Goal: Communication & Community: Participate in discussion

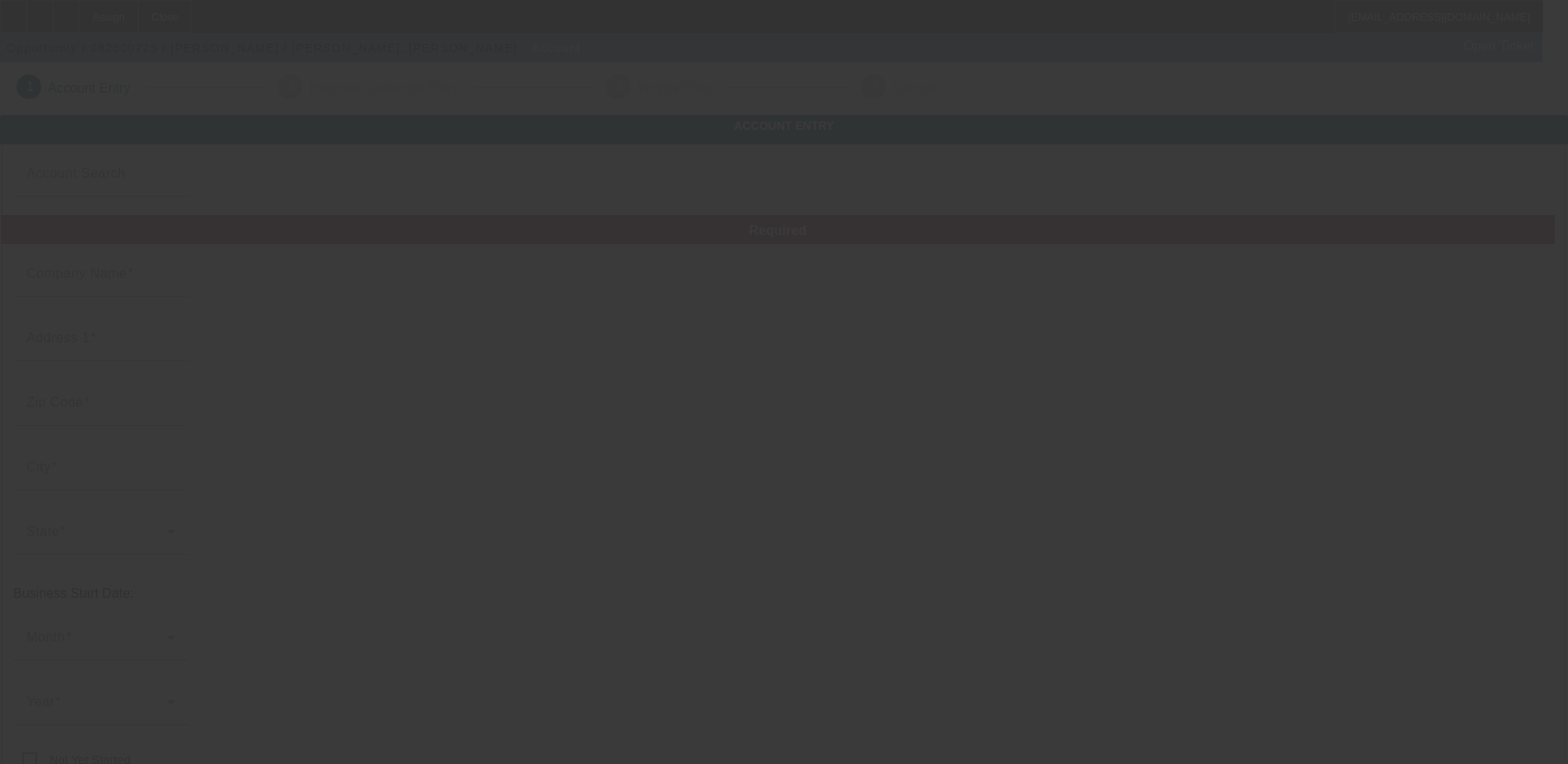
type input "[PERSON_NAME]"
type input "123"
type input "Chicago"
type input "[PHONE_NUMBER]"
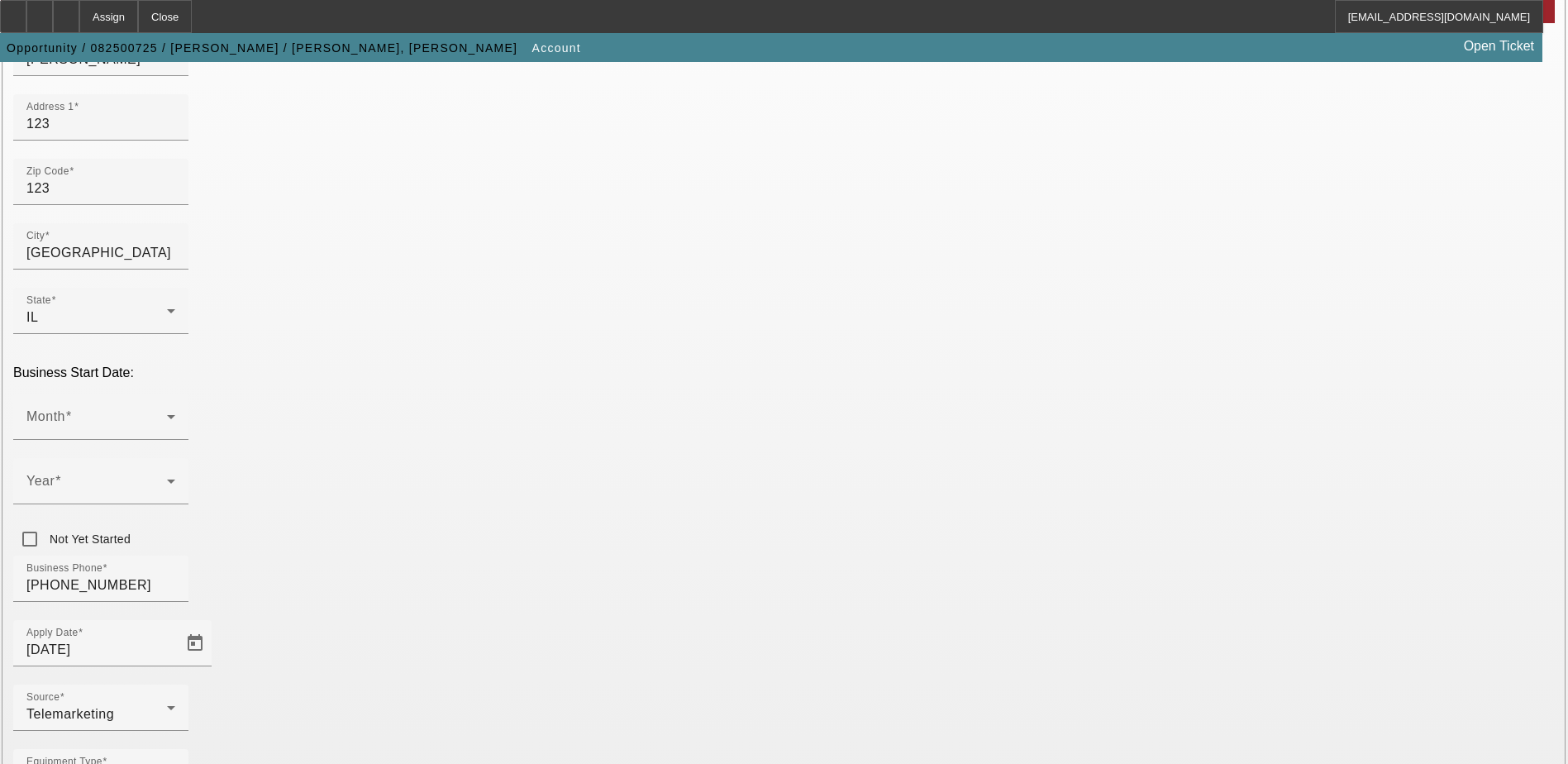
scroll to position [279, 0]
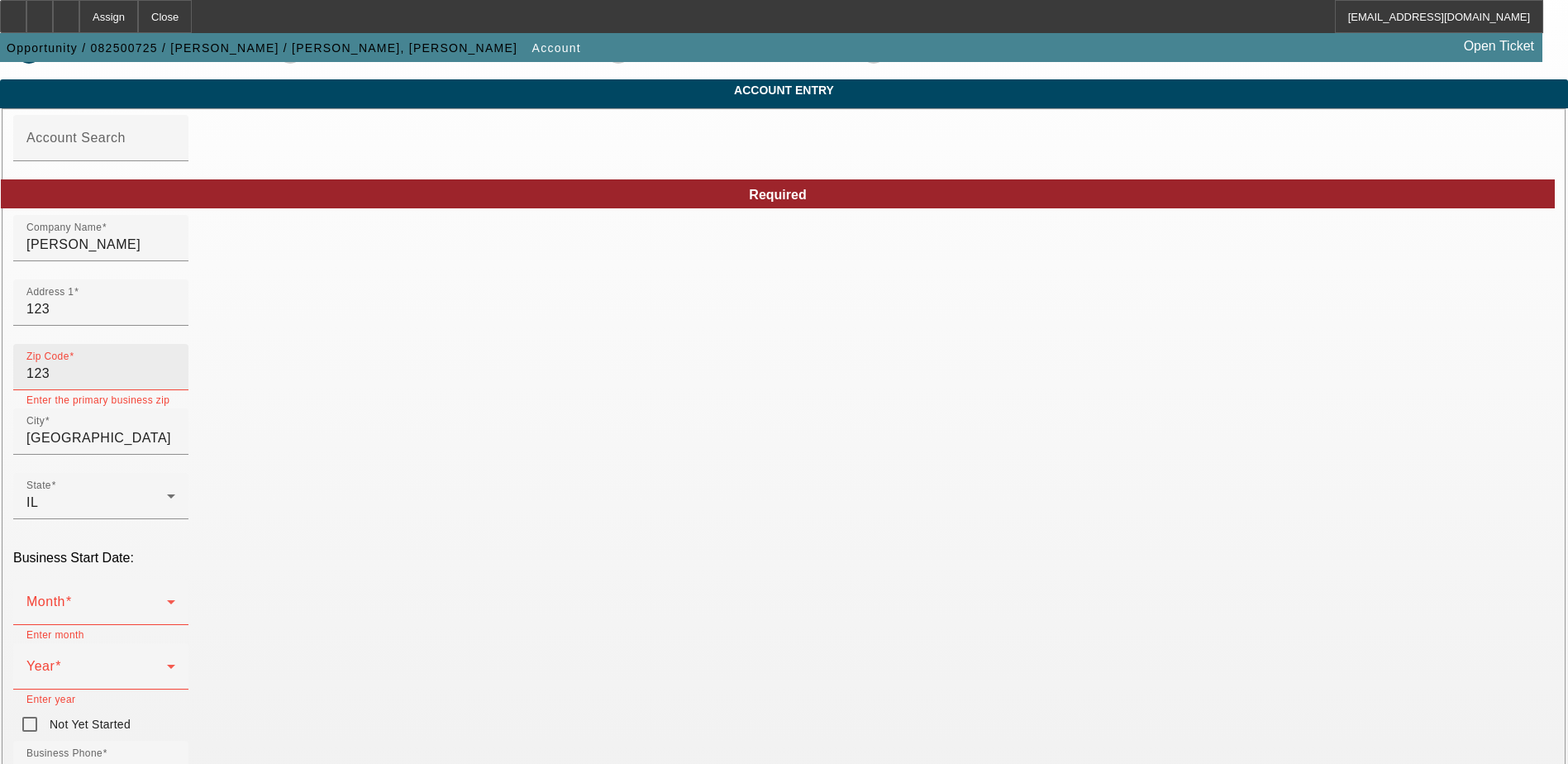
scroll to position [32, 0]
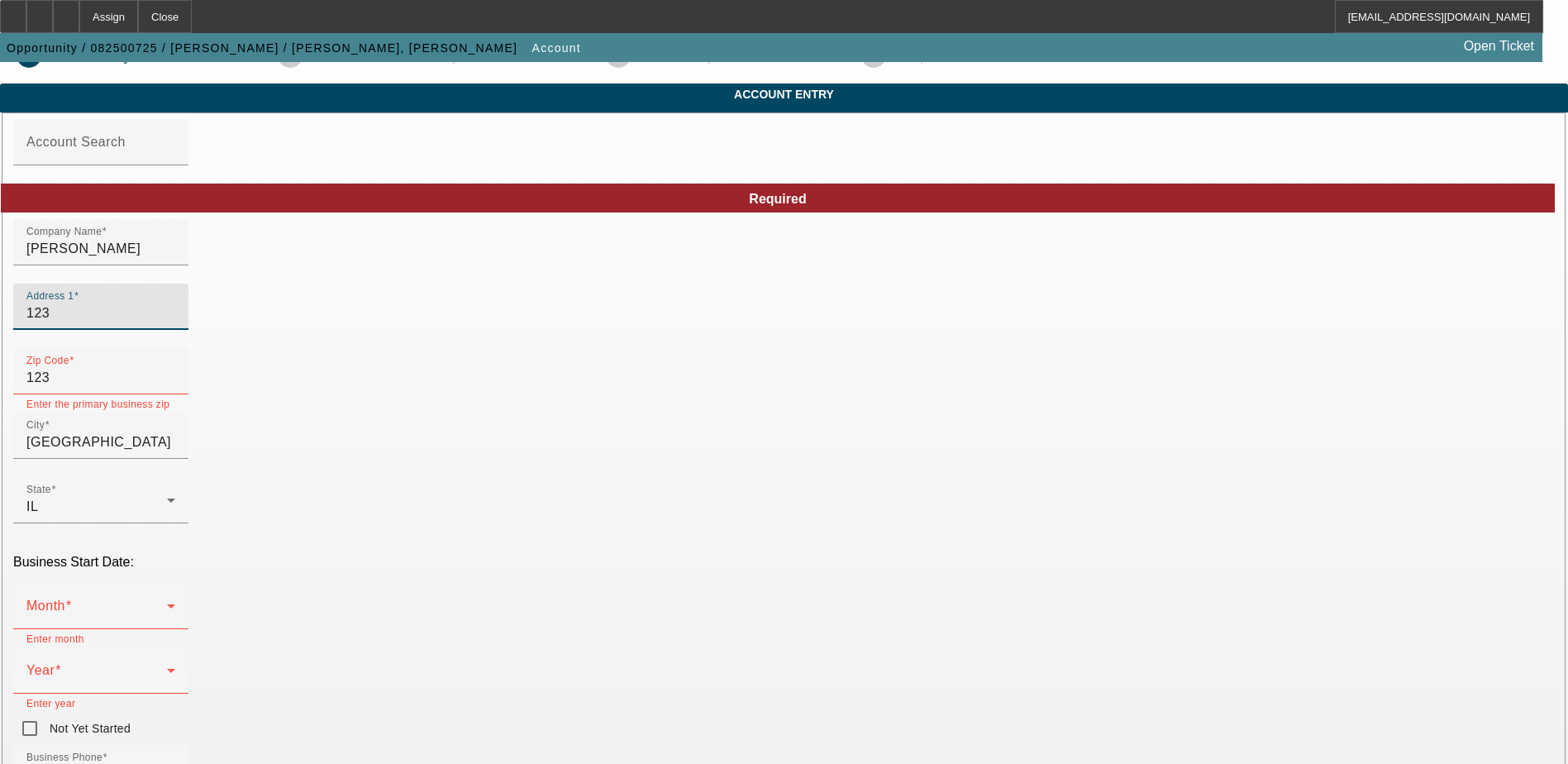
drag, startPoint x: 380, startPoint y: 339, endPoint x: 435, endPoint y: 116, distance: 229.7
paste input "718 N Maple Wood"
type input "1718 N Maple Wood"
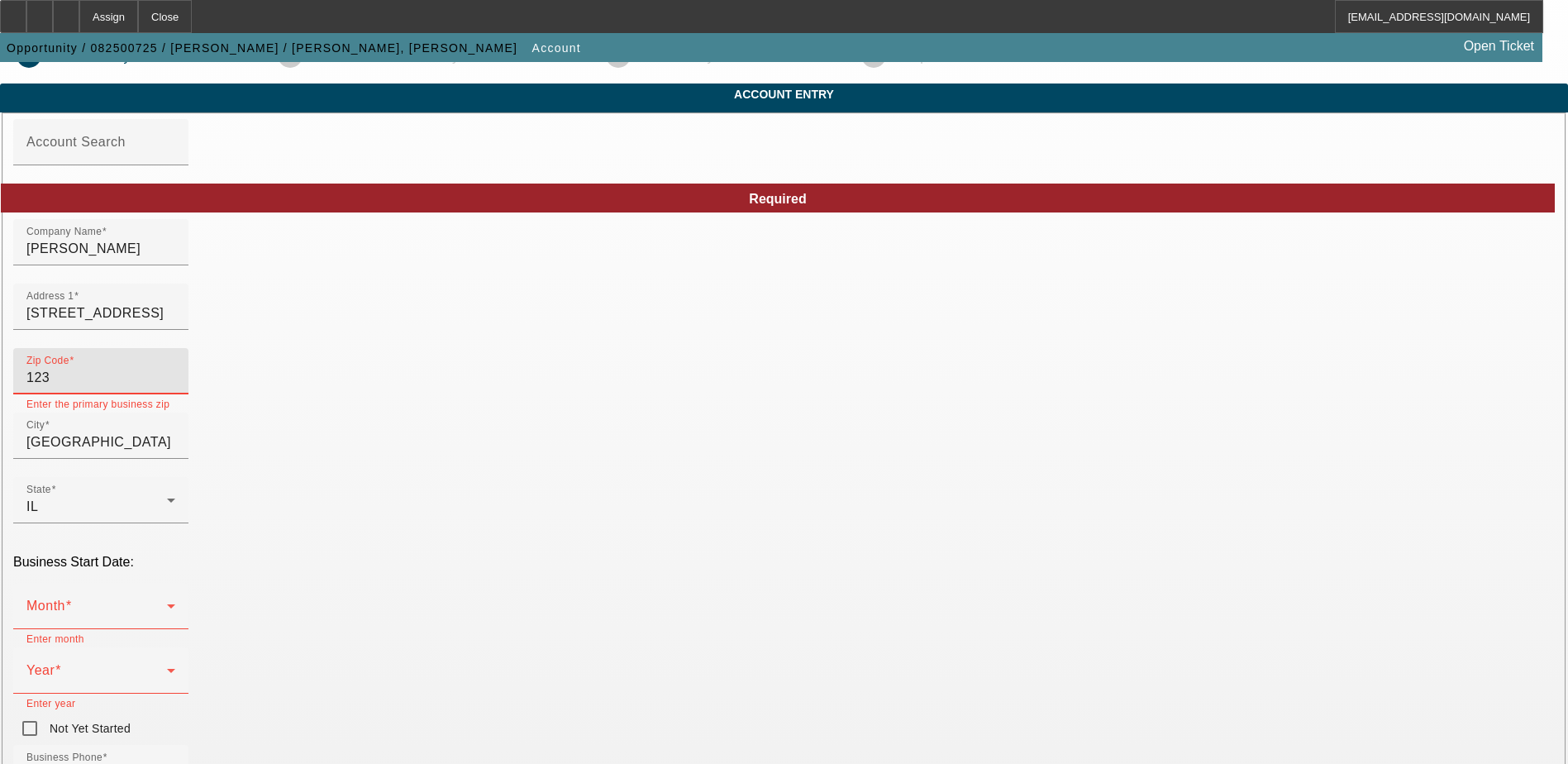
drag, startPoint x: 364, startPoint y: 413, endPoint x: 274, endPoint y: 404, distance: 90.4
paste input "60622"
type input "60622"
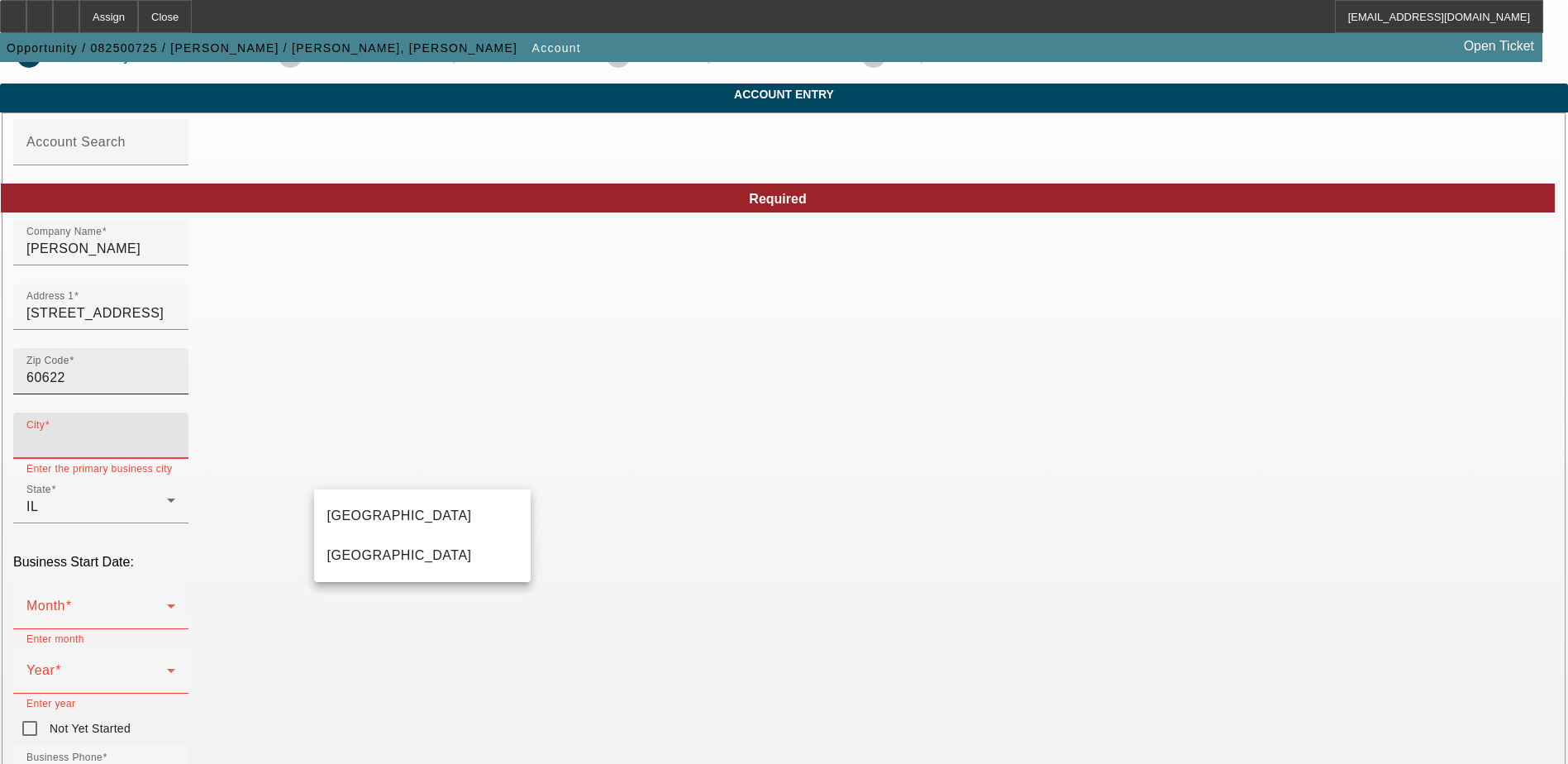
type input "Cook"
click at [377, 517] on mat-option "Chicago" at bounding box center [422, 516] width 216 height 40
type input "Chicago"
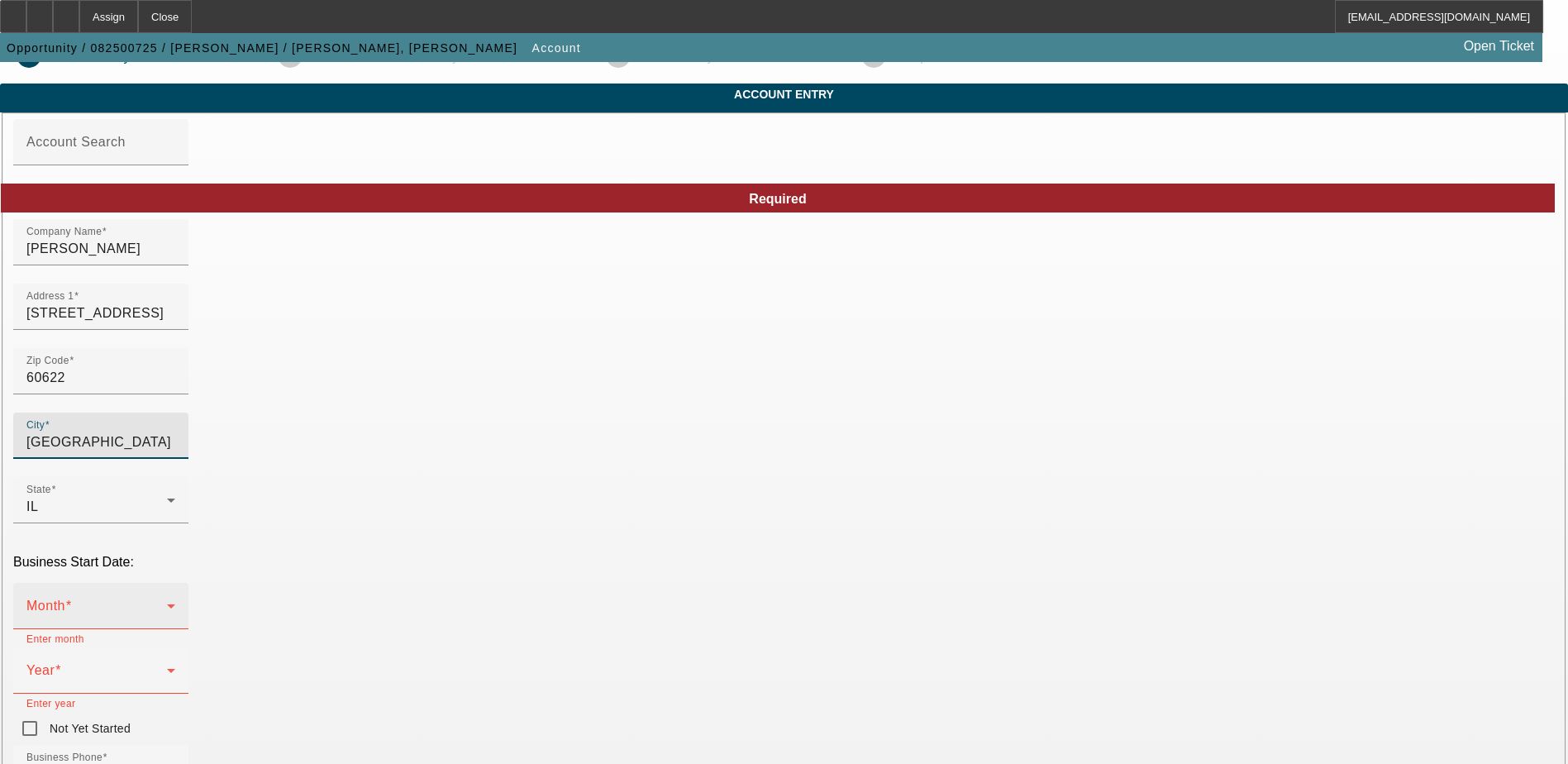
click at [176, 603] on mat-select at bounding box center [101, 613] width 149 height 20
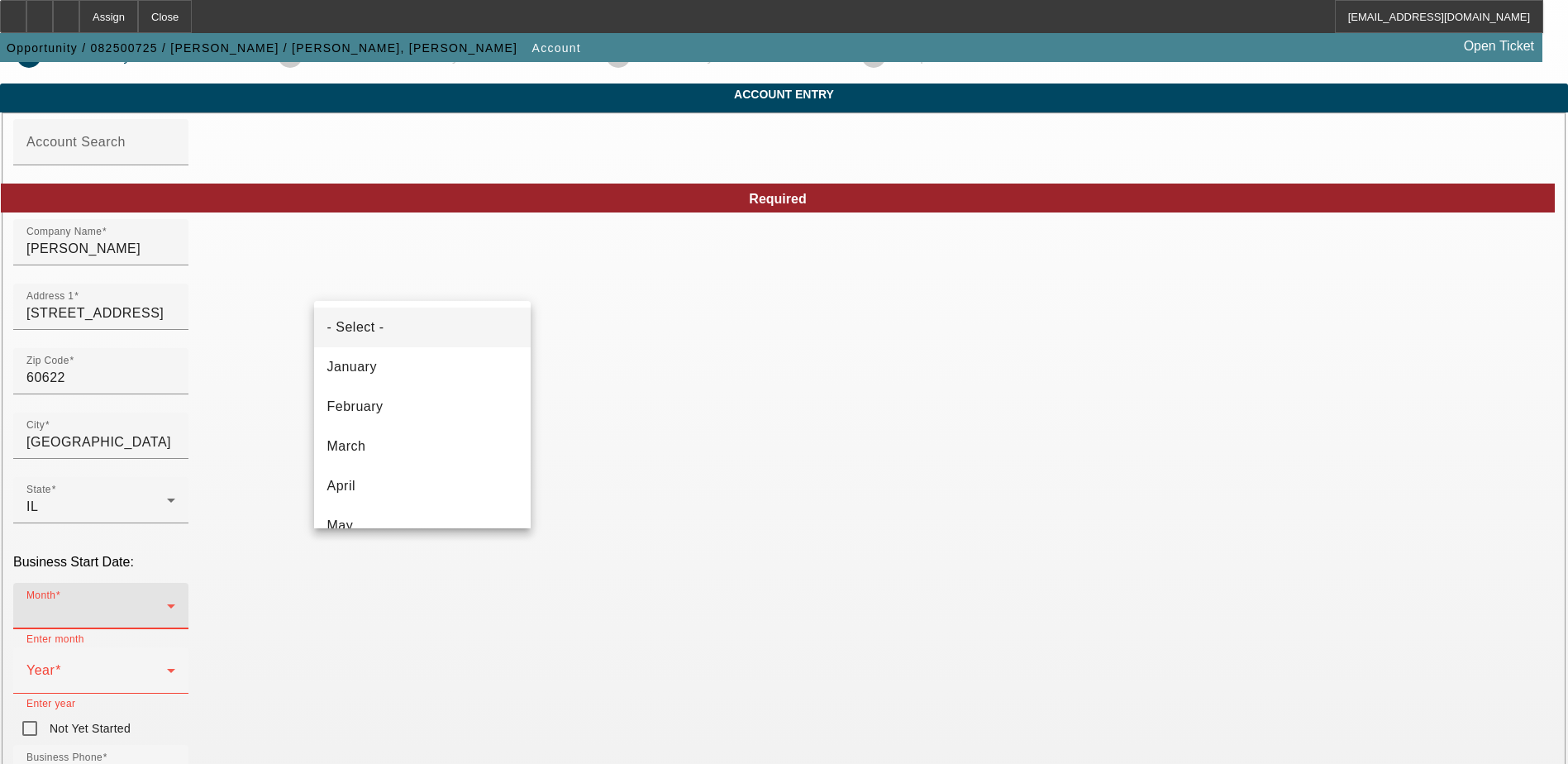
click at [694, 548] on div at bounding box center [784, 382] width 1568 height 764
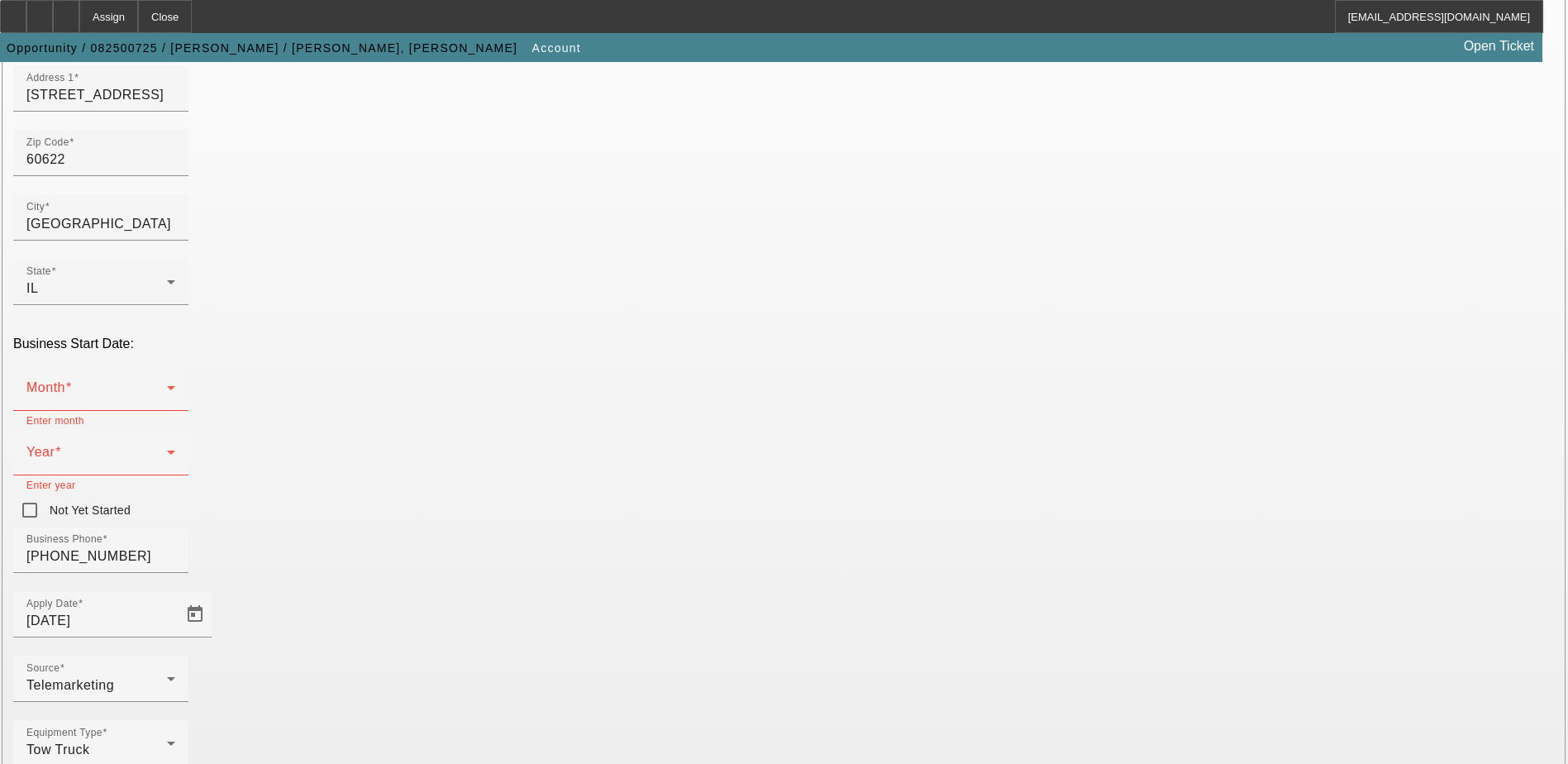
scroll to position [279, 0]
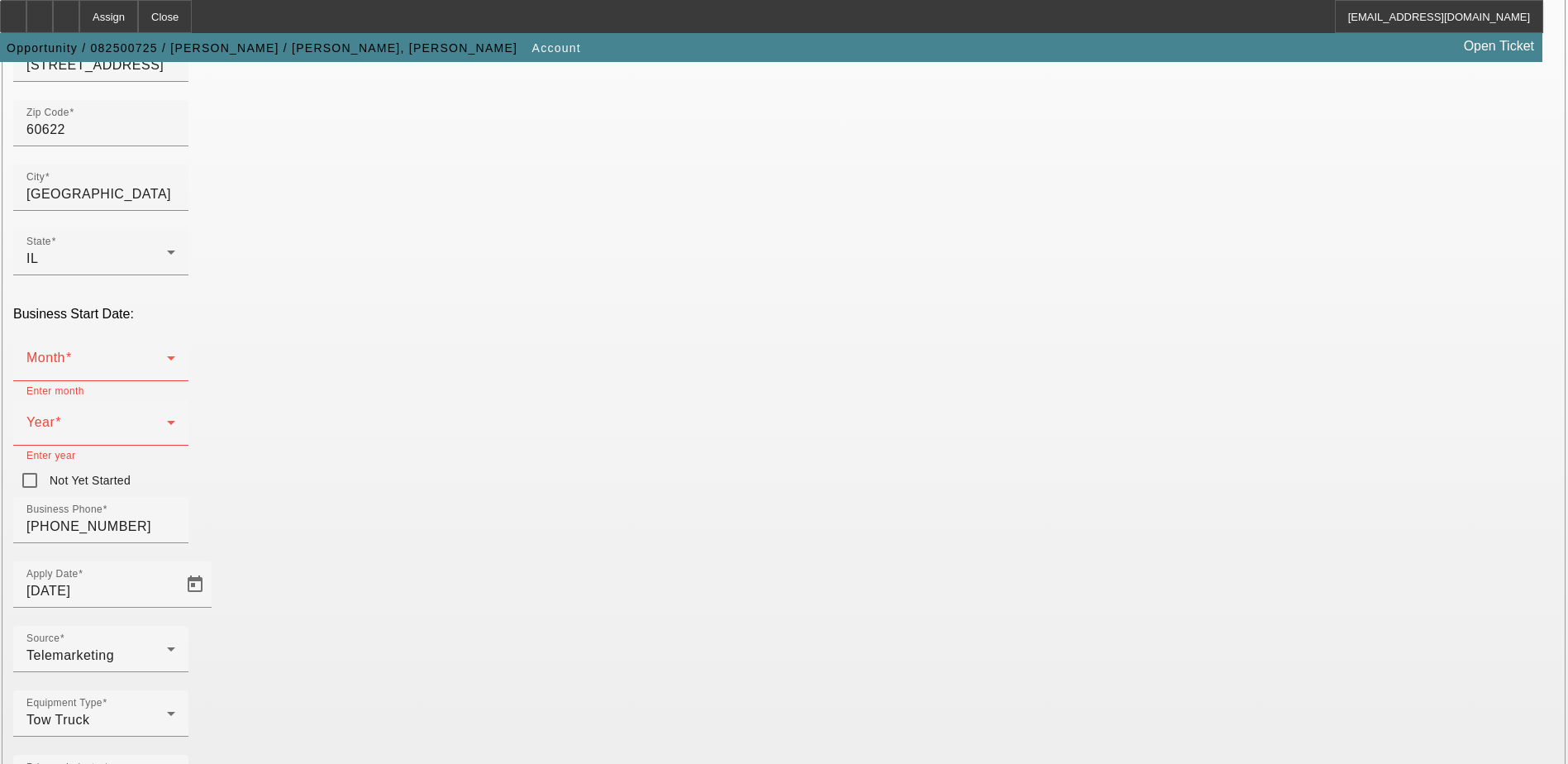
click at [46, 464] on input "Not Yet Started" at bounding box center [30, 480] width 33 height 33
checkbox input "true"
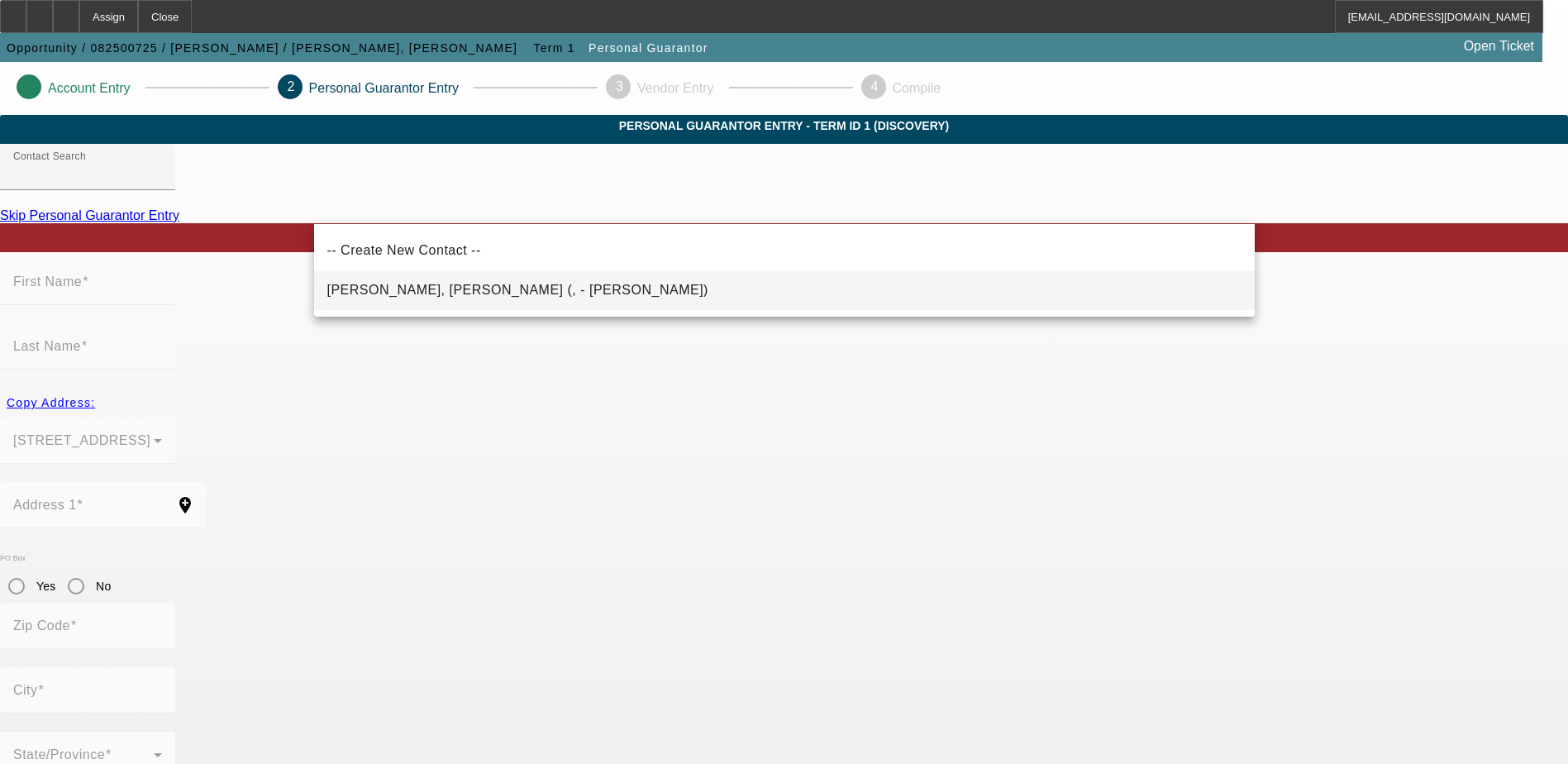
click at [548, 283] on mat-option "Camille, Santiago (, - Santiago Camille)" at bounding box center [784, 290] width 940 height 40
type input "Camille, Santiago (, - Santiago Camille)"
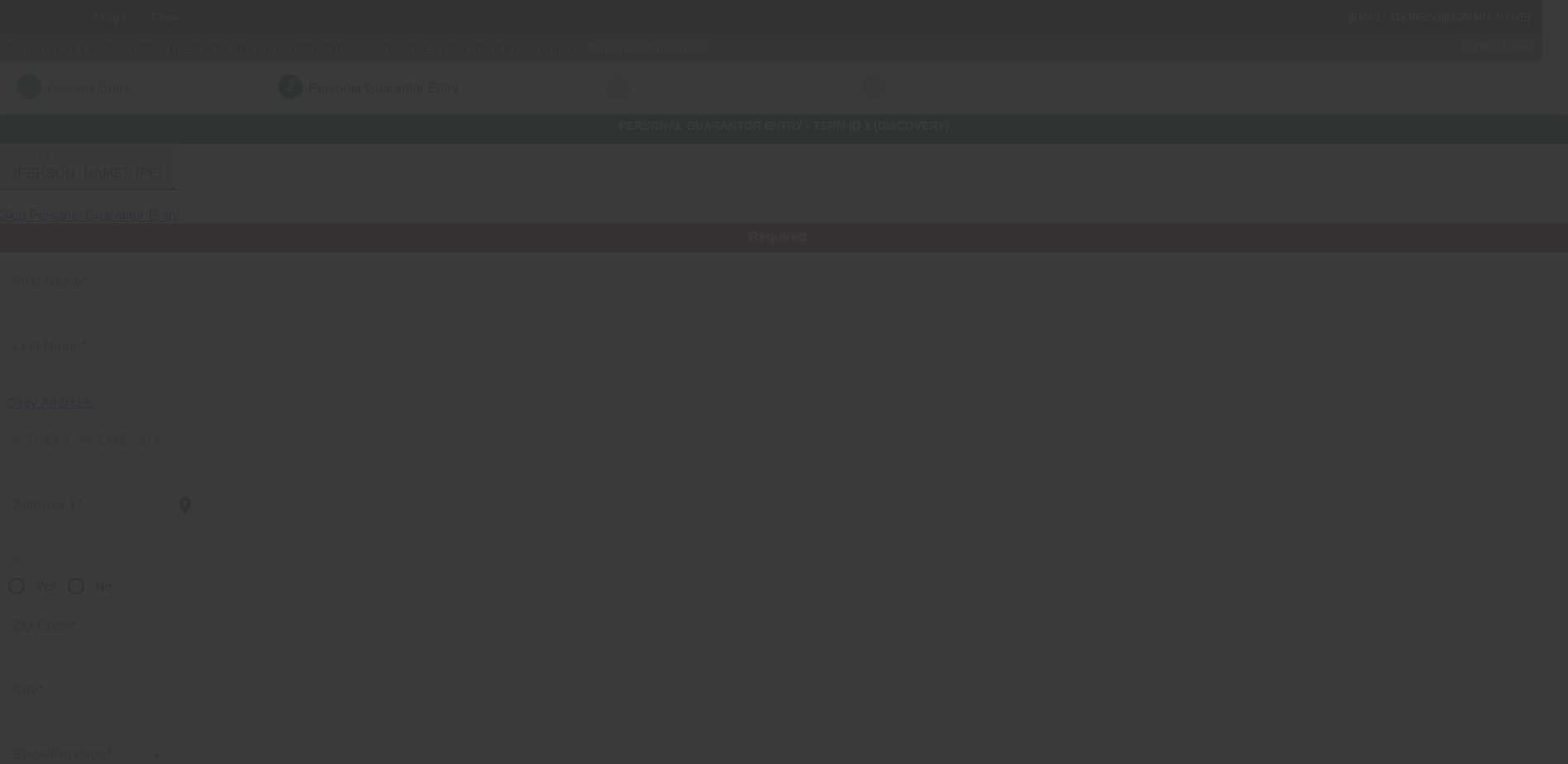
type input "Santiago"
type input "Camille"
radio input "true"
type input "(312) 399-6431"
type input "italianprguy84@gmail.com"
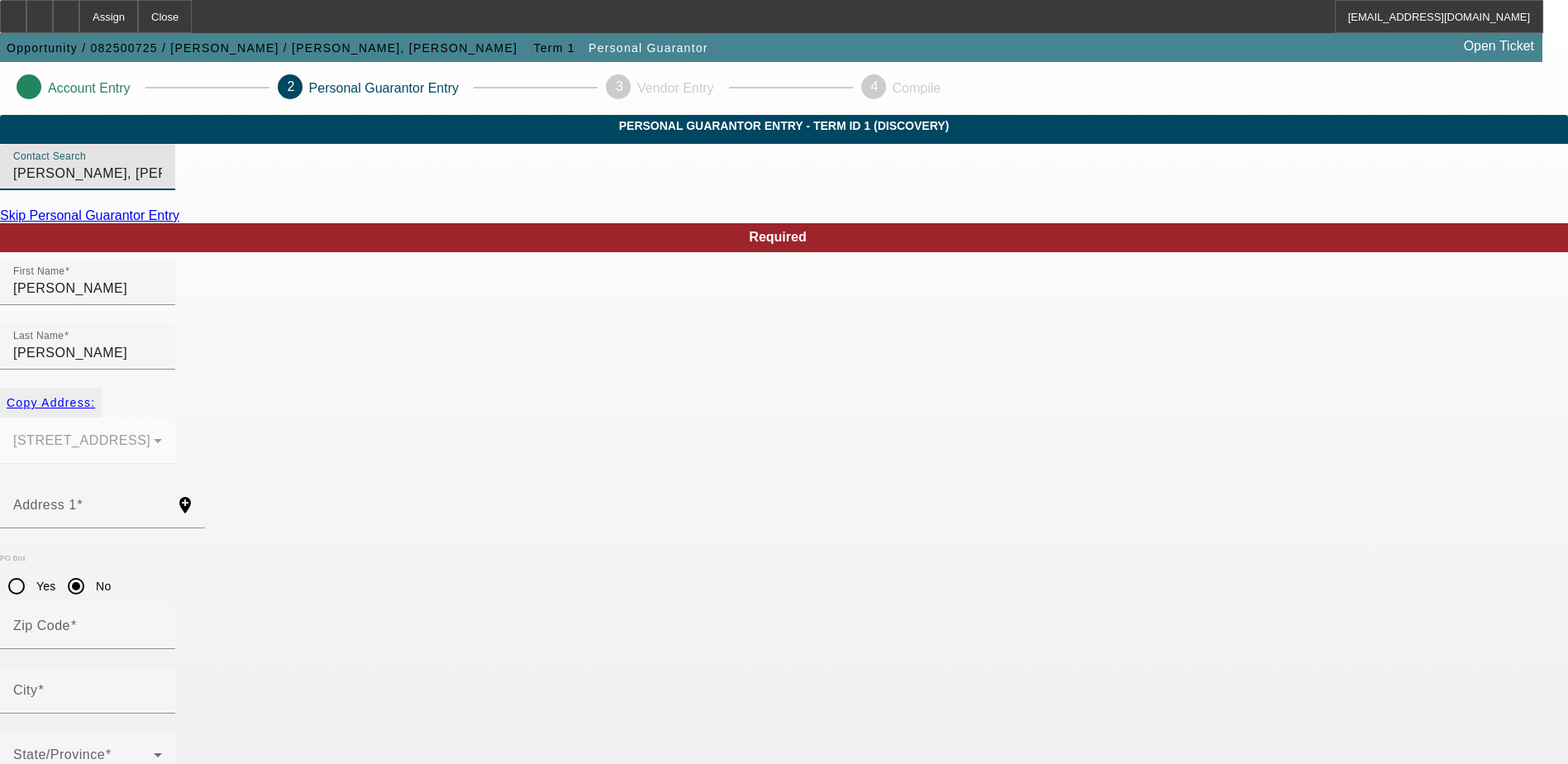
click at [95, 396] on span "Copy Address:" at bounding box center [50, 402] width 88 height 14
type input "1718 N Maple Wood"
radio input "false"
type input "60622"
type input "Chicago"
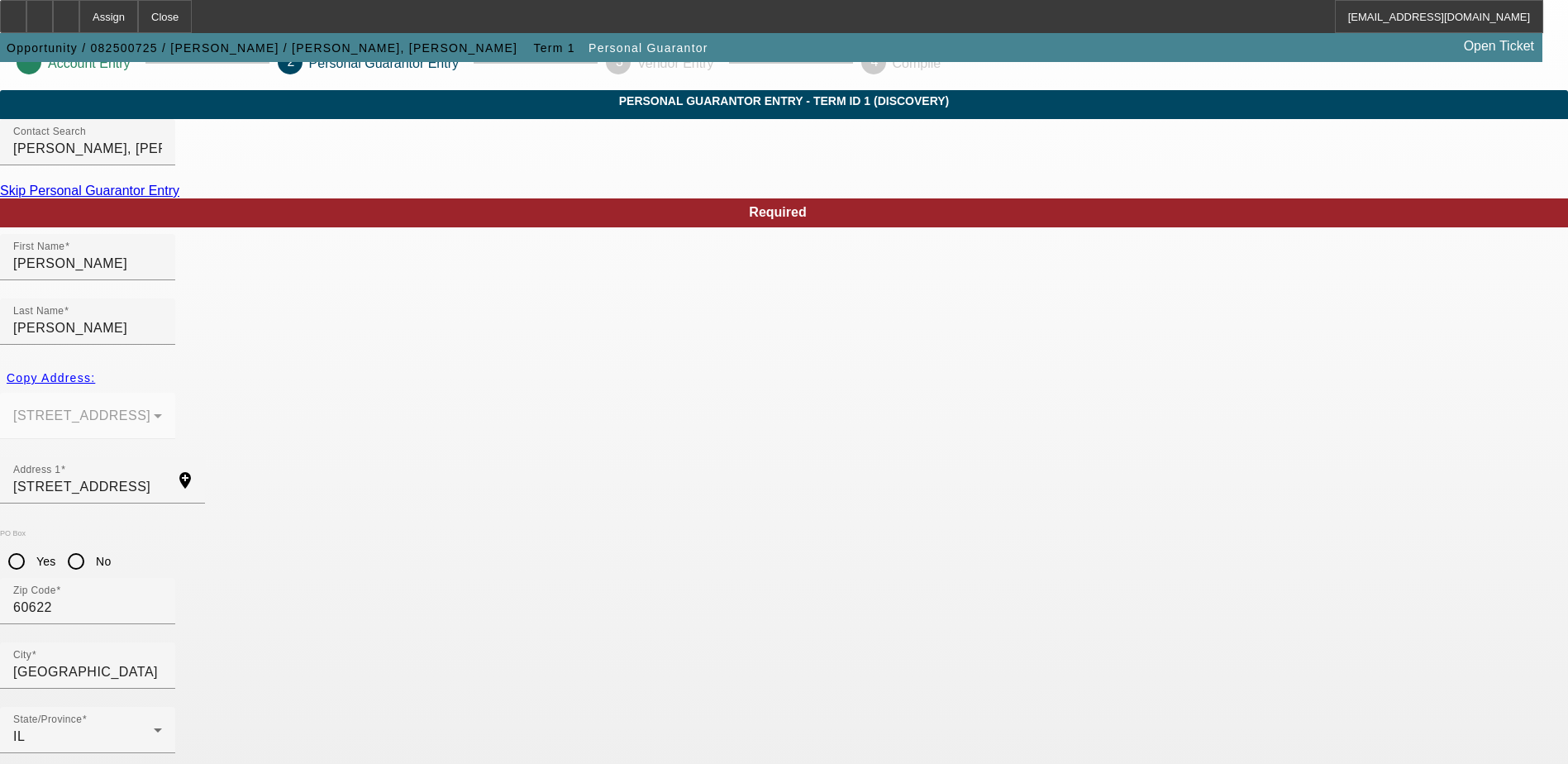
scroll to position [45, 0]
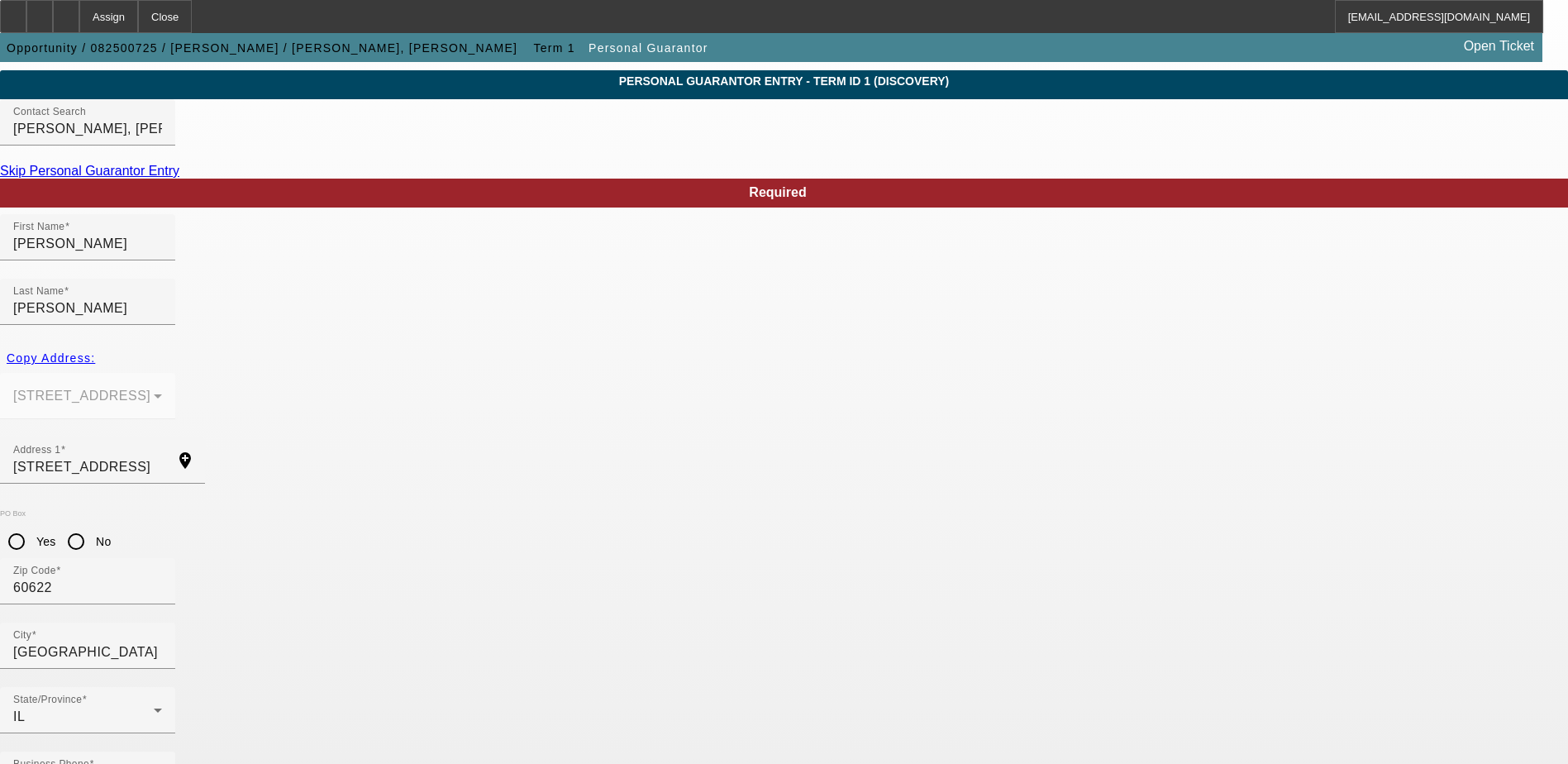
type input "100"
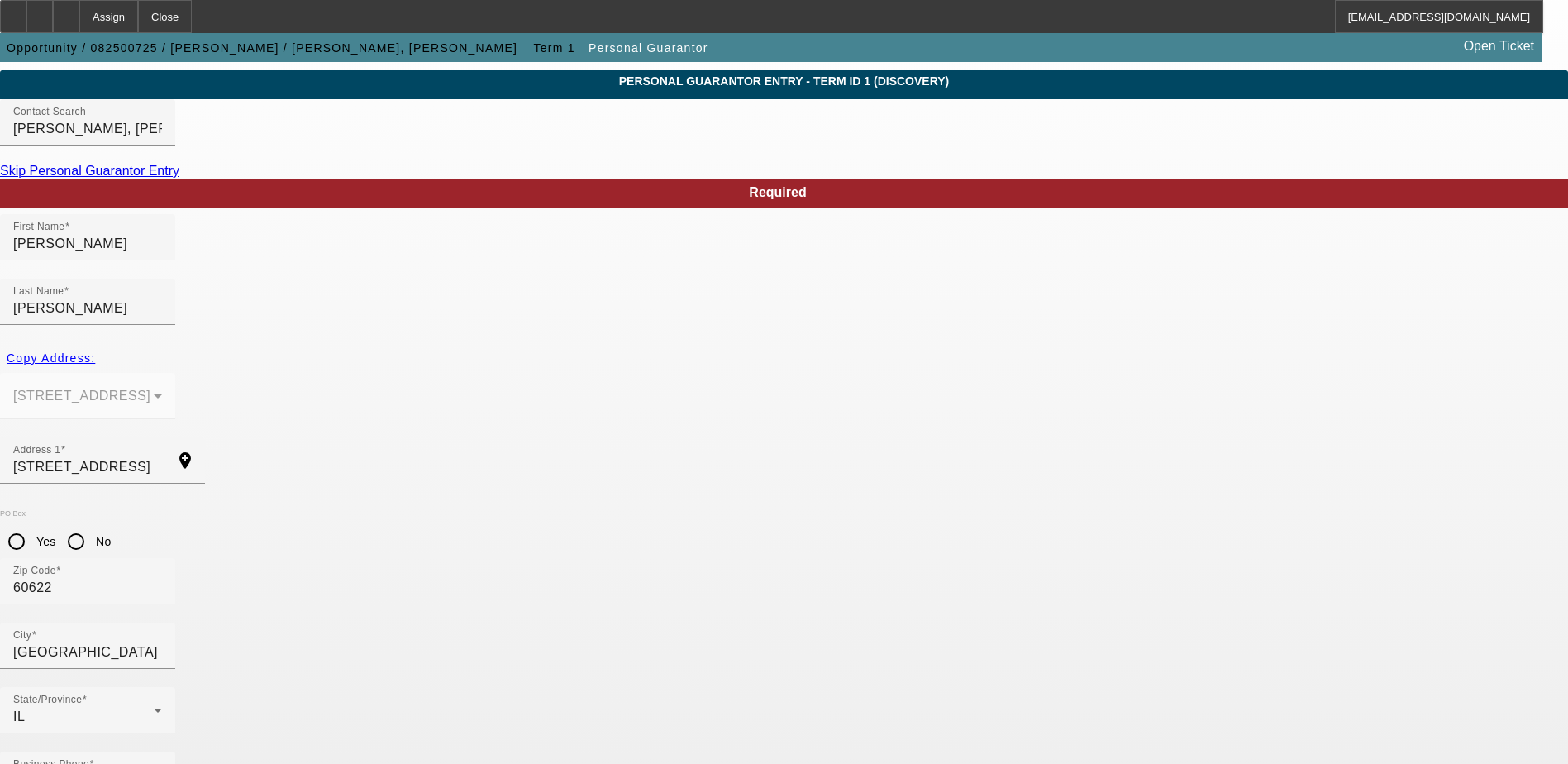
paste input "327-74-2427"
type input "327-74-2427"
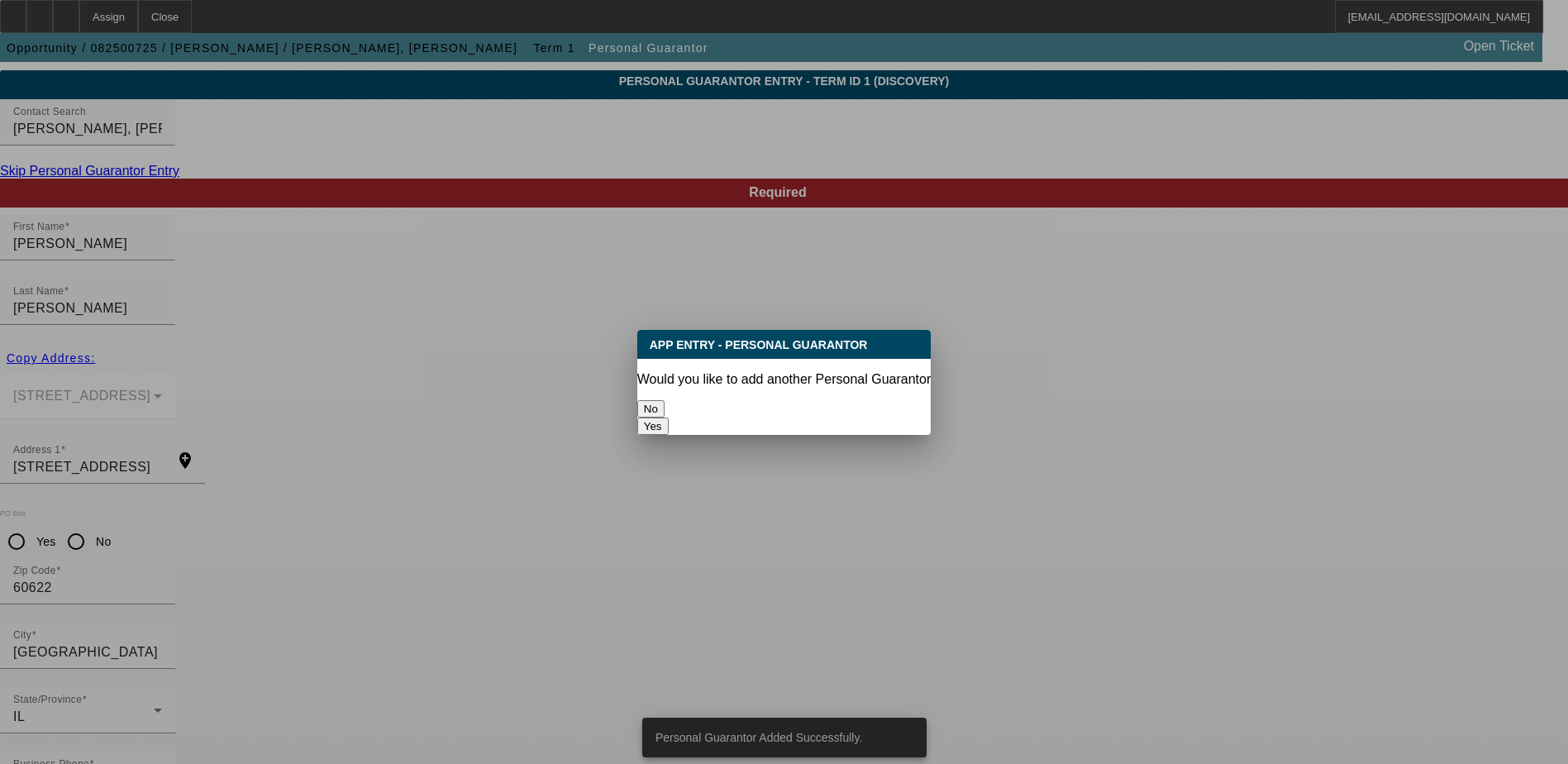
scroll to position [0, 0]
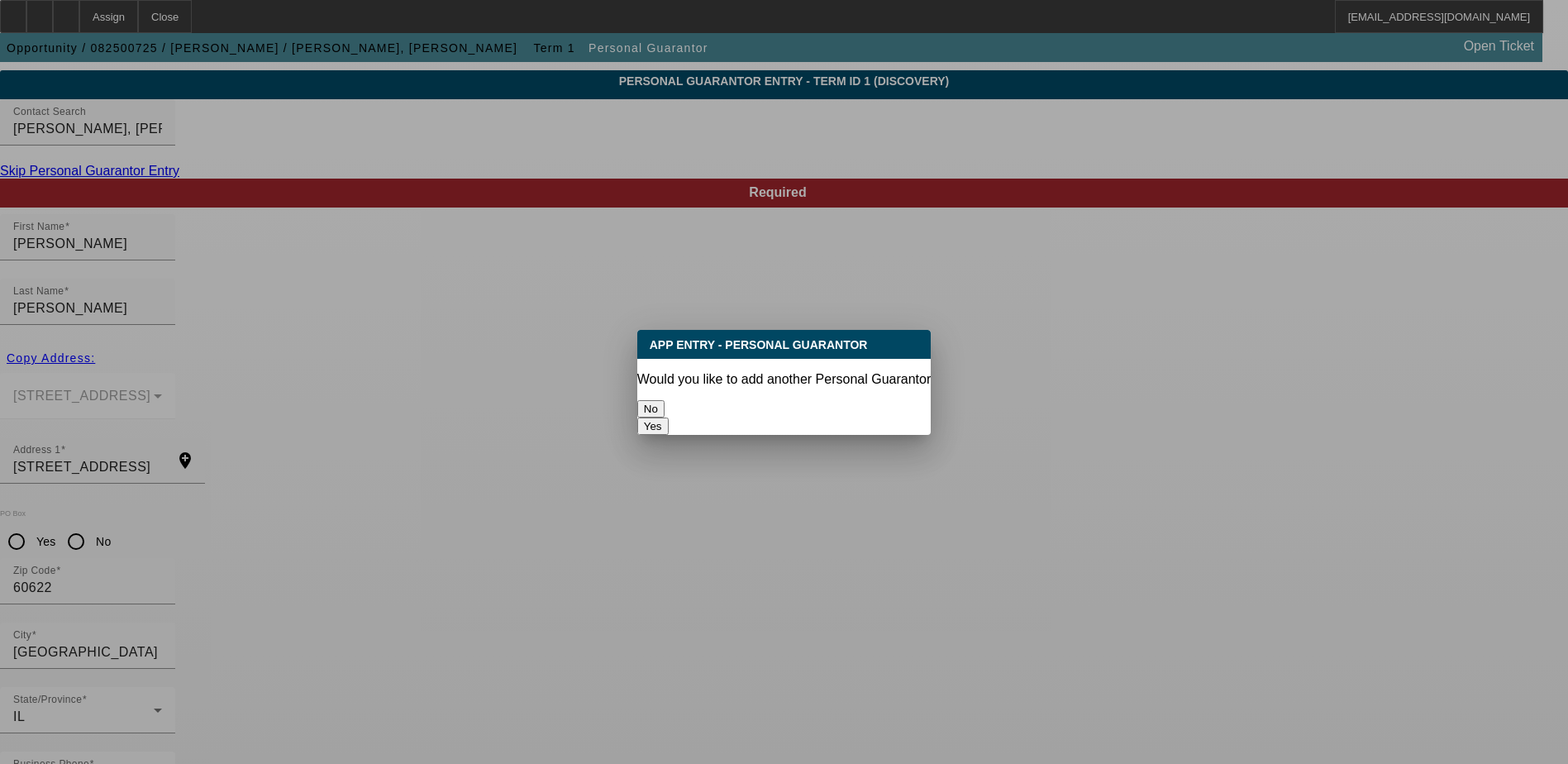
click at [665, 400] on button "No" at bounding box center [651, 408] width 27 height 17
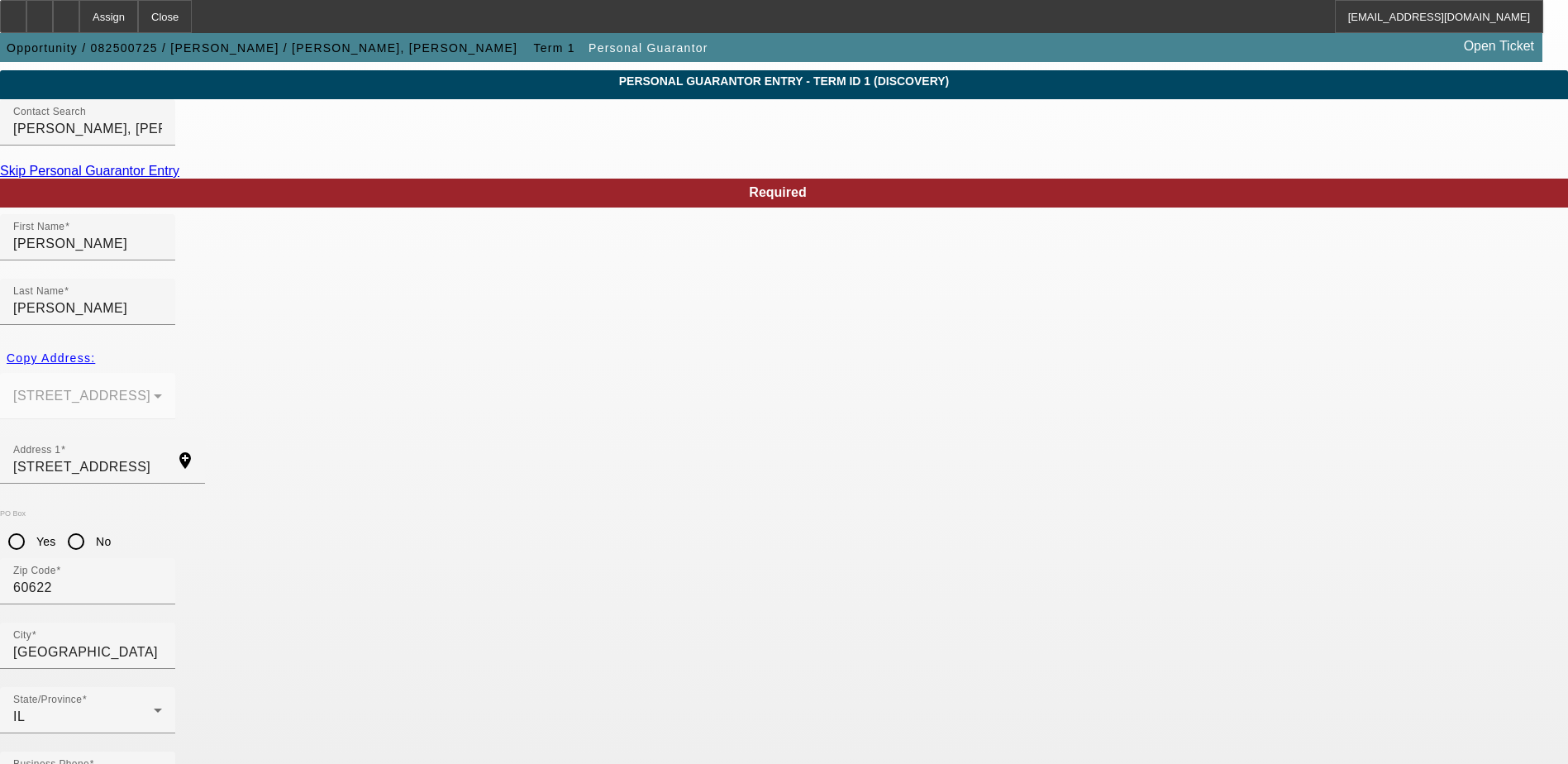
scroll to position [45, 0]
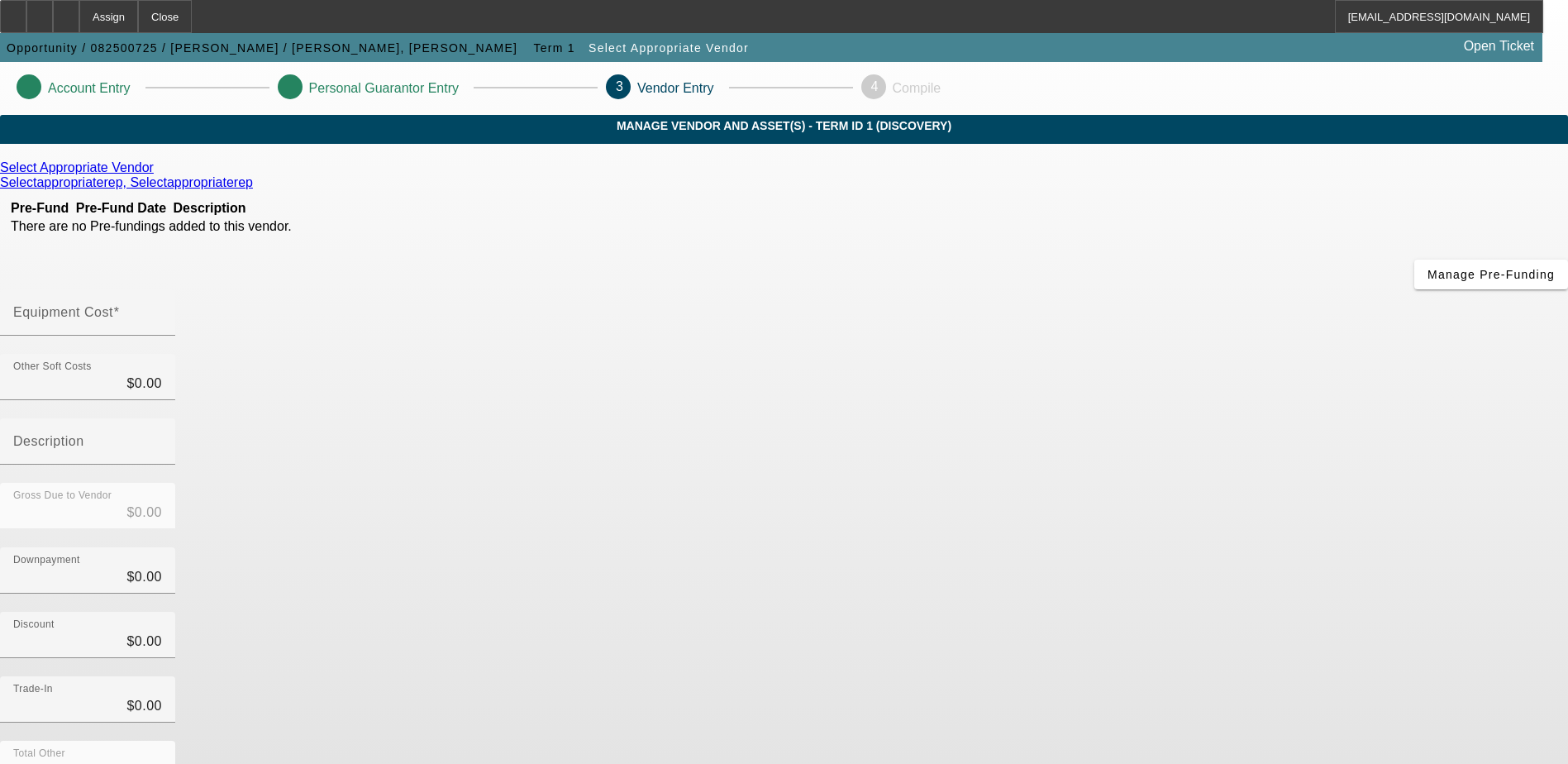
click at [158, 175] on icon at bounding box center [158, 166] width 0 height 14
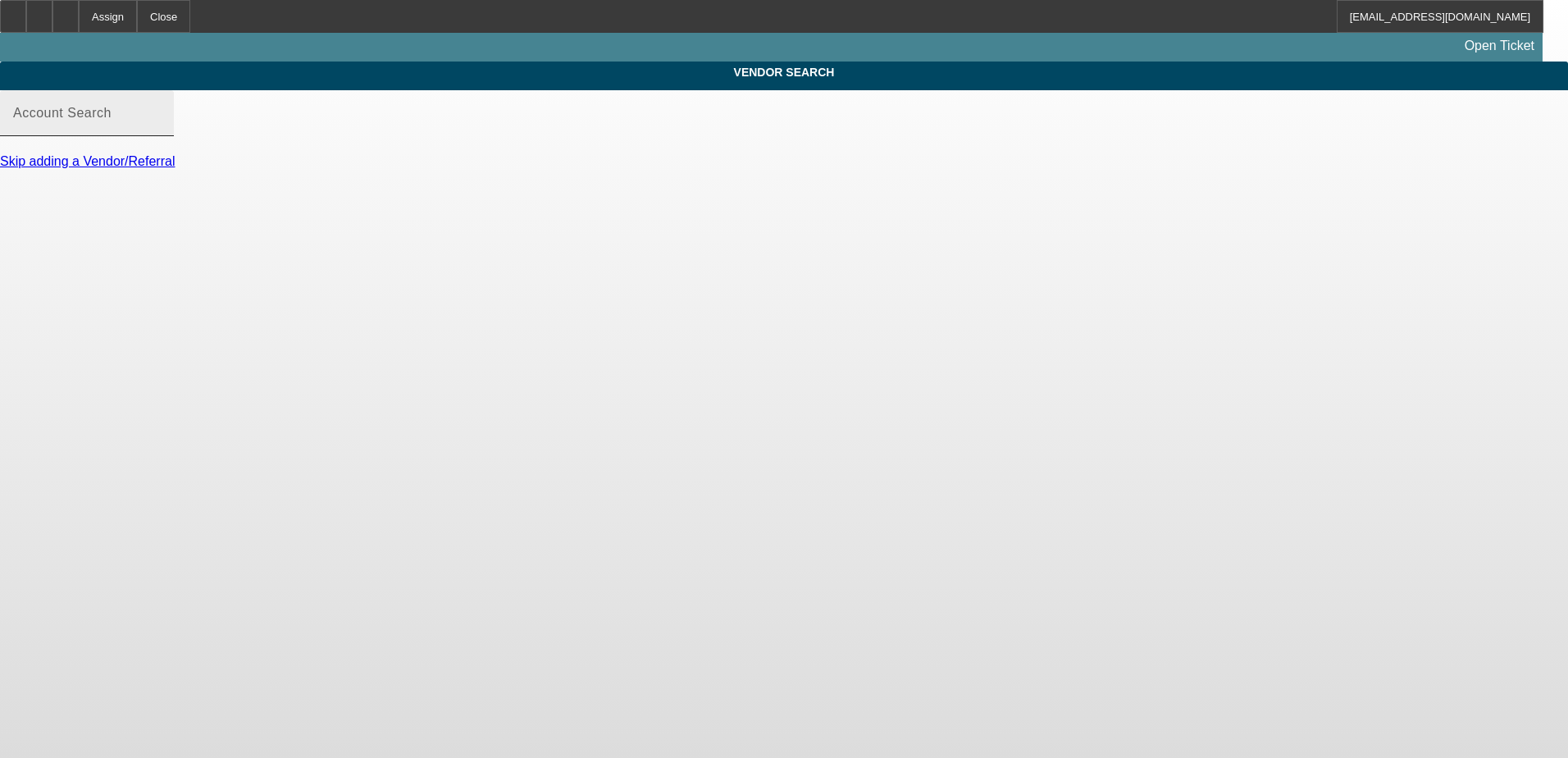
click at [161, 122] on div "Account Search" at bounding box center [88, 113] width 148 height 46
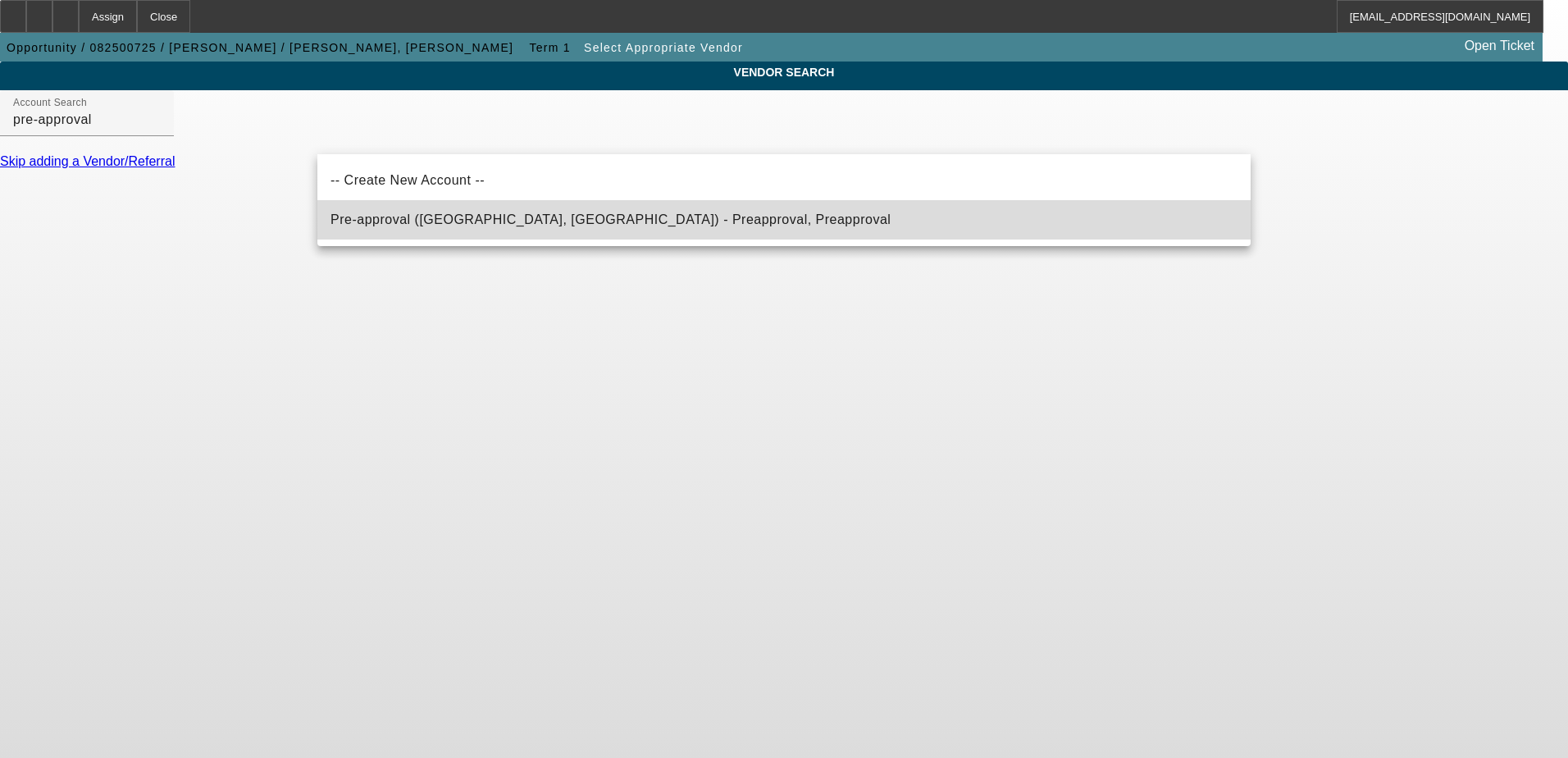
click at [567, 224] on span "Pre-approval (Northbrook, IL) - Preapproval, Preapproval" at bounding box center [610, 218] width 560 height 14
type input "Pre-approval (Northbrook, IL) - Preapproval, Preapproval"
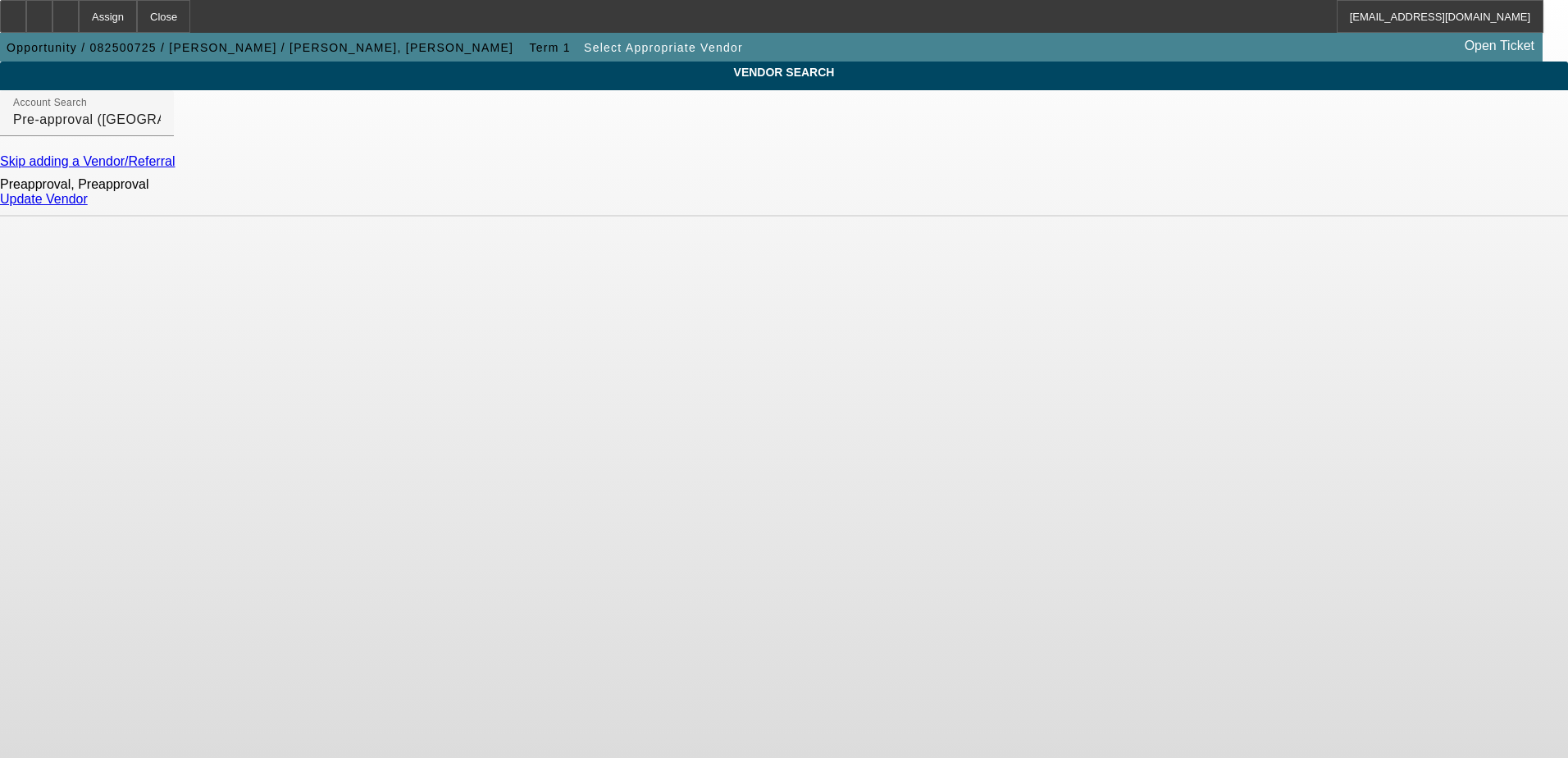
click at [88, 206] on link "Update Vendor" at bounding box center [43, 199] width 88 height 14
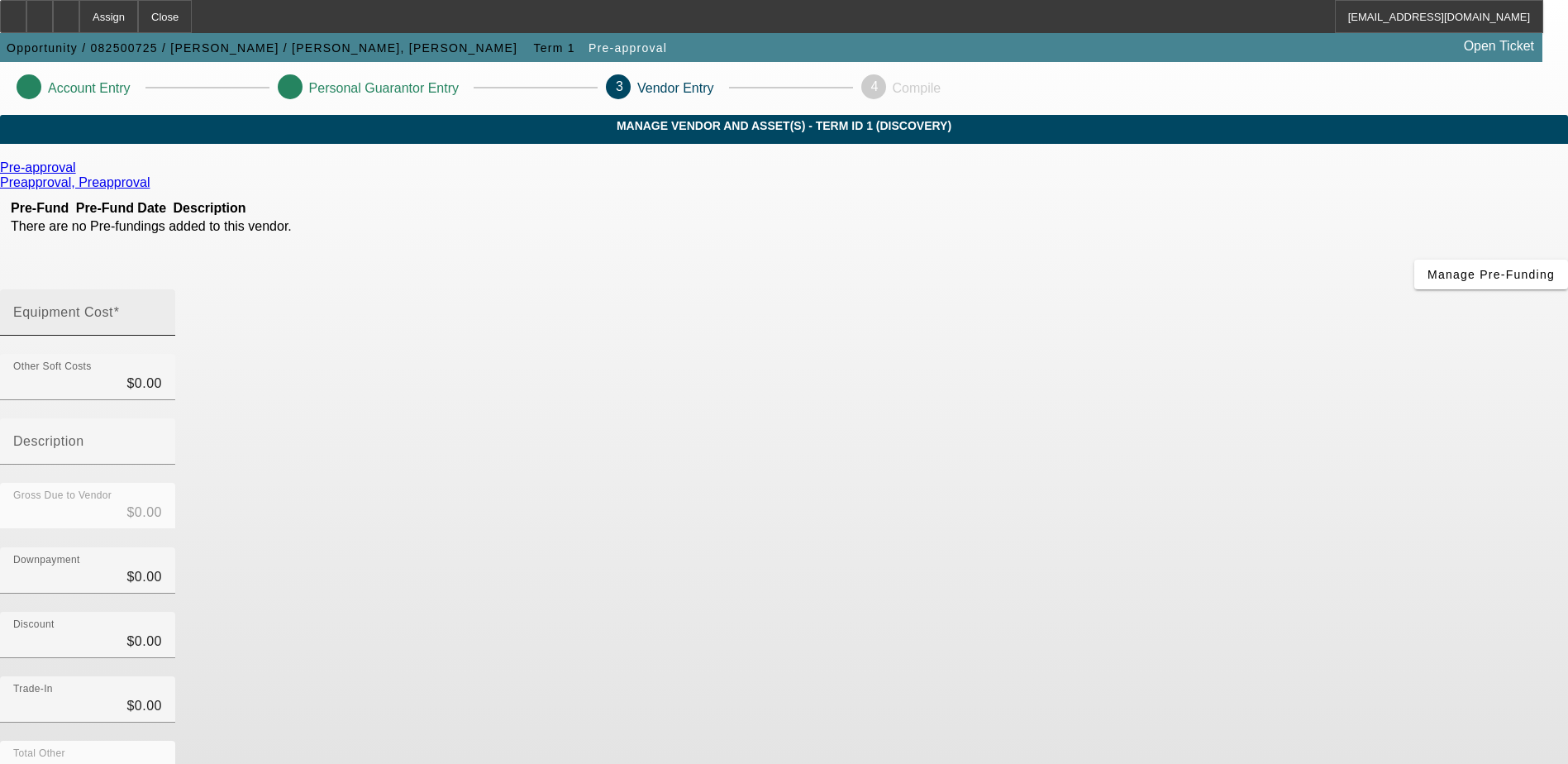
click at [120, 305] on span at bounding box center [116, 311] width 6 height 14
click at [162, 309] on input "Equipment Cost" at bounding box center [88, 319] width 149 height 20
type input "5"
type input "$5.00"
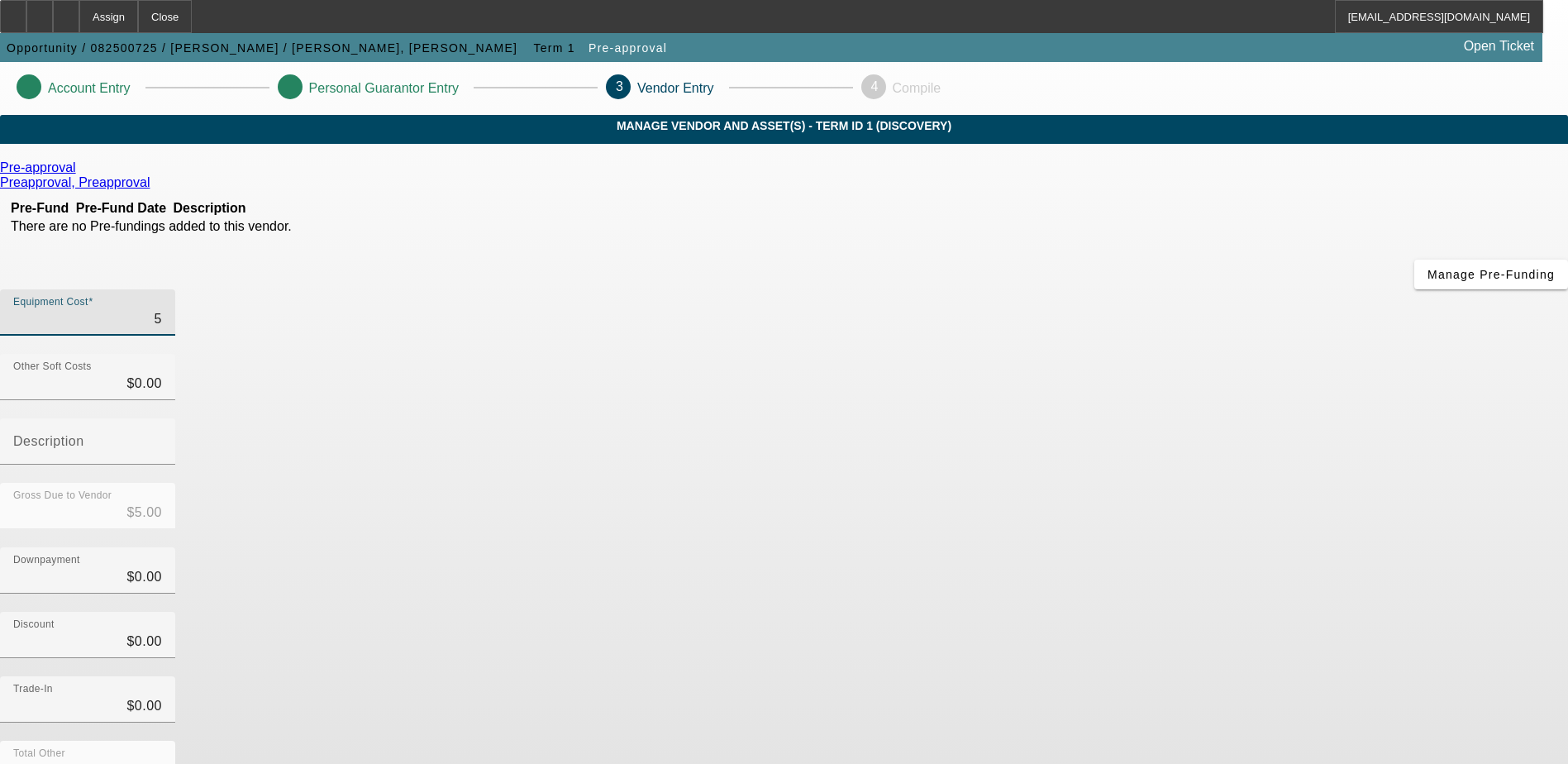
type input "50"
type input "$50.00"
type input "500"
type input "$500.00"
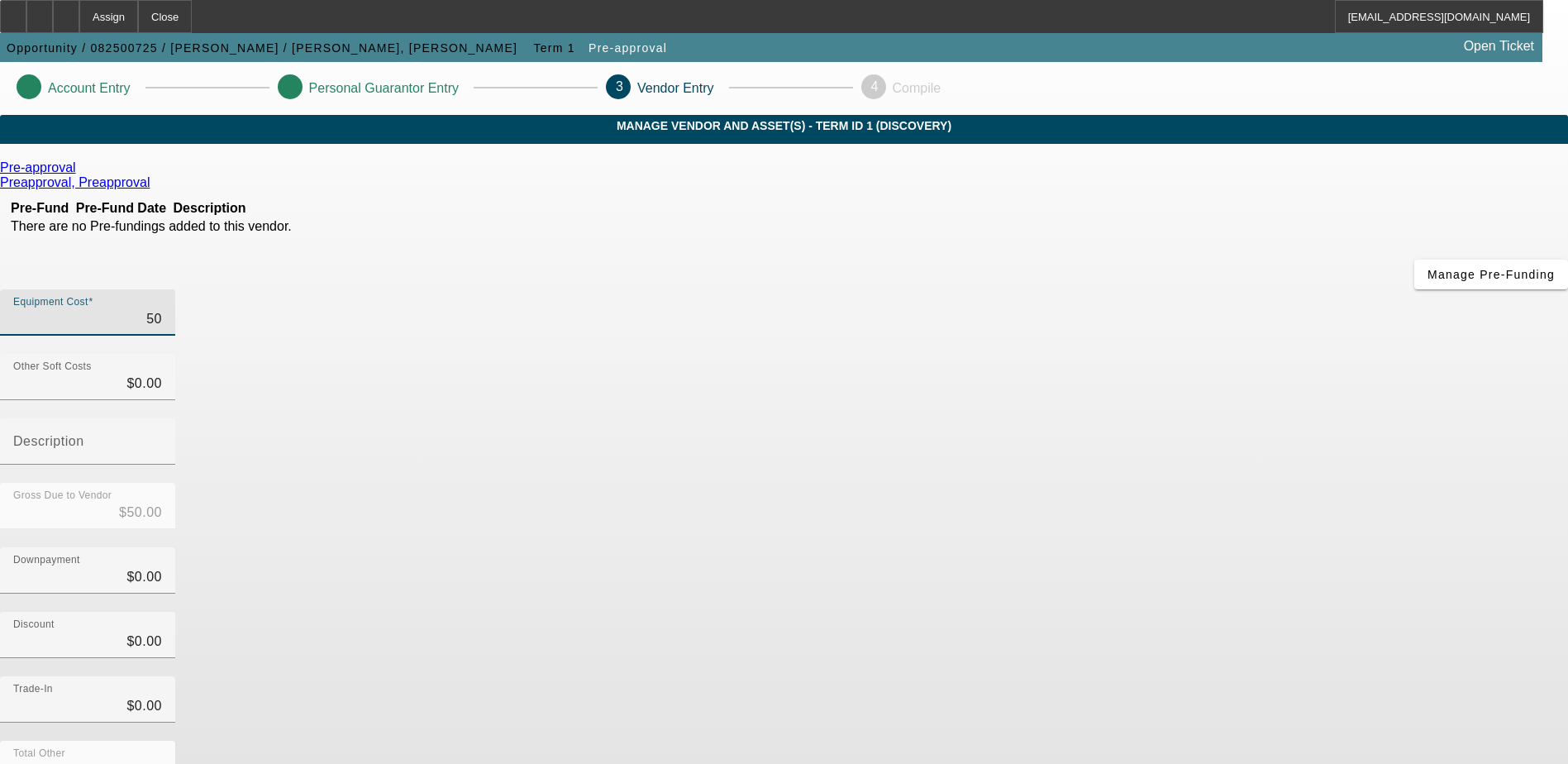
type input "$500.00"
type input "5000"
type input "$5,000.00"
type input "50000"
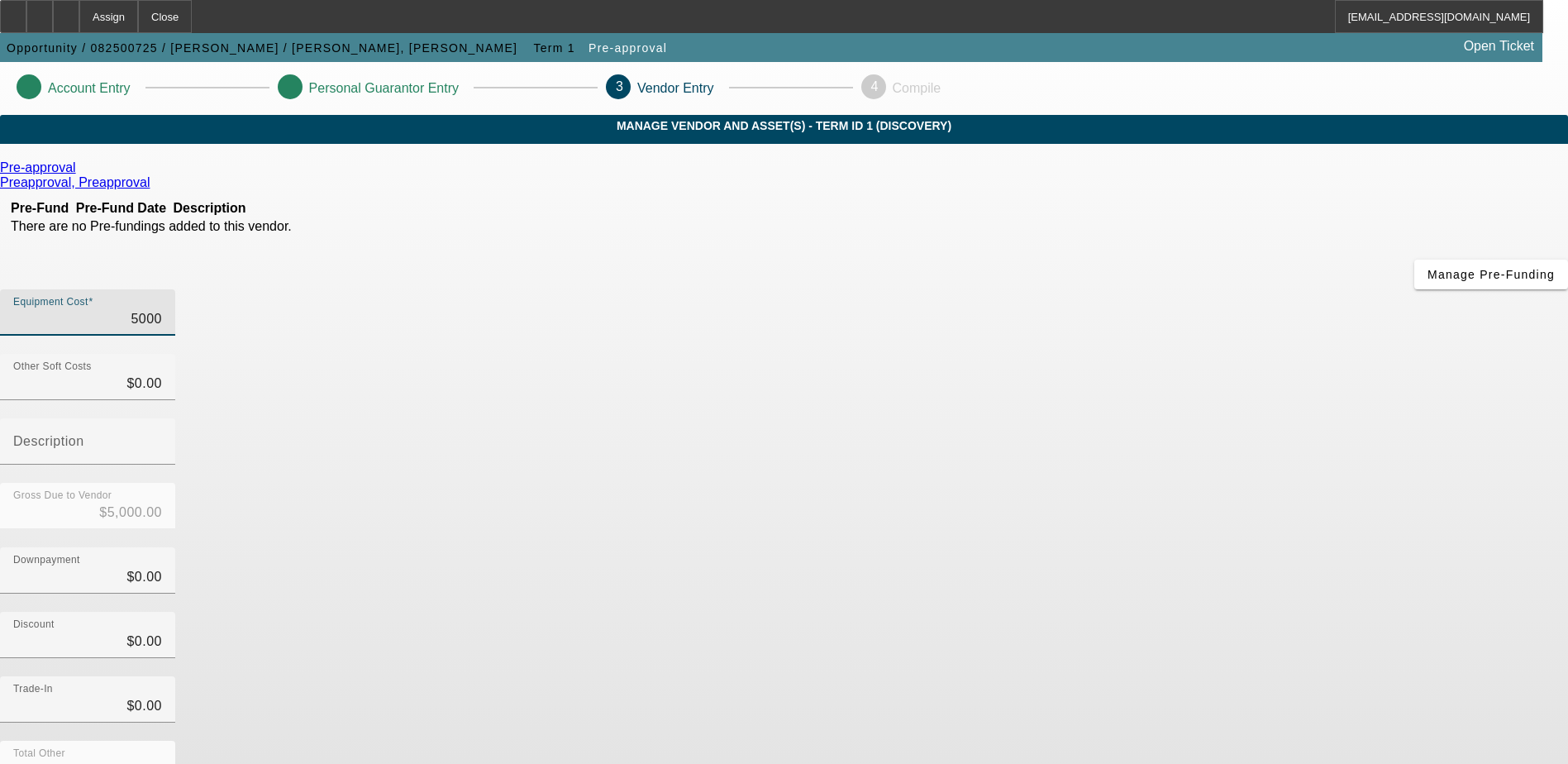
type input "$50,000.00"
type input "5000"
type input "$5,000.00"
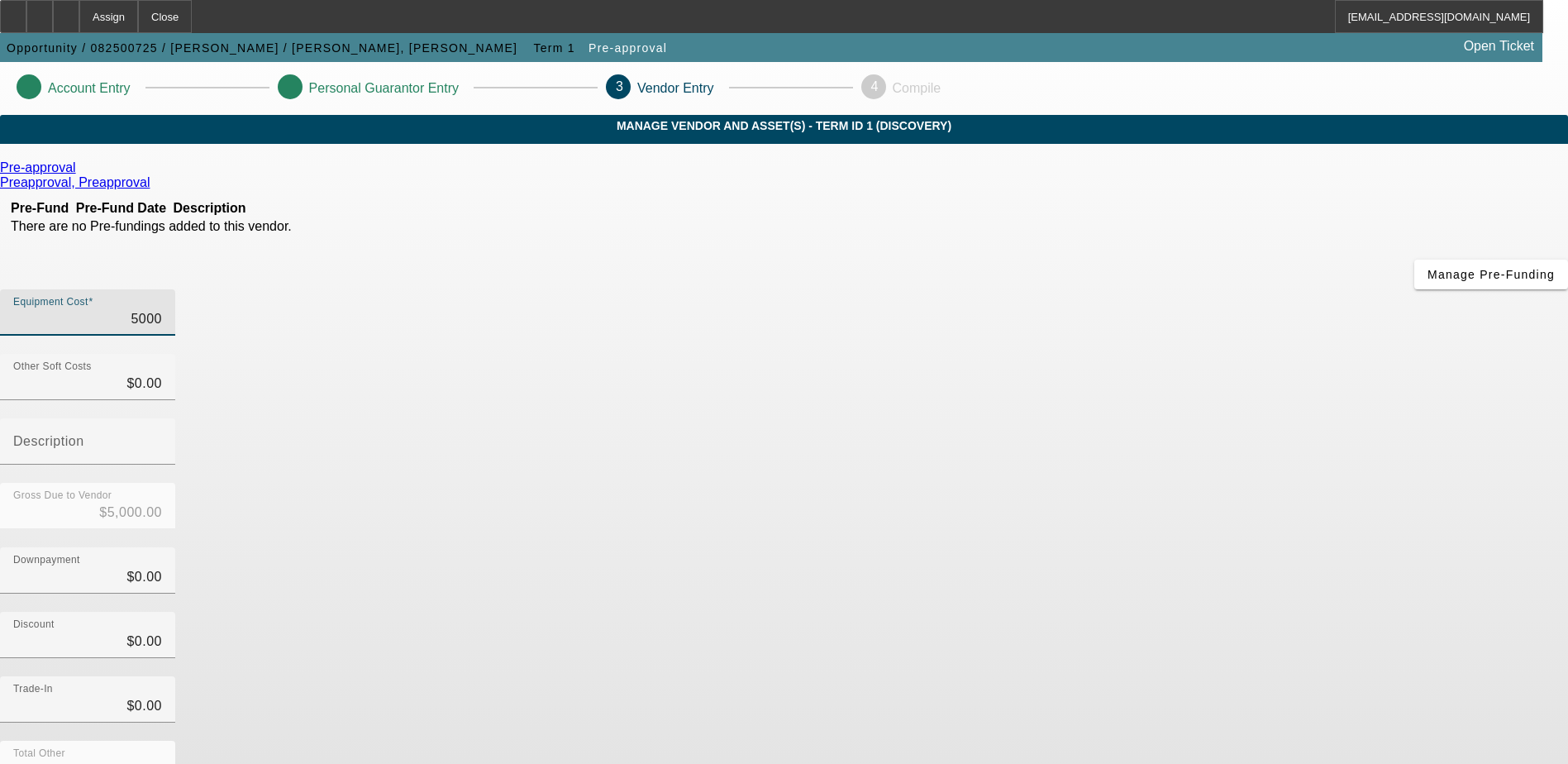
type input "500"
type input "$500.00"
type input "50"
type input "$50.00"
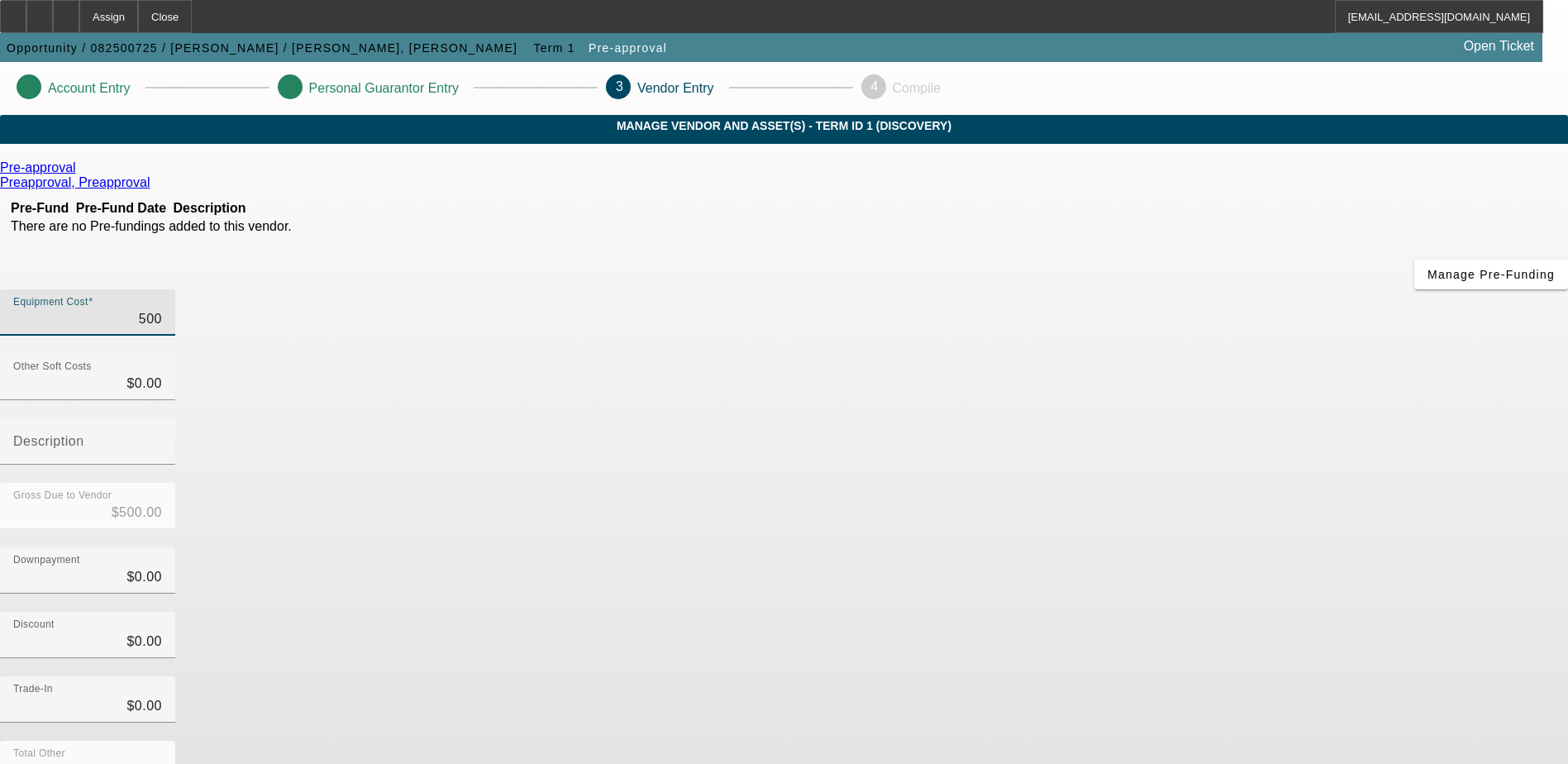
type input "$50.00"
type input "5"
type input "$5.00"
type input "55"
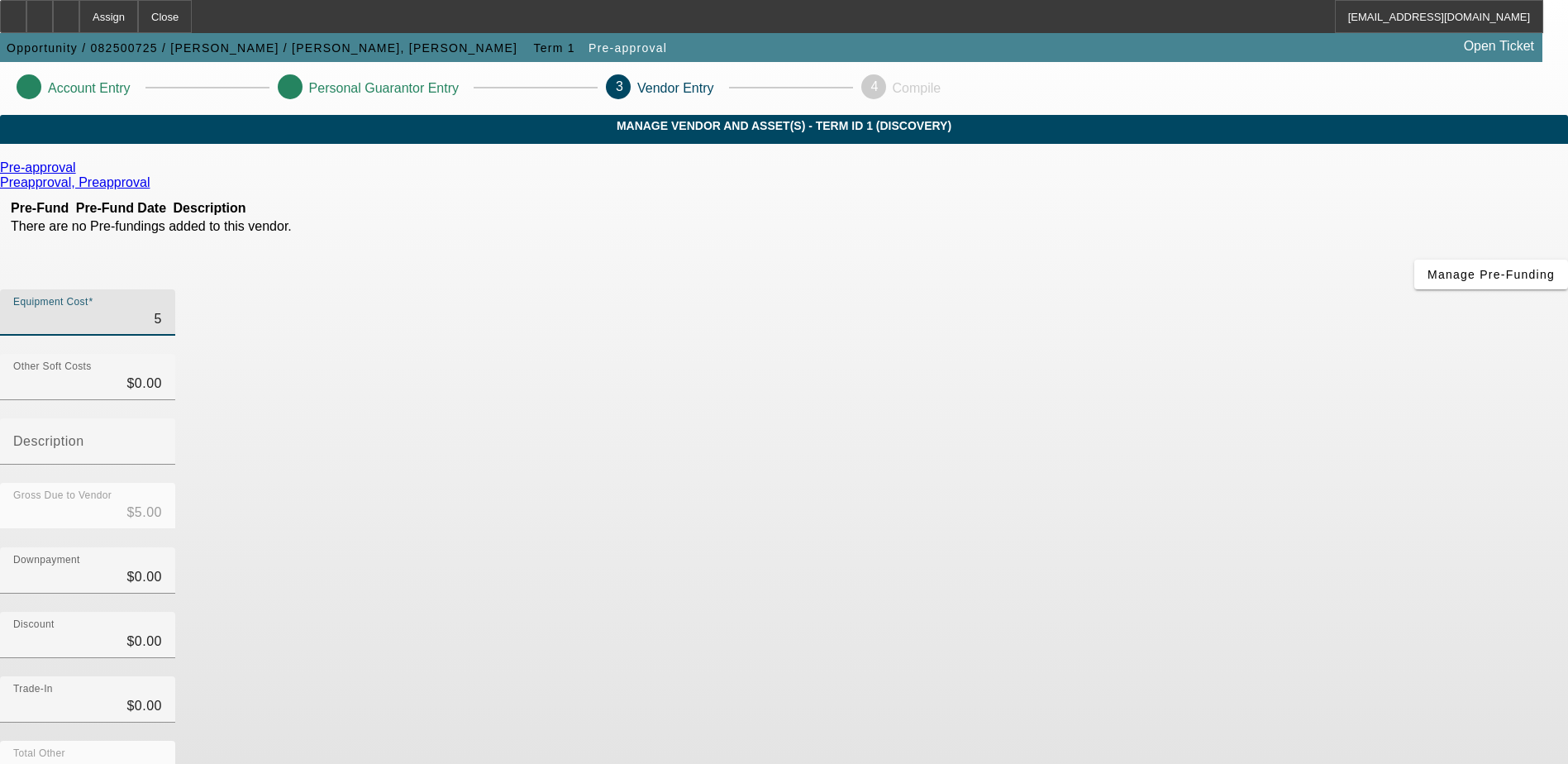
type input "$55.00"
type input "550"
type input "$550.00"
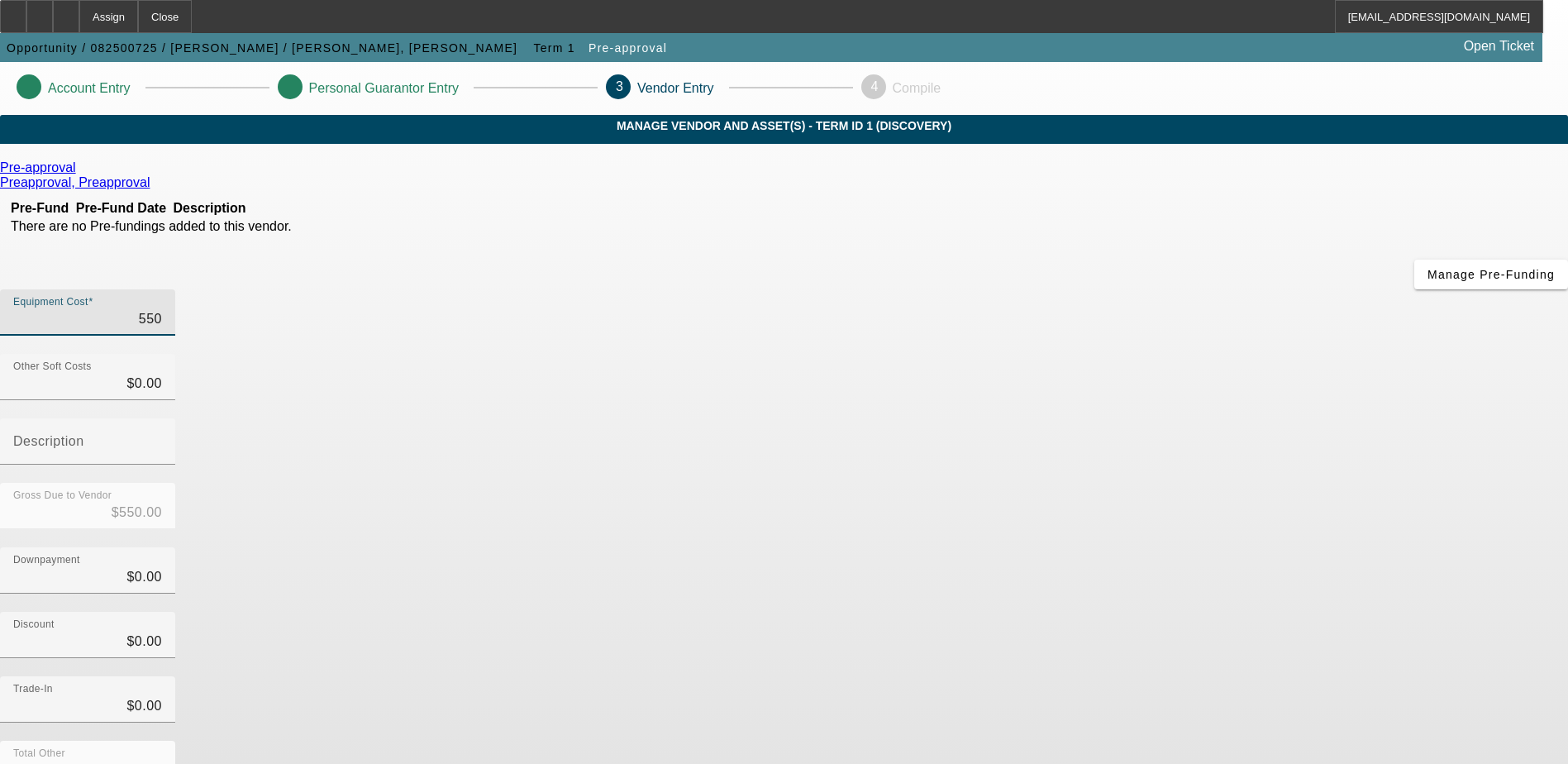
type input "5500"
type input "$5,500.00"
type input "55000"
type input "$55,000.00"
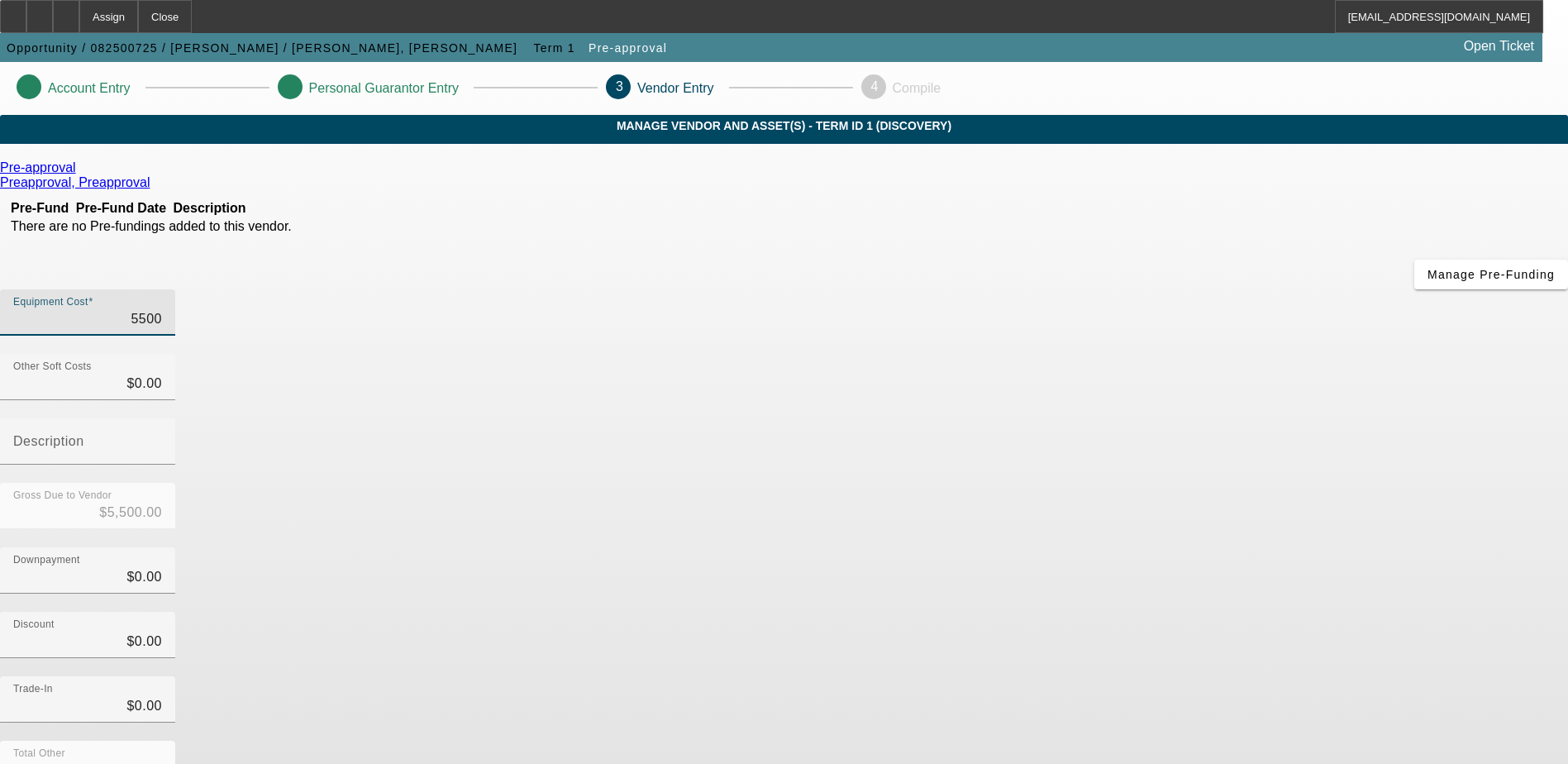
type input "$55,000.00"
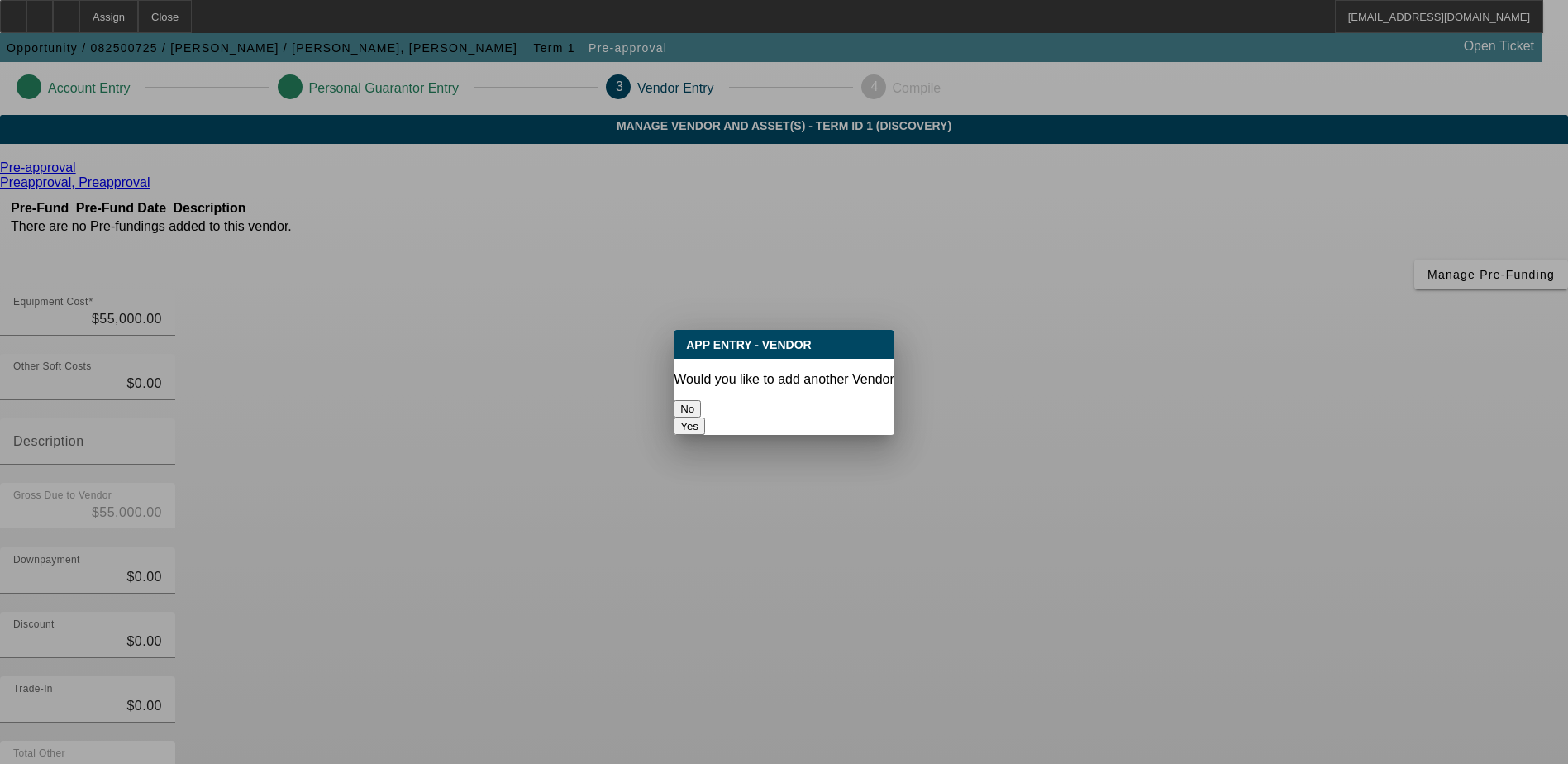
click at [701, 401] on button "No" at bounding box center [688, 408] width 27 height 17
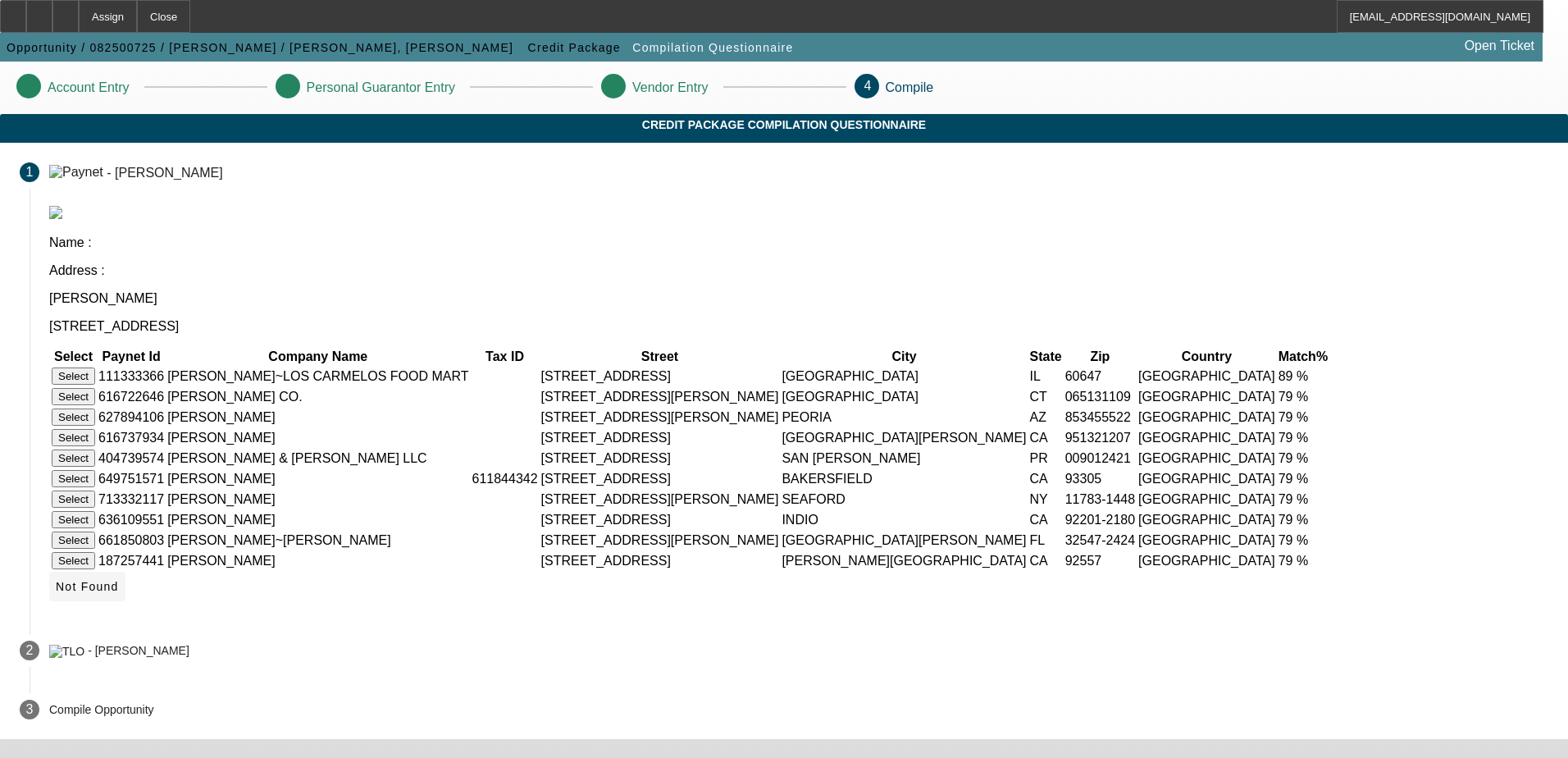
click at [119, 593] on span "Not Found" at bounding box center [88, 587] width 63 height 14
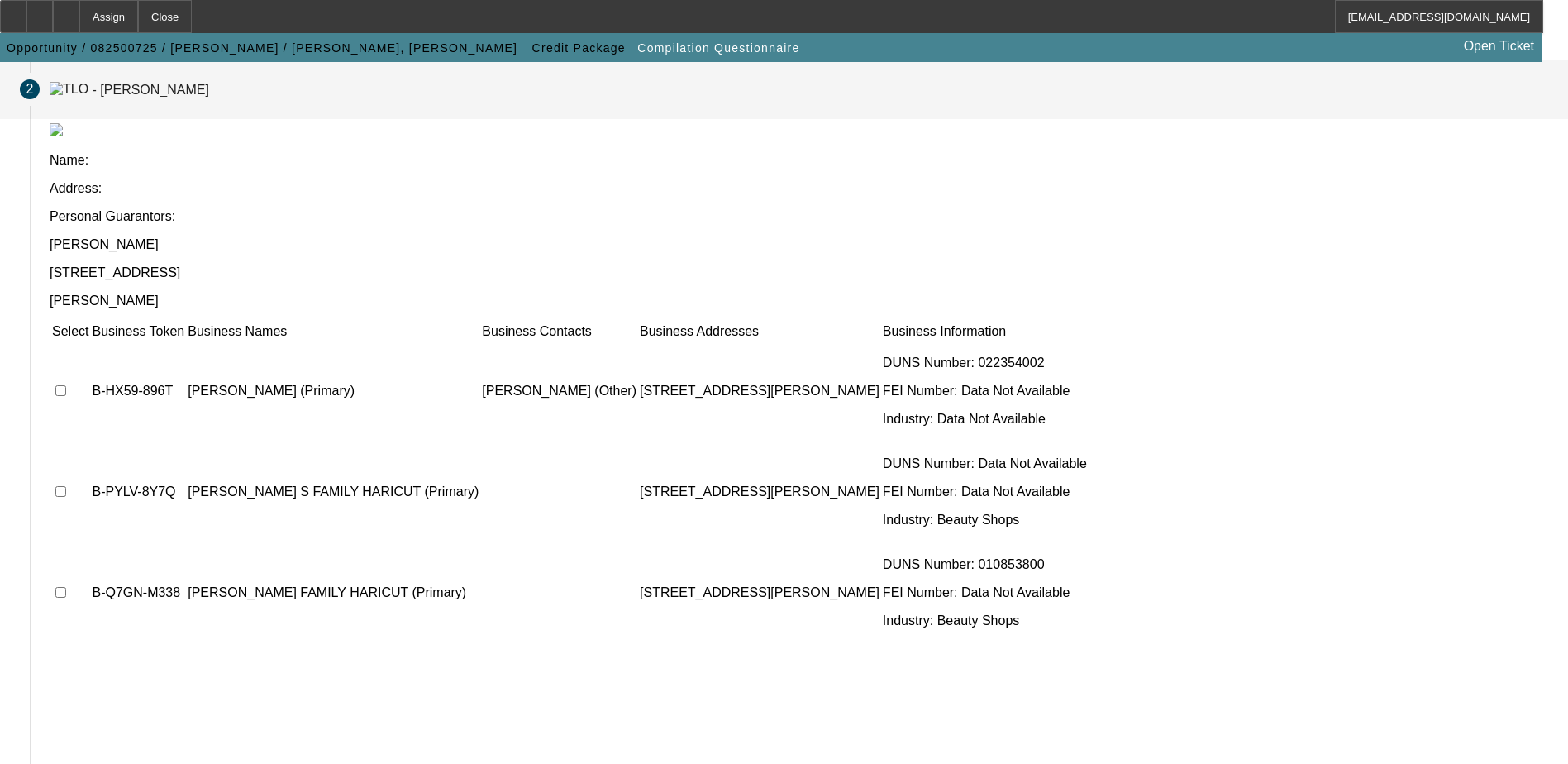
scroll to position [150, 0]
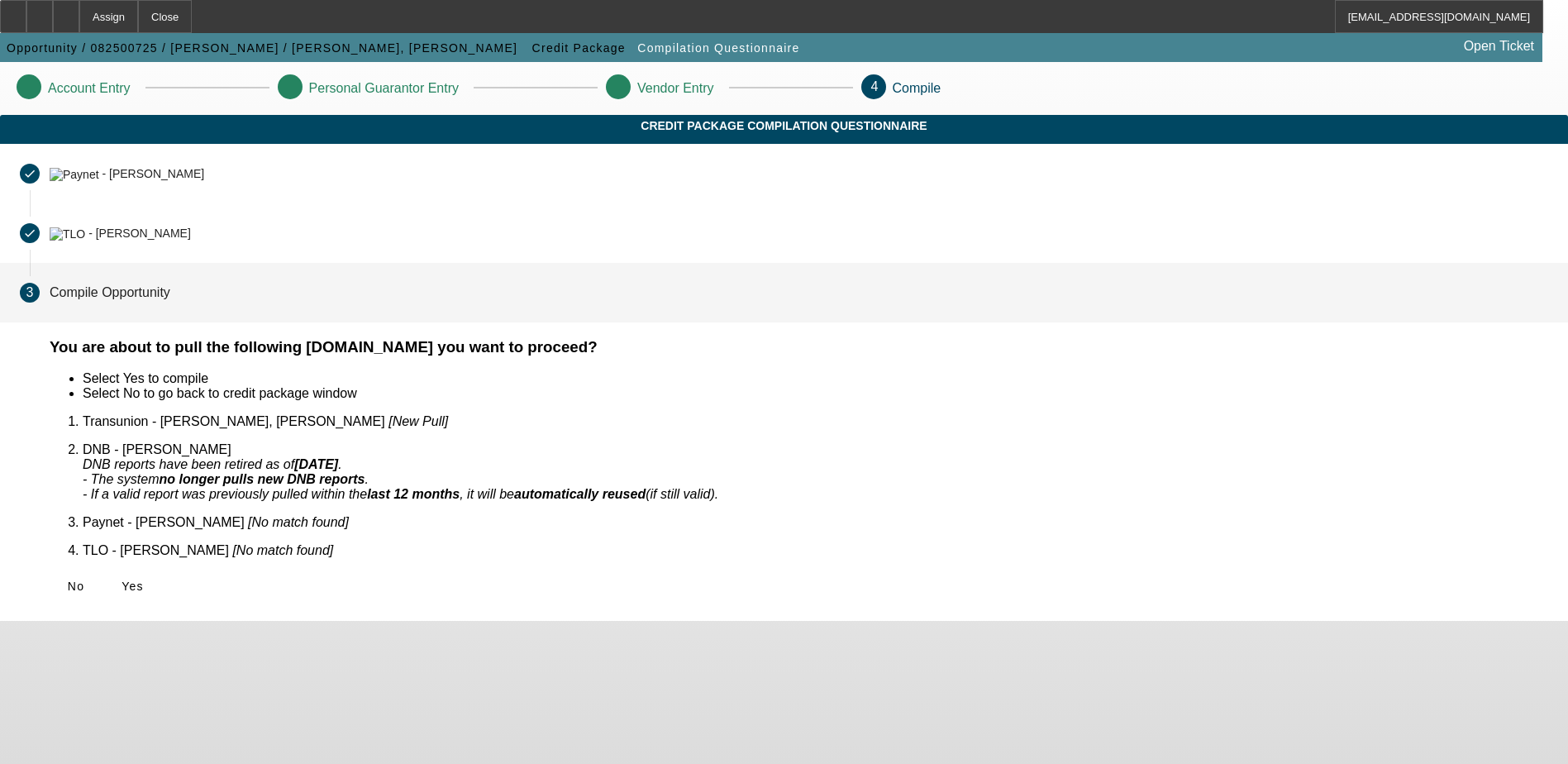
scroll to position [0, 0]
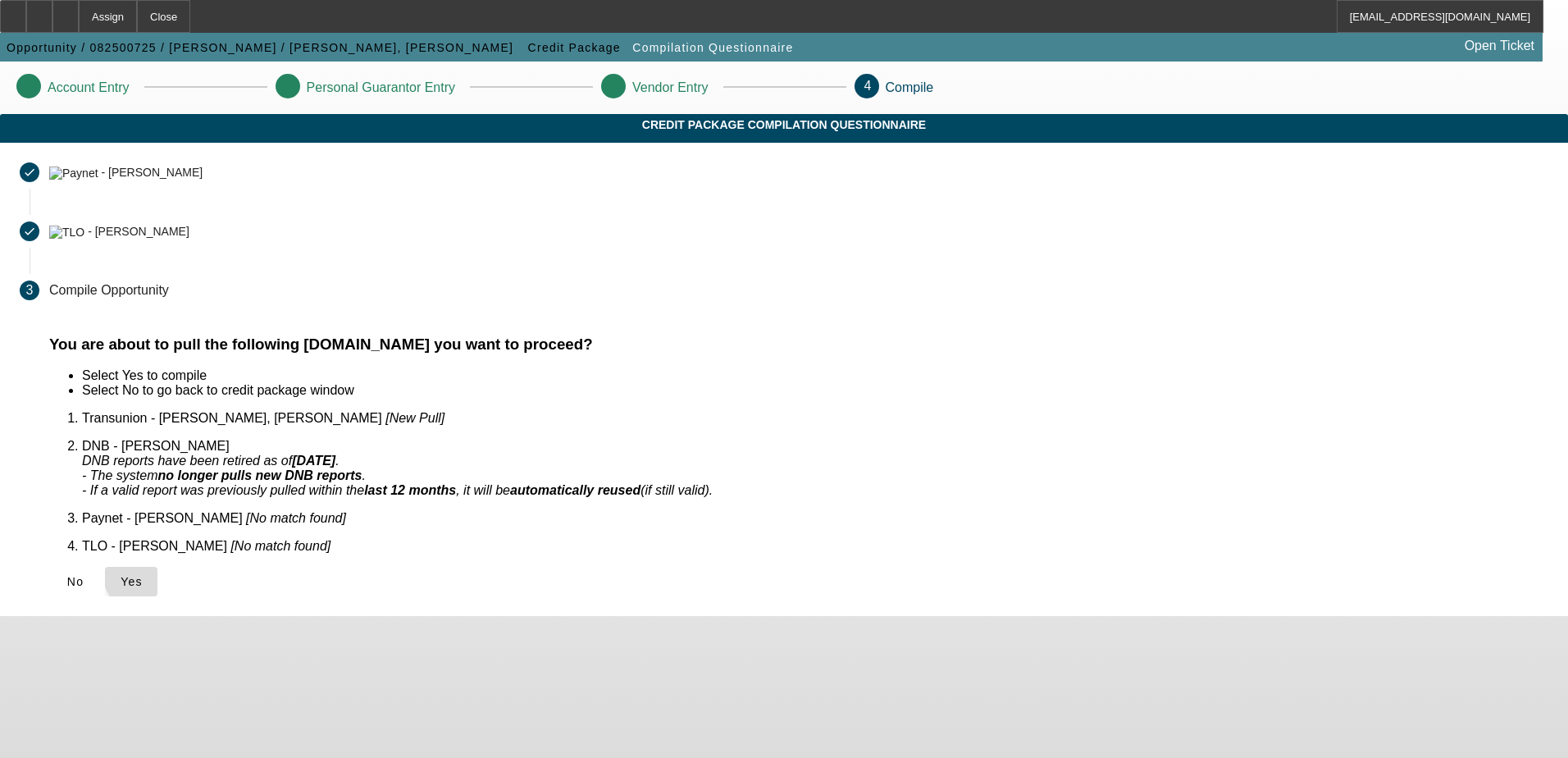
click at [143, 575] on span "Yes" at bounding box center [132, 581] width 23 height 14
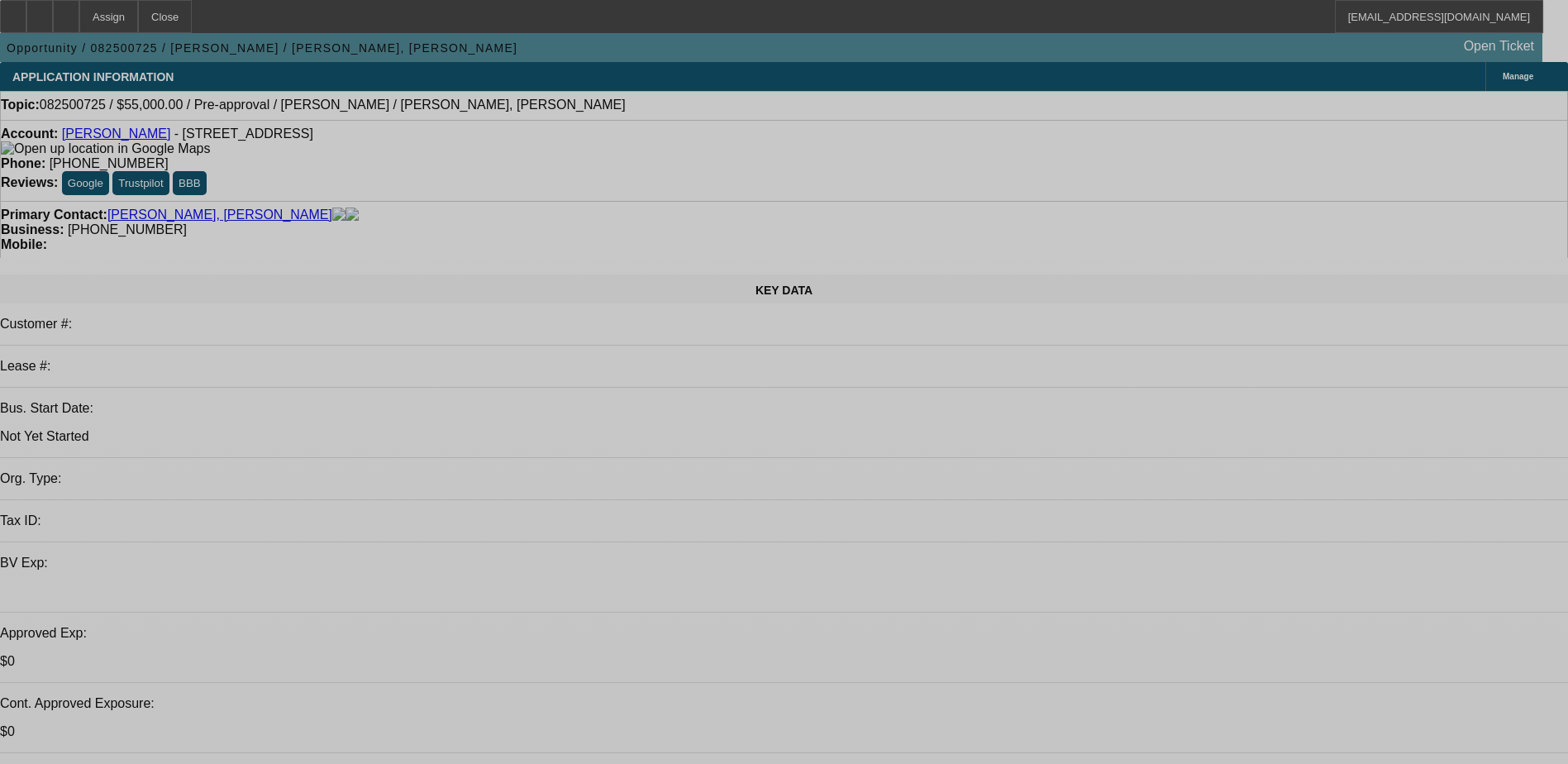
select select "0"
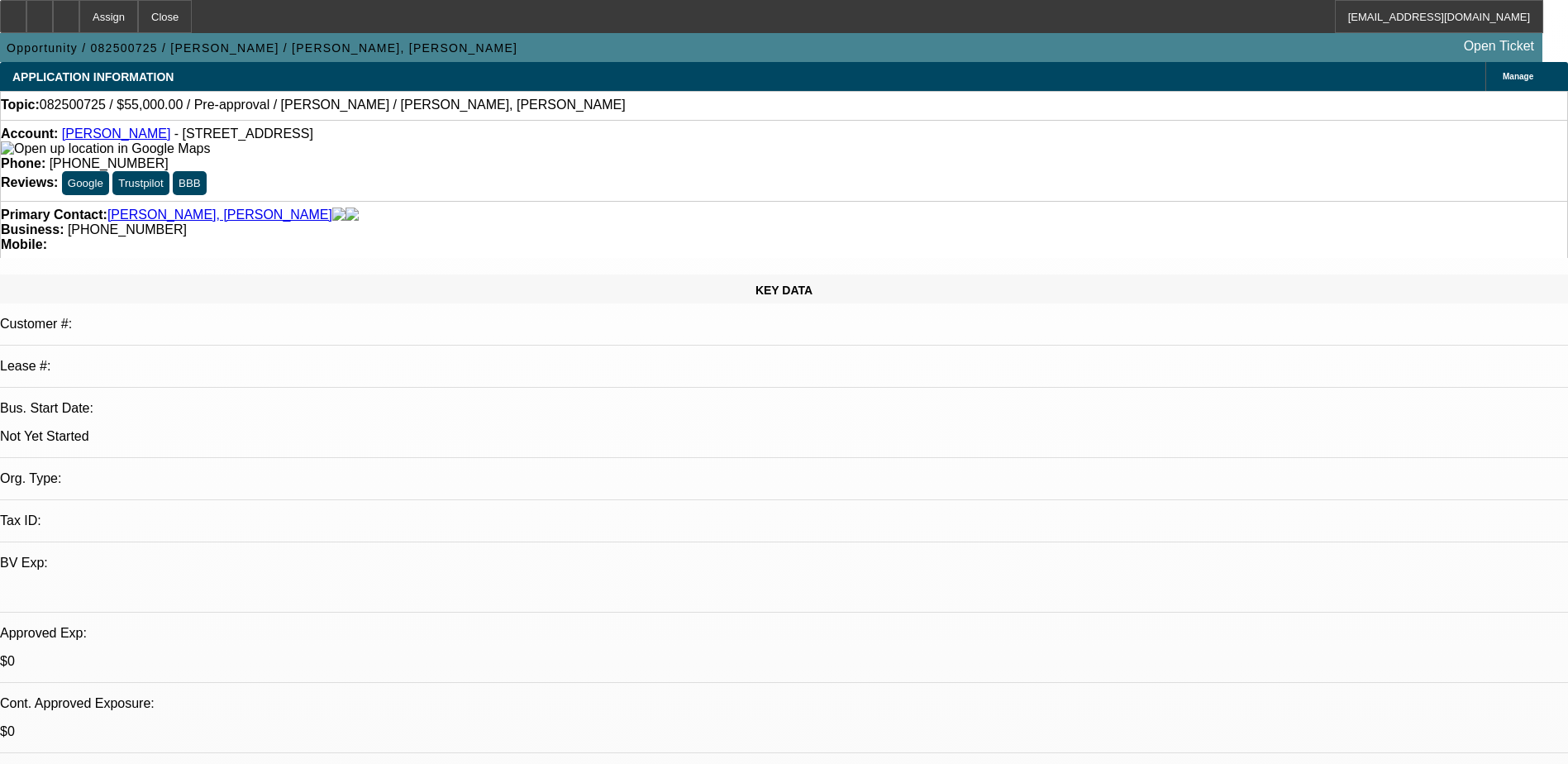
select select "2"
select select "0.1"
select select "4"
click at [79, 9] on div at bounding box center [65, 16] width 26 height 33
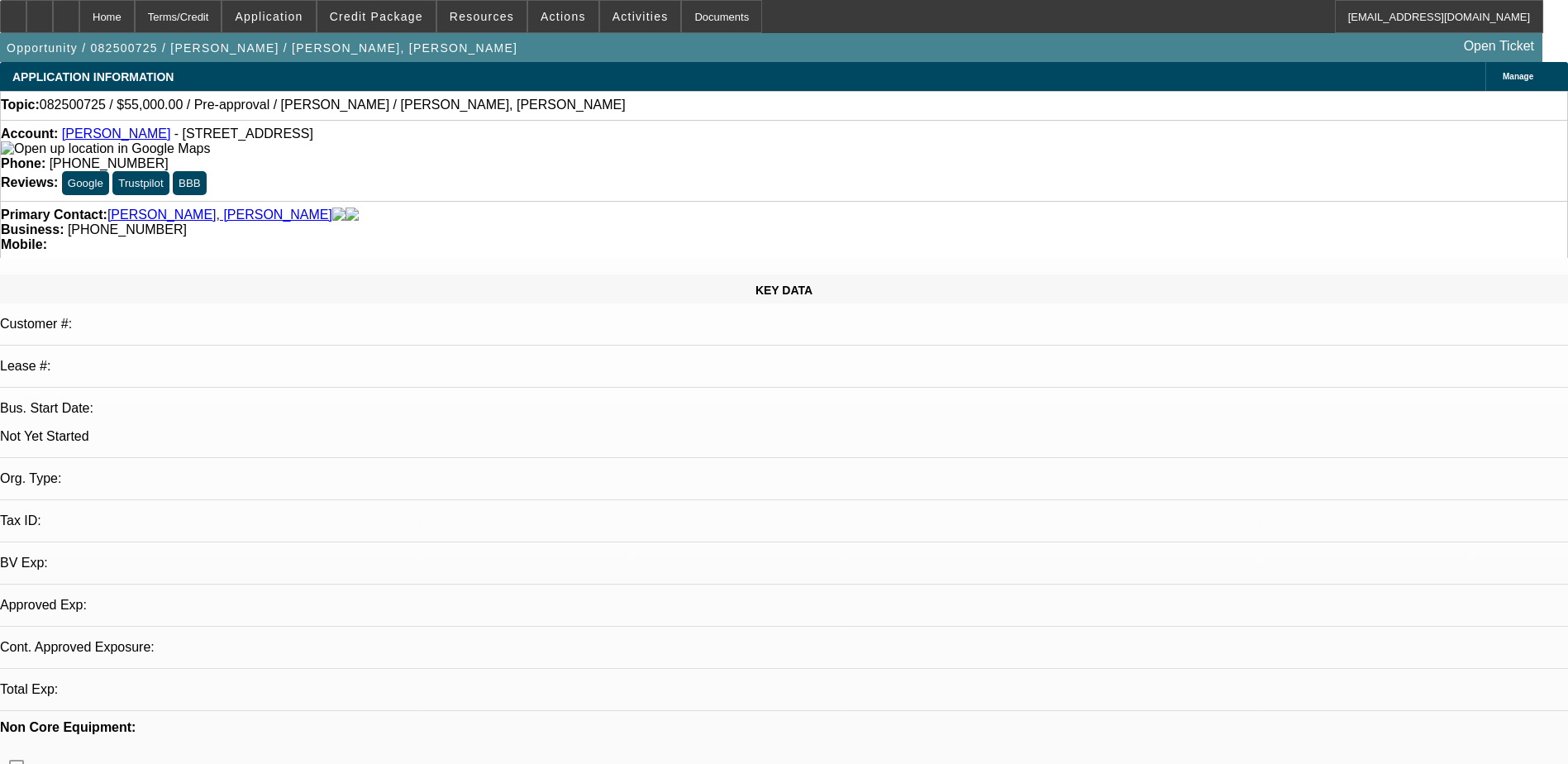
select select "0"
select select "2"
select select "0.1"
select select "1"
select select "2"
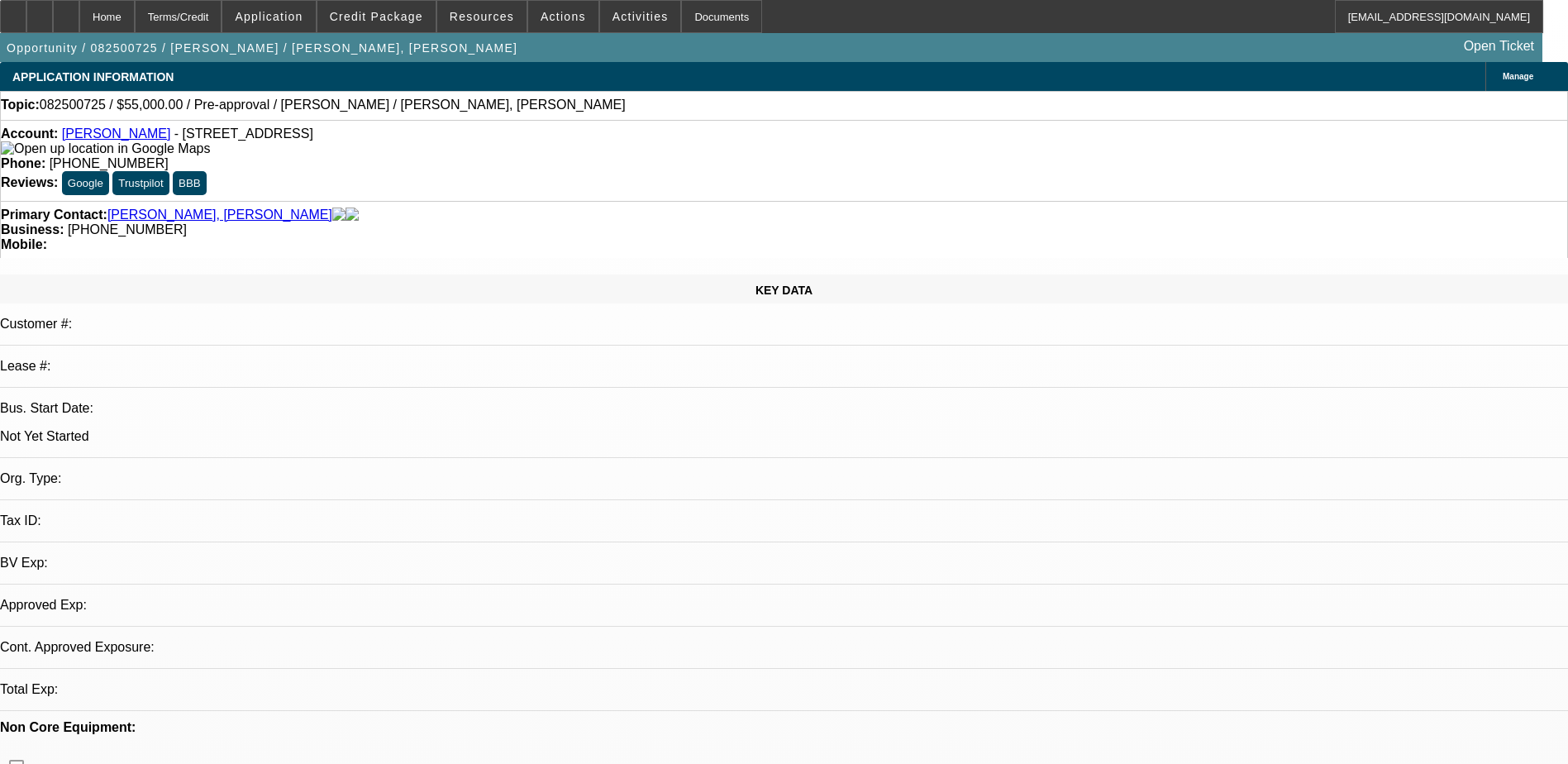
select select "4"
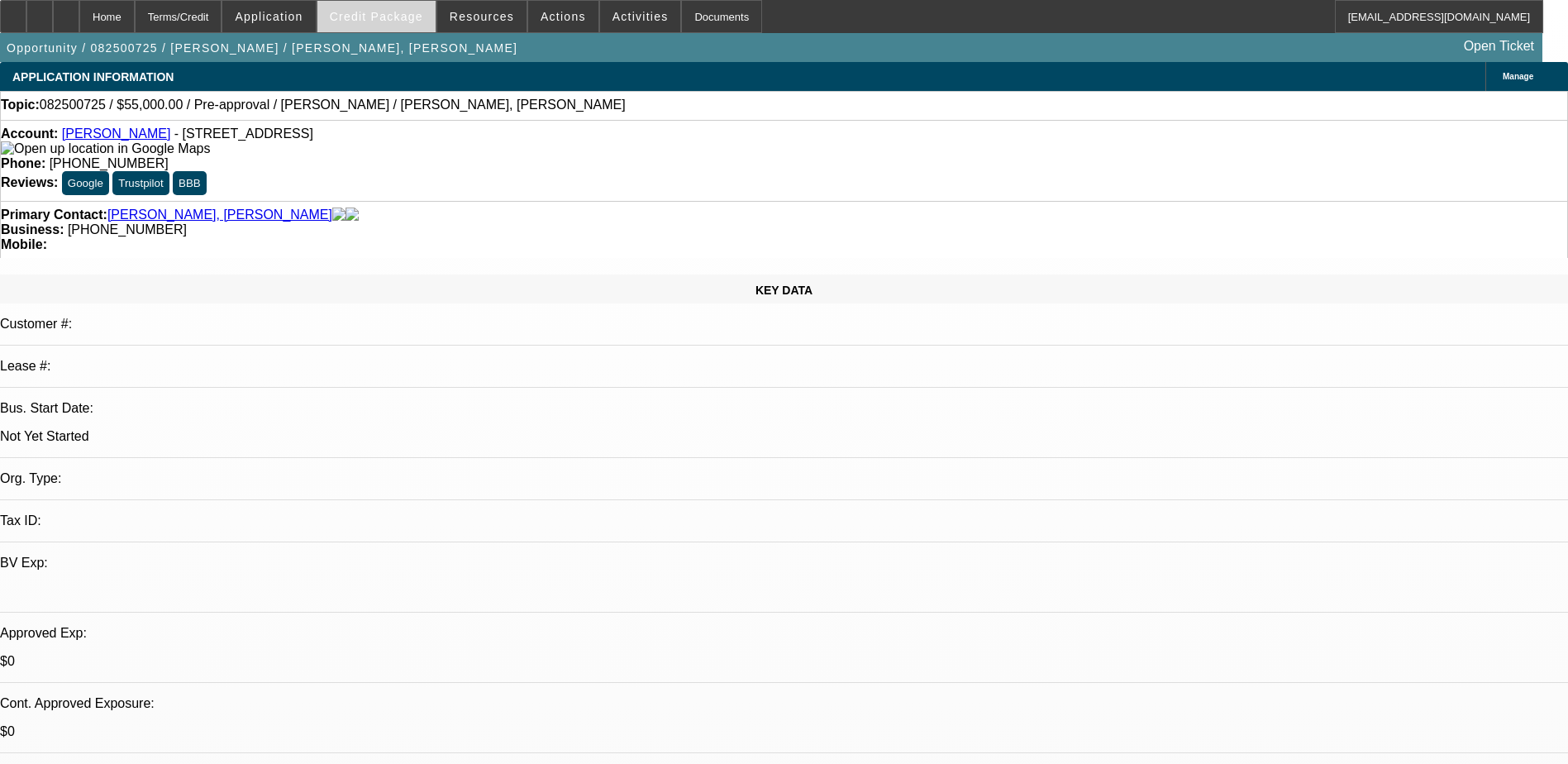
click at [402, 23] on span at bounding box center [377, 16] width 118 height 40
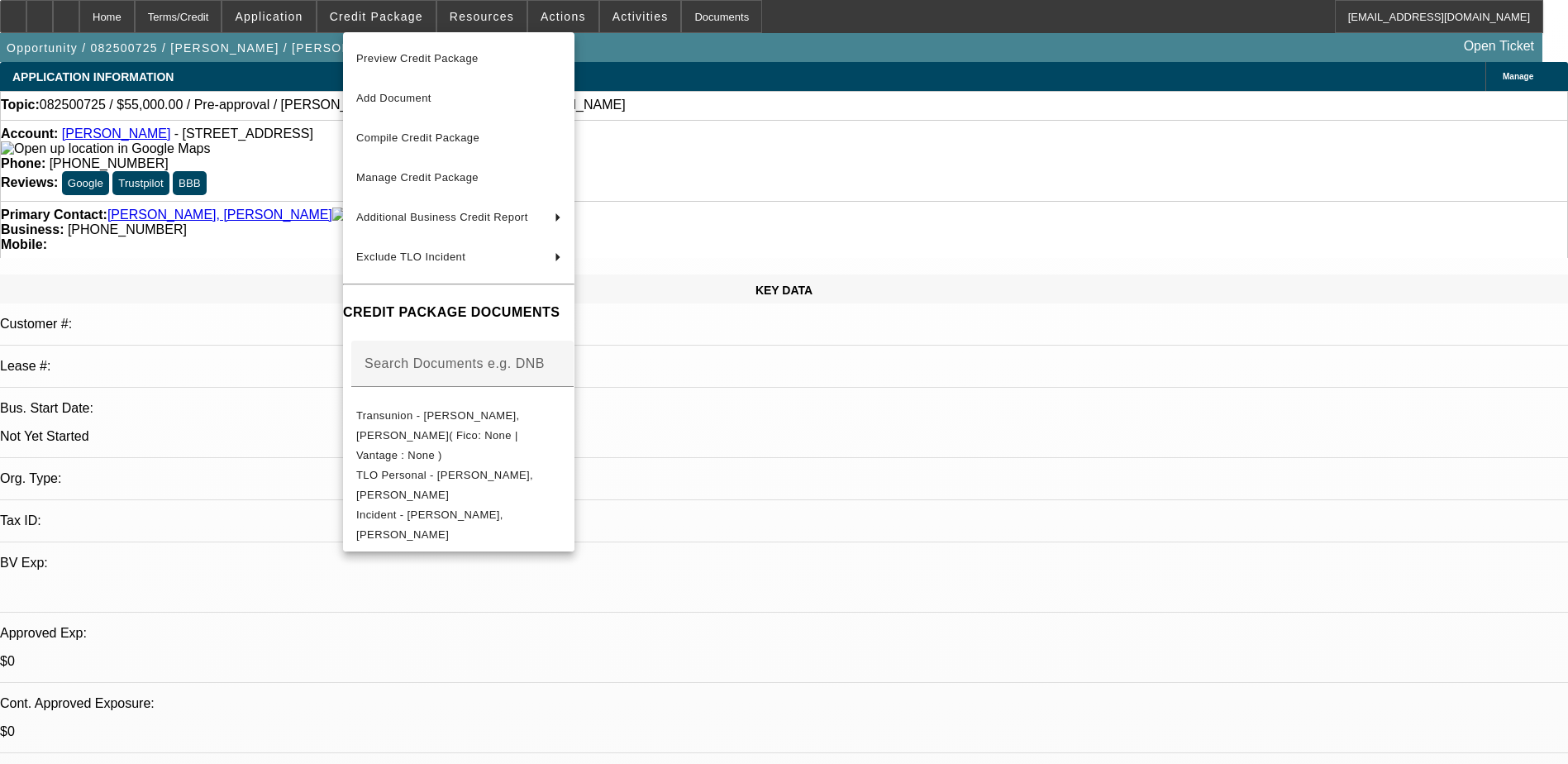
click at [307, 14] on div at bounding box center [784, 382] width 1568 height 764
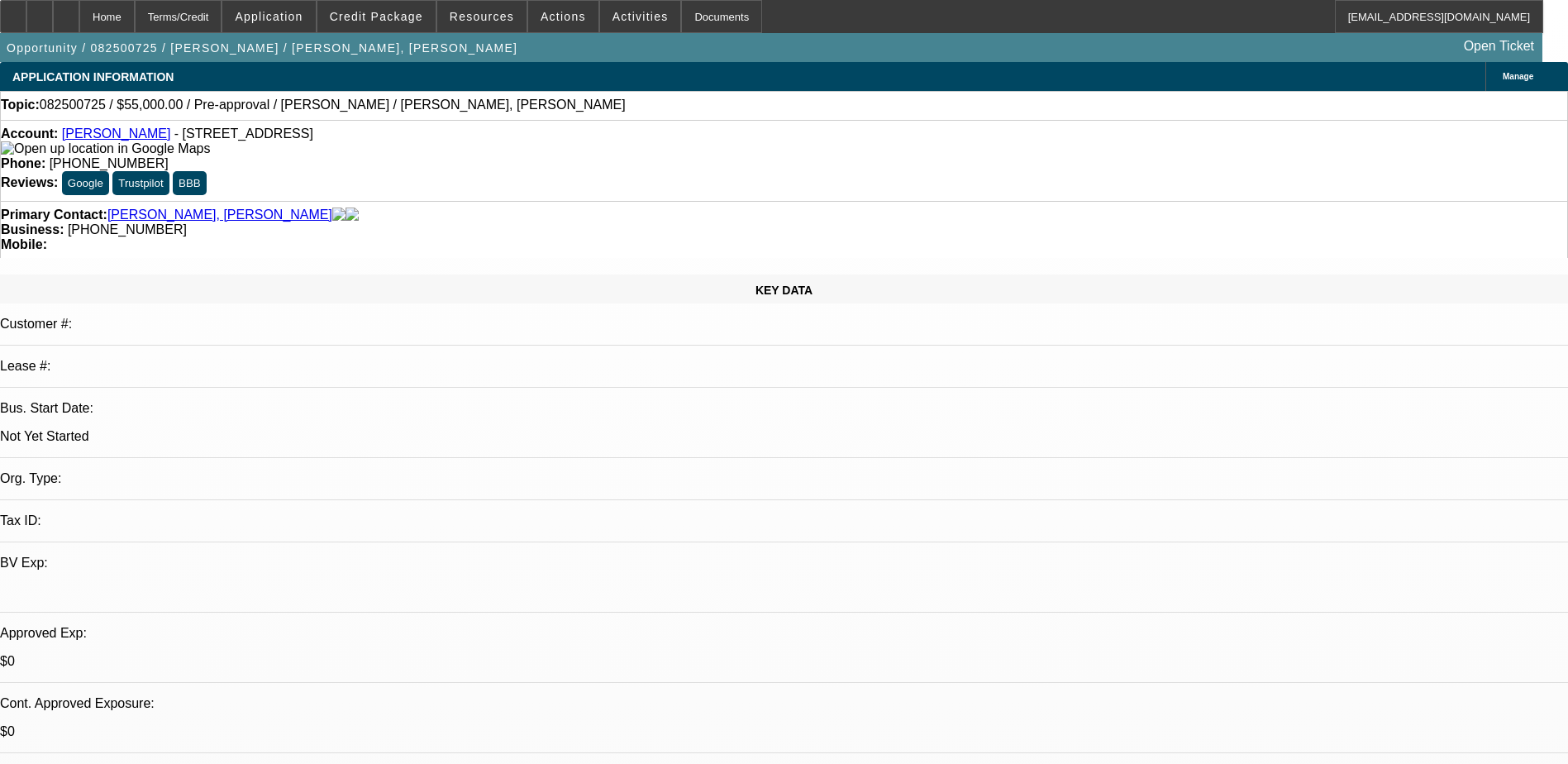
click at [303, 14] on span "Application" at bounding box center [268, 16] width 68 height 14
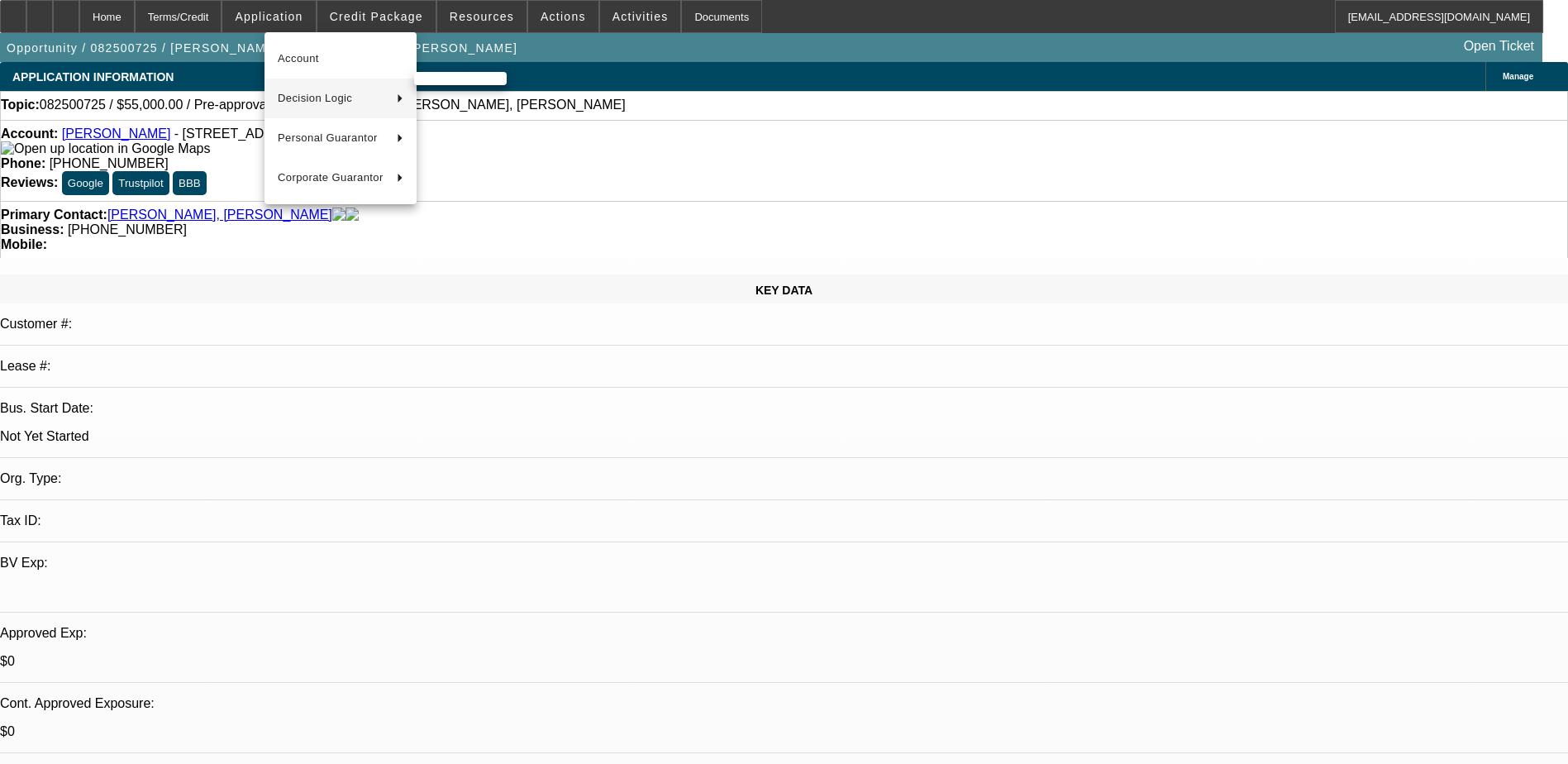
click at [334, 96] on span "Decision Logic" at bounding box center [330, 98] width 106 height 20
click at [489, 93] on span "Santiago Camille (Account)" at bounding box center [500, 98] width 146 height 20
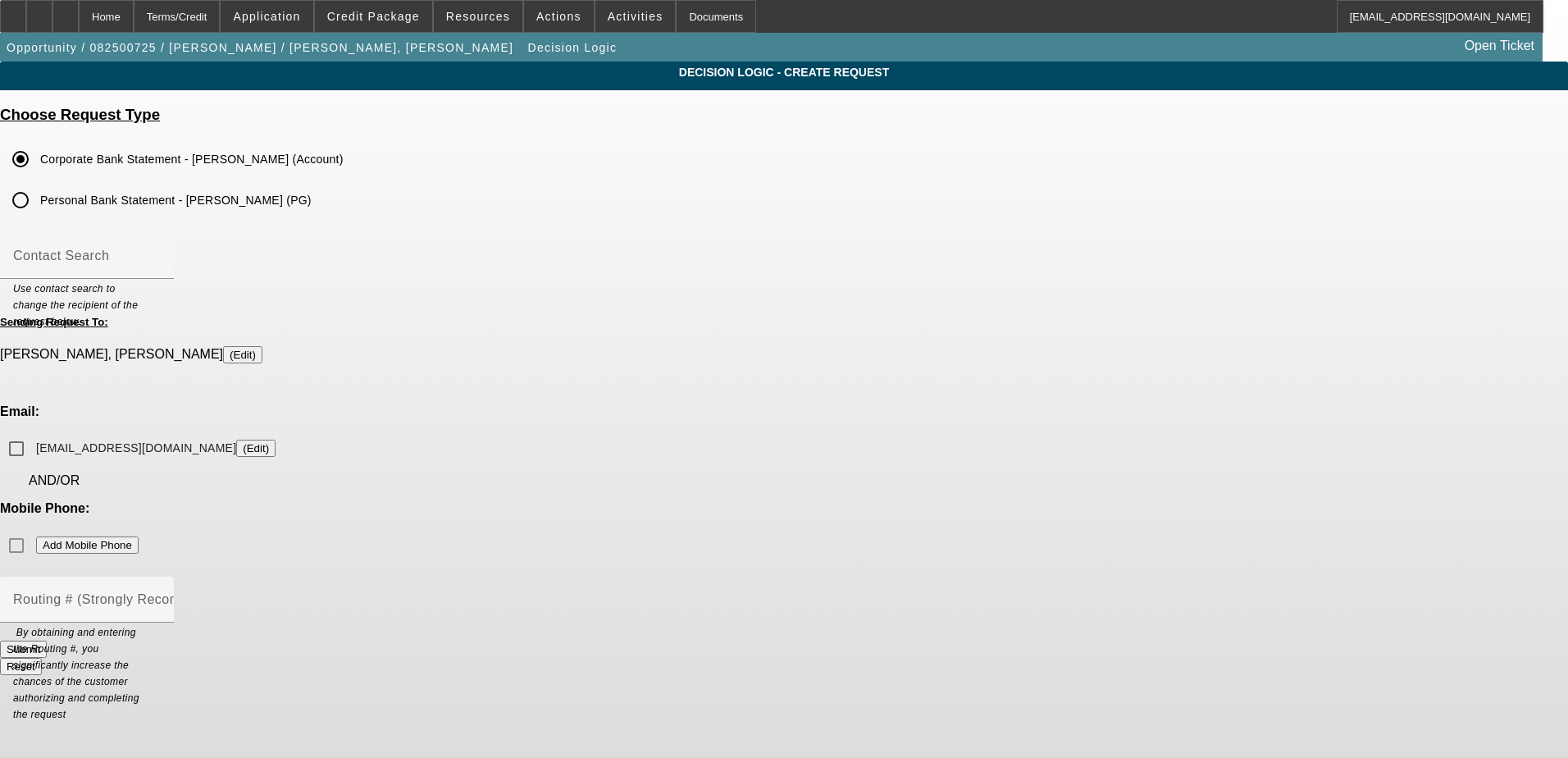
click at [37, 201] on input "Personal Bank Statement - Santiago Camille (PG)" at bounding box center [21, 200] width 32 height 32
click at [881, 501] on div "Mobile Phone: Add Mobile Phone" at bounding box center [784, 531] width 1568 height 60
click at [886, 501] on div "Mobile Phone: Add Mobile Phone" at bounding box center [784, 531] width 1568 height 60
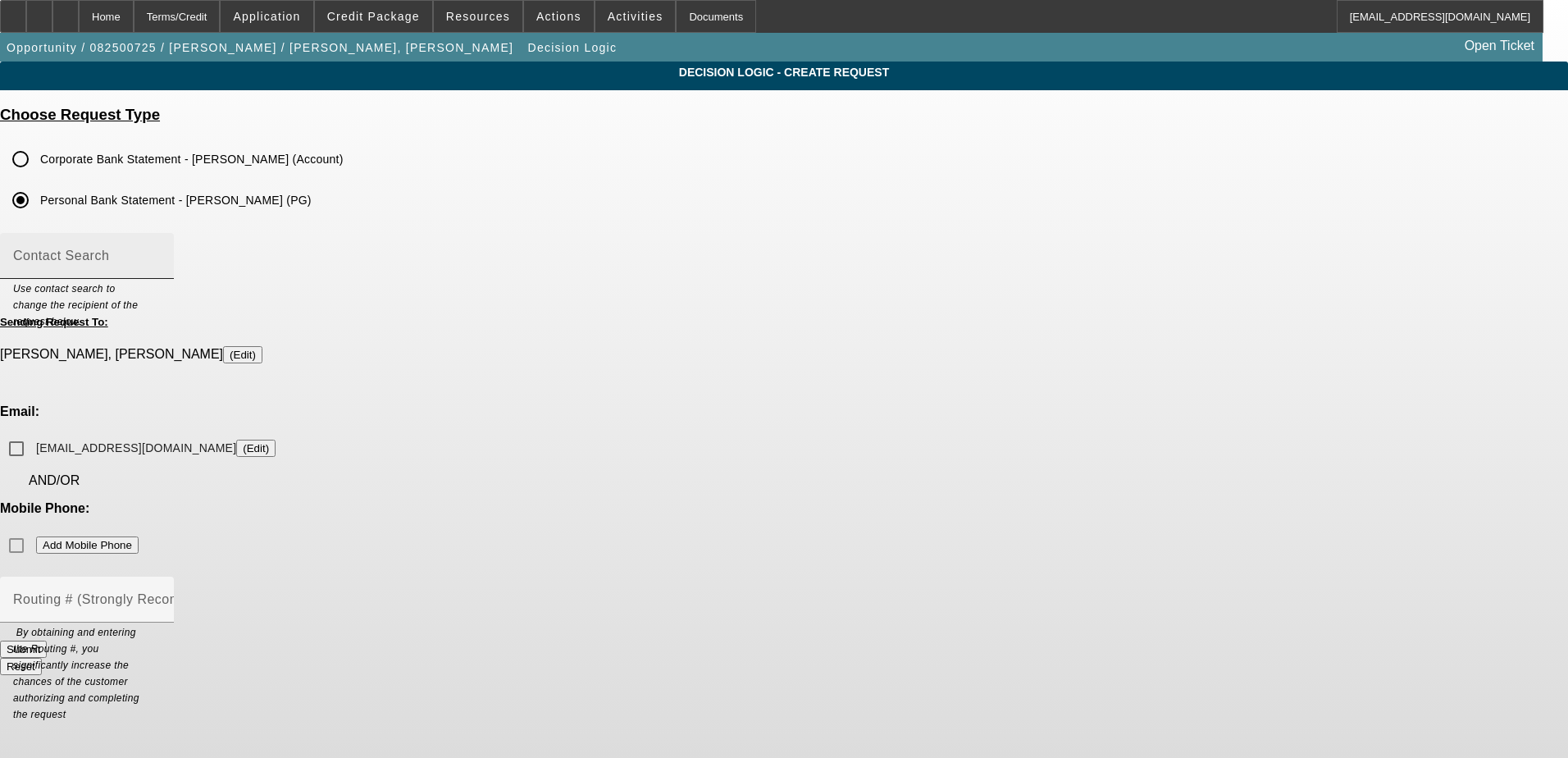
click at [161, 254] on div "Contact Search" at bounding box center [88, 255] width 148 height 46
click at [1122, 262] on div "Decision Logic - Create Request Choose Request Type Corporate Bank Statement - …" at bounding box center [784, 375] width 1568 height 628
click at [881, 501] on div "Mobile Phone: Add Mobile Phone" at bounding box center [784, 531] width 1568 height 60
click at [954, 501] on div "Mobile Phone: Add Mobile Phone" at bounding box center [784, 531] width 1568 height 60
click at [956, 501] on div "Mobile Phone: Add Mobile Phone" at bounding box center [784, 531] width 1568 height 60
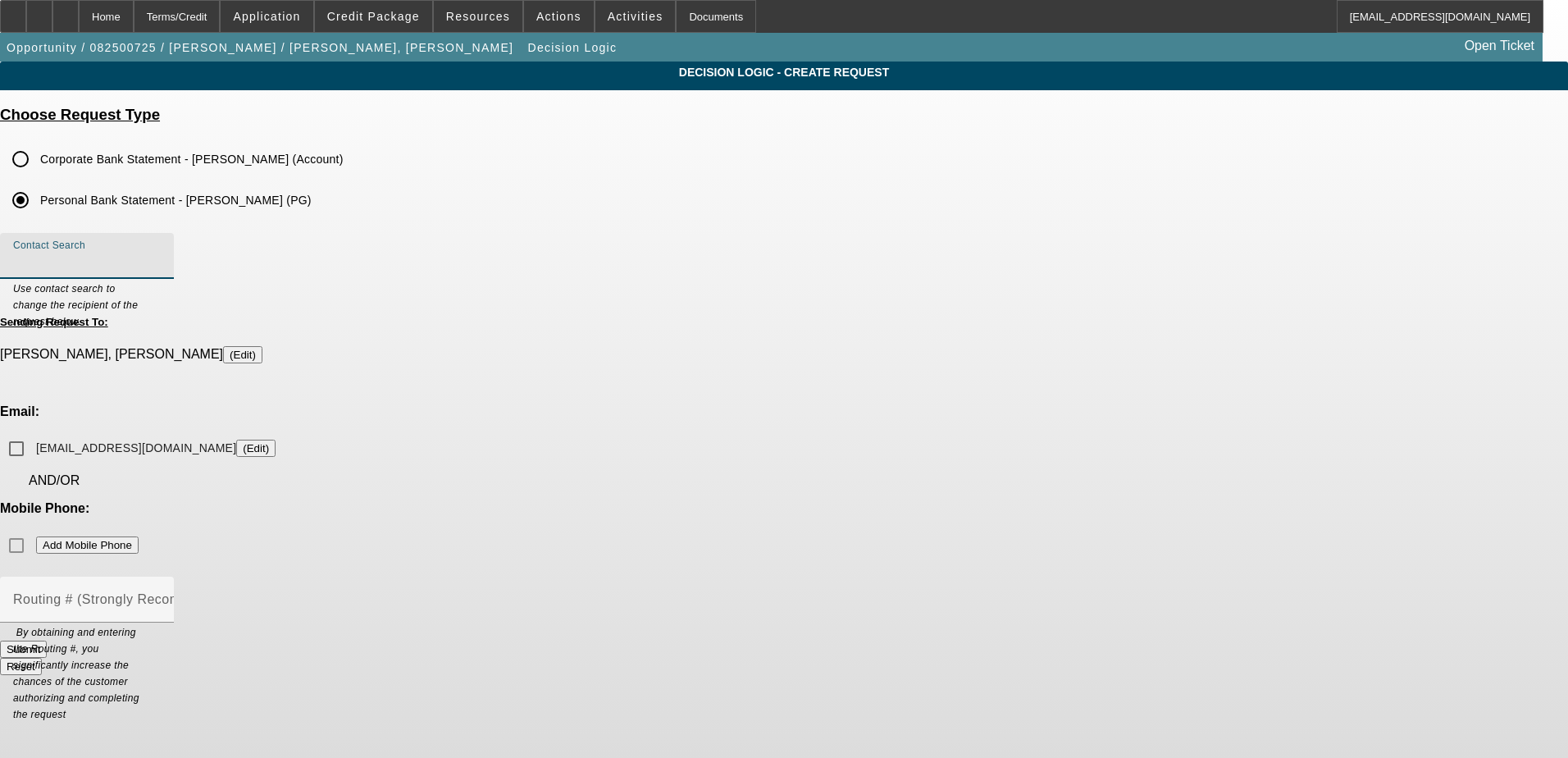
click at [161, 270] on input "Contact Search" at bounding box center [88, 263] width 148 height 20
type input "Santiago"
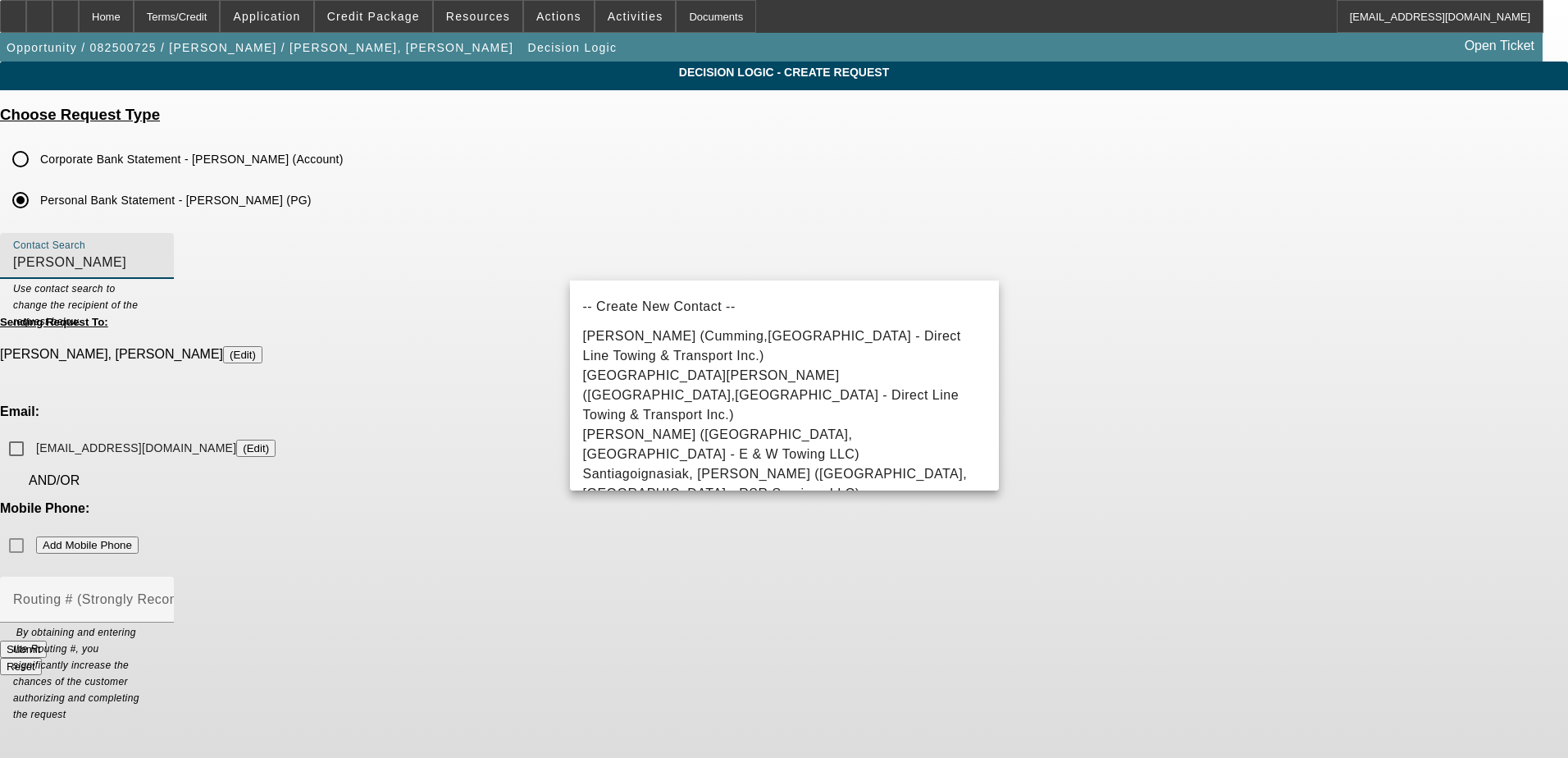
drag, startPoint x: 651, startPoint y: 260, endPoint x: 567, endPoint y: 256, distance: 84.1
click at [567, 256] on div "Contact Search Santiago Use contact search to change the recipient of the reque…" at bounding box center [784, 264] width 1568 height 64
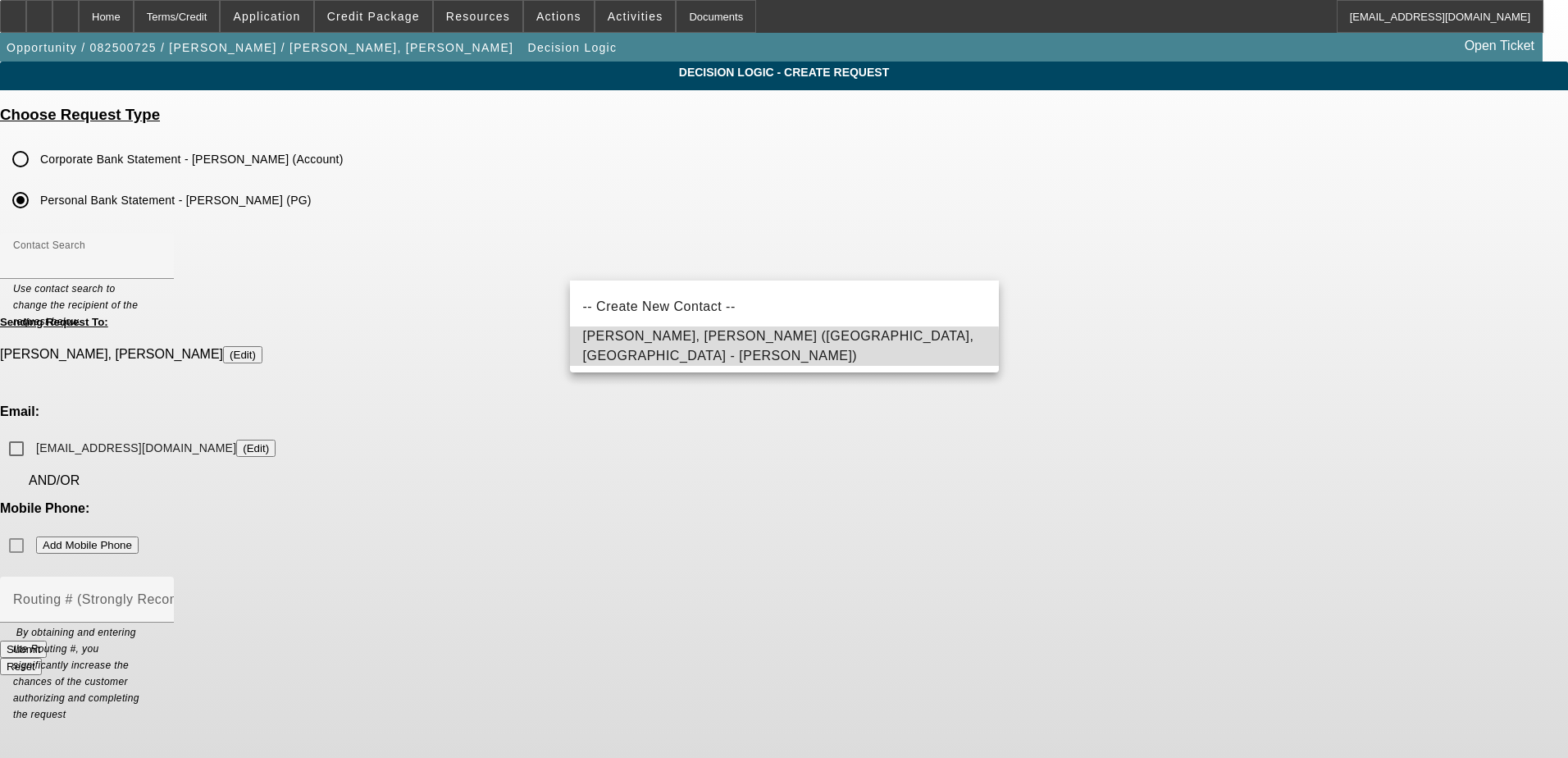
click at [667, 354] on span "Camille, Santiago (Chicago,IL - Santiago Camille)" at bounding box center [784, 347] width 402 height 40
type input "Camille, Santiago (Chicago,IL - Santiago Camille)"
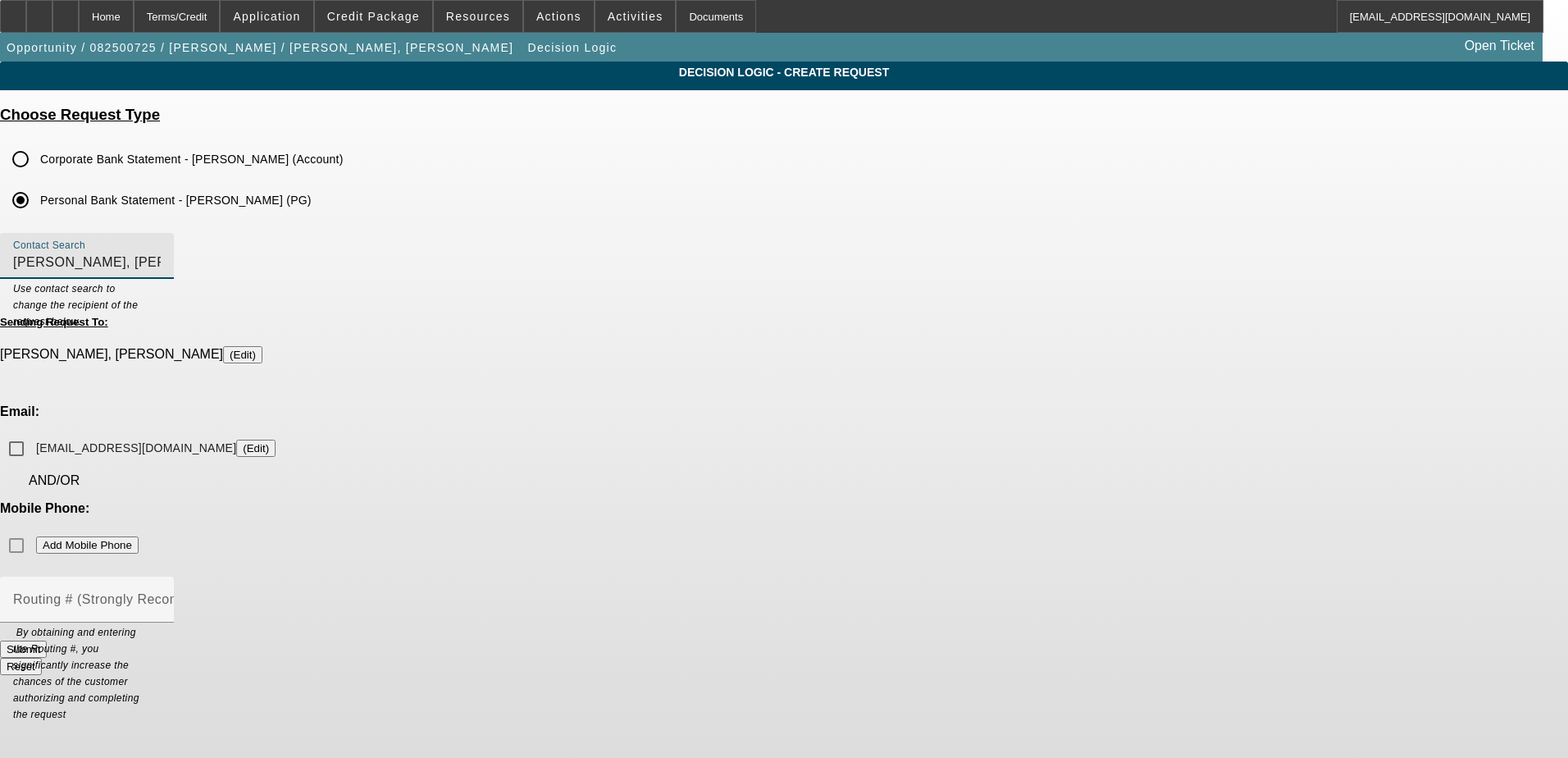
click at [892, 501] on div "Mobile Phone: Add Mobile Phone" at bounding box center [784, 531] width 1568 height 60
click at [890, 501] on div "Mobile Phone: Add Mobile Phone" at bounding box center [784, 531] width 1568 height 60
click at [955, 501] on div "Mobile Phone: Add Mobile Phone" at bounding box center [784, 531] width 1568 height 60
drag, startPoint x: 955, startPoint y: 420, endPoint x: 955, endPoint y: 405, distance: 15.0
click at [955, 501] on div "Mobile Phone: Add Mobile Phone" at bounding box center [784, 531] width 1568 height 60
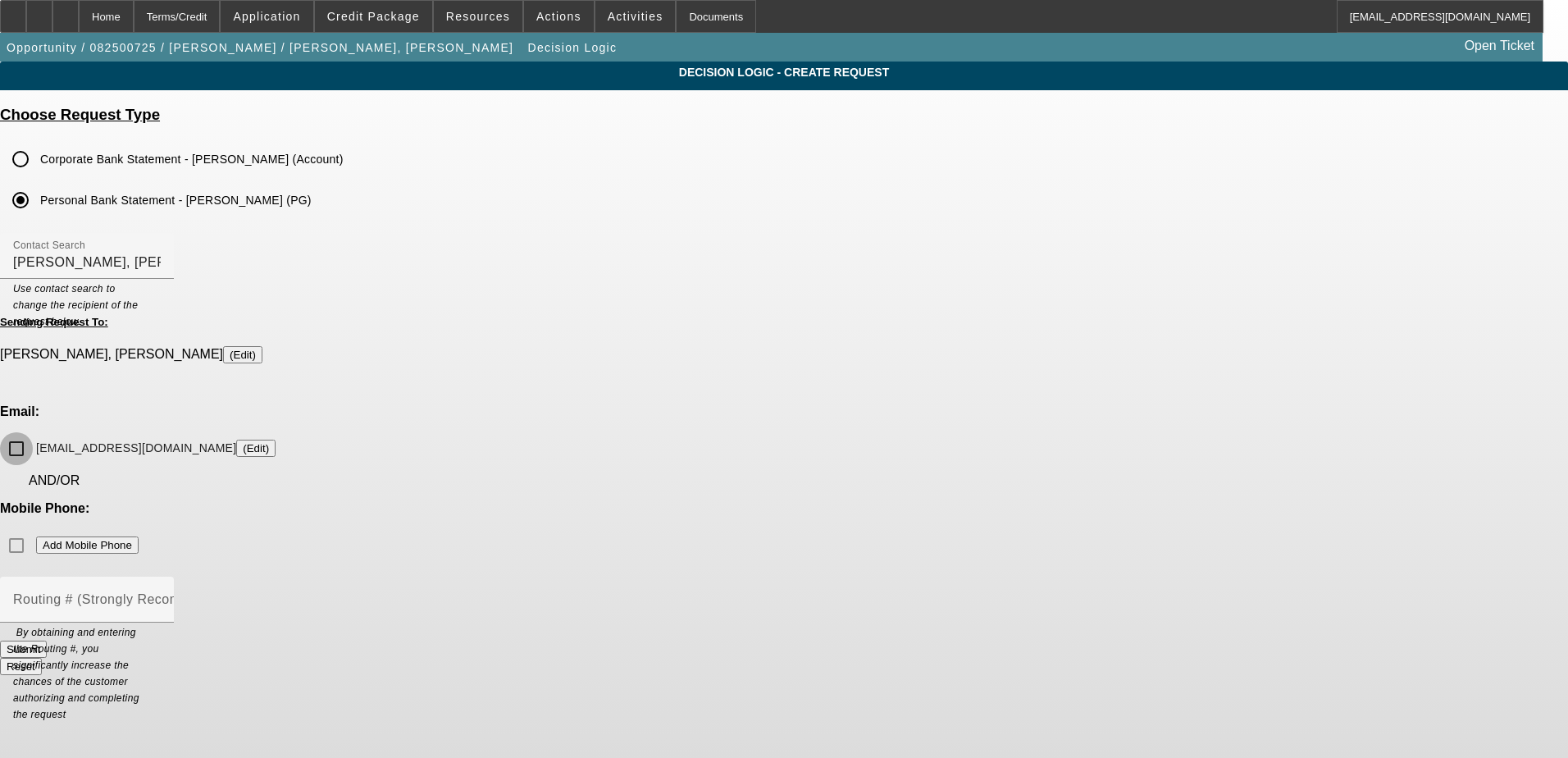
click at [32, 432] on input "italianprguy84@gmail.com (Edit)" at bounding box center [16, 448] width 32 height 32
click at [888, 501] on div "Mobile Phone: Add Mobile Phone" at bounding box center [784, 531] width 1568 height 60
click at [32, 432] on input "italianprguy84@gmail.com (Edit)" at bounding box center [16, 448] width 32 height 32
checkbox input "false"
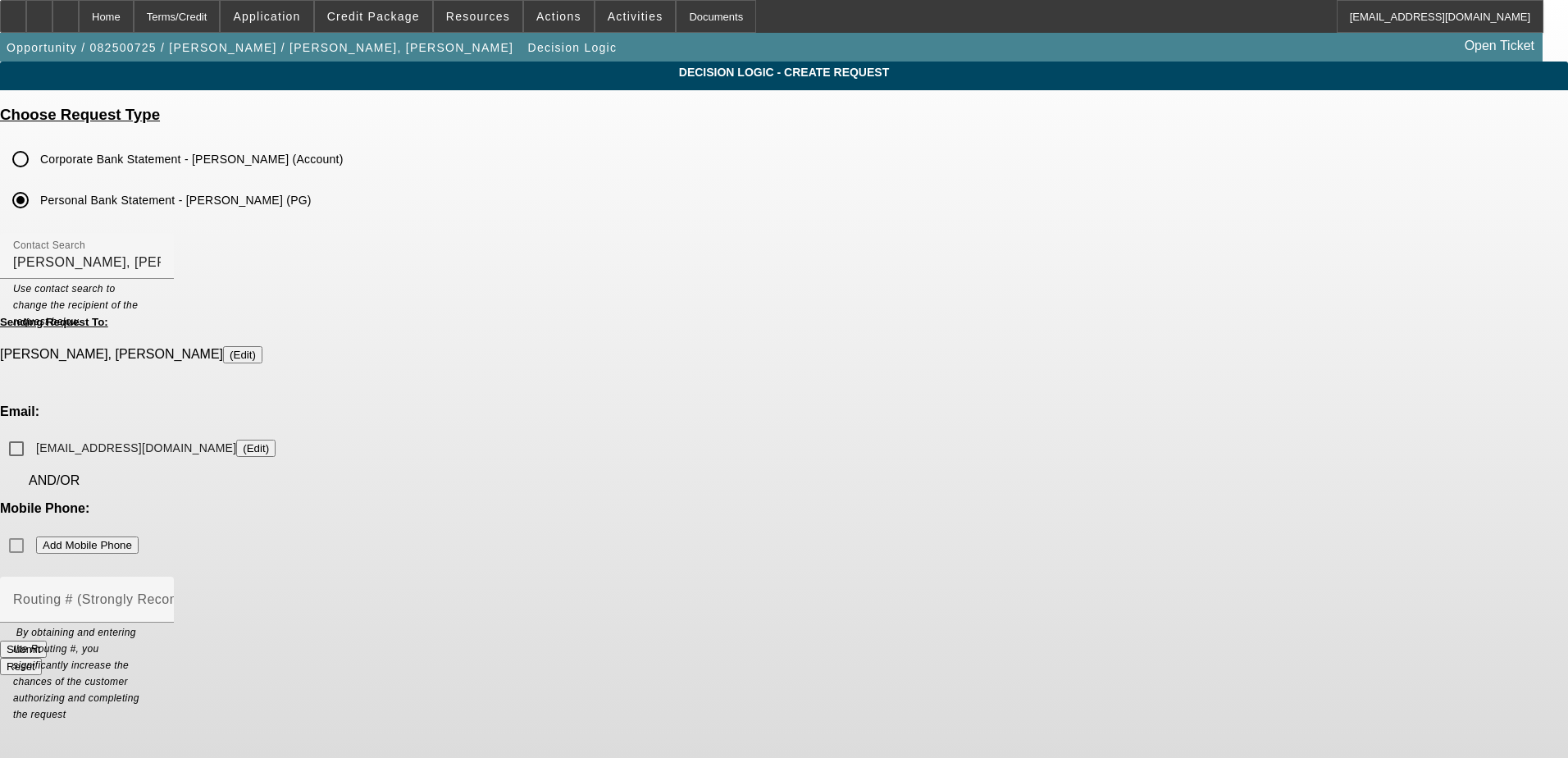
click at [959, 501] on div "Mobile Phone: Add Mobile Phone" at bounding box center [784, 531] width 1568 height 60
click at [877, 501] on div "Mobile Phone: Add Mobile Phone" at bounding box center [784, 531] width 1568 height 60
click at [878, 501] on div "Mobile Phone: Add Mobile Phone" at bounding box center [784, 531] width 1568 height 60
click at [886, 501] on div "Mobile Phone: Add Mobile Phone" at bounding box center [784, 531] width 1568 height 60
click at [887, 501] on div "Mobile Phone: Add Mobile Phone" at bounding box center [784, 531] width 1568 height 60
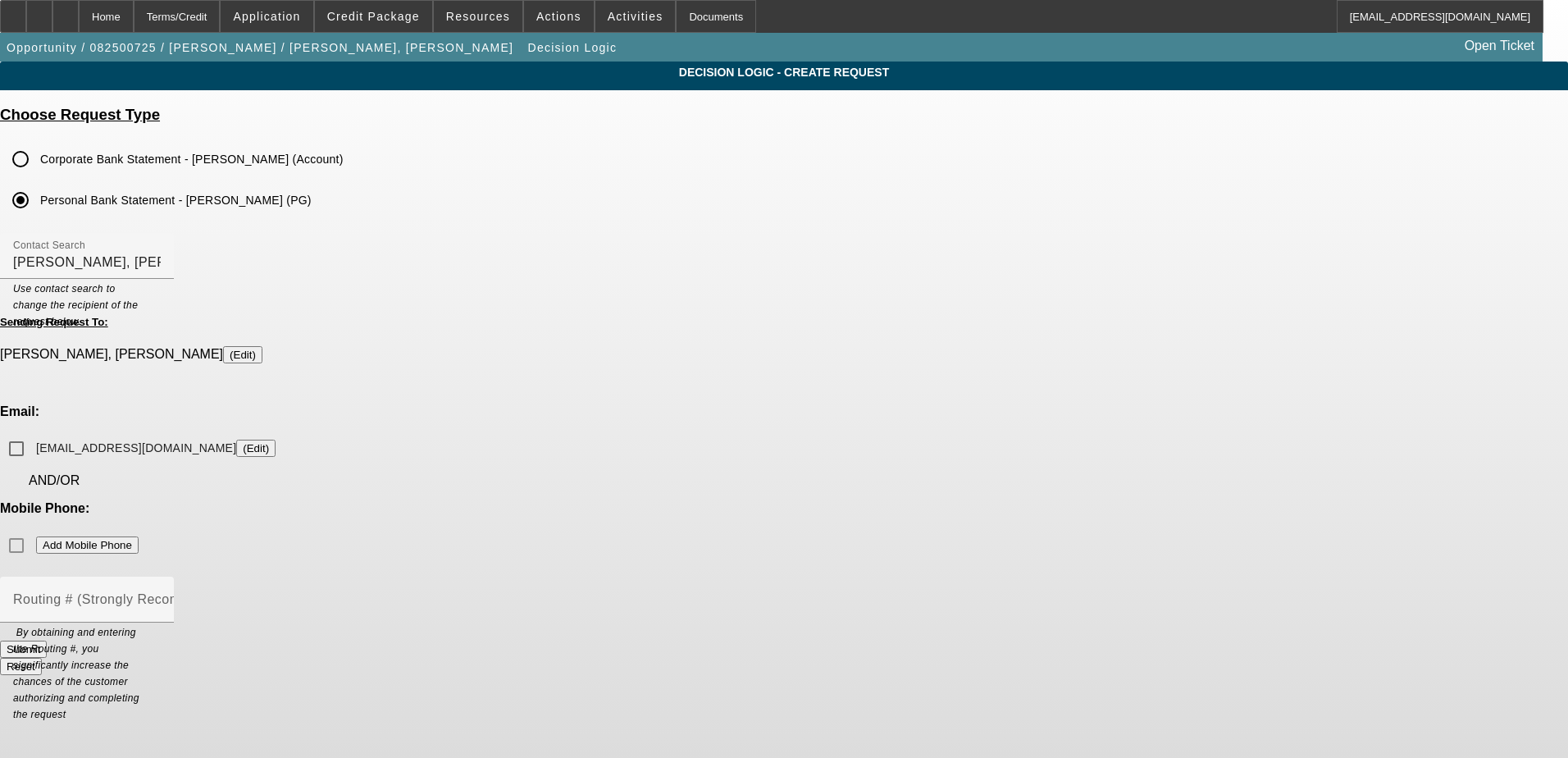
click at [887, 501] on div "Mobile Phone: Add Mobile Phone" at bounding box center [784, 531] width 1568 height 60
click at [886, 501] on div "Mobile Phone: Add Mobile Phone" at bounding box center [784, 531] width 1568 height 60
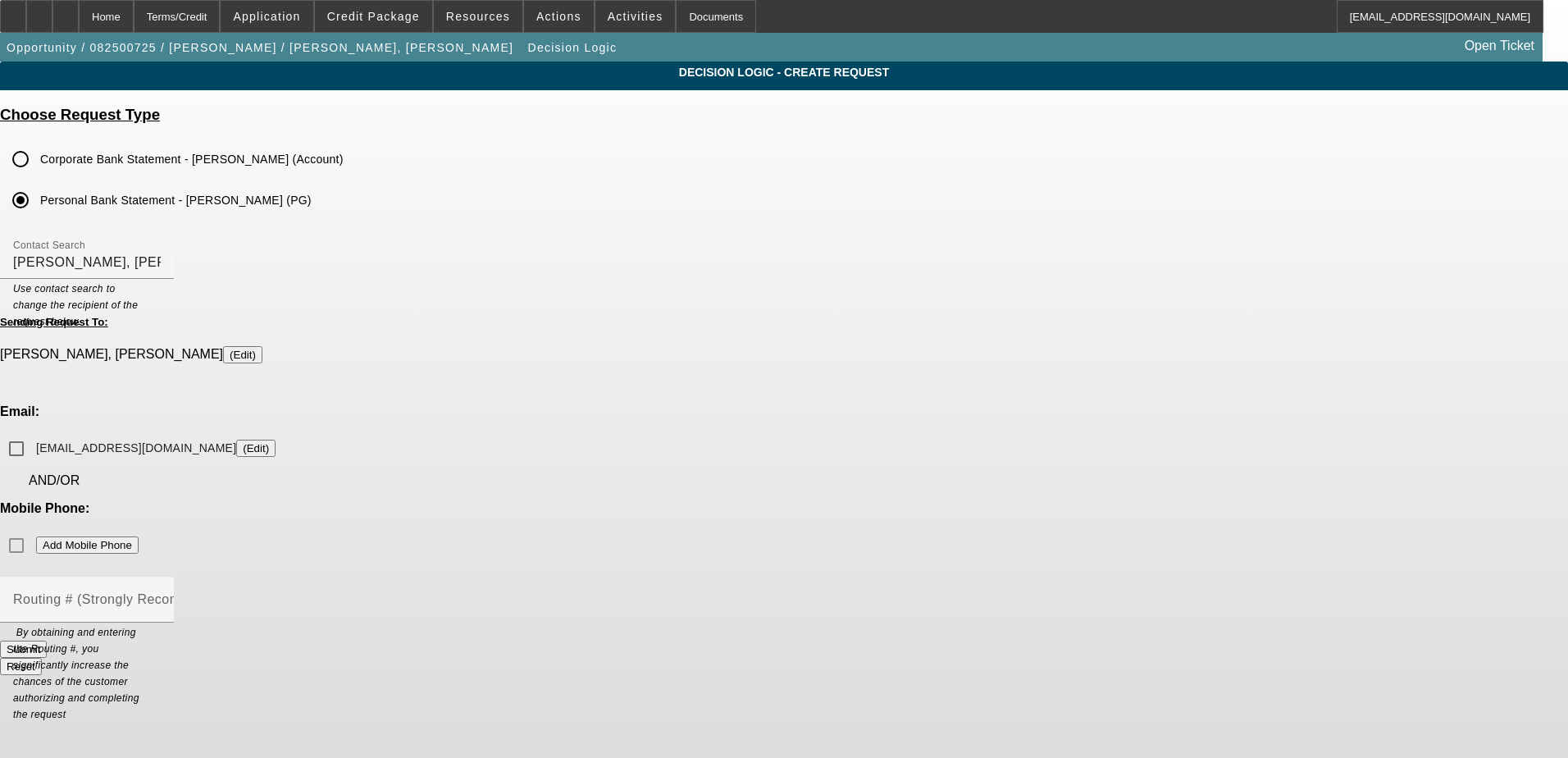
click at [964, 501] on div "Mobile Phone: Add Mobile Phone" at bounding box center [784, 531] width 1568 height 60
drag, startPoint x: 964, startPoint y: 428, endPoint x: 980, endPoint y: 420, distance: 17.9
click at [980, 501] on div "Mobile Phone: Add Mobile Phone" at bounding box center [784, 531] width 1568 height 60
click at [968, 501] on div "Mobile Phone: Add Mobile Phone" at bounding box center [784, 531] width 1568 height 60
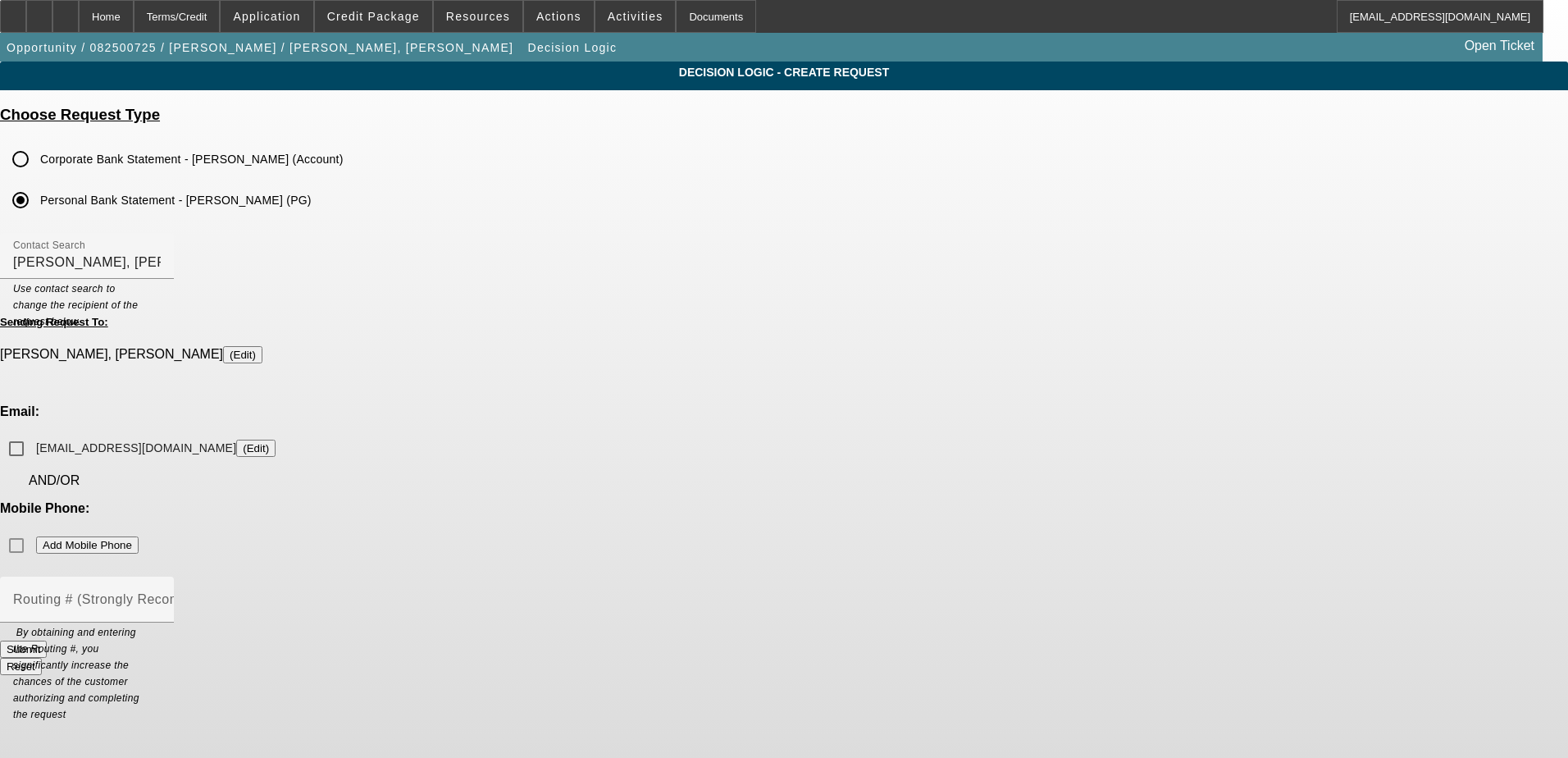
drag, startPoint x: 968, startPoint y: 410, endPoint x: 958, endPoint y: 426, distance: 18.9
click at [958, 501] on div "Mobile Phone: Add Mobile Phone" at bounding box center [784, 531] width 1568 height 60
click at [956, 501] on div "Mobile Phone: Add Mobile Phone" at bounding box center [784, 531] width 1568 height 60
click at [952, 501] on div "Mobile Phone: Add Mobile Phone" at bounding box center [784, 531] width 1568 height 60
click at [949, 501] on div "Mobile Phone: Add Mobile Phone" at bounding box center [784, 531] width 1568 height 60
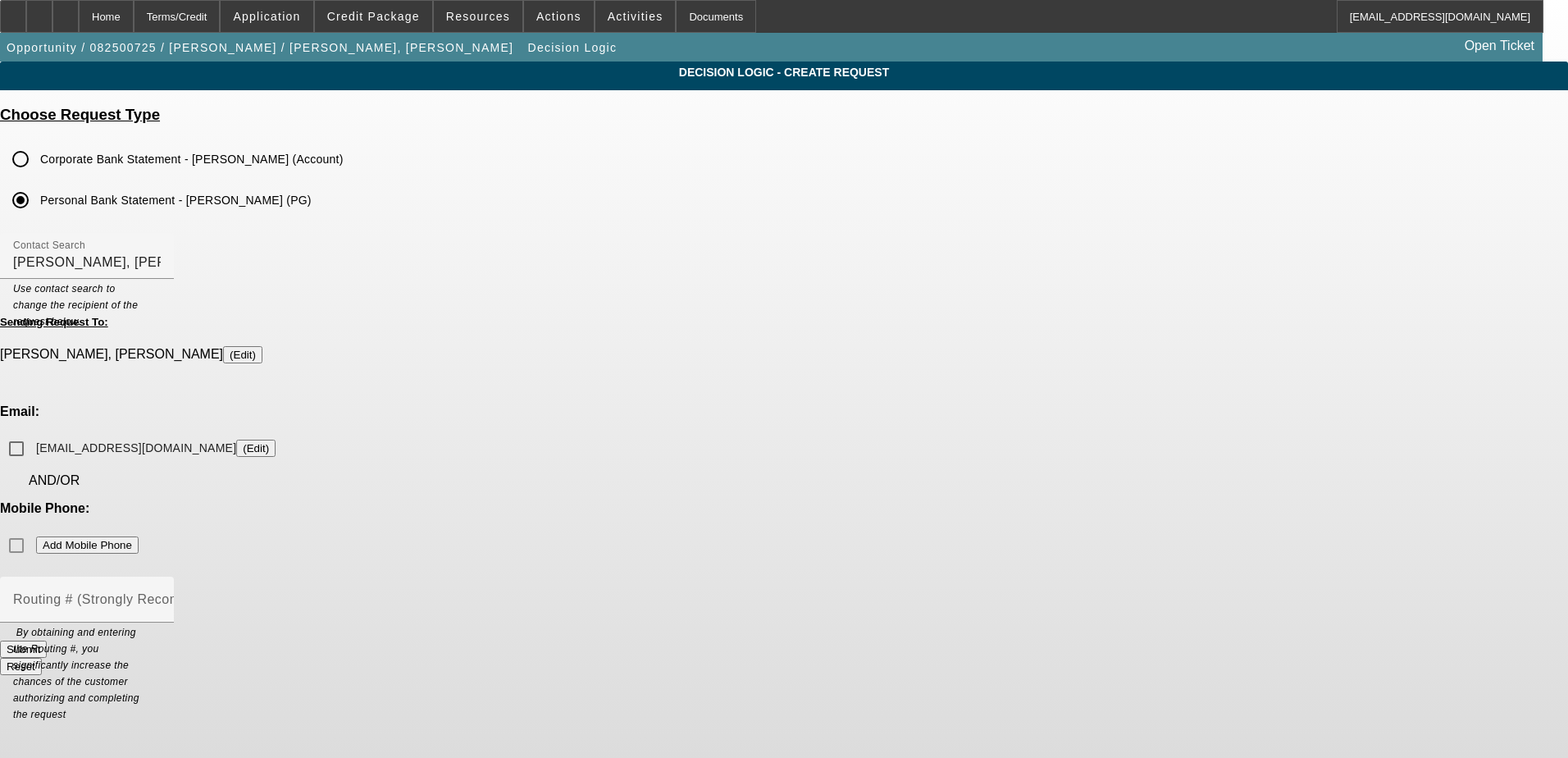
drag, startPoint x: 949, startPoint y: 421, endPoint x: 937, endPoint y: 407, distance: 18.4
click at [937, 501] on div "Mobile Phone: Add Mobile Phone" at bounding box center [784, 531] width 1568 height 60
click at [936, 501] on div "Mobile Phone: Add Mobile Phone" at bounding box center [784, 531] width 1568 height 60
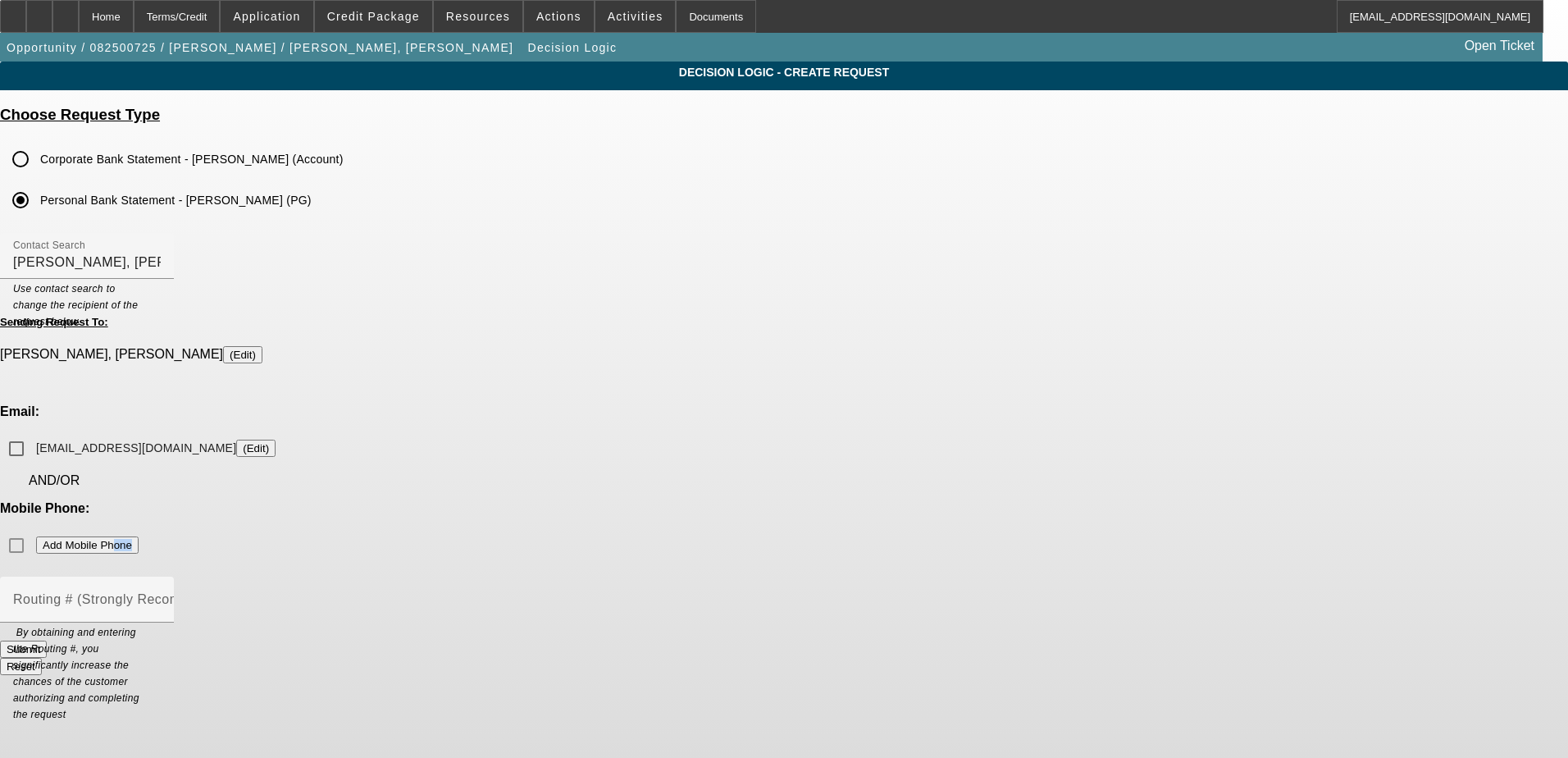
click at [939, 501] on div "Mobile Phone: Add Mobile Phone" at bounding box center [784, 531] width 1568 height 60
click at [940, 501] on div "Mobile Phone: Add Mobile Phone" at bounding box center [784, 531] width 1568 height 60
click at [942, 501] on div "Mobile Phone: Add Mobile Phone" at bounding box center [784, 531] width 1568 height 60
click at [944, 501] on div "Mobile Phone: Add Mobile Phone" at bounding box center [784, 531] width 1568 height 60
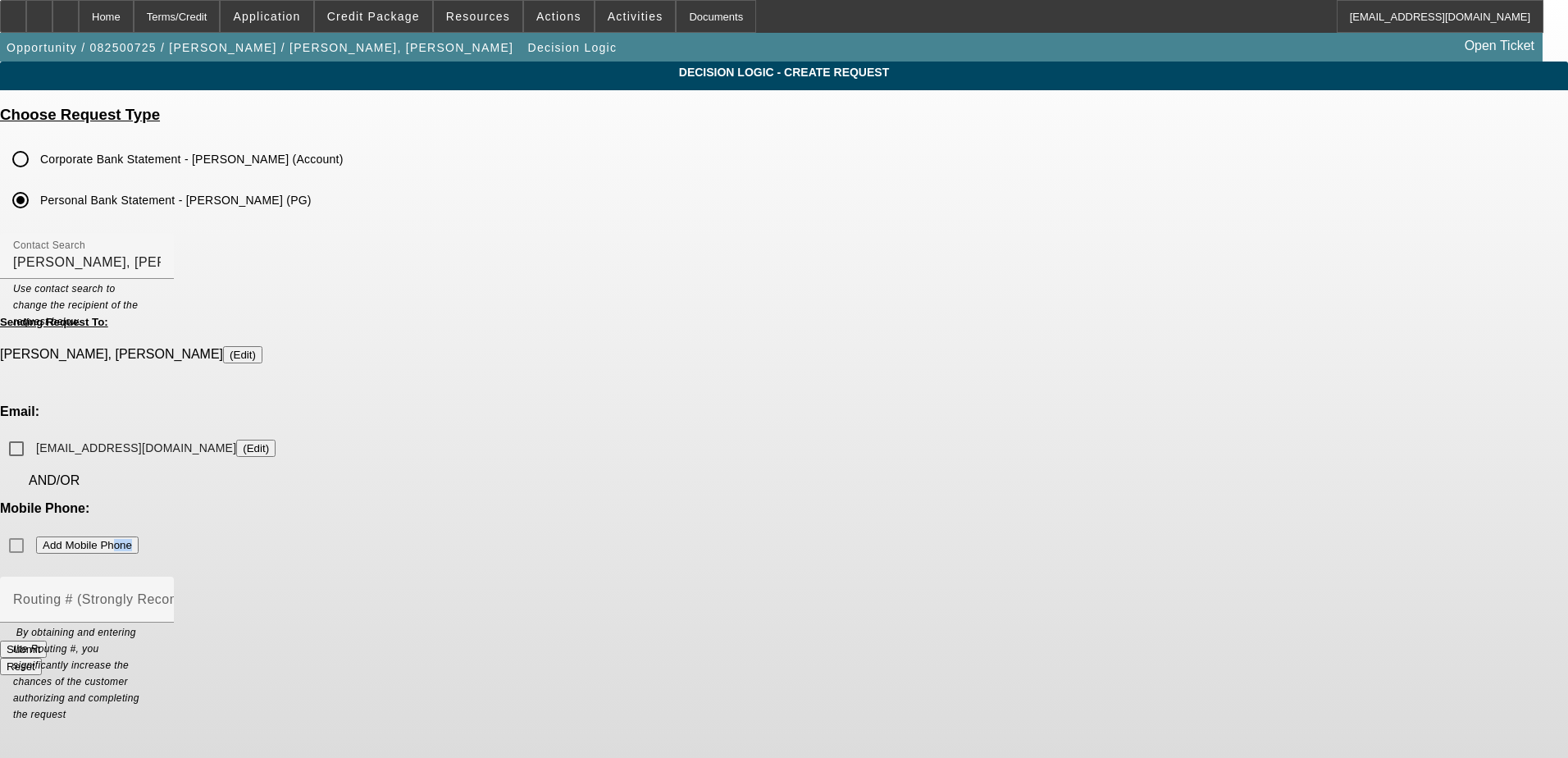
click at [944, 501] on div "Mobile Phone: Add Mobile Phone" at bounding box center [784, 531] width 1568 height 60
click at [883, 501] on div "Mobile Phone: Add Mobile Phone" at bounding box center [784, 531] width 1568 height 60
click at [885, 501] on div "Mobile Phone: Add Mobile Phone" at bounding box center [784, 531] width 1568 height 60
click at [134, 13] on div "Home" at bounding box center [106, 16] width 55 height 32
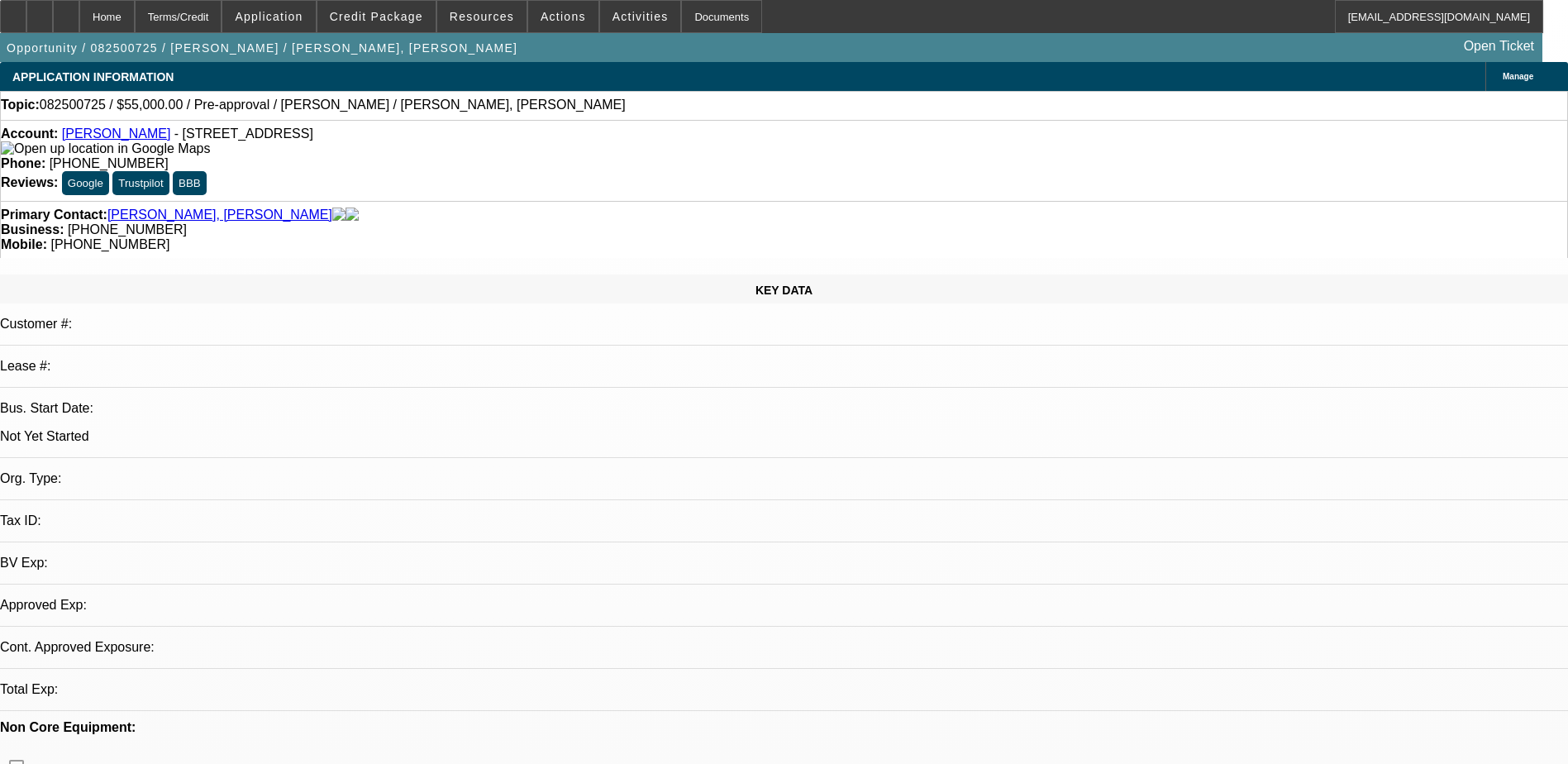
select select "0"
select select "2"
select select "0.1"
select select "4"
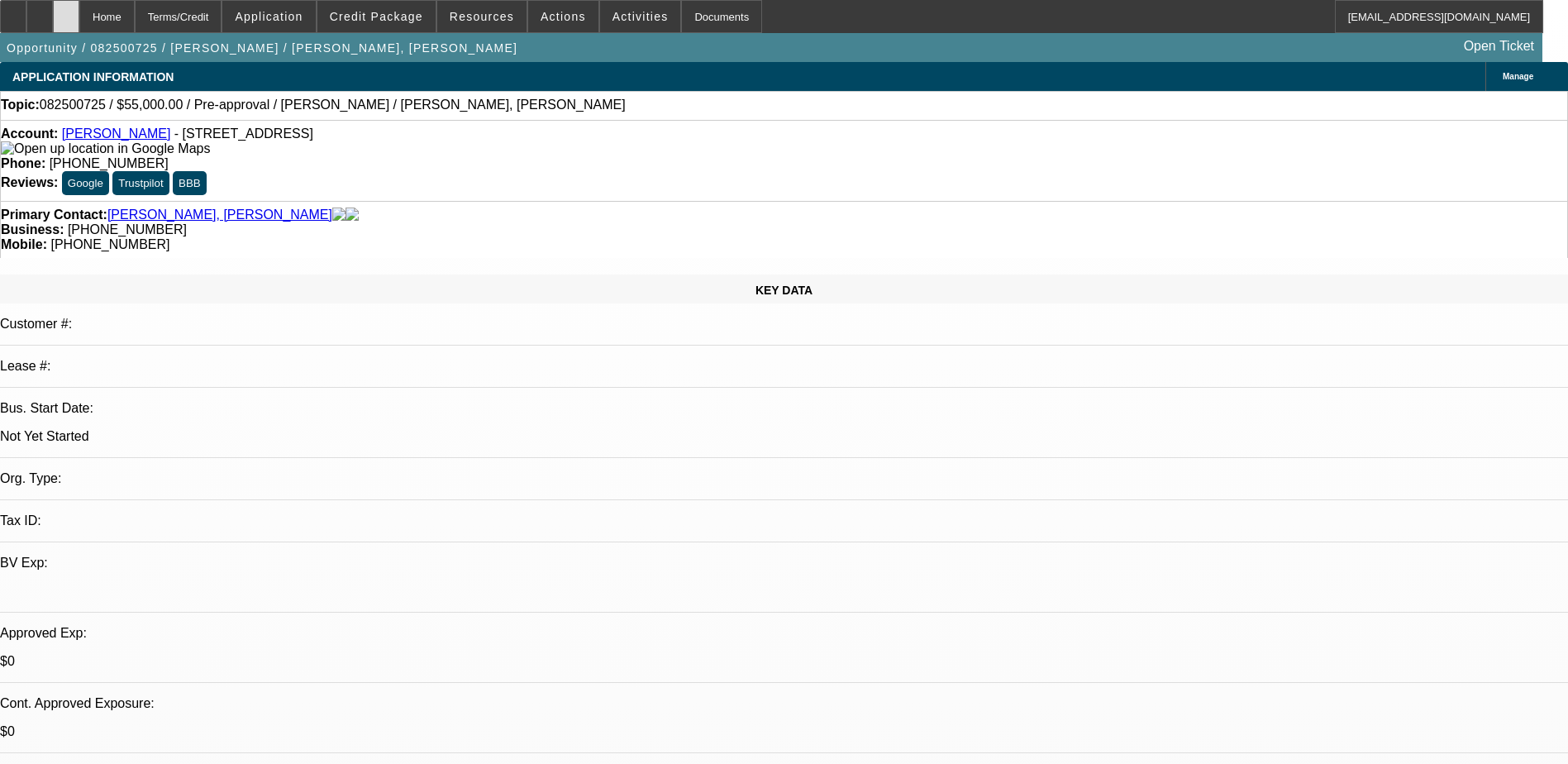
click at [79, 14] on div at bounding box center [65, 16] width 26 height 33
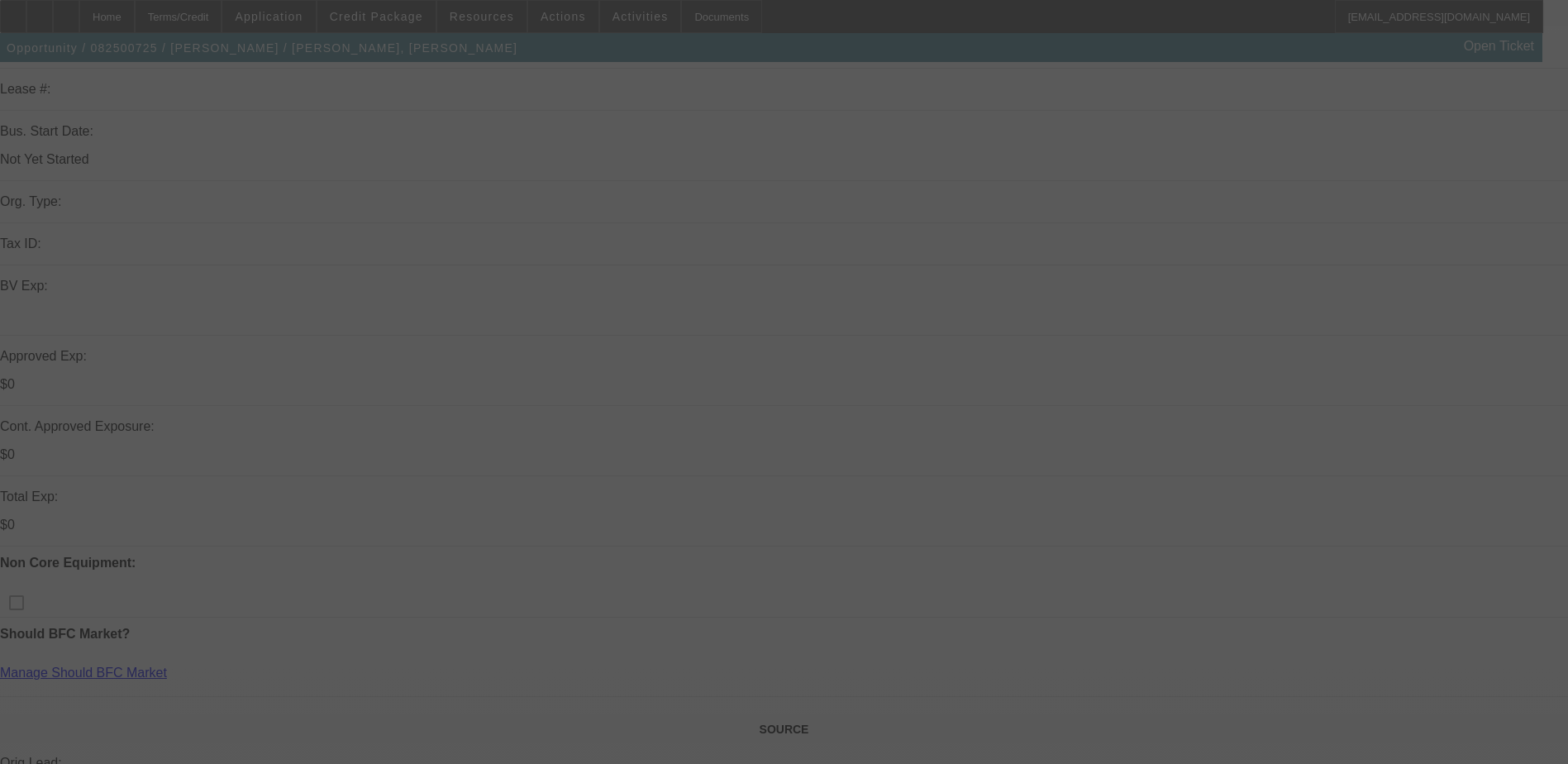
scroll to position [331, 0]
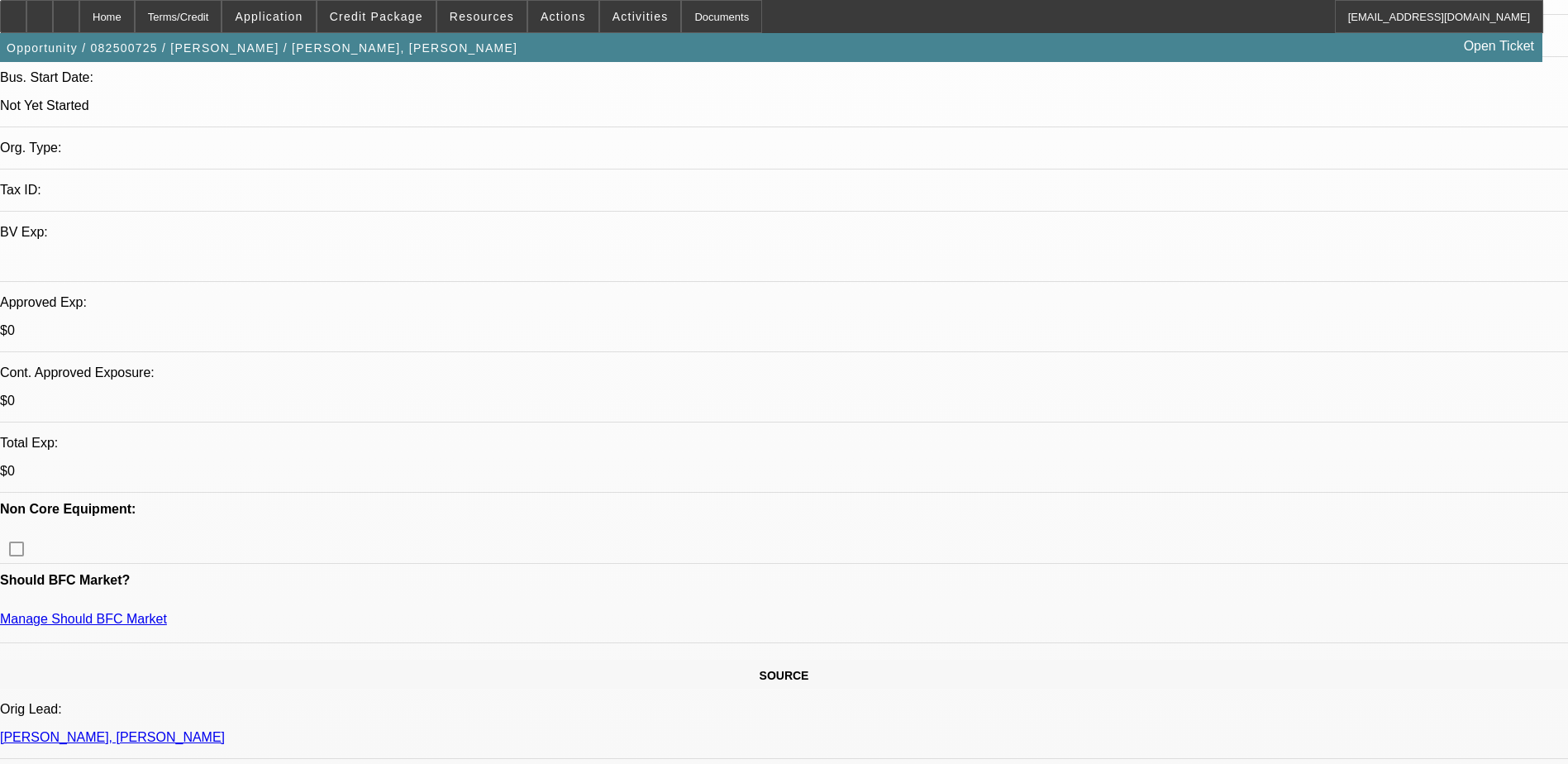
select select "0"
select select "2"
select select "0.1"
select select "4"
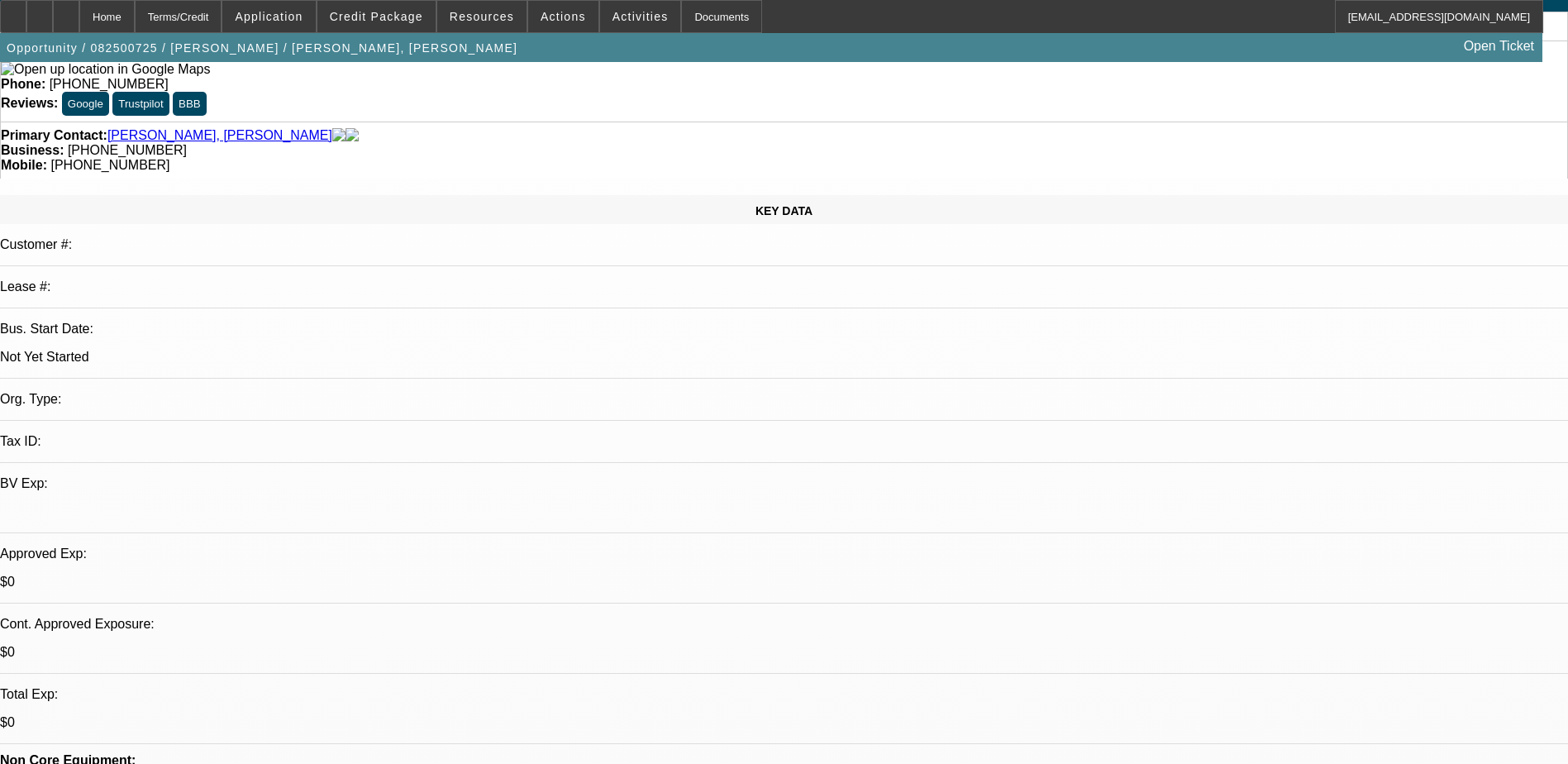
scroll to position [0, 0]
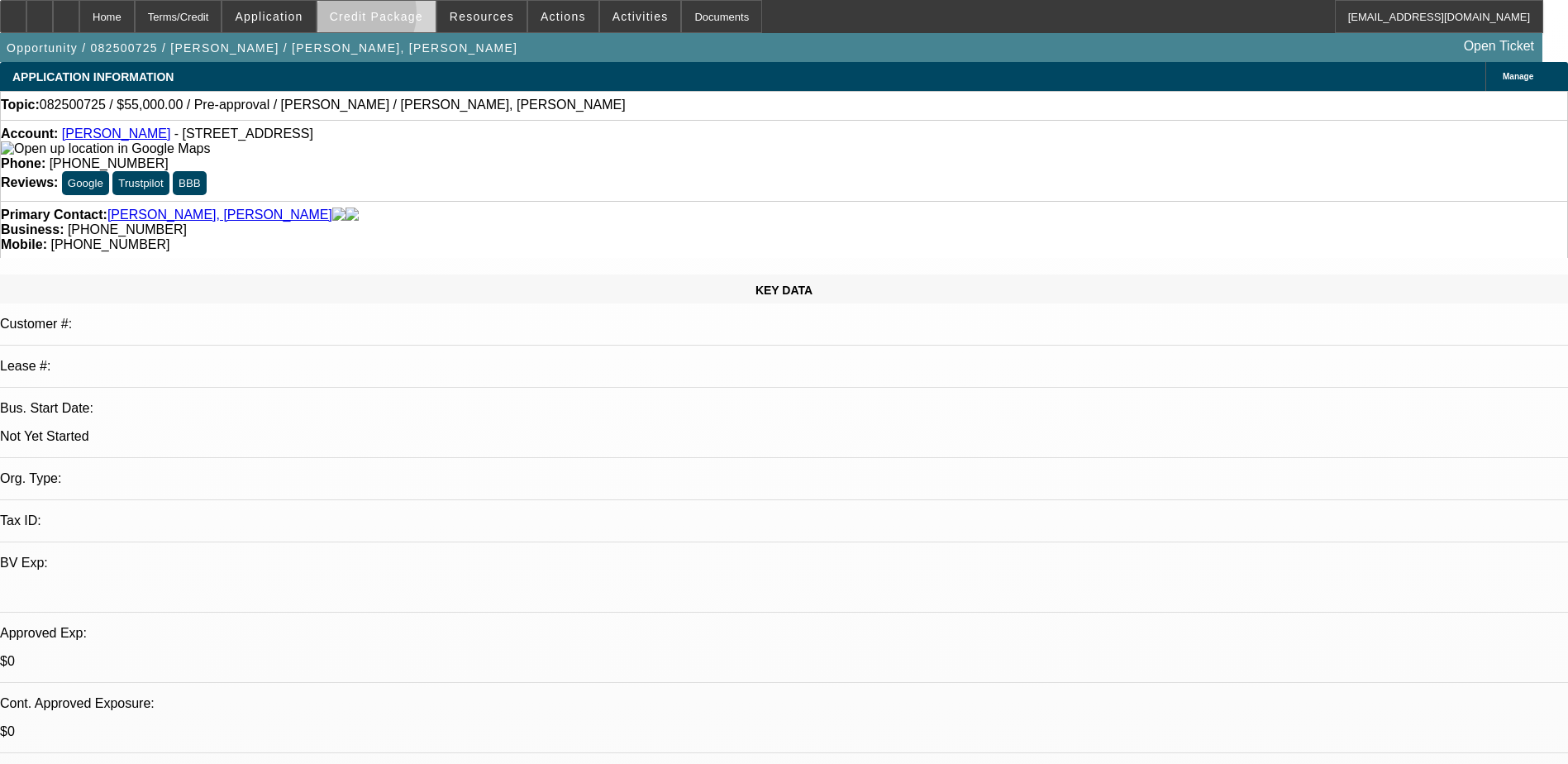
click at [383, 17] on span "Credit Package" at bounding box center [377, 16] width 94 height 14
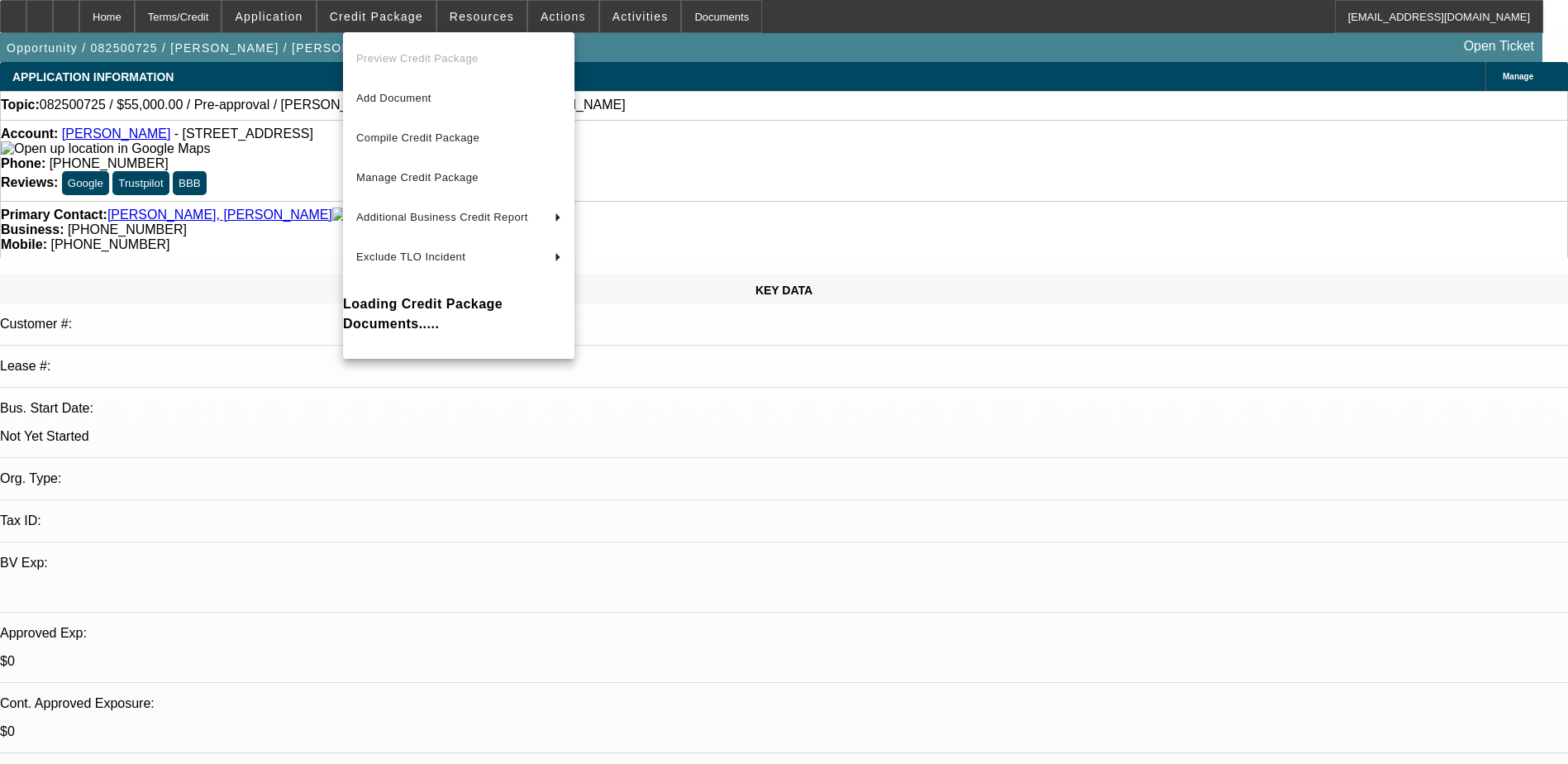
click at [318, 8] on div at bounding box center [784, 382] width 1568 height 764
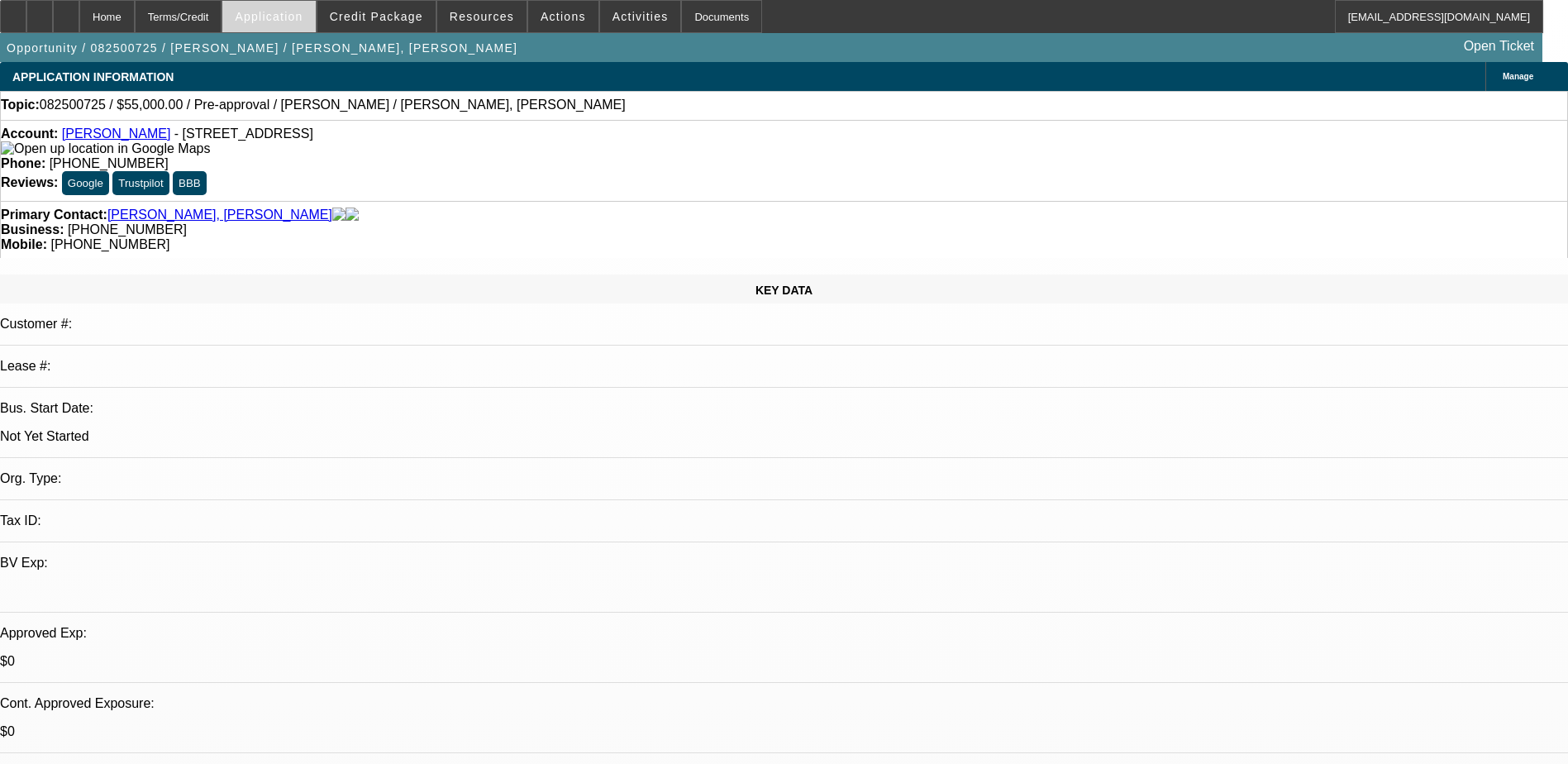
click at [303, 12] on span "Application" at bounding box center [268, 16] width 68 height 14
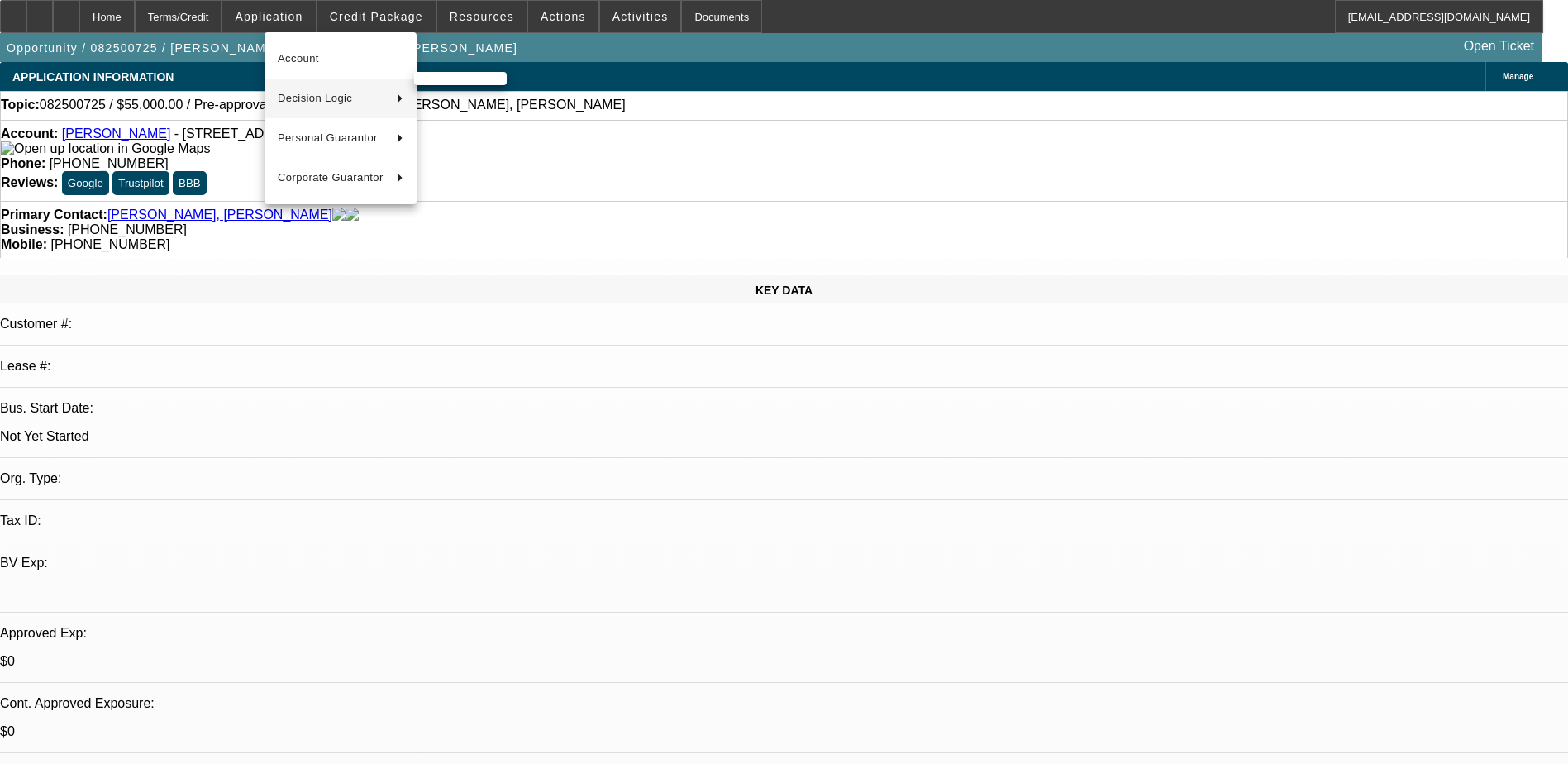
click at [340, 106] on span "Decision Logic" at bounding box center [330, 98] width 106 height 20
click at [492, 93] on span "Santiago Camille (Account)" at bounding box center [500, 98] width 146 height 20
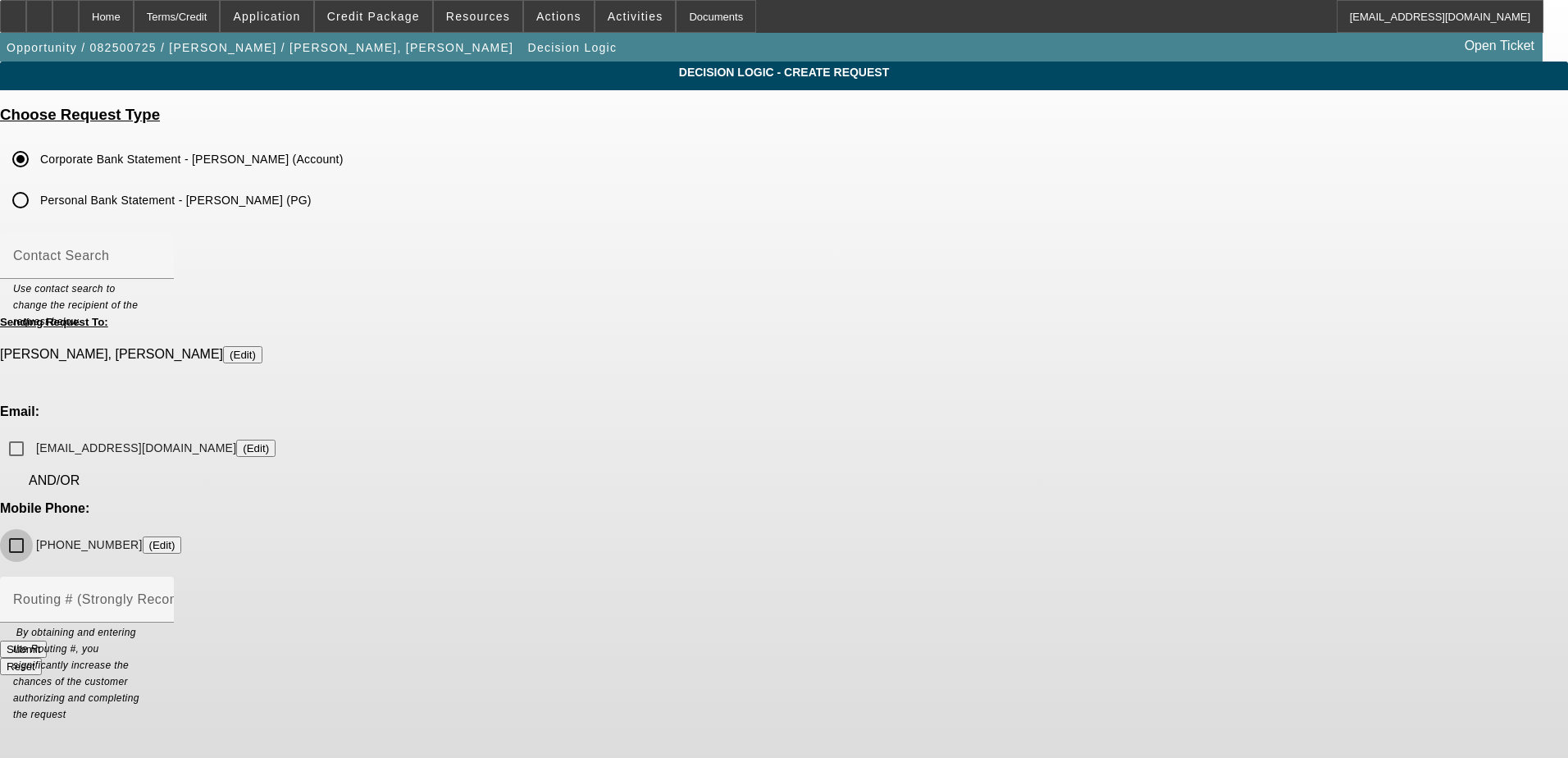
click at [32, 529] on input "(312) 399-6431 (Edit)" at bounding box center [16, 545] width 32 height 32
checkbox input "true"
click at [109, 257] on mat-label "Contact Search" at bounding box center [61, 254] width 96 height 14
click at [161, 257] on input "Contact Search" at bounding box center [88, 263] width 148 height 20
type input "Cam"
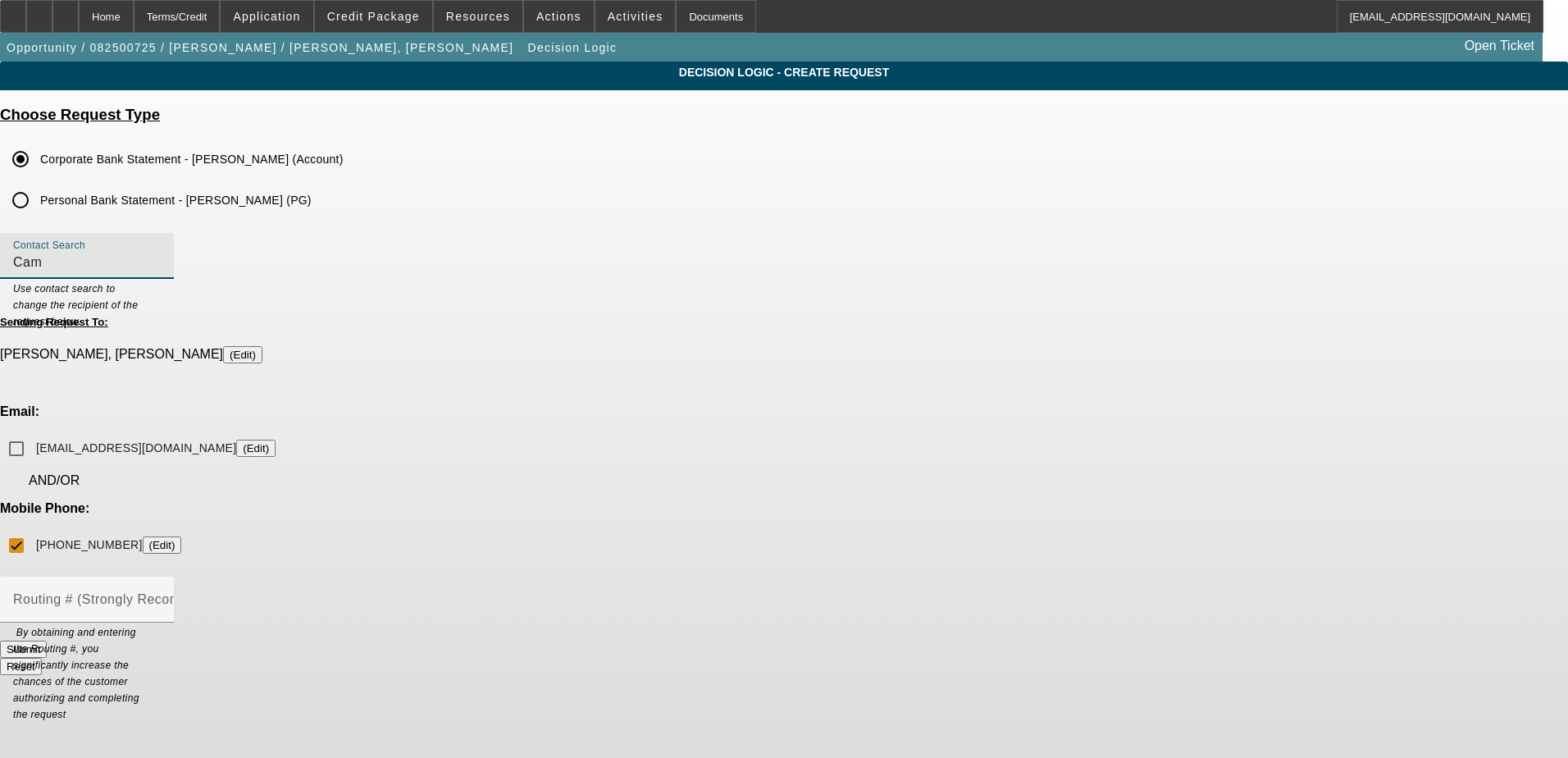
drag, startPoint x: 652, startPoint y: 272, endPoint x: 493, endPoint y: 258, distance: 159.6
click at [493, 258] on div "Decision Logic - Create Request Choose Request Type Corporate Bank Statement - …" at bounding box center [784, 375] width 1568 height 628
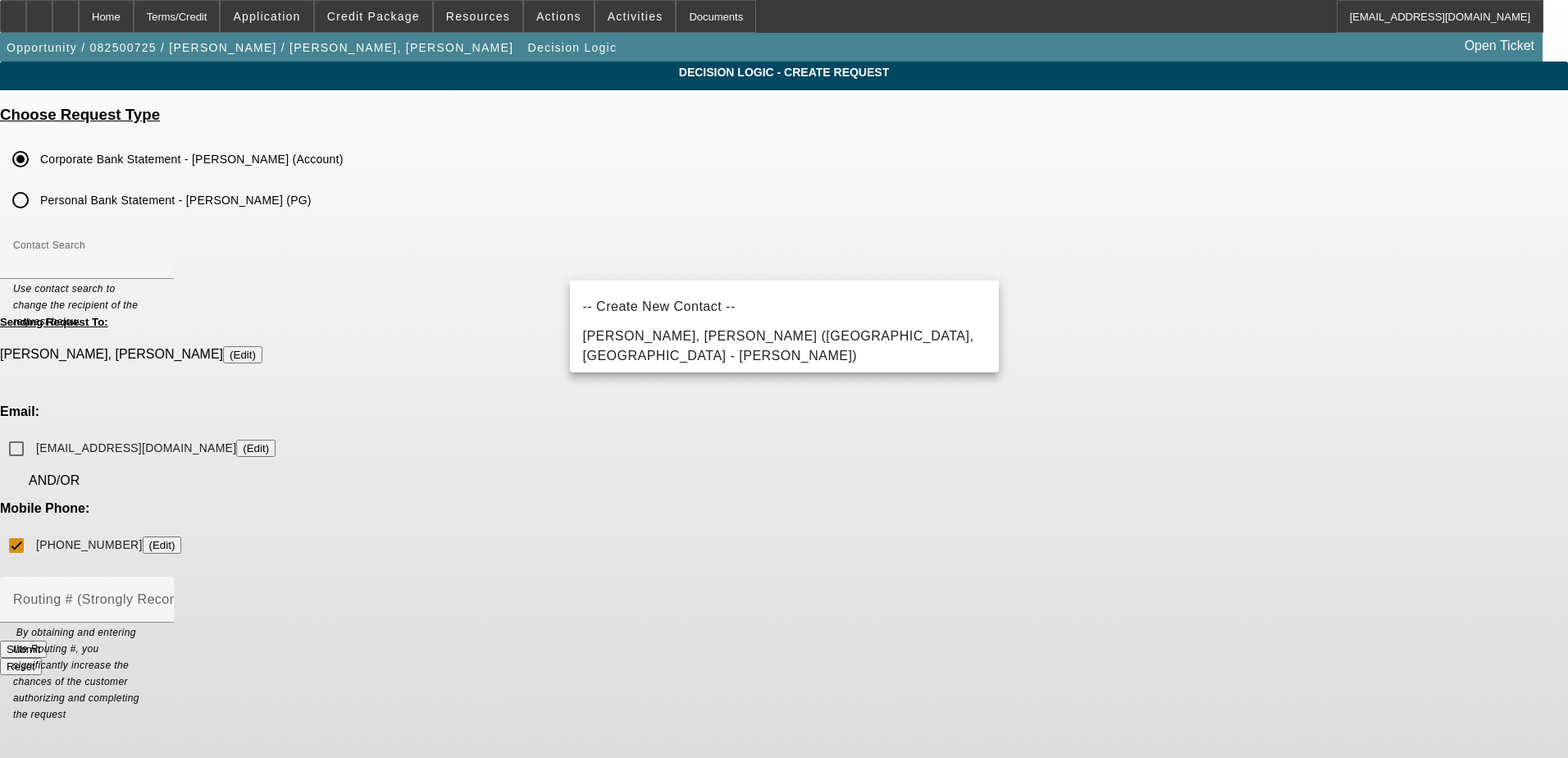
click at [1186, 369] on div "Decision Logic - Create Request Choose Request Type Corporate Bank Statement - …" at bounding box center [784, 375] width 1568 height 628
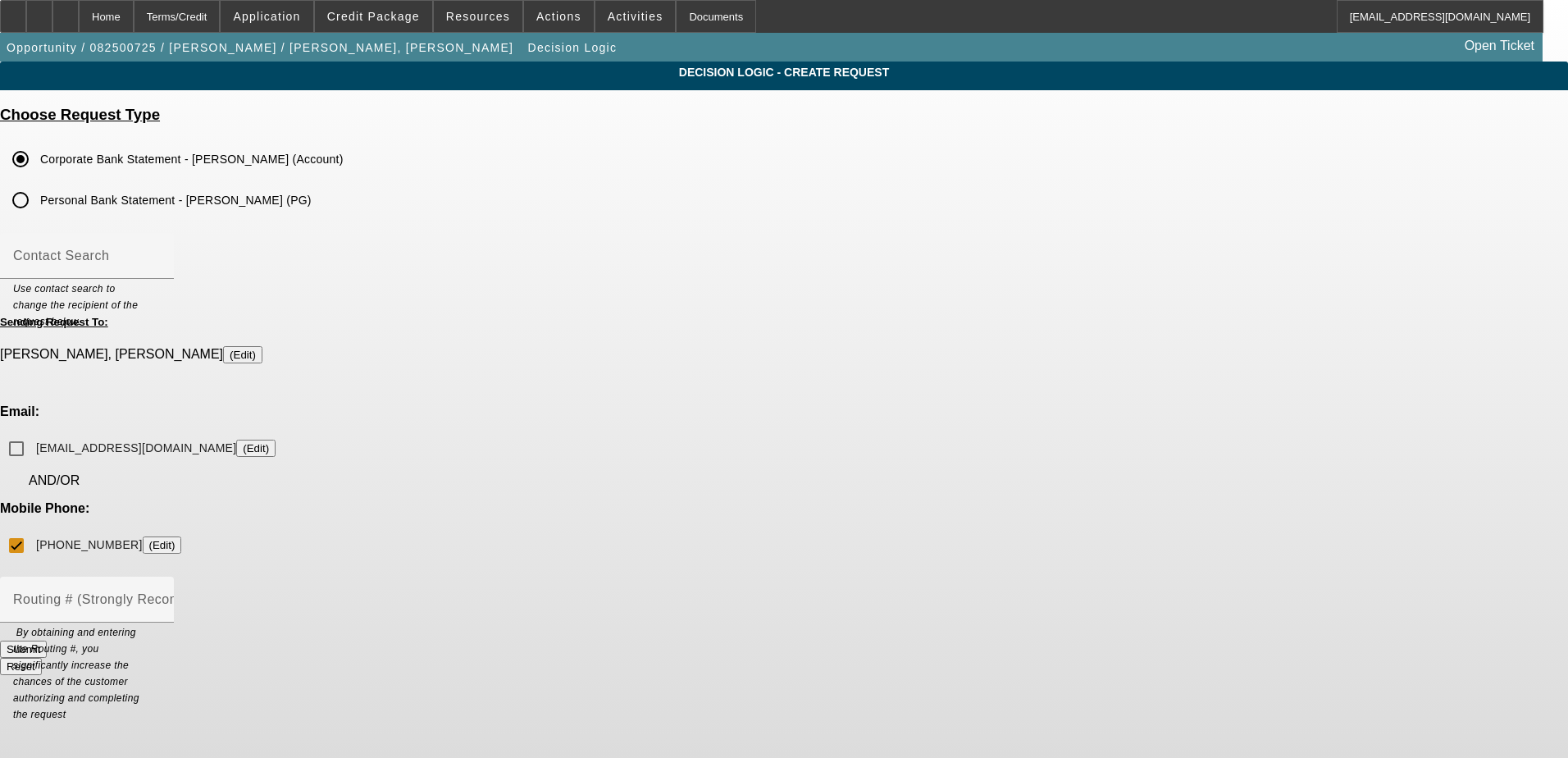
click at [37, 200] on input "Personal Bank Statement - Santiago Camille (PG)" at bounding box center [21, 200] width 32 height 32
click at [47, 641] on button "Submit" at bounding box center [23, 649] width 47 height 17
click at [32, 529] on input "(312) 399-6431 (Edit)" at bounding box center [16, 545] width 32 height 32
click at [47, 641] on button "Submit" at bounding box center [23, 649] width 47 height 17
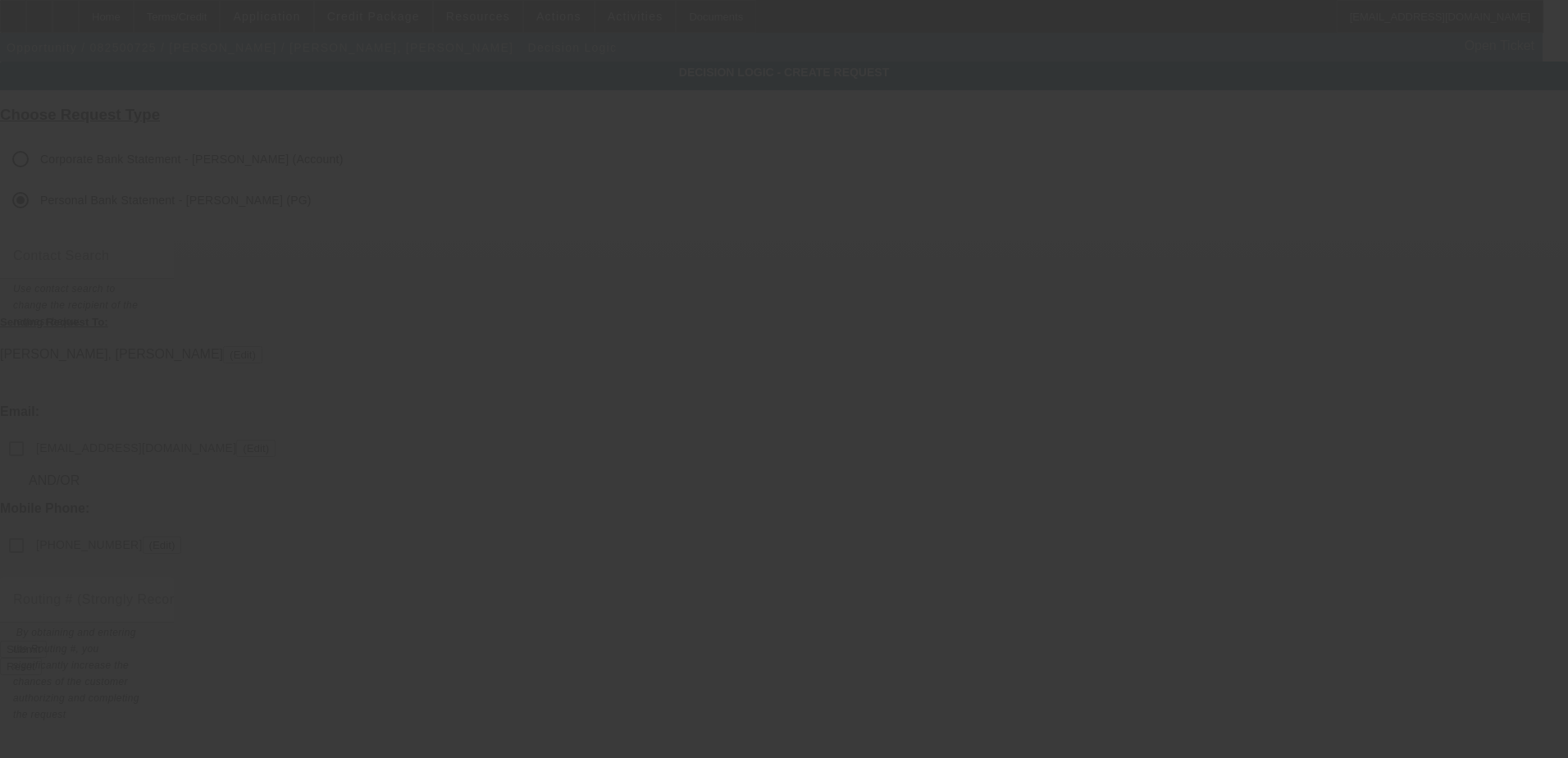
checkbox input "false"
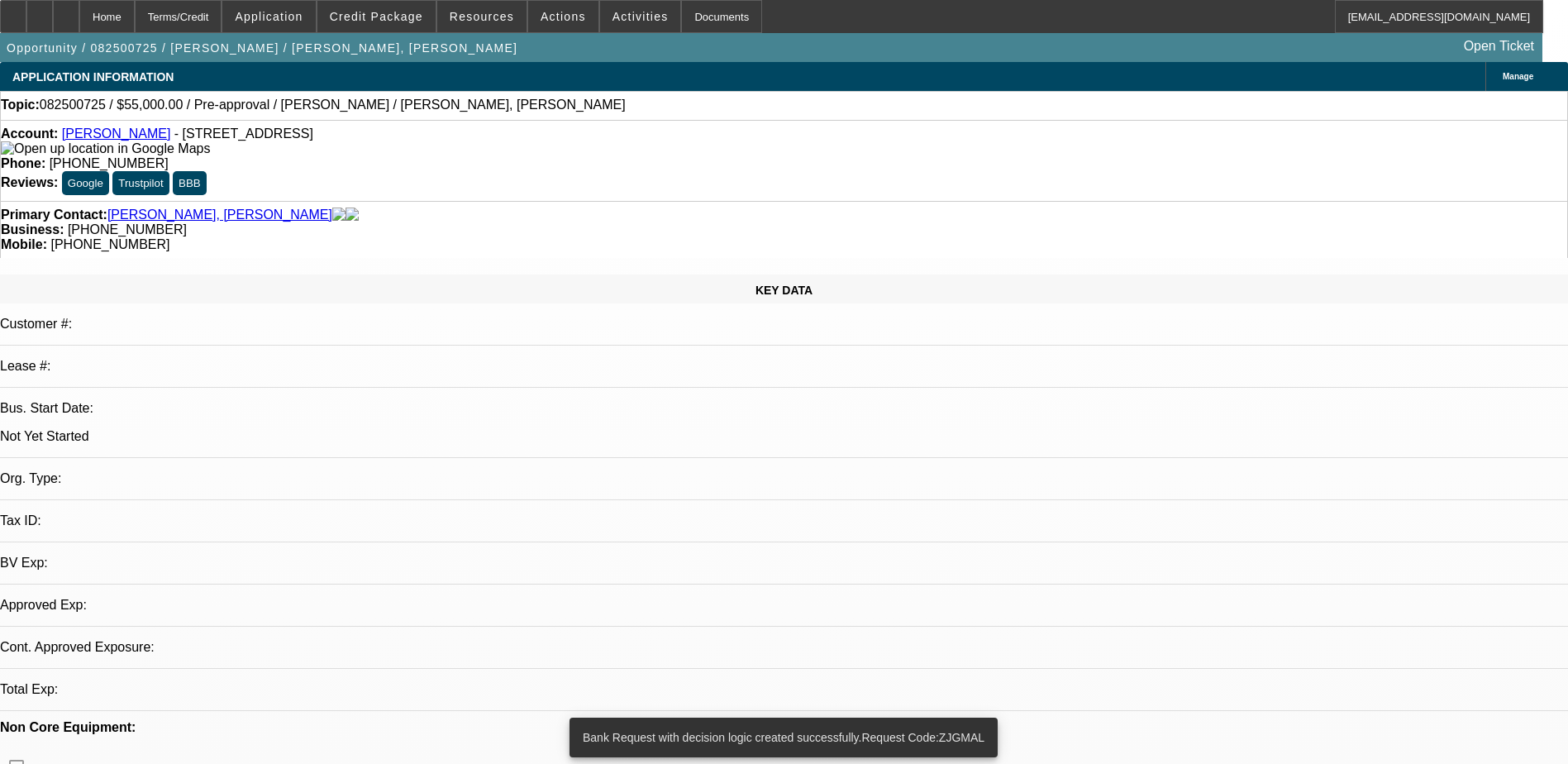
select select "0"
select select "2"
select select "0.1"
select select "4"
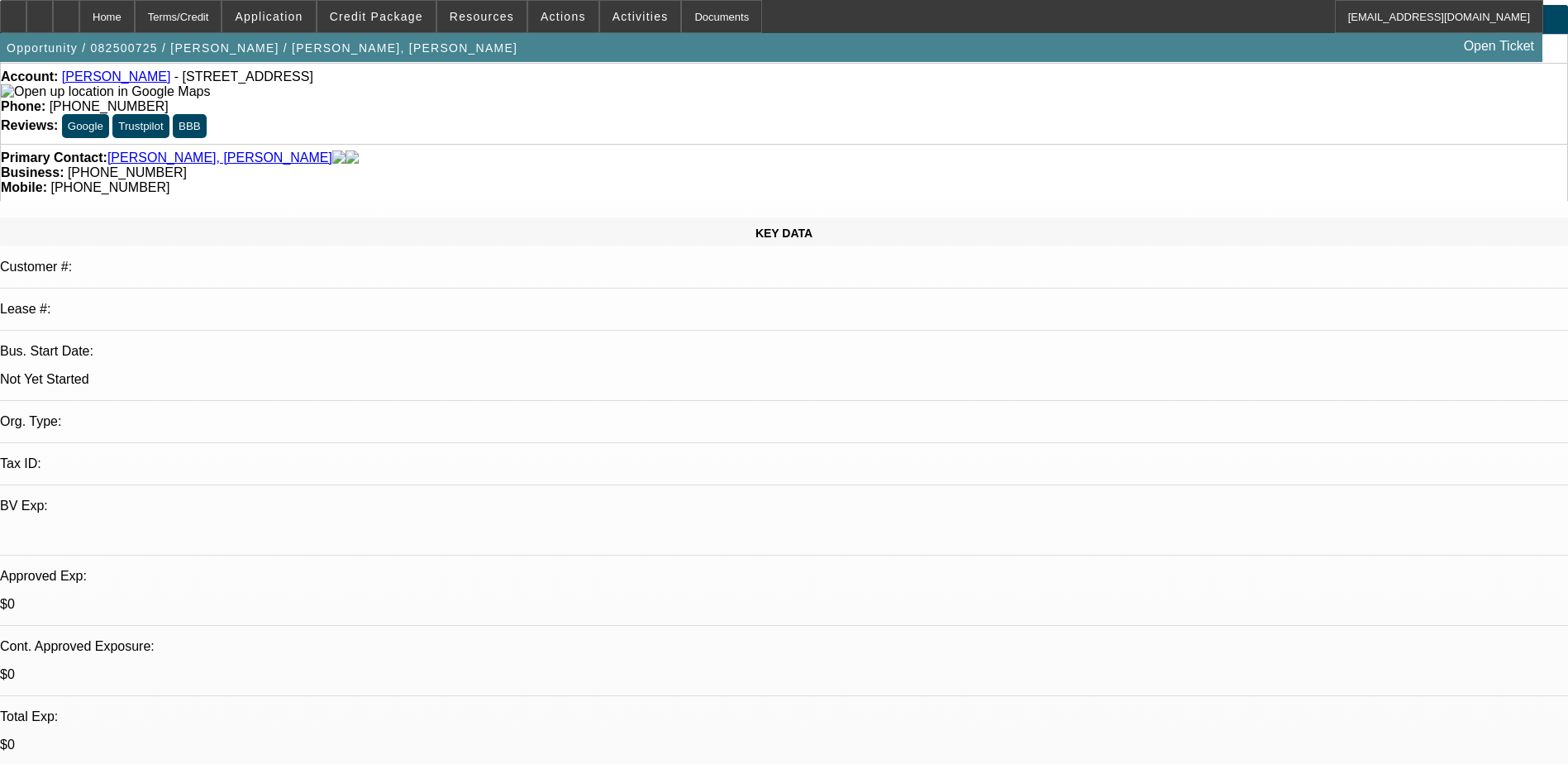
scroll to position [166, 0]
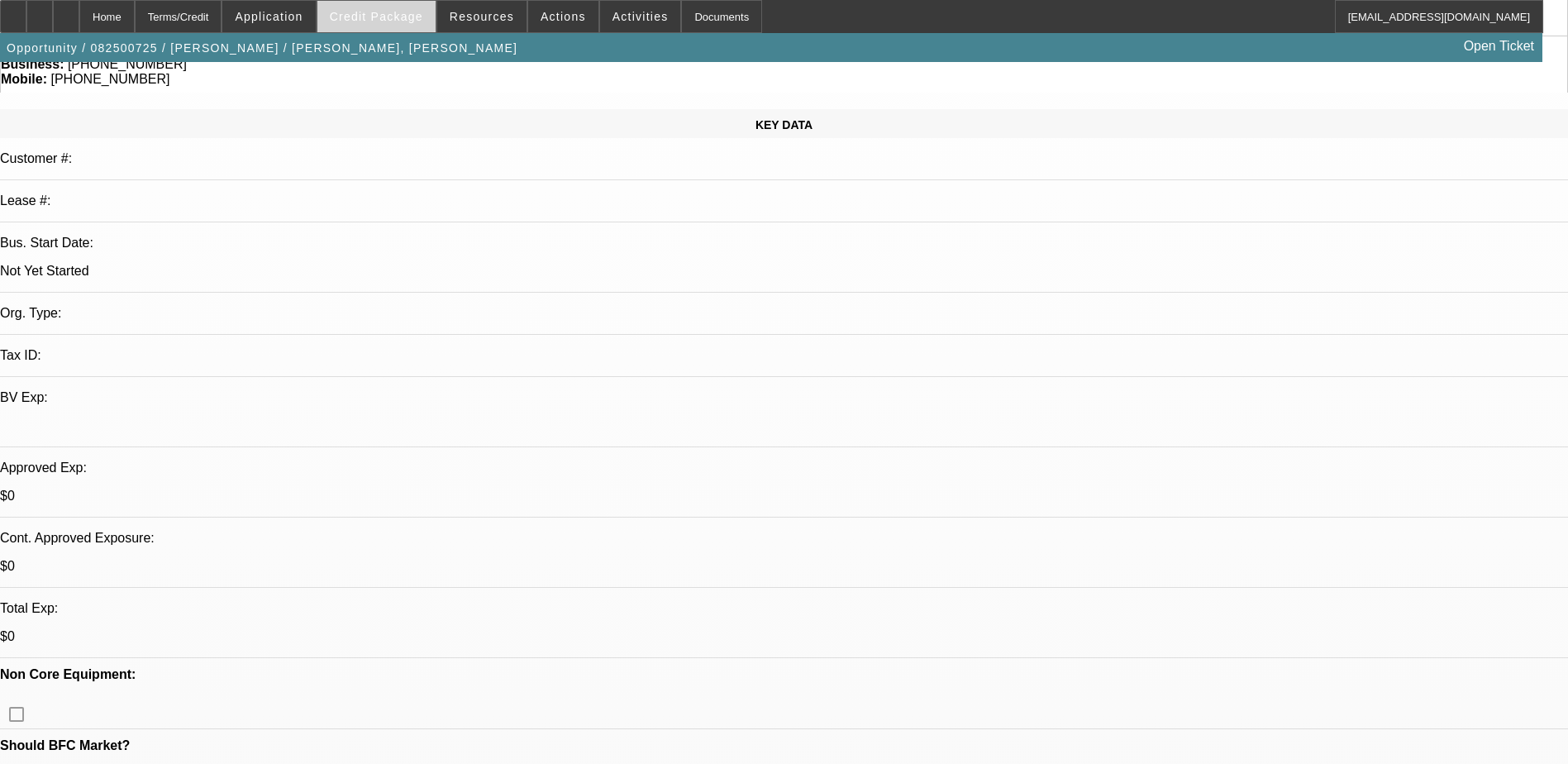
click at [376, 16] on span "Credit Package" at bounding box center [377, 16] width 94 height 14
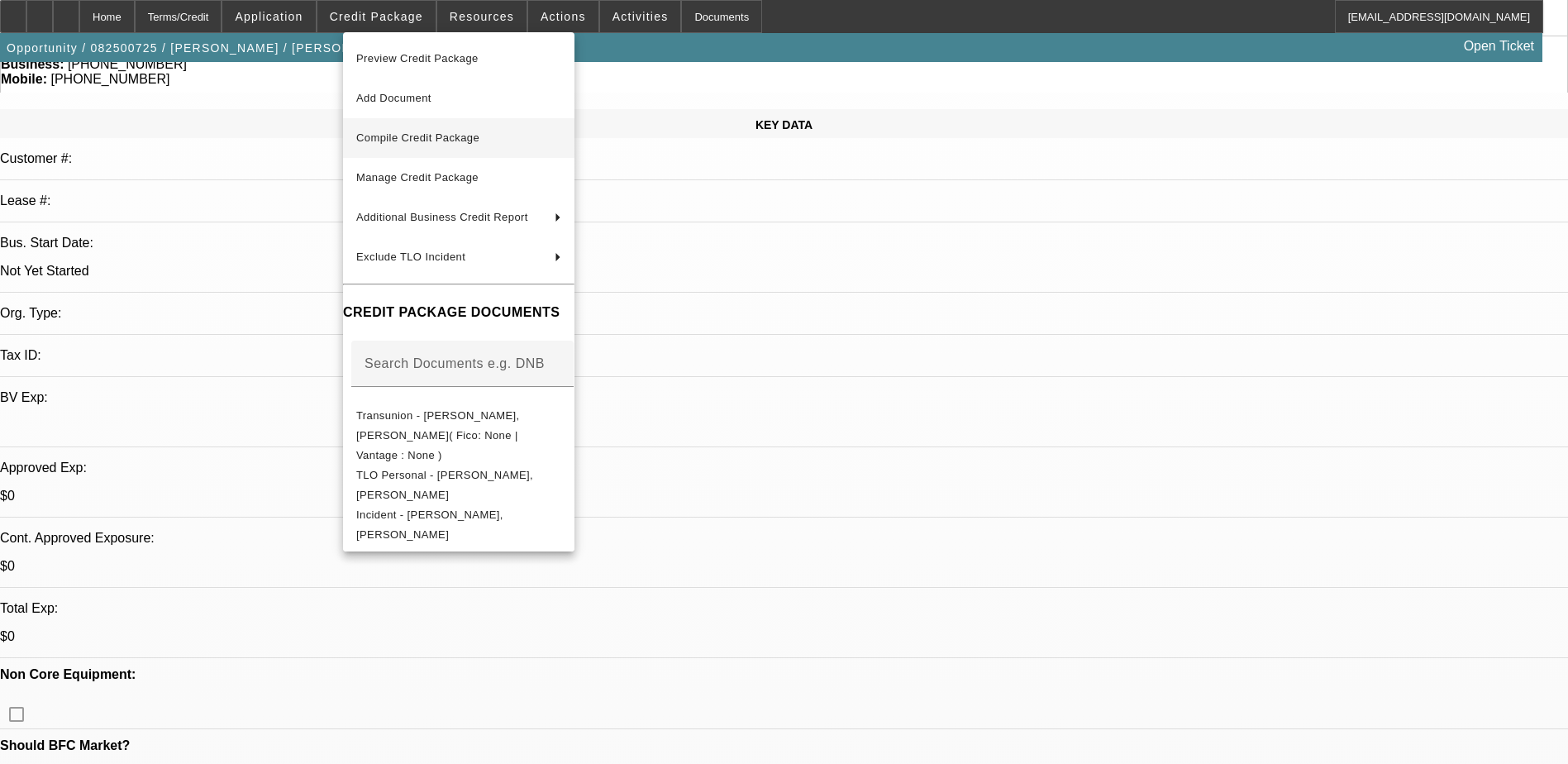
click at [460, 145] on span "Compile Credit Package" at bounding box center [458, 138] width 205 height 20
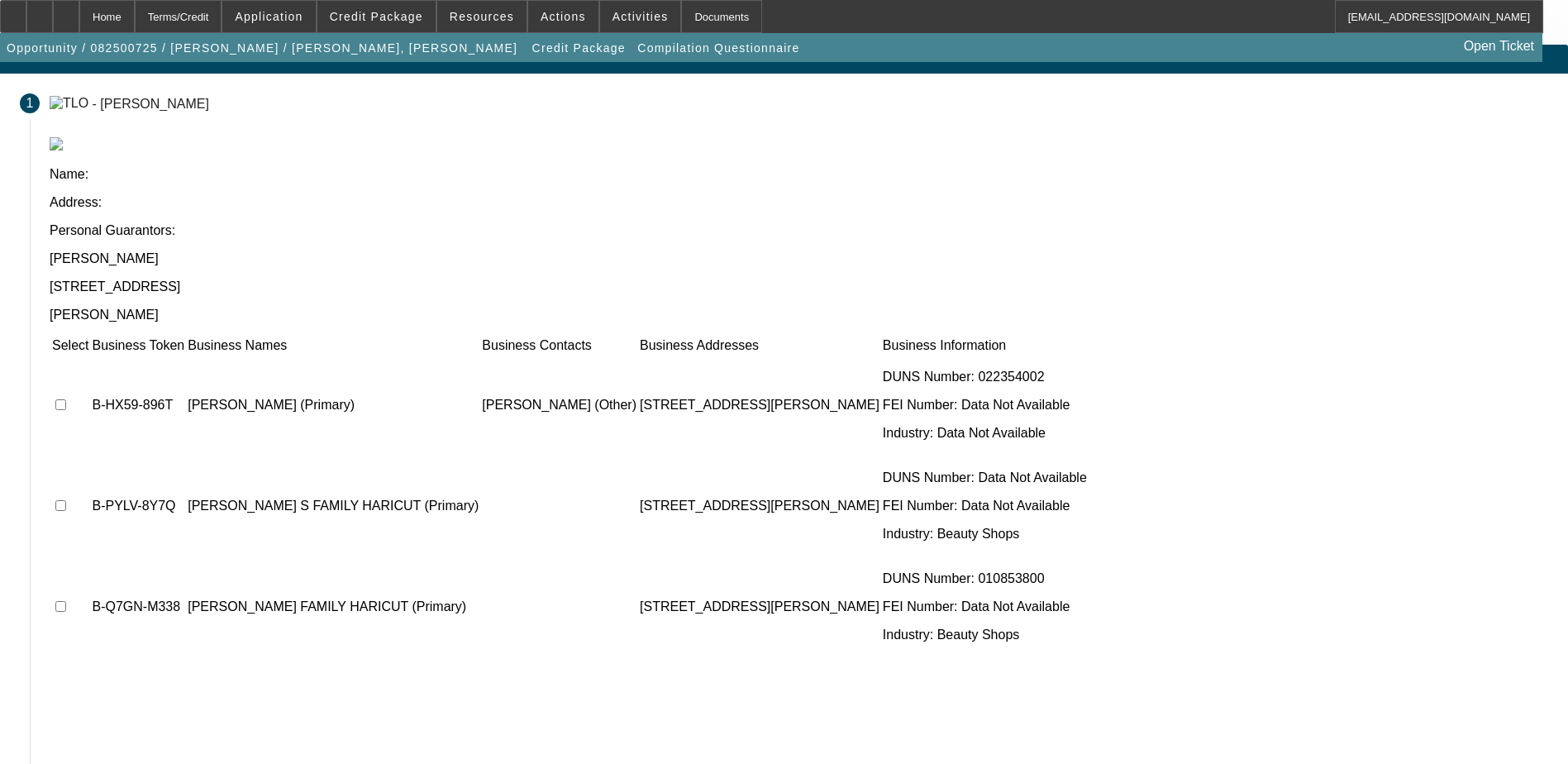
scroll to position [23, 0]
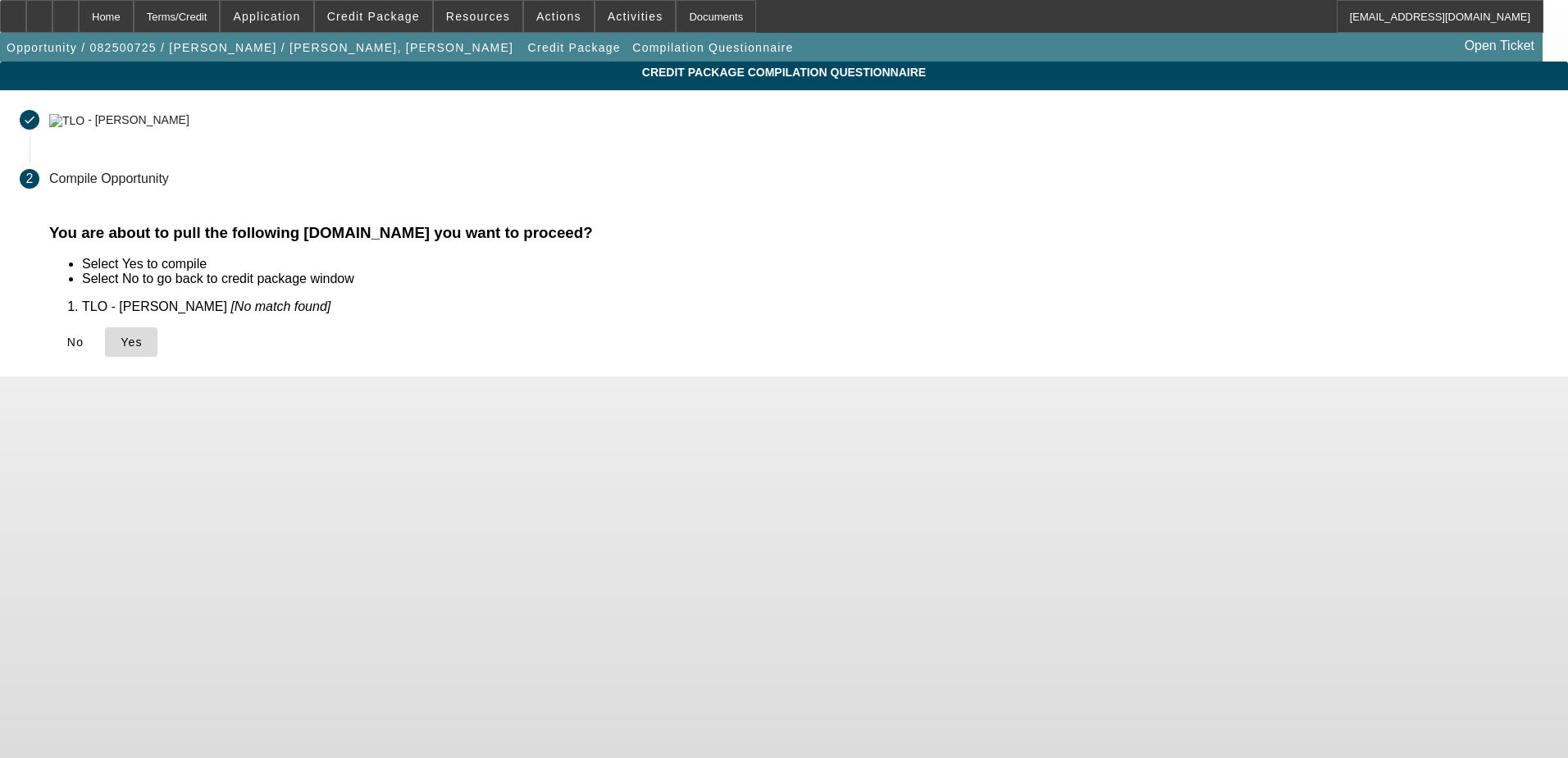
click at [143, 343] on span "Yes" at bounding box center [132, 342] width 23 height 14
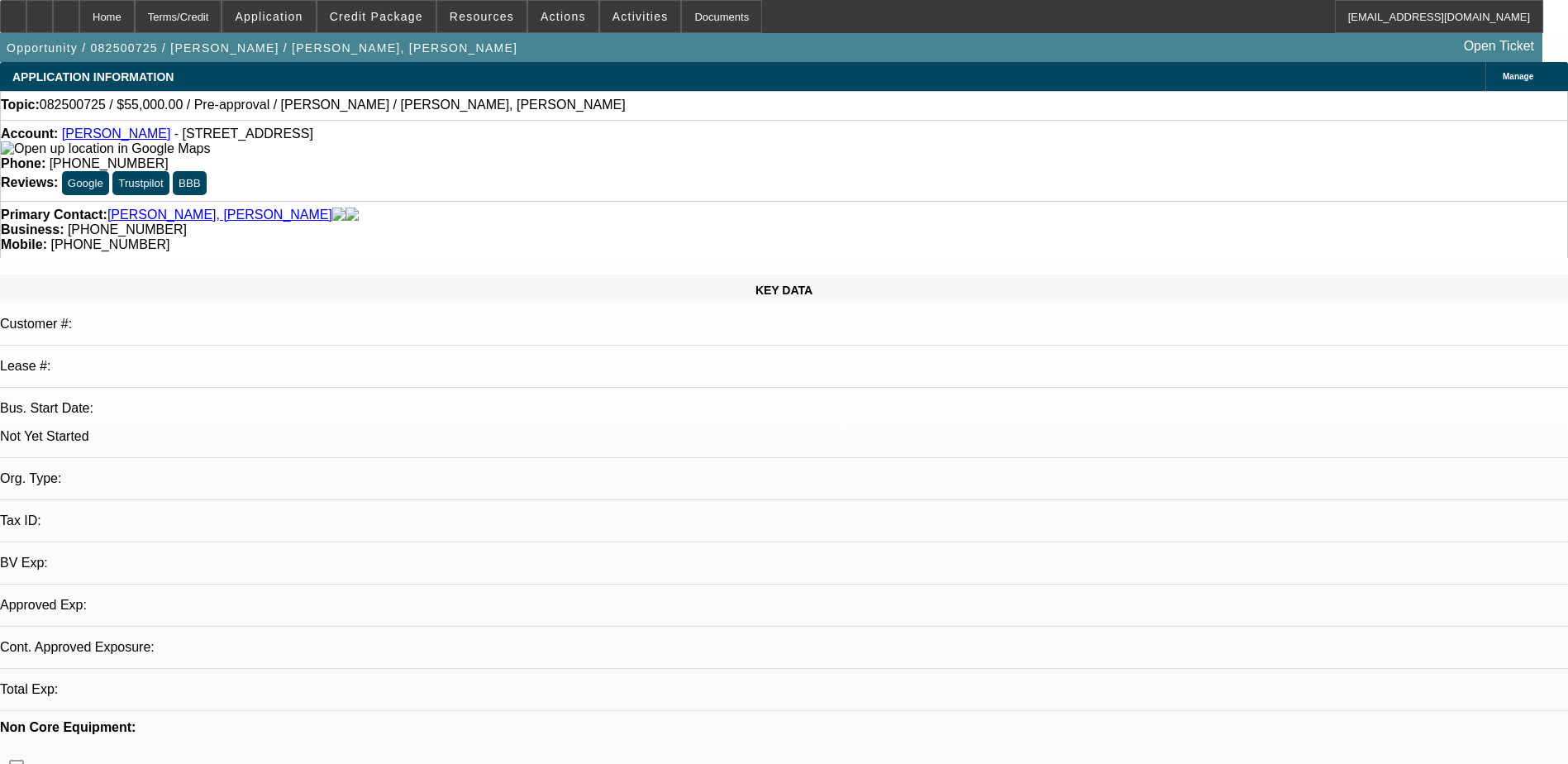
select select "0"
select select "2"
select select "0.1"
select select "4"
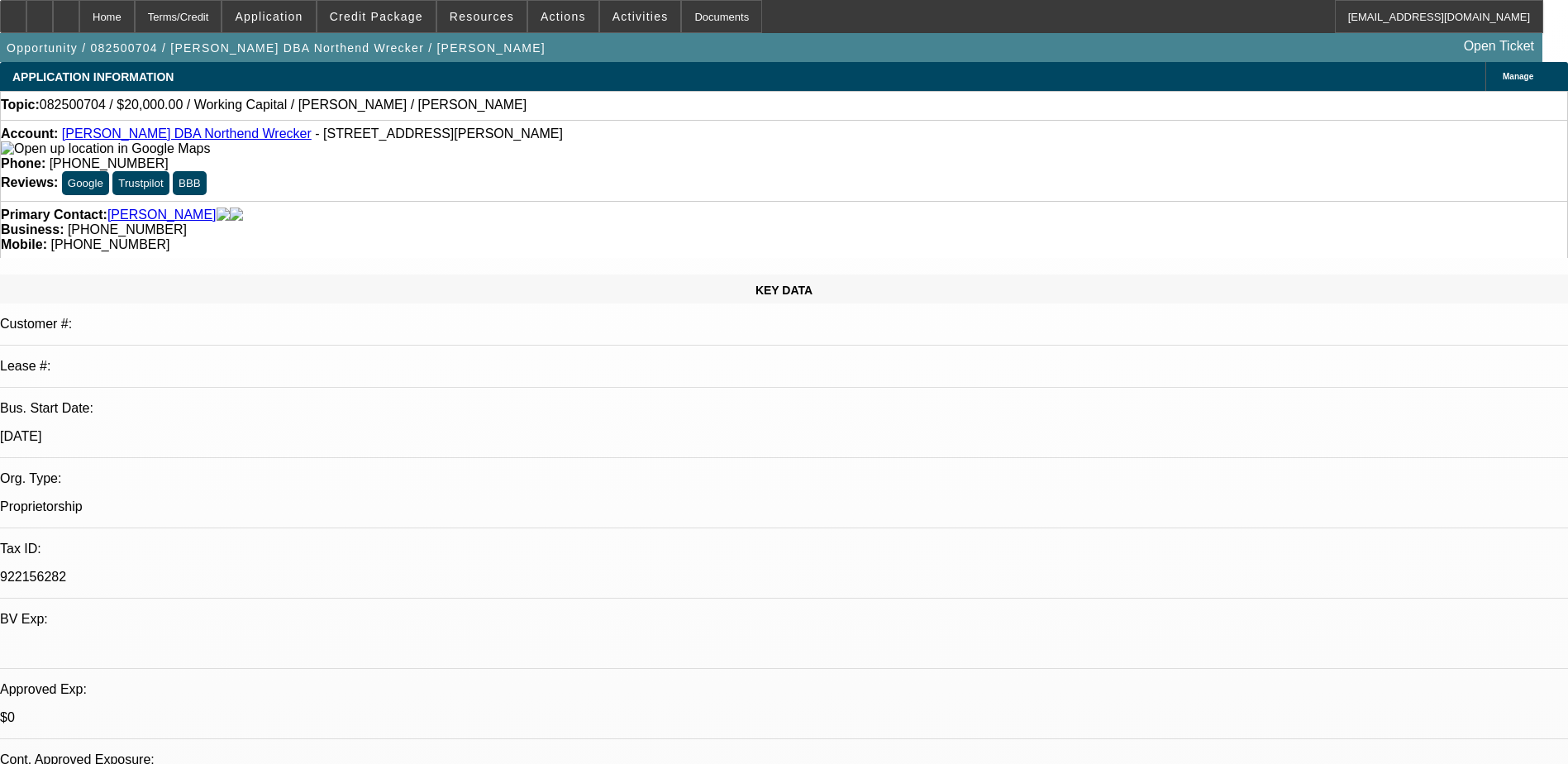
select select "0"
select select "2"
select select "0.1"
select select "4"
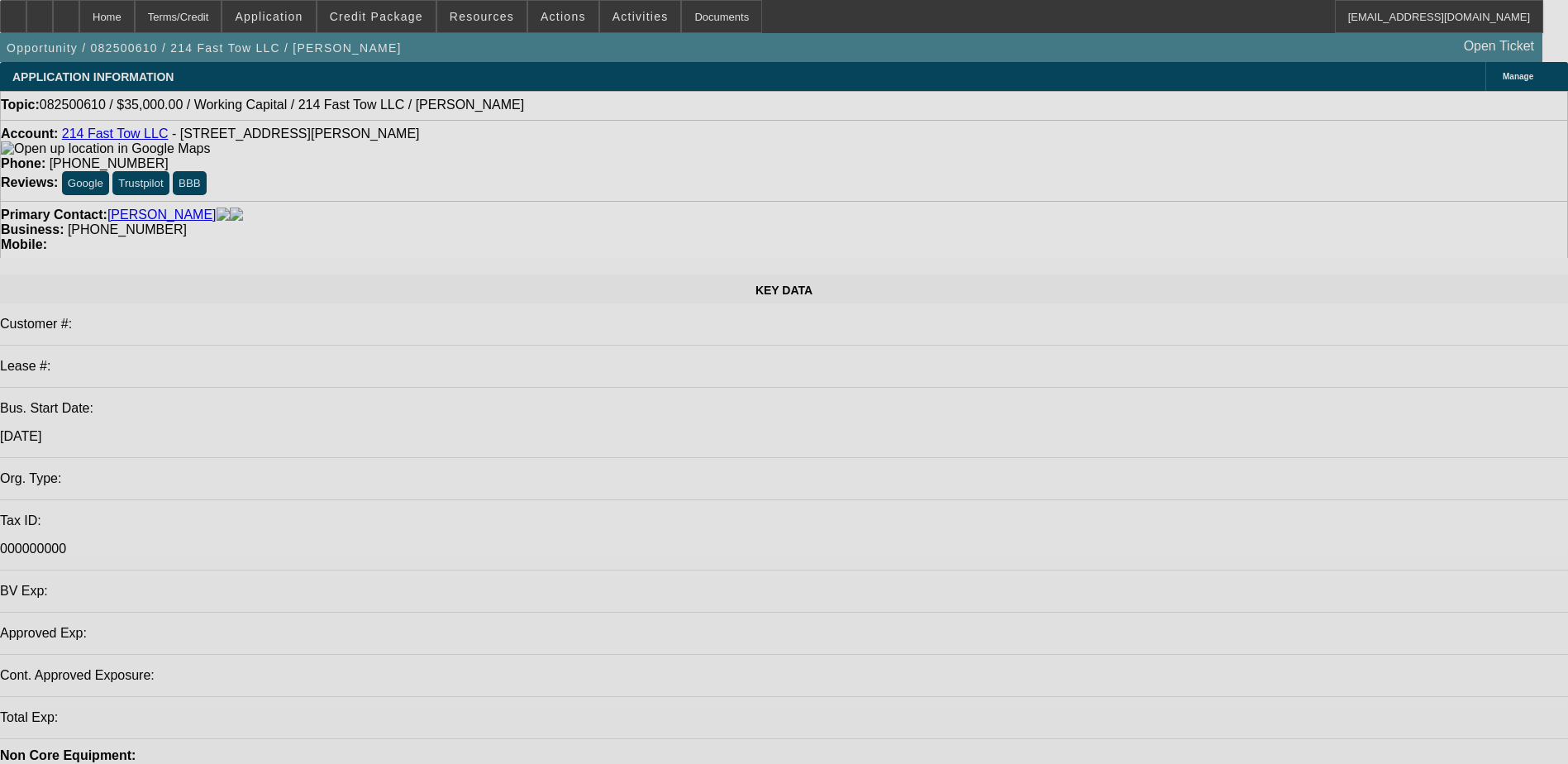
select select "0"
select select "2"
select select "0.1"
select select "4"
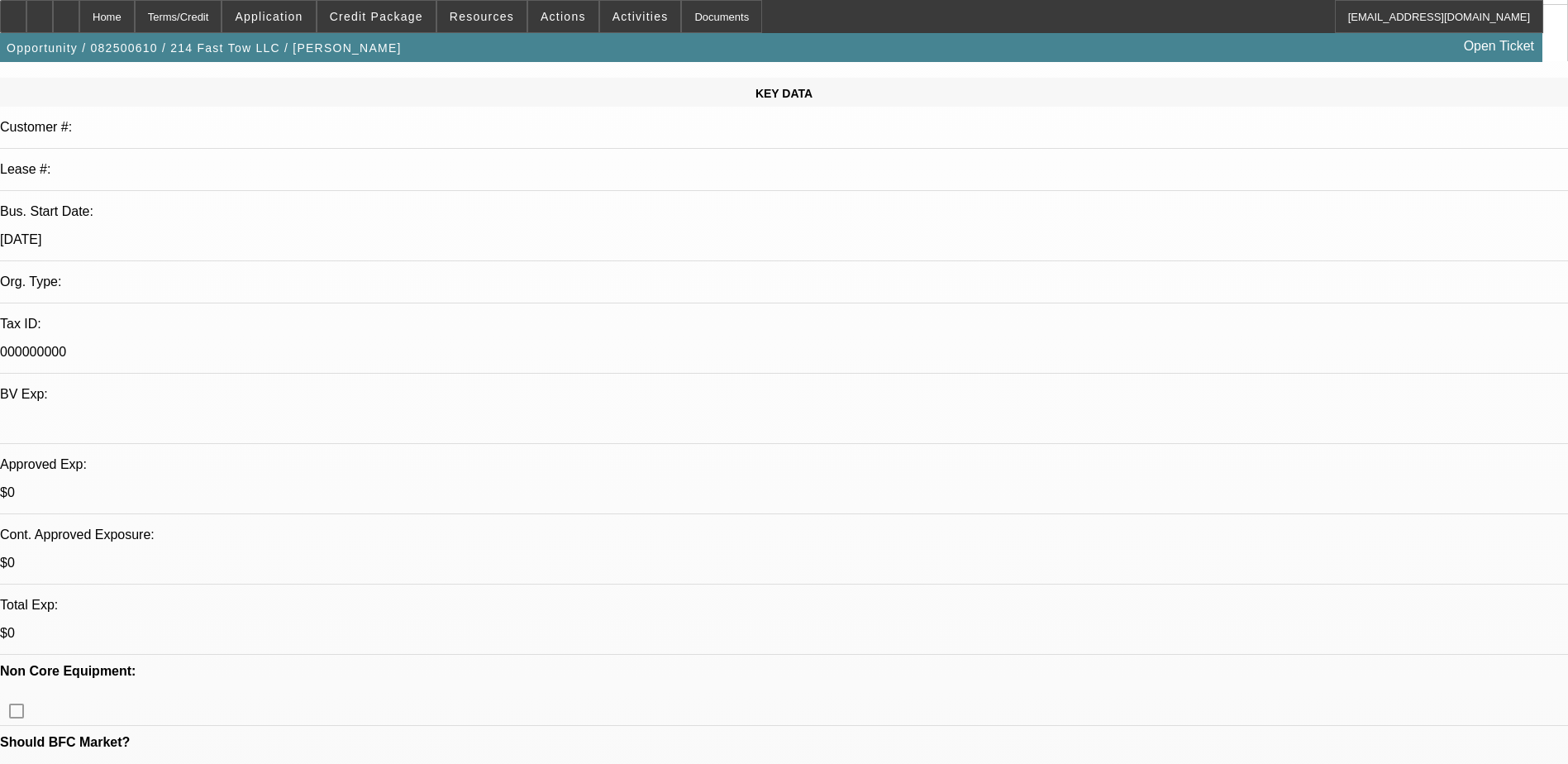
scroll to position [248, 0]
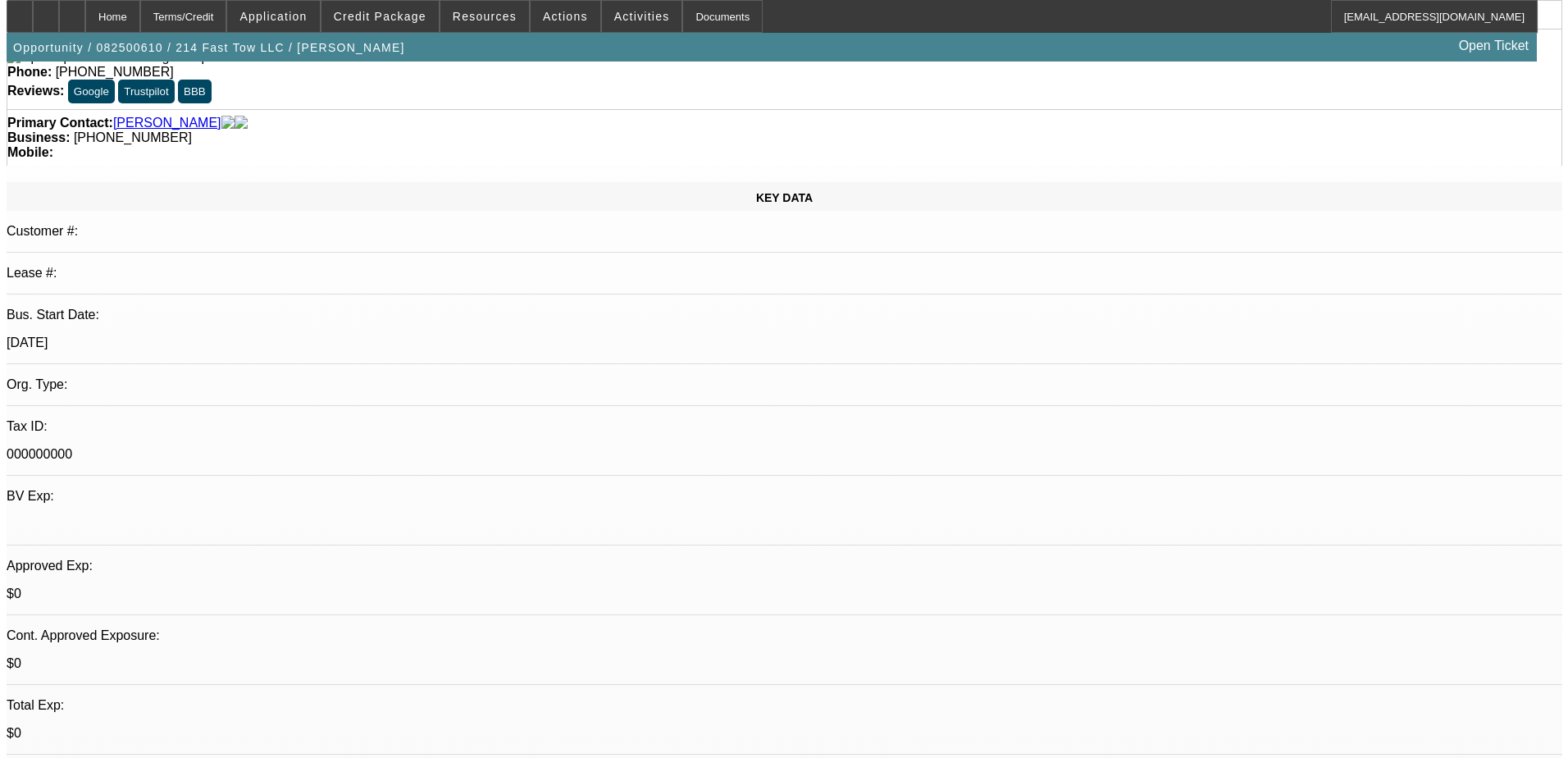
scroll to position [0, 0]
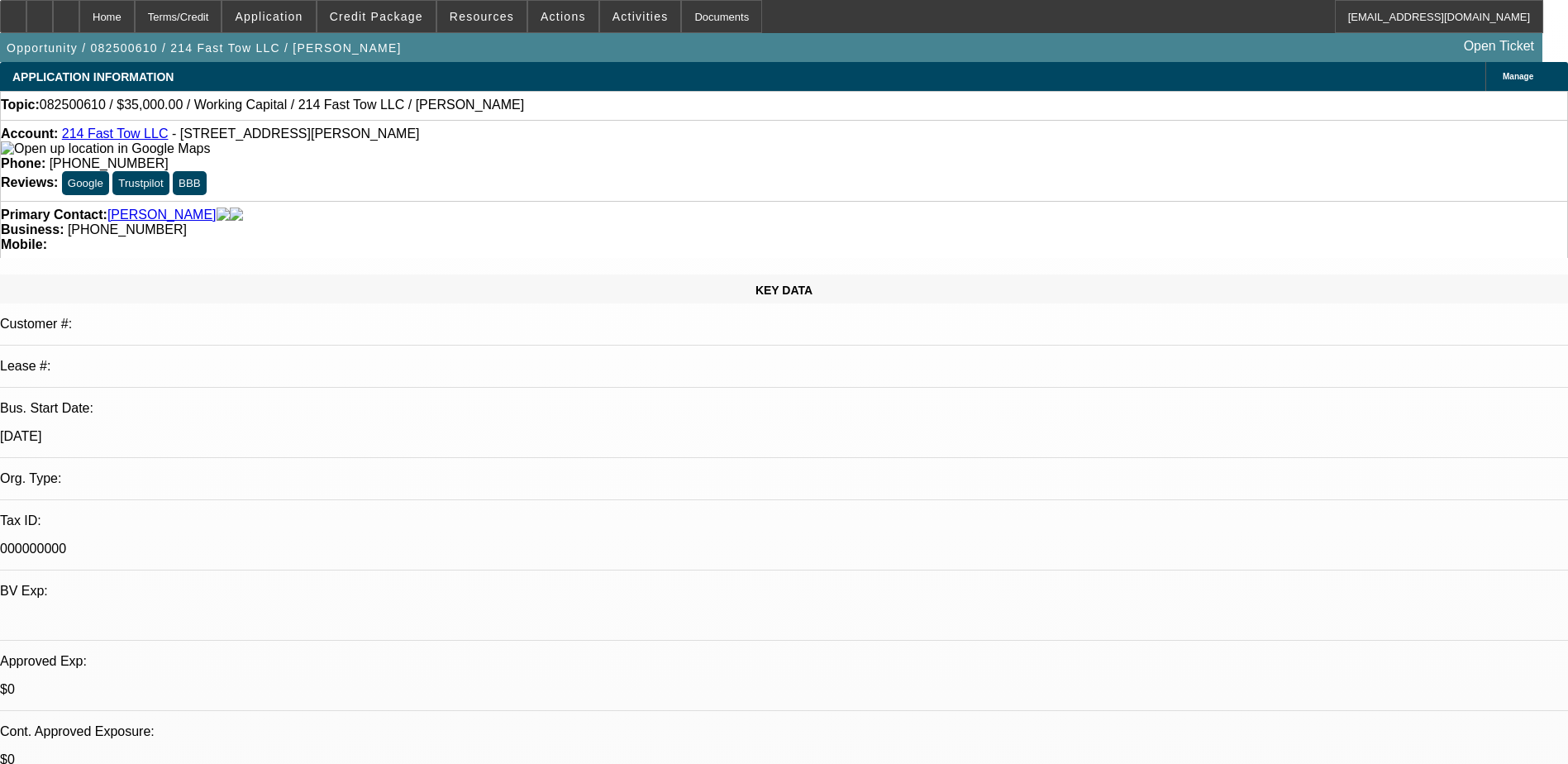
click at [1485, 85] on div "Manage" at bounding box center [1526, 76] width 83 height 29
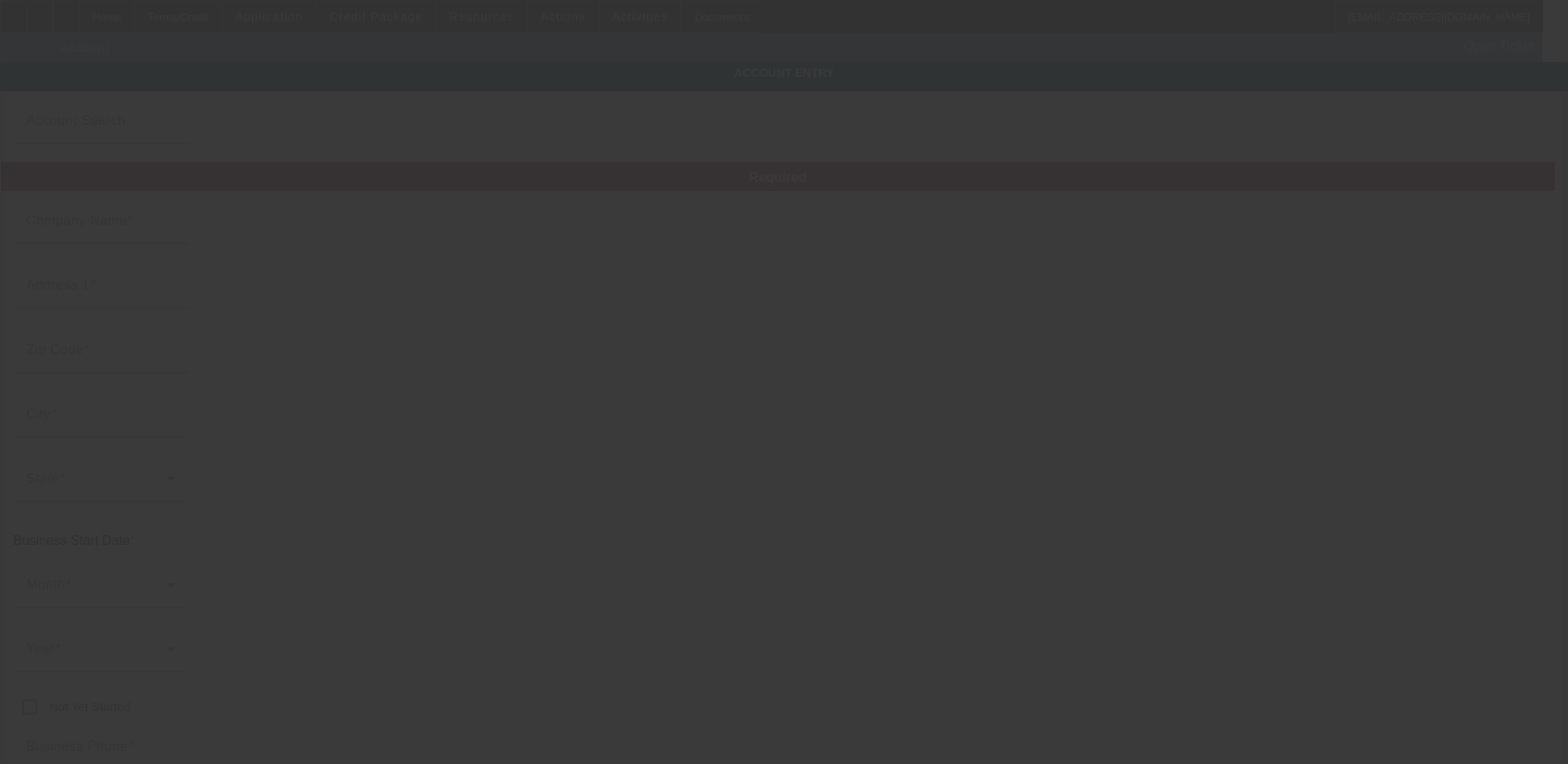
type input "214 Fast Tow LLC"
type input "[STREET_ADDRESS][PERSON_NAME]"
type input "75115"
type input "Desoto"
type input "[PHONE_NUMBER]"
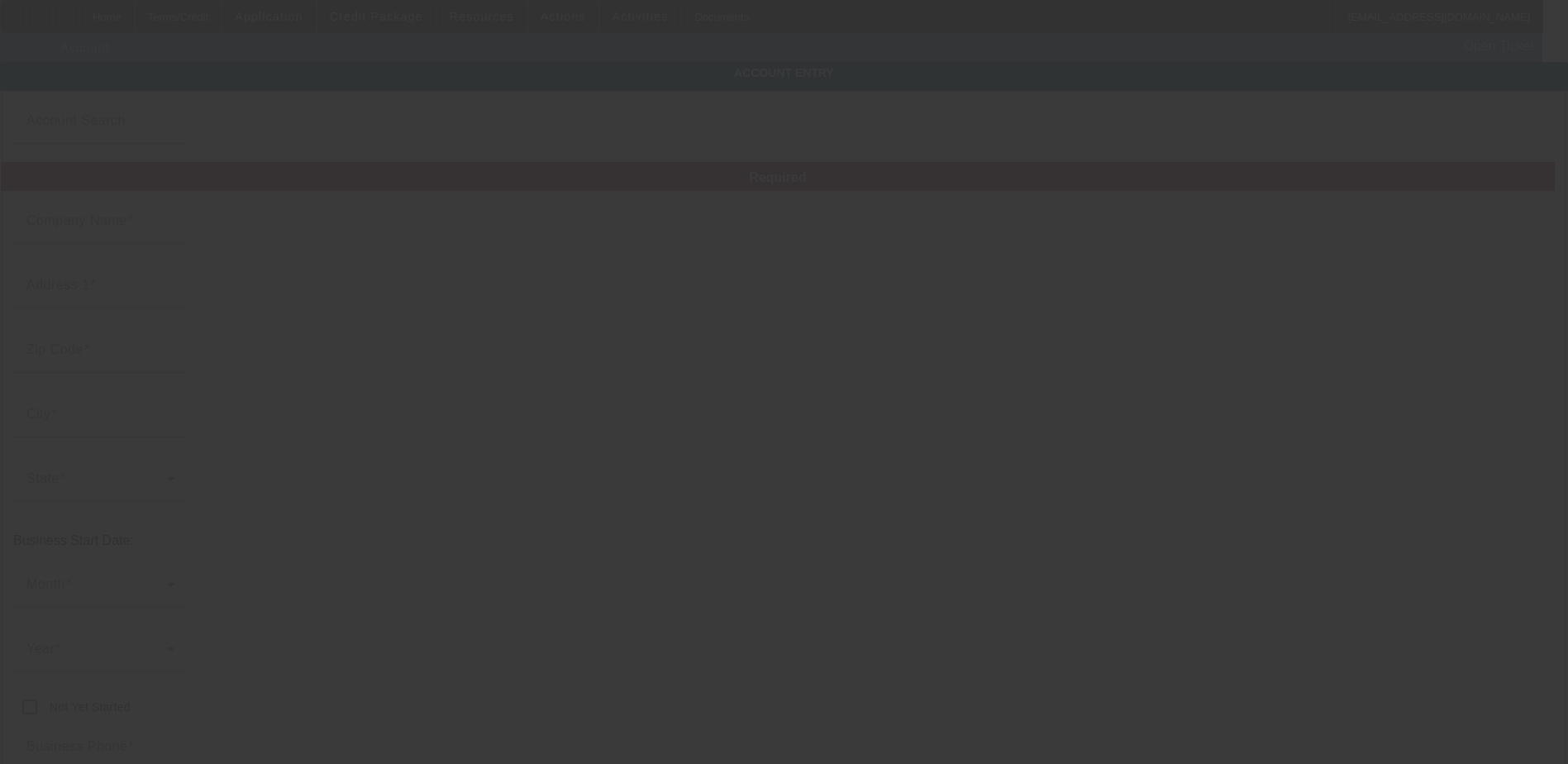
type input "[EMAIL_ADDRESS][DOMAIN_NAME]"
type input "000000000"
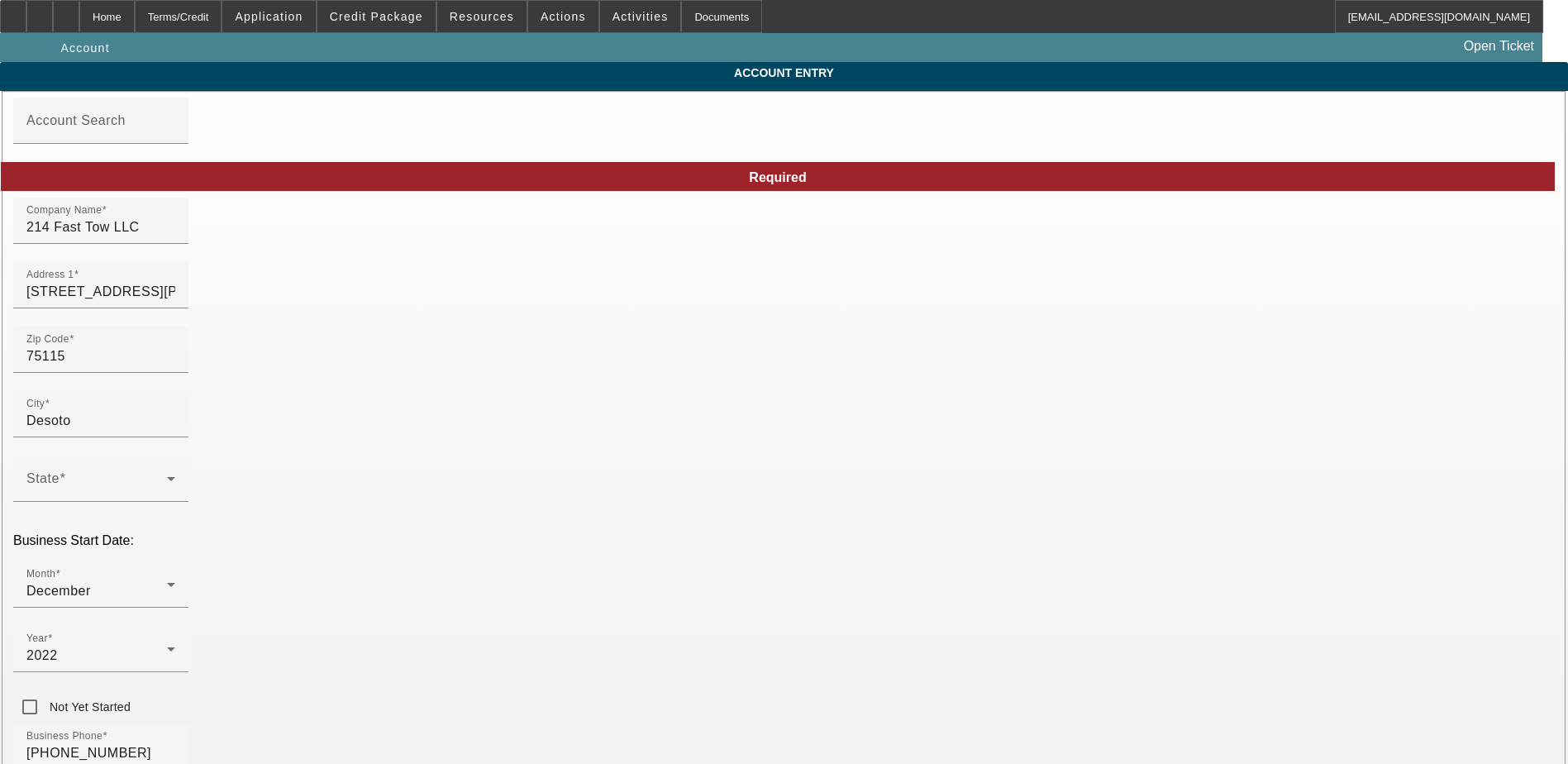
type input "[DATE]"
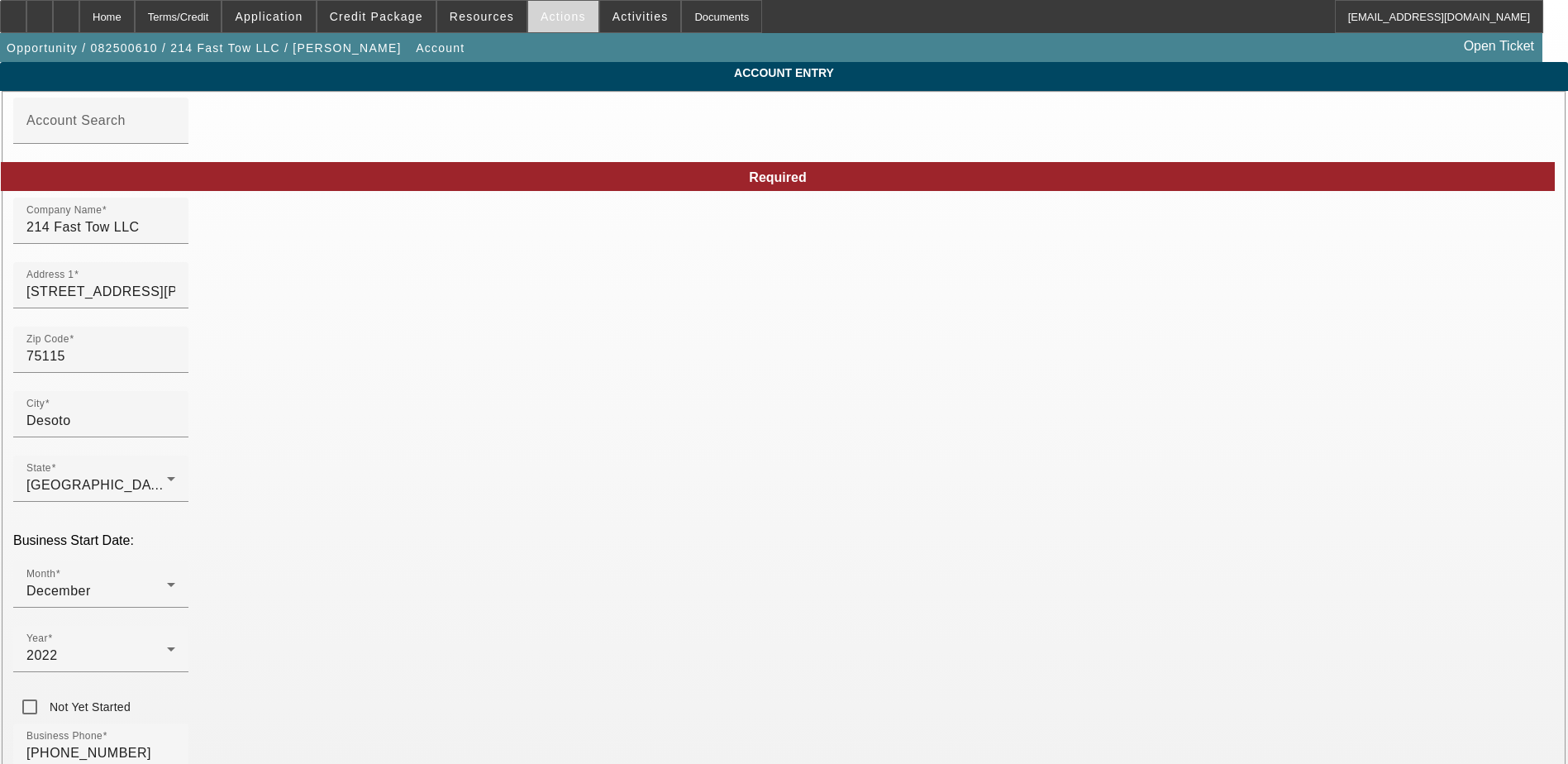
click at [540, 17] on span "Actions" at bounding box center [563, 16] width 45 height 14
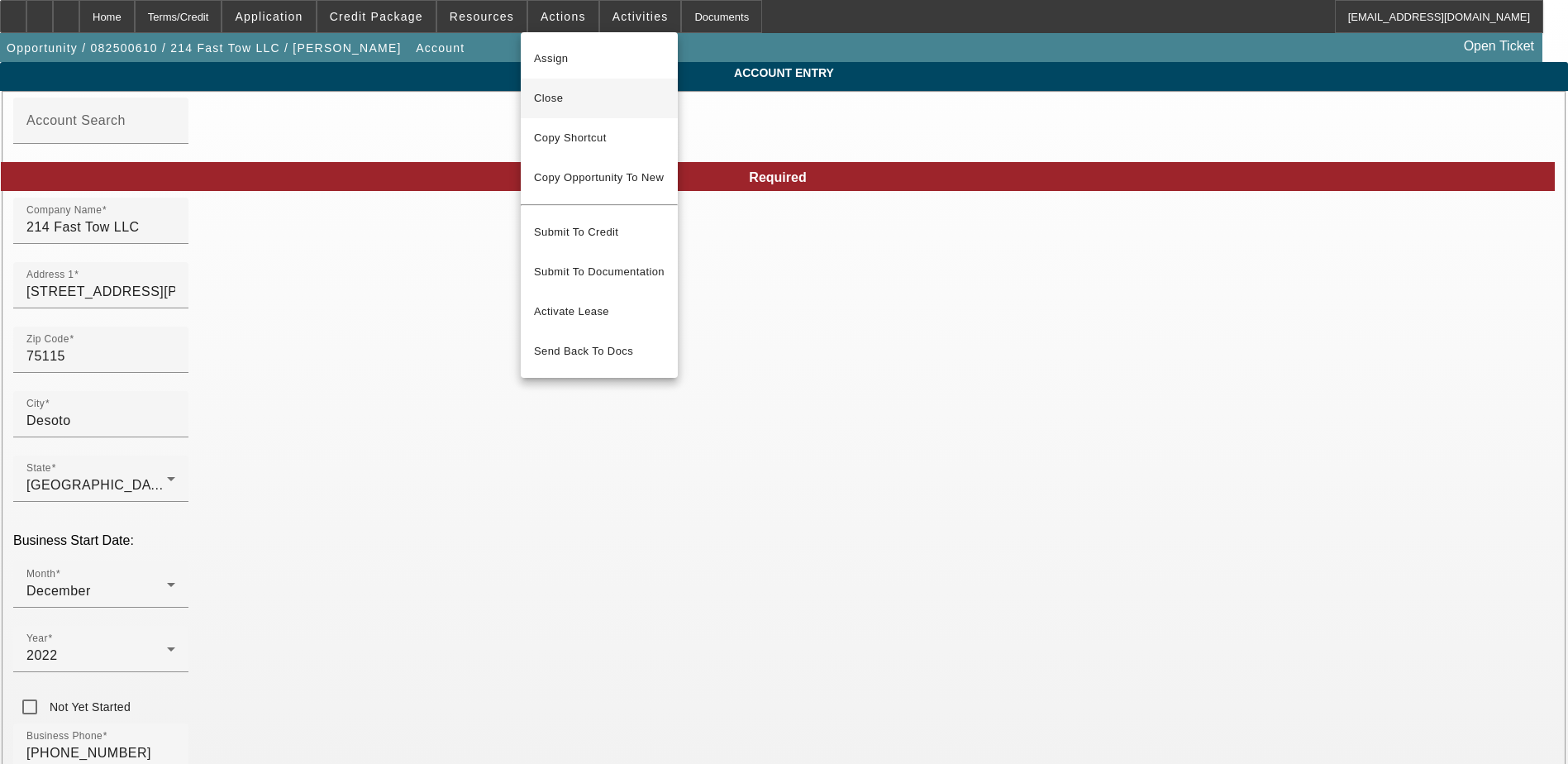
click at [555, 90] on span "Close" at bounding box center [599, 98] width 131 height 20
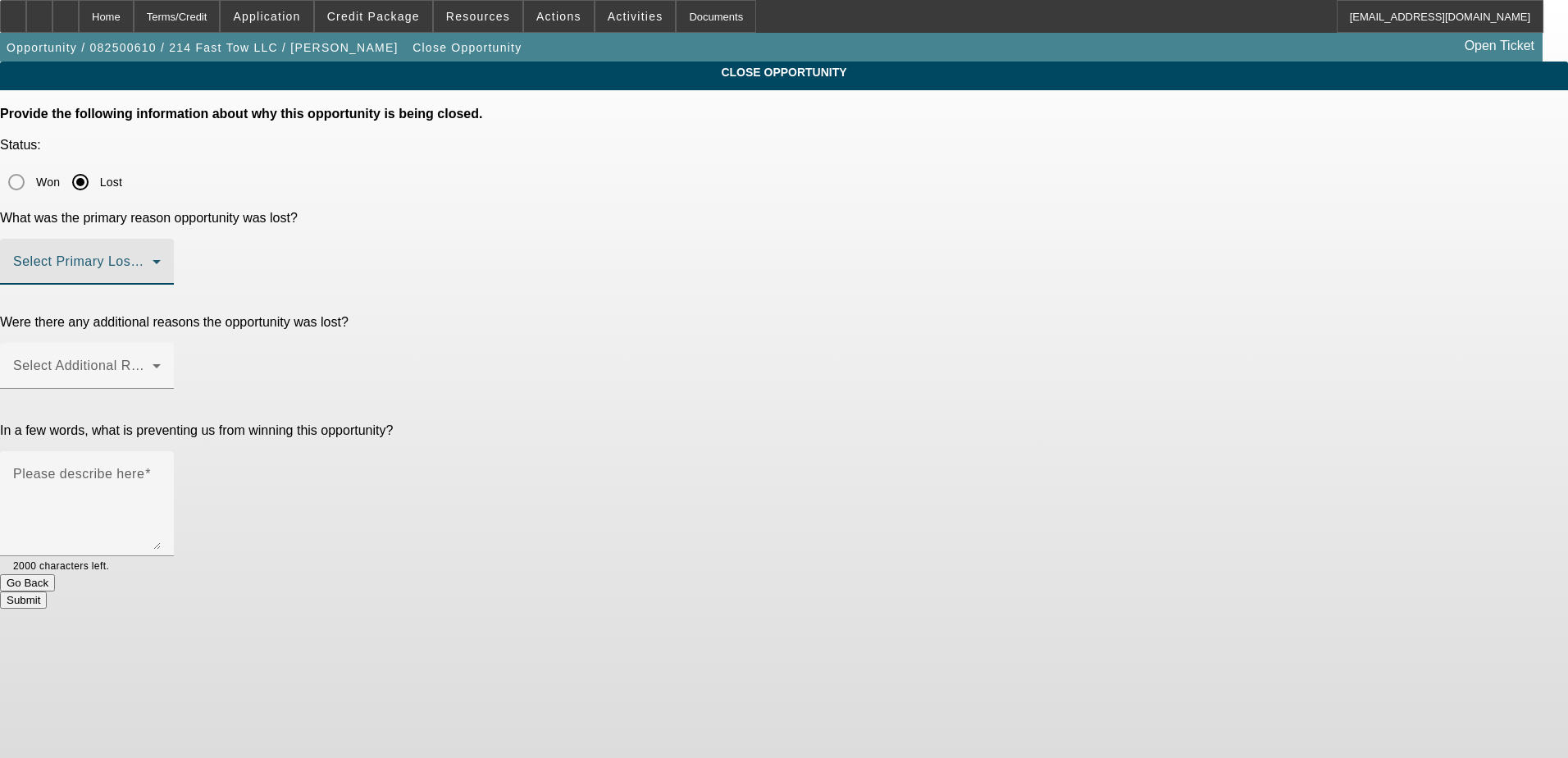
click at [152, 258] on span at bounding box center [83, 268] width 140 height 20
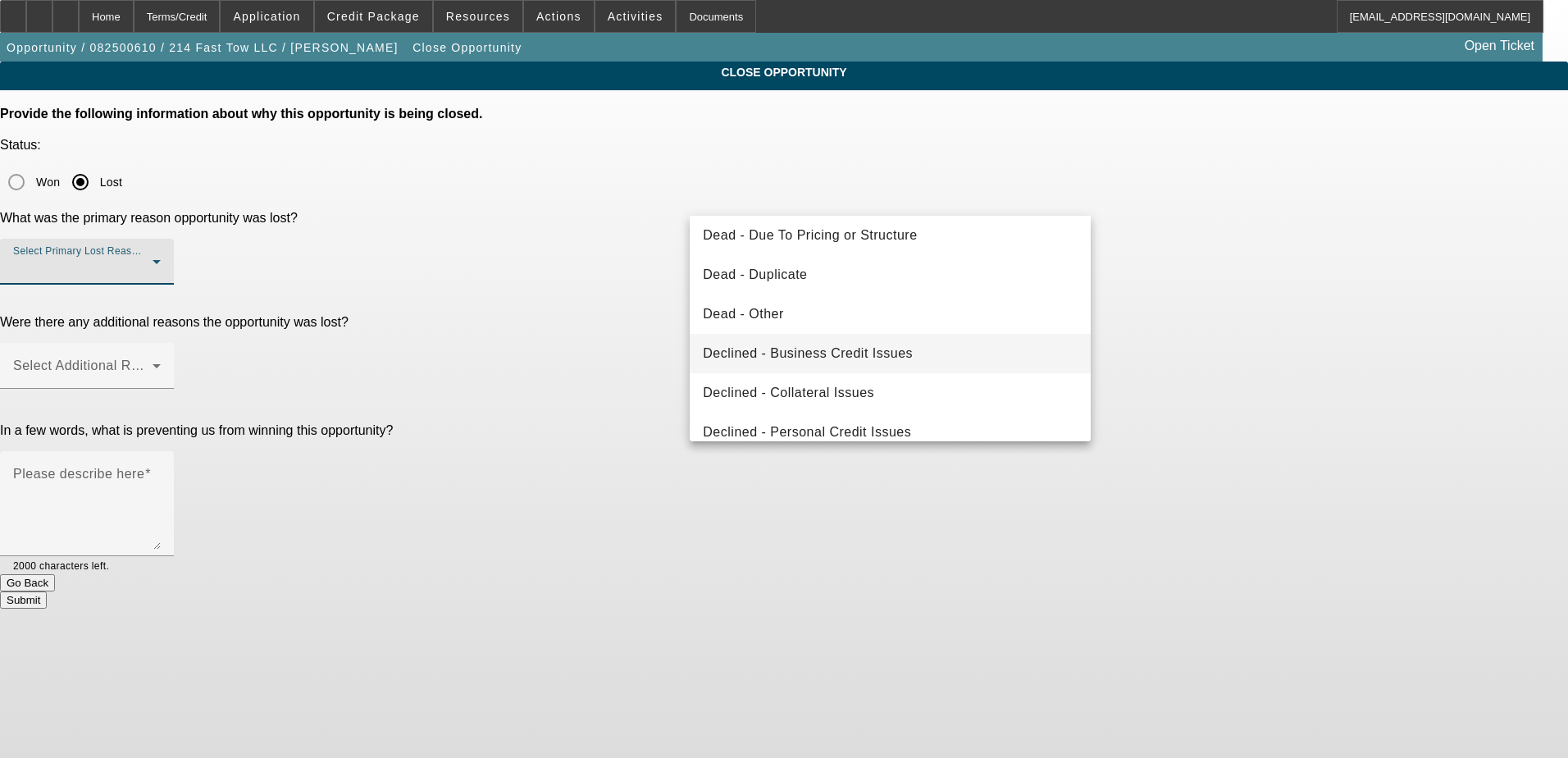
scroll to position [220, 0]
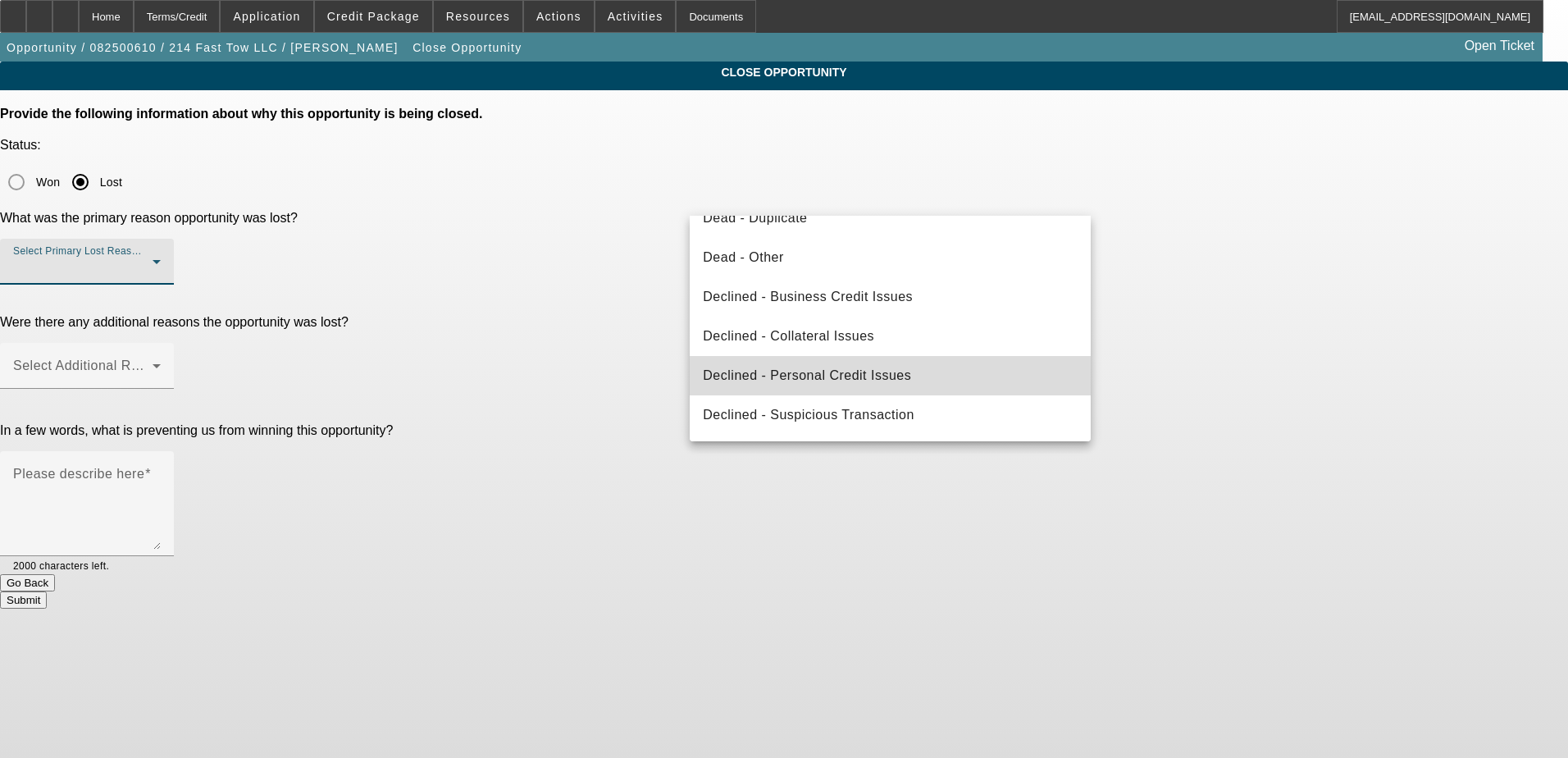
click at [902, 369] on span "Declined - Personal Credit Issues" at bounding box center [807, 375] width 208 height 20
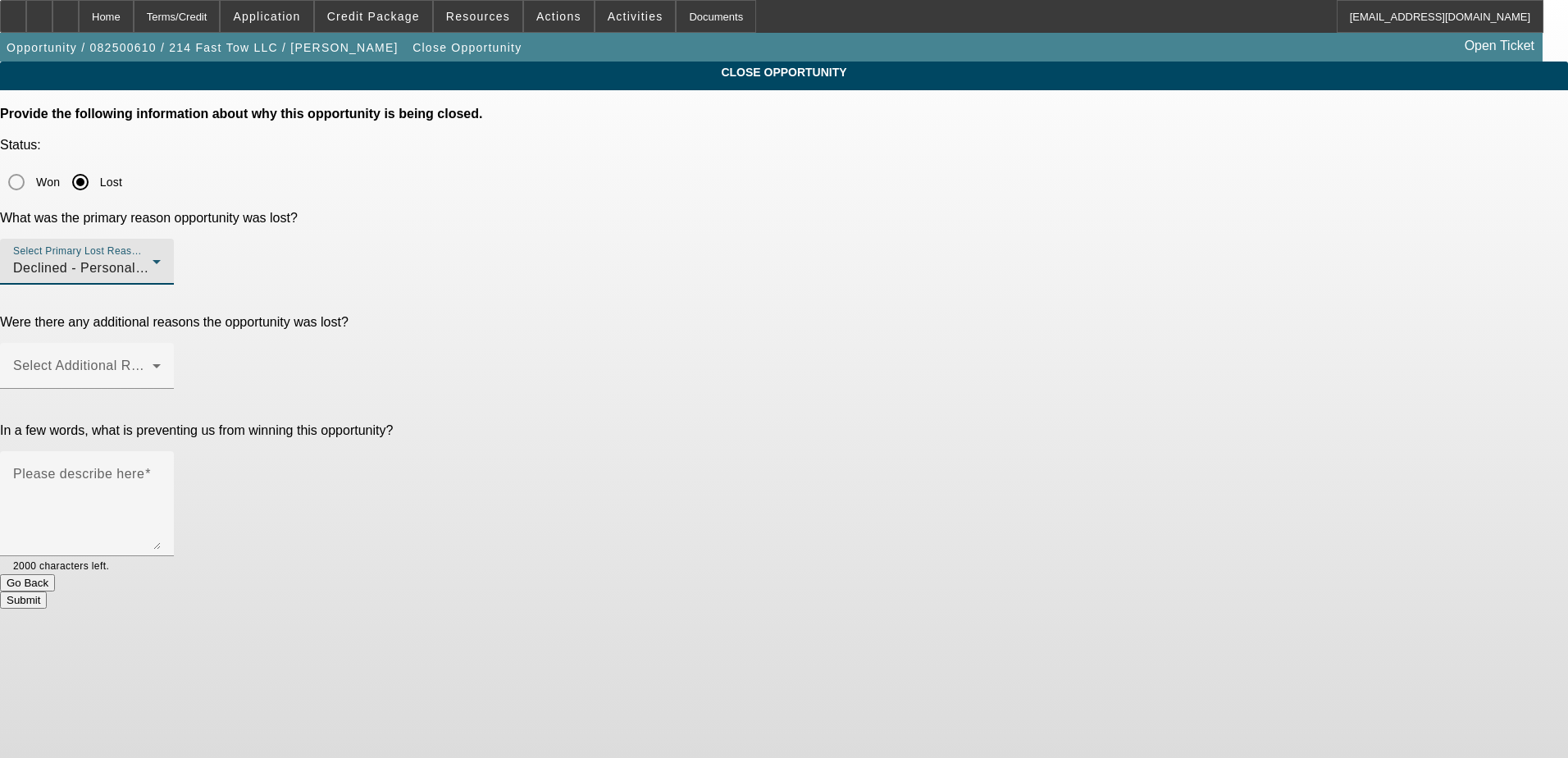
click at [221, 261] on span "Declined - Personal Credit Issues" at bounding box center [117, 267] width 208 height 14
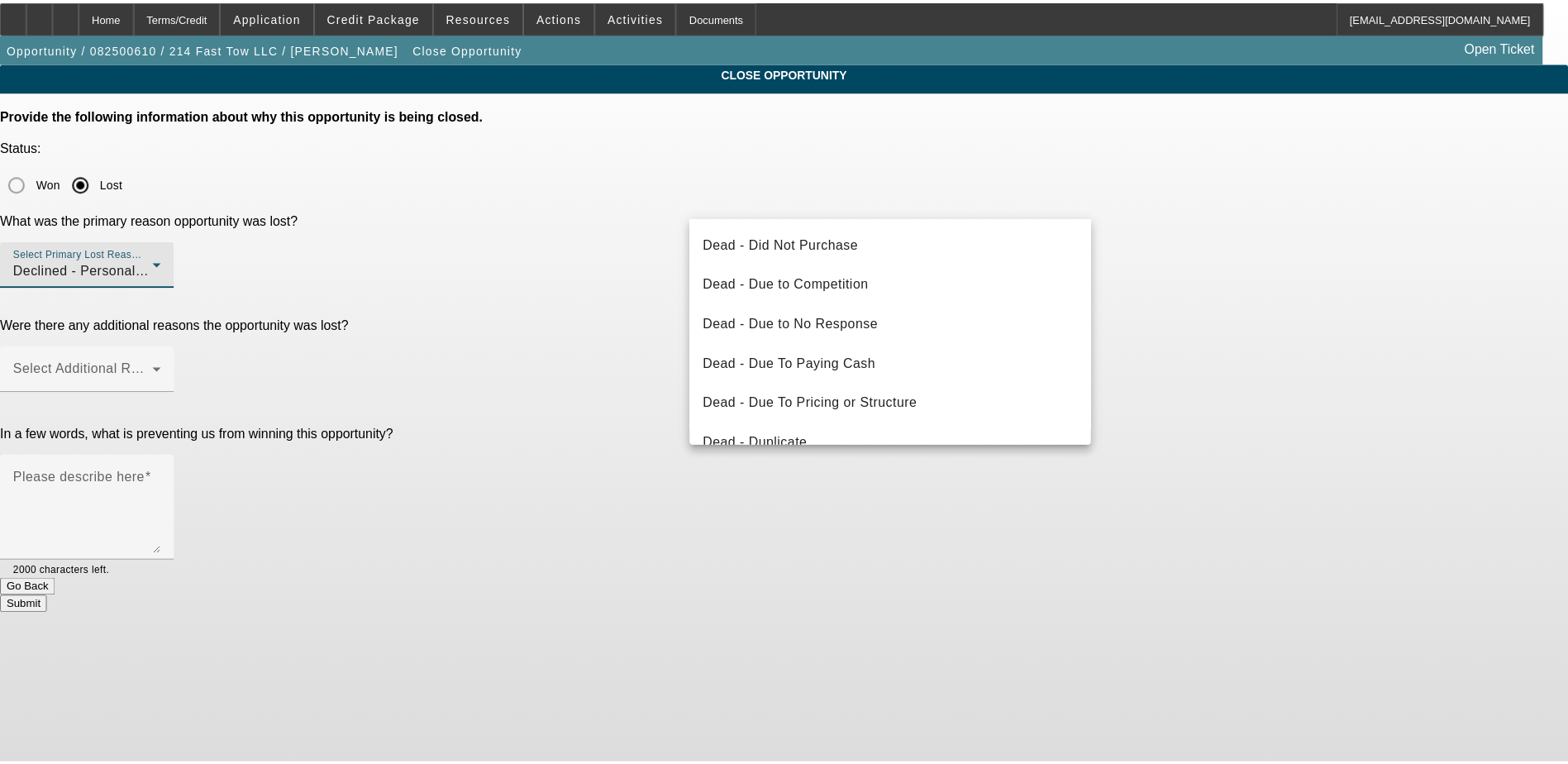
scroll to position [176, 0]
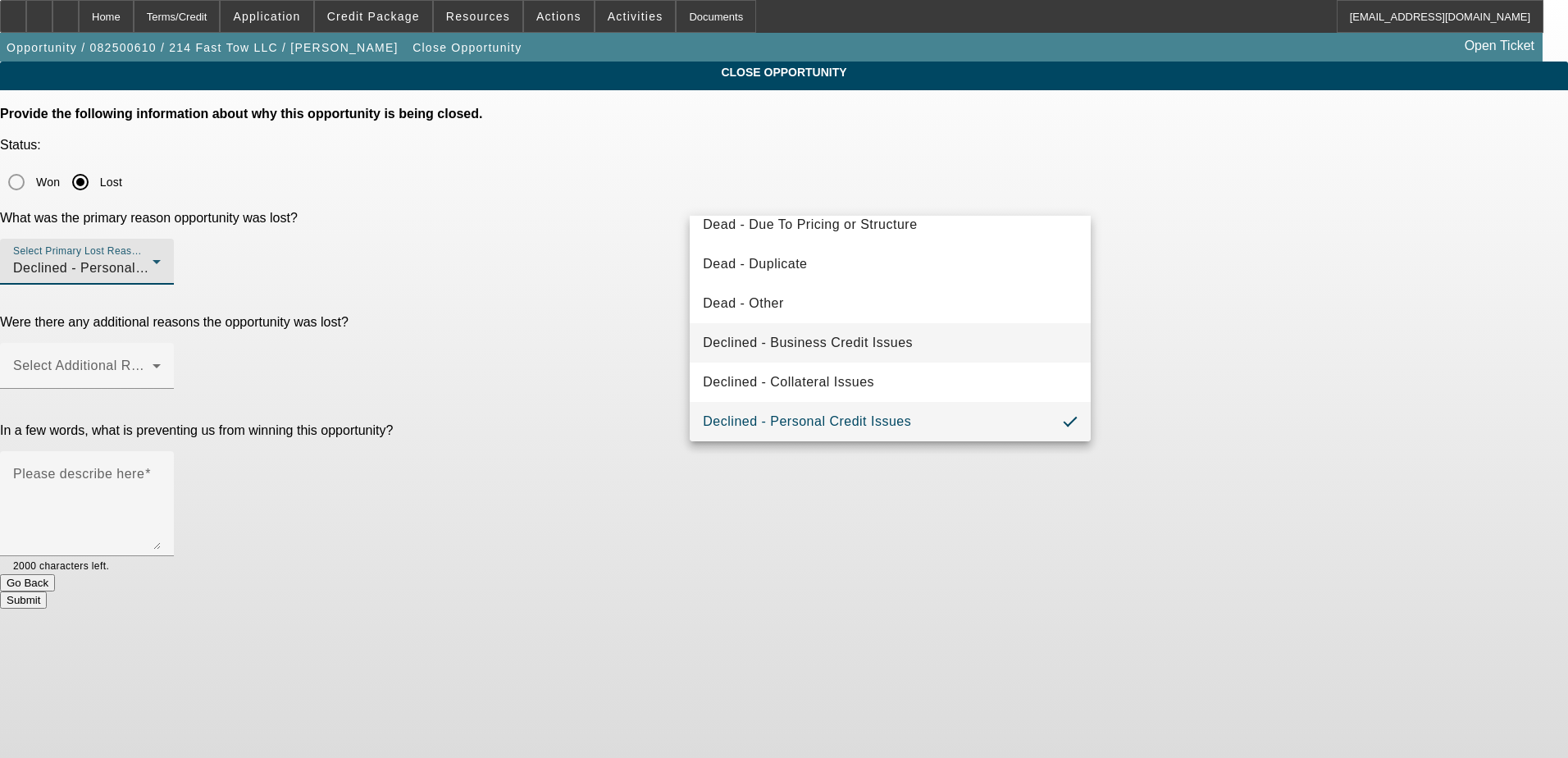
click at [875, 336] on span "Declined - Business Credit Issues" at bounding box center [807, 343] width 210 height 20
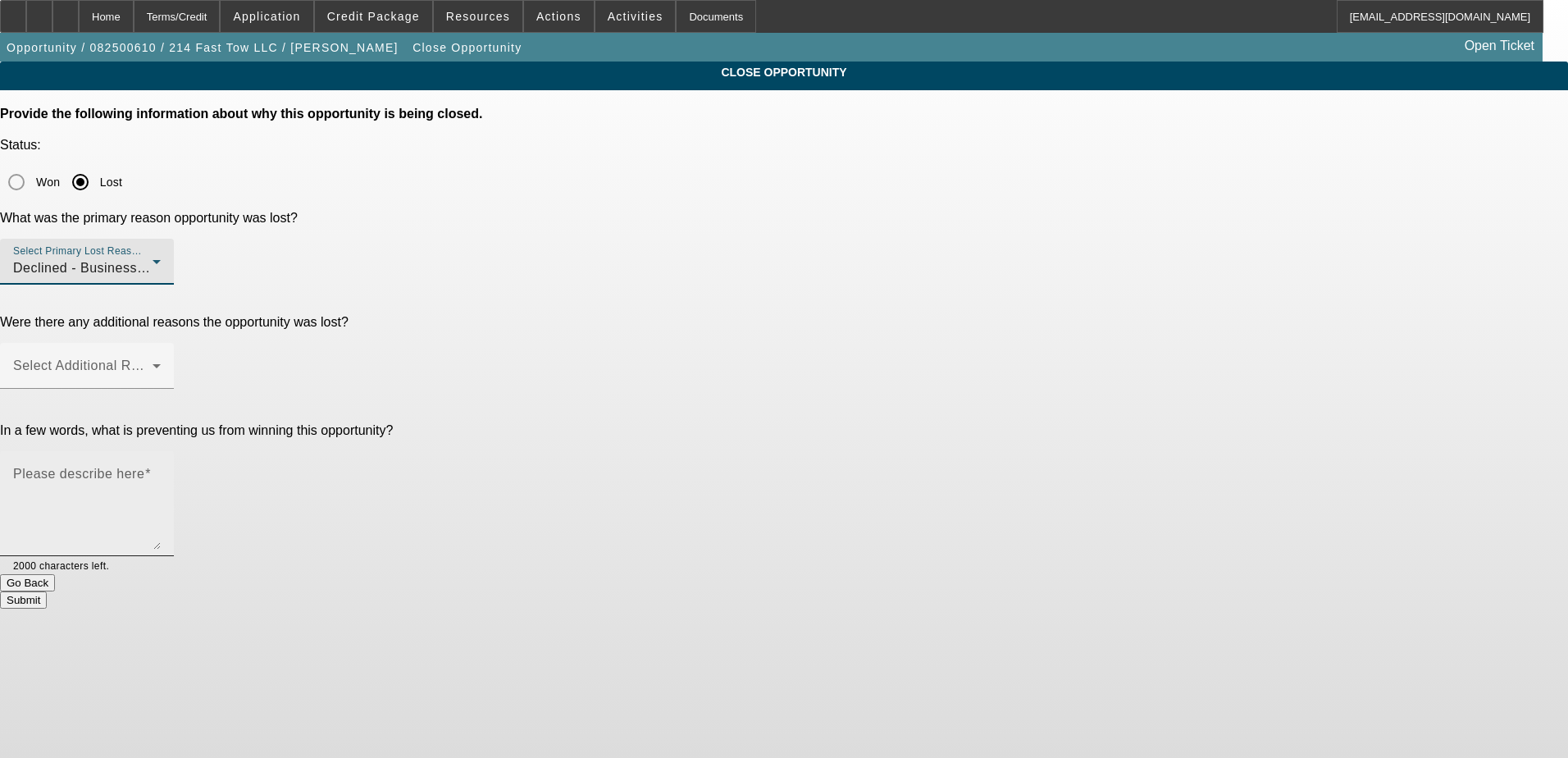
click at [161, 471] on textarea "Please describe here" at bounding box center [88, 510] width 148 height 79
type textarea "N"
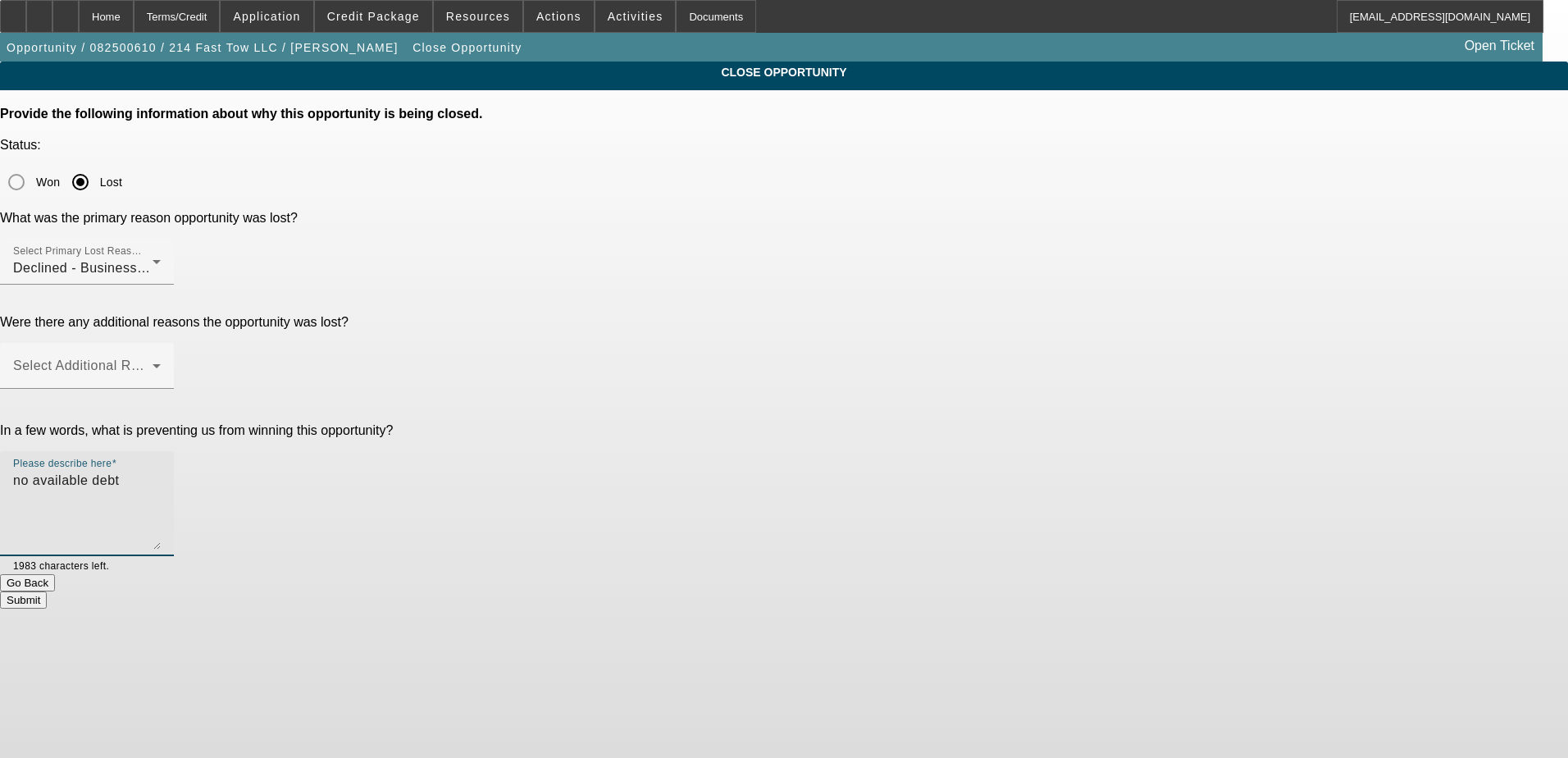
type textarea "no available debt"
click at [47, 591] on button "Submit" at bounding box center [23, 599] width 47 height 17
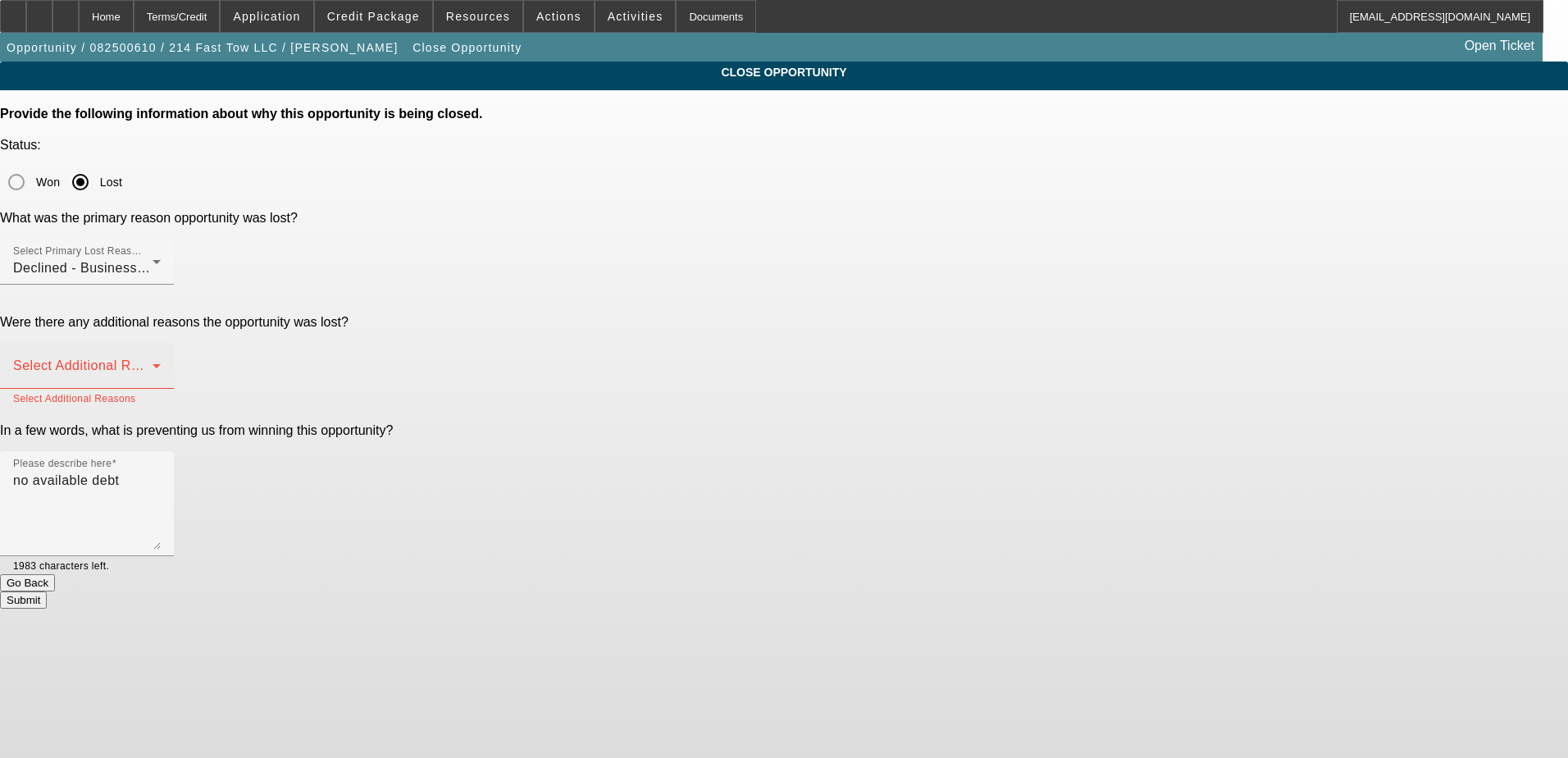
click at [175, 358] on mat-label "Select Additional Reasons" at bounding box center [95, 365] width 162 height 14
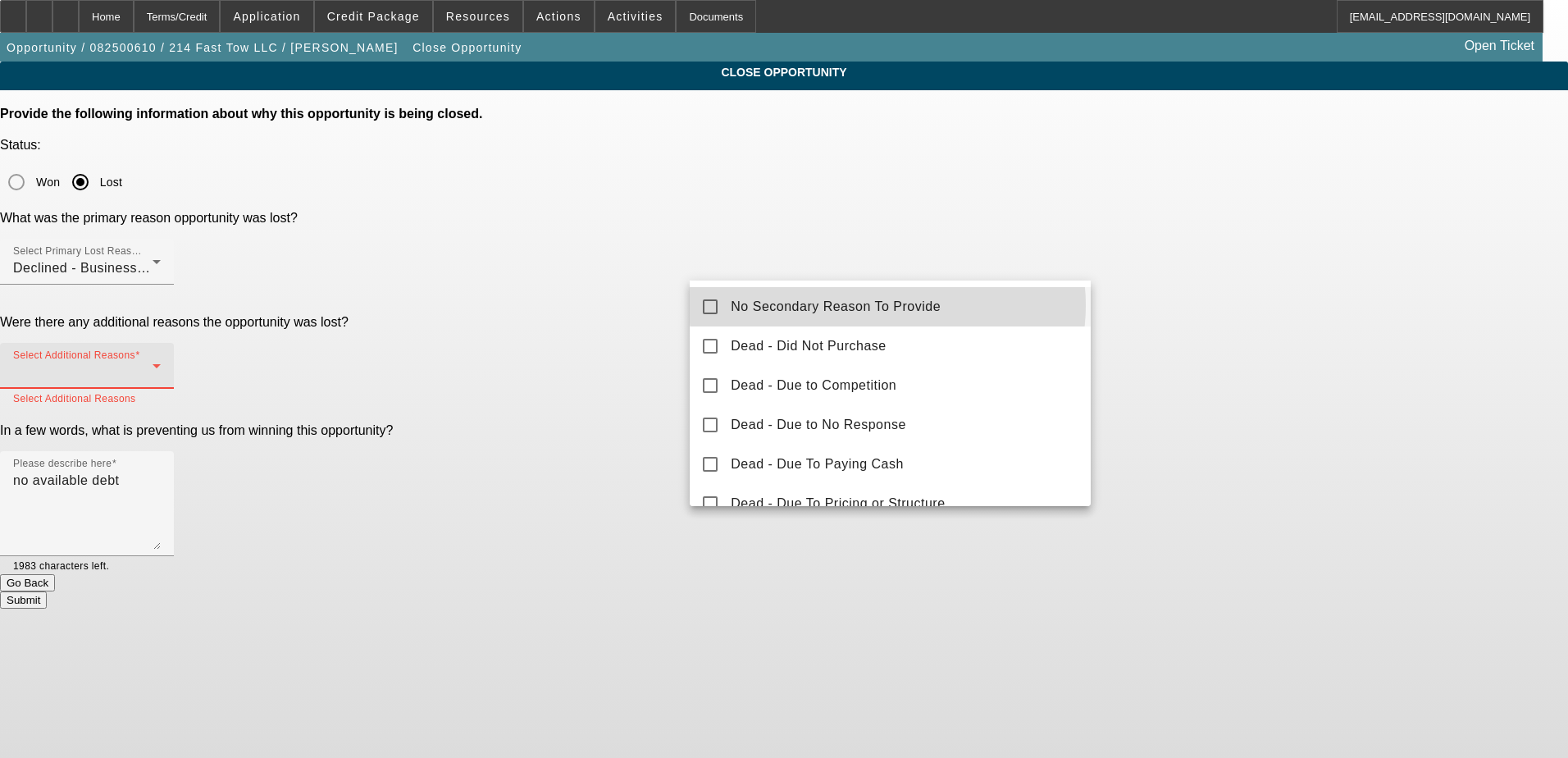
click at [887, 305] on span "No Secondary Reason To Provide" at bounding box center [835, 307] width 210 height 20
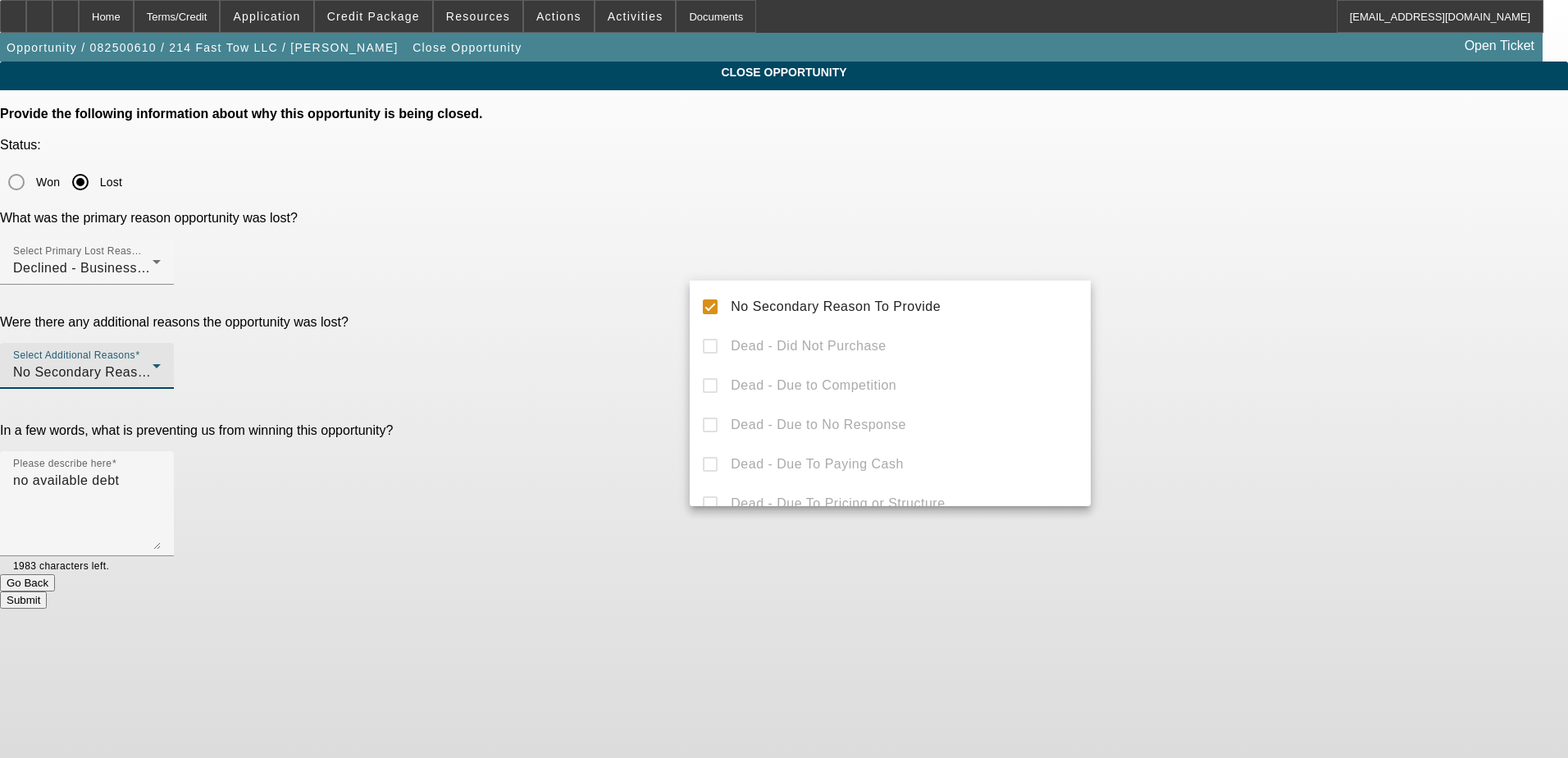
click at [1264, 372] on div at bounding box center [784, 379] width 1568 height 758
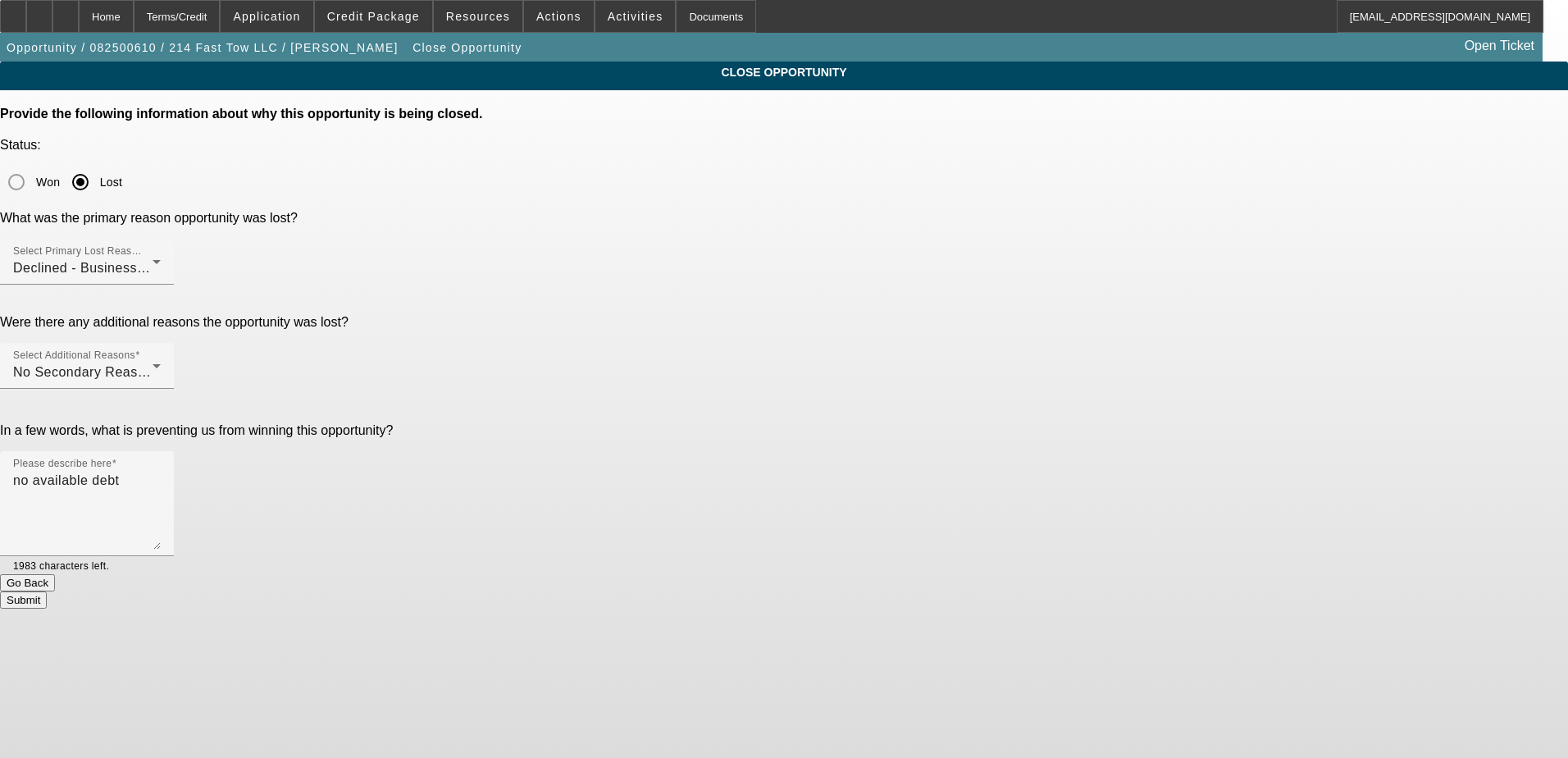
click at [47, 591] on button "Submit" at bounding box center [23, 599] width 47 height 17
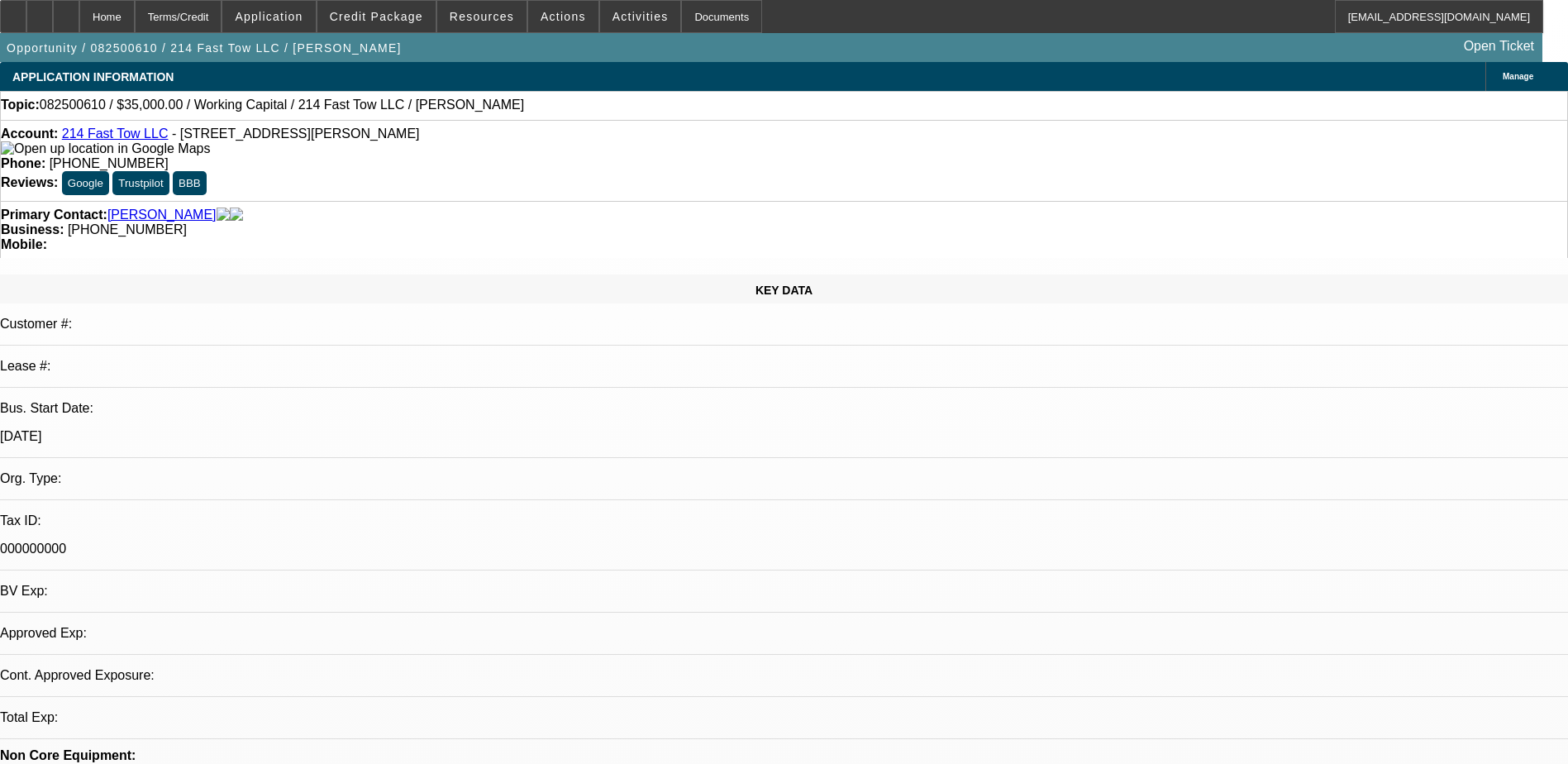
select select "0"
select select "2"
select select "0.1"
select select "1"
select select "2"
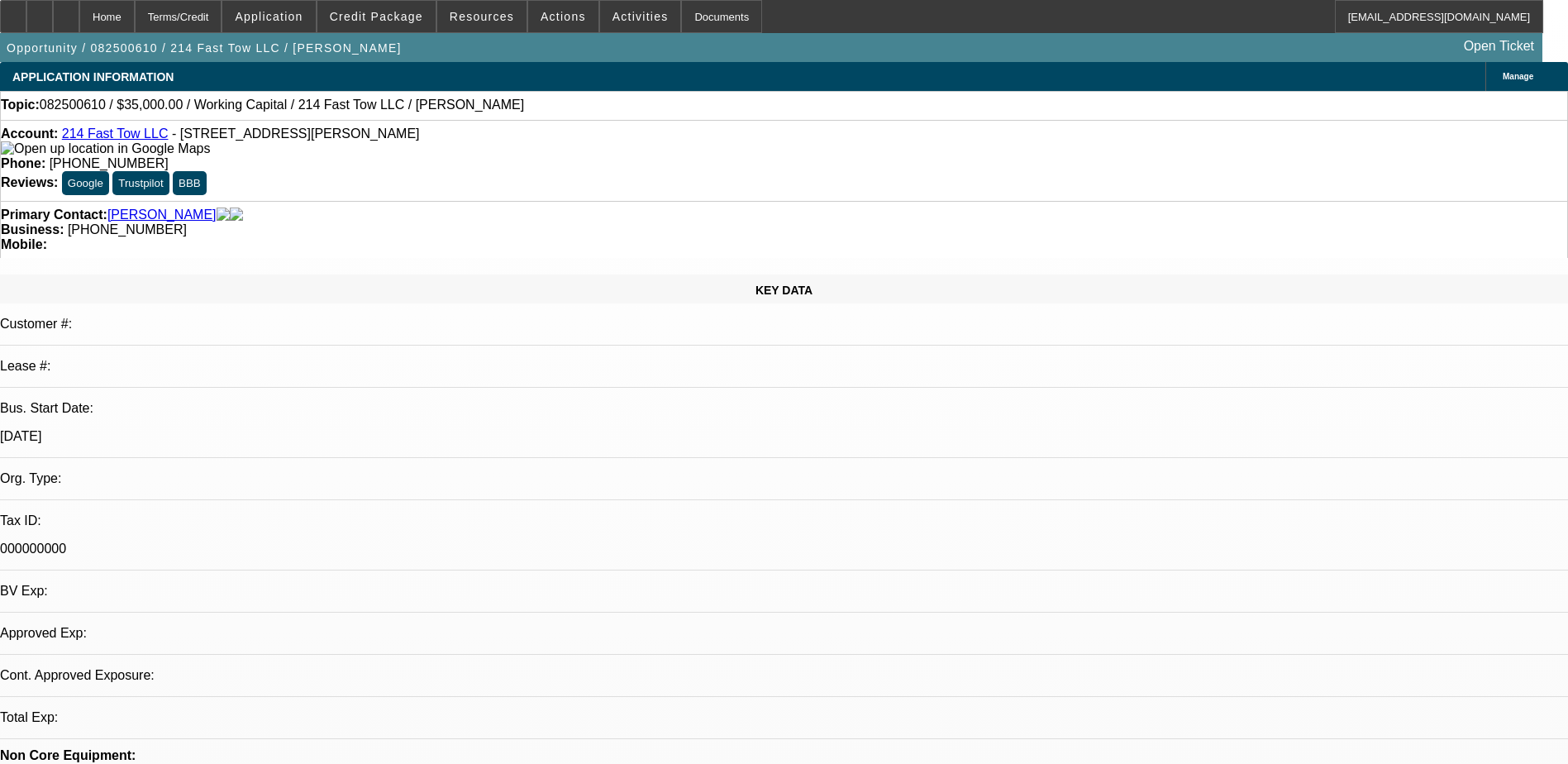
select select "4"
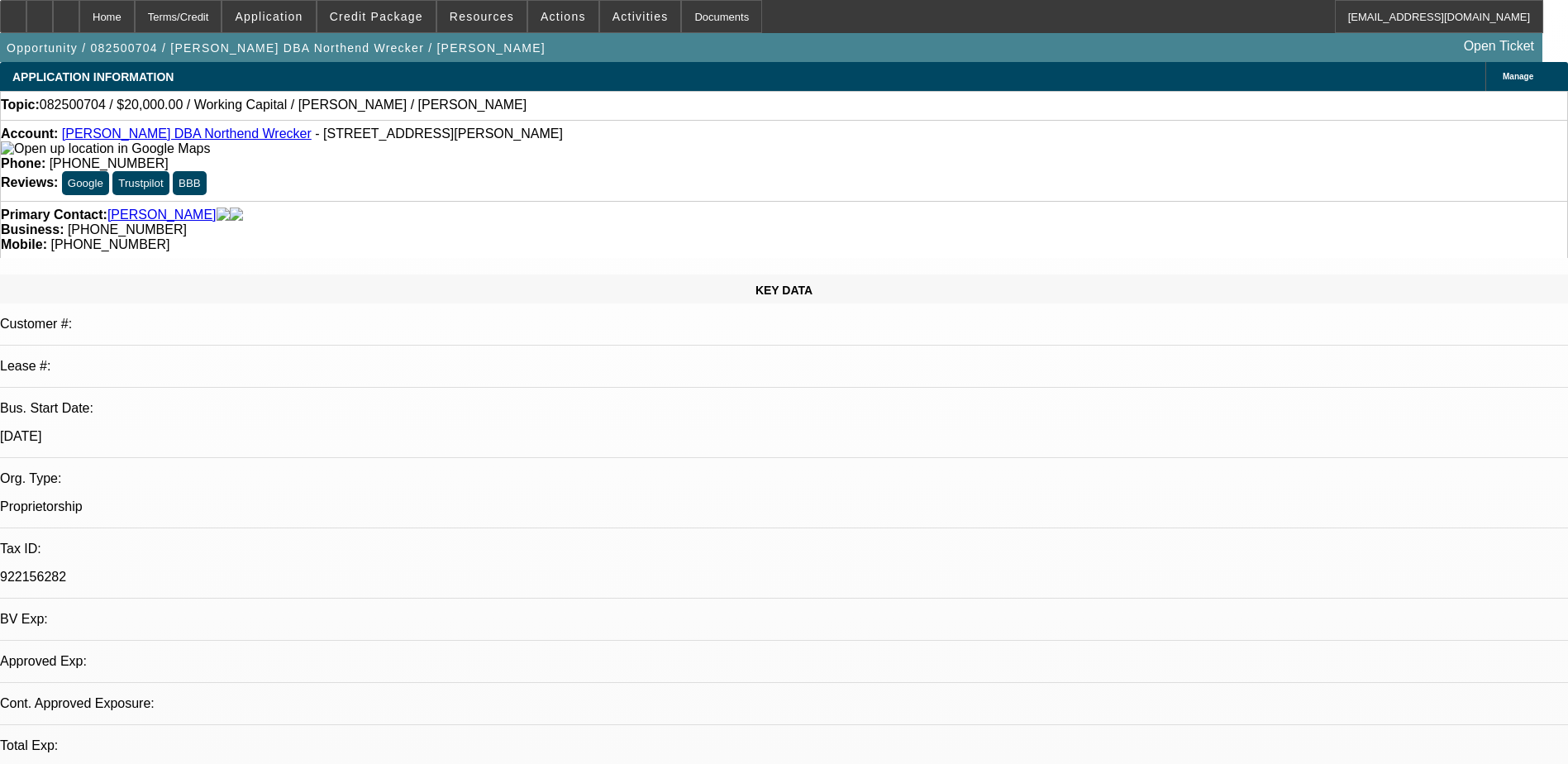
select select "0"
select select "2"
select select "0.1"
select select "4"
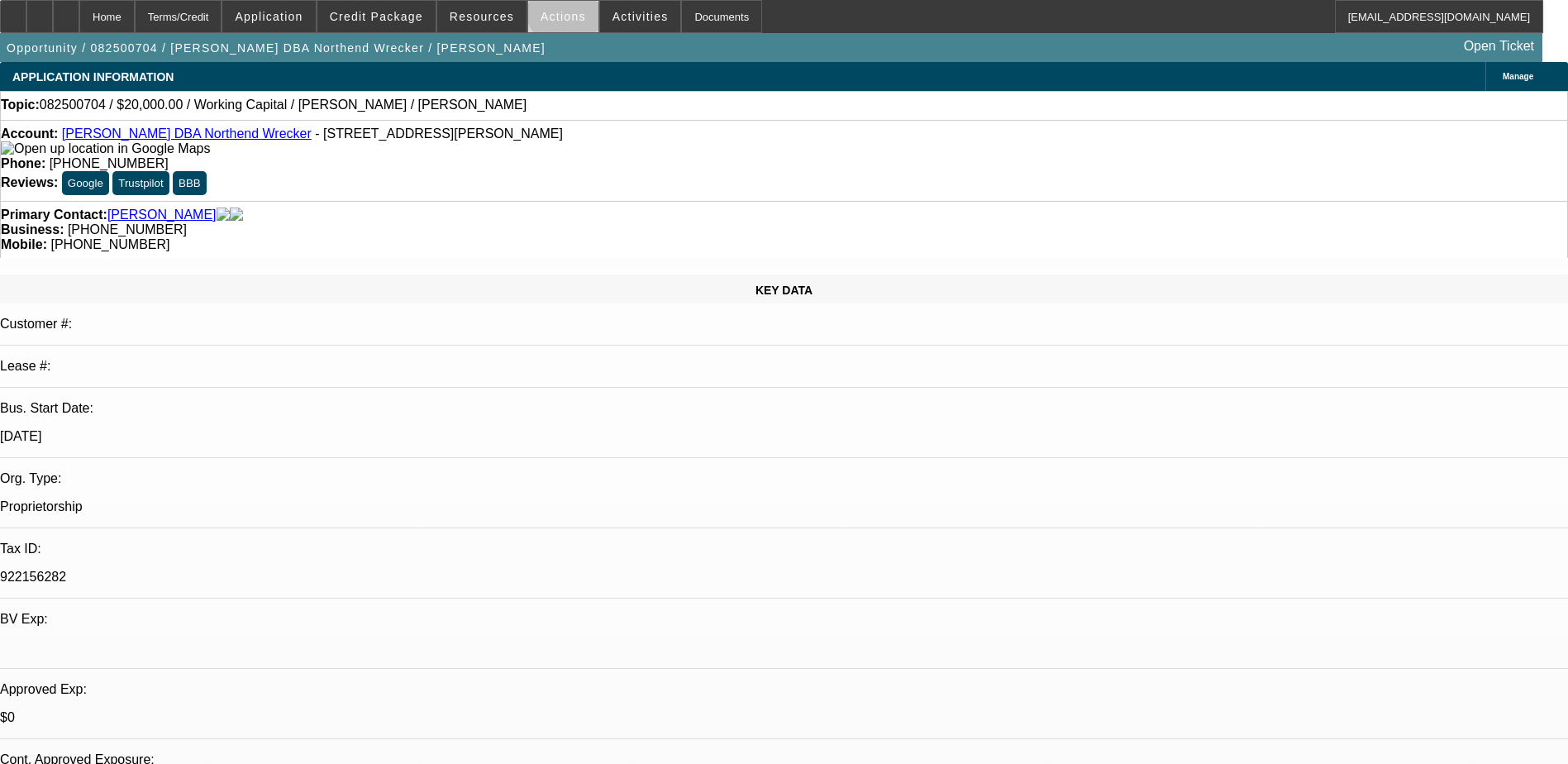
click at [560, 11] on span "Actions" at bounding box center [563, 16] width 45 height 14
click at [564, 31] on div at bounding box center [784, 382] width 1568 height 764
click at [563, 23] on span at bounding box center [563, 16] width 70 height 40
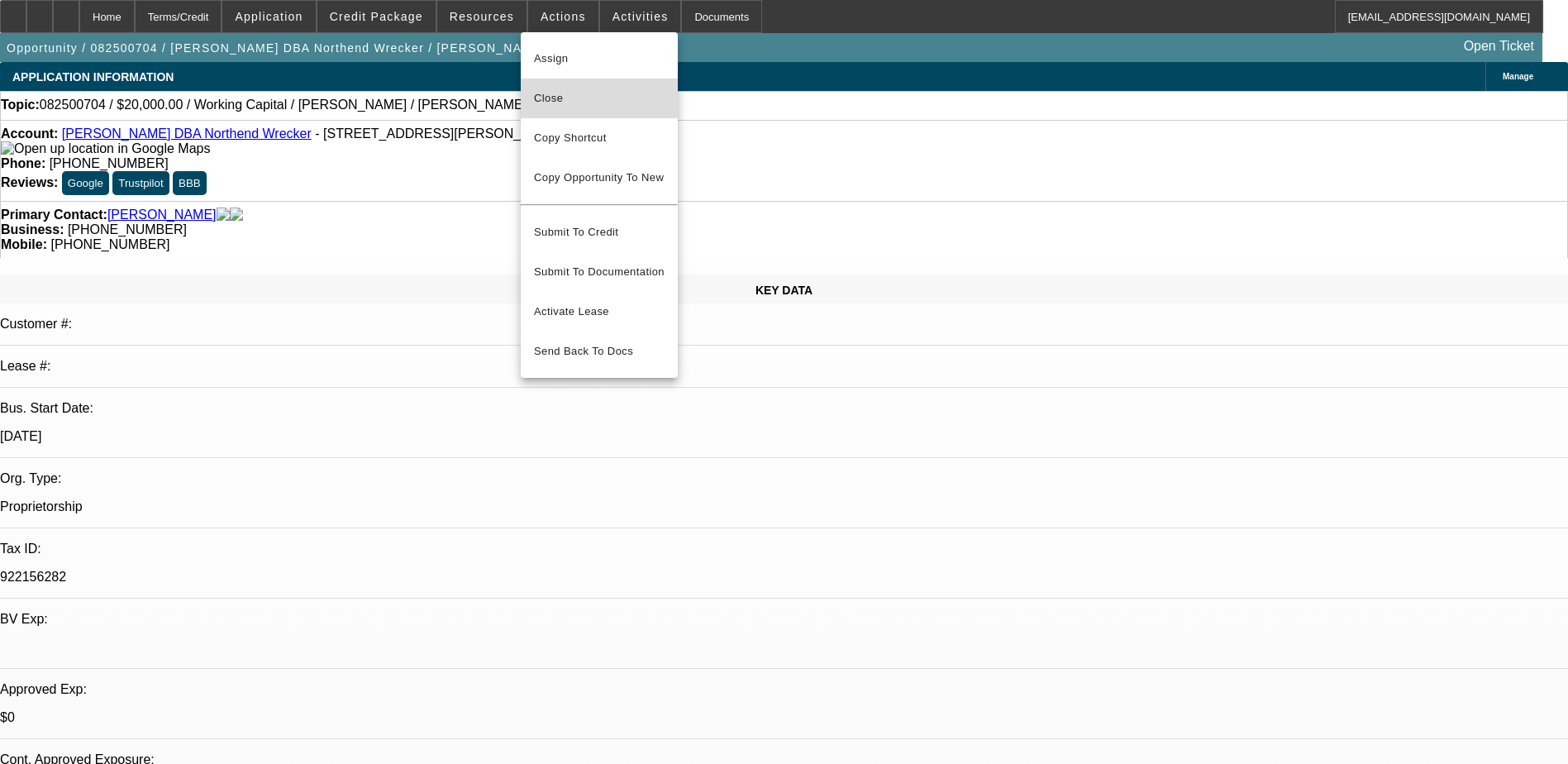
click at [567, 96] on span "Close" at bounding box center [599, 98] width 131 height 20
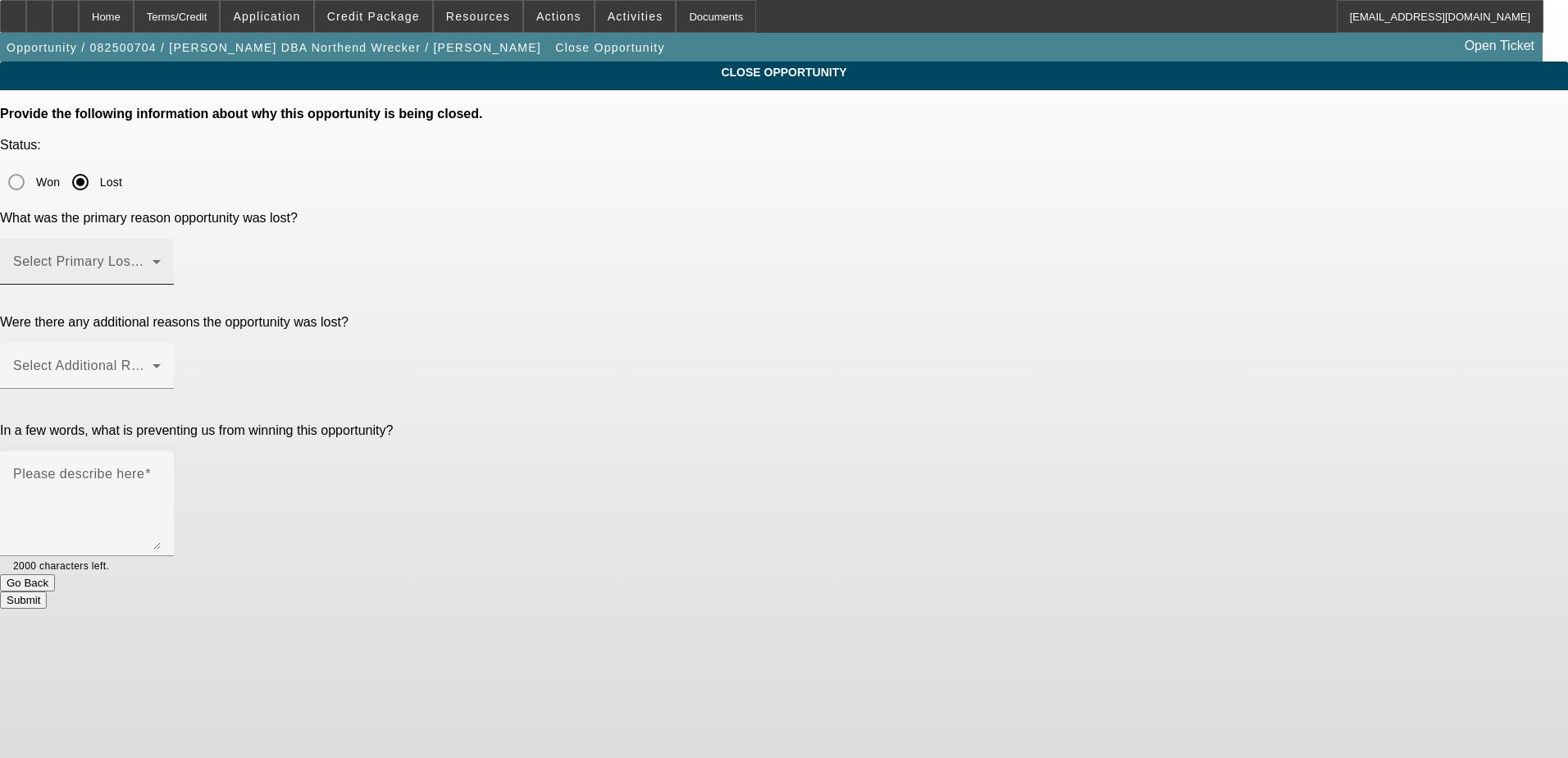
click at [152, 258] on span at bounding box center [83, 268] width 140 height 20
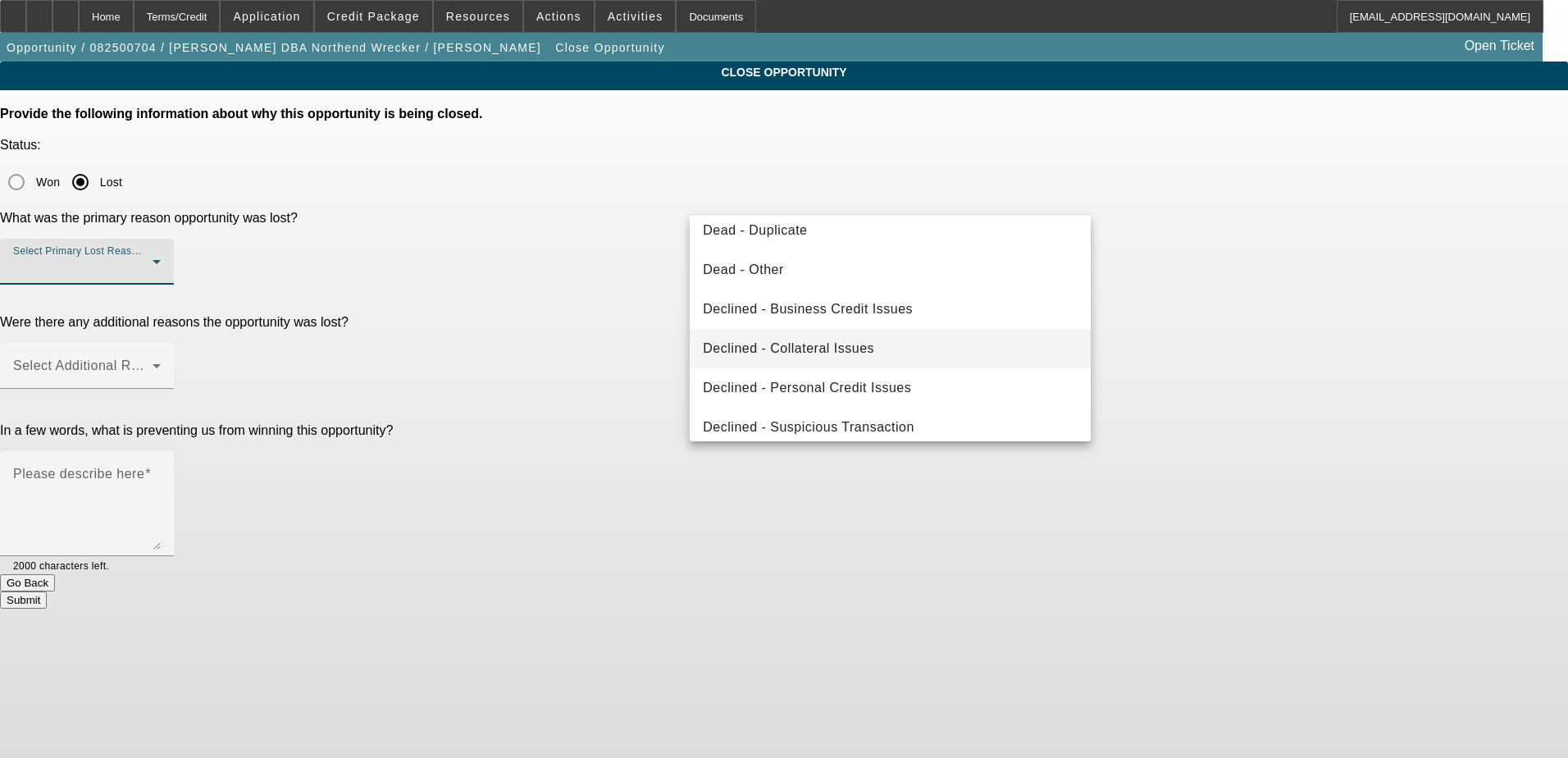
scroll to position [220, 0]
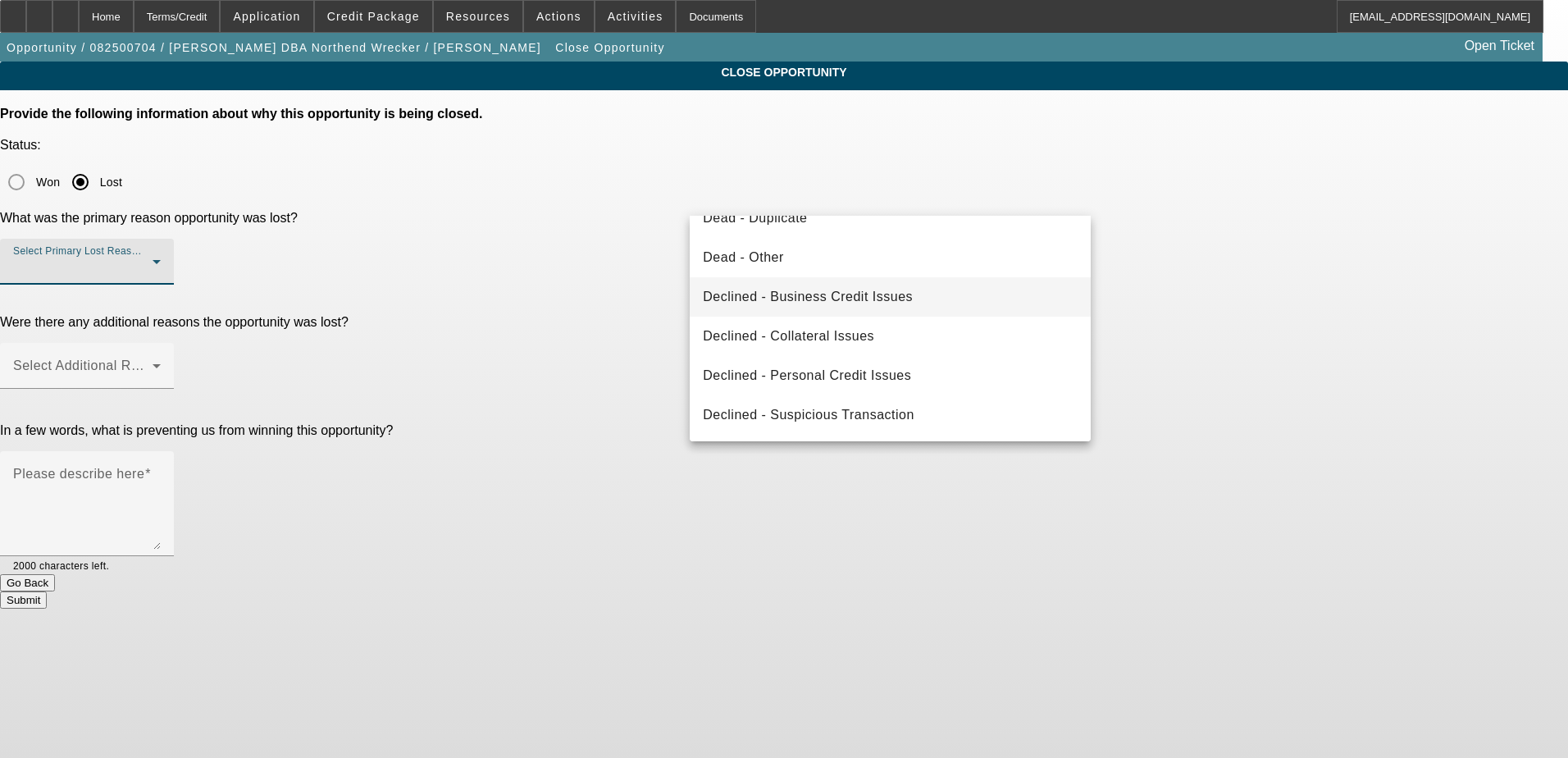
click at [899, 289] on span "Declined - Business Credit Issues" at bounding box center [807, 297] width 210 height 20
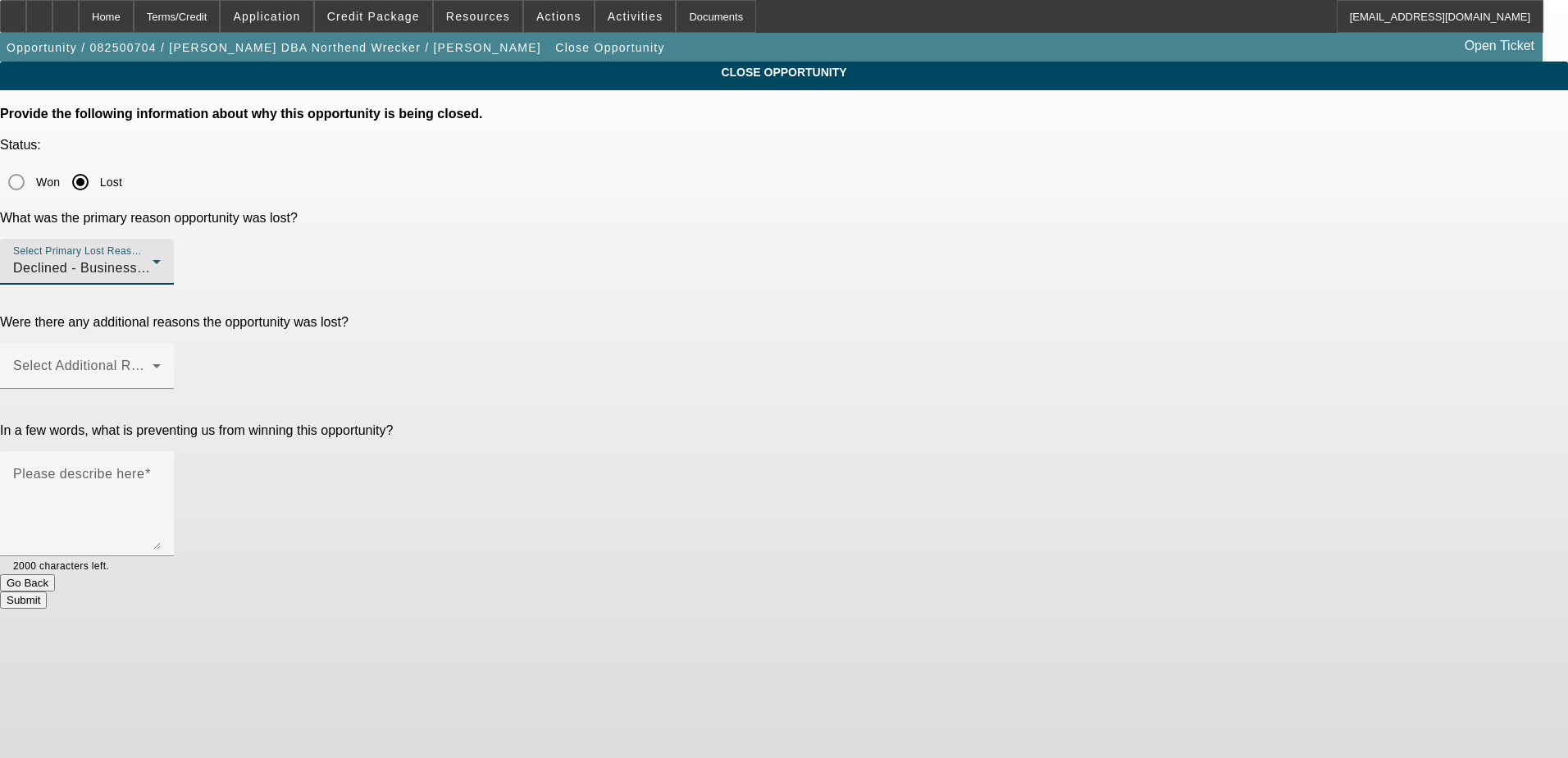
click at [152, 258] on div "Declined - Business Credit Issues" at bounding box center [83, 268] width 140 height 20
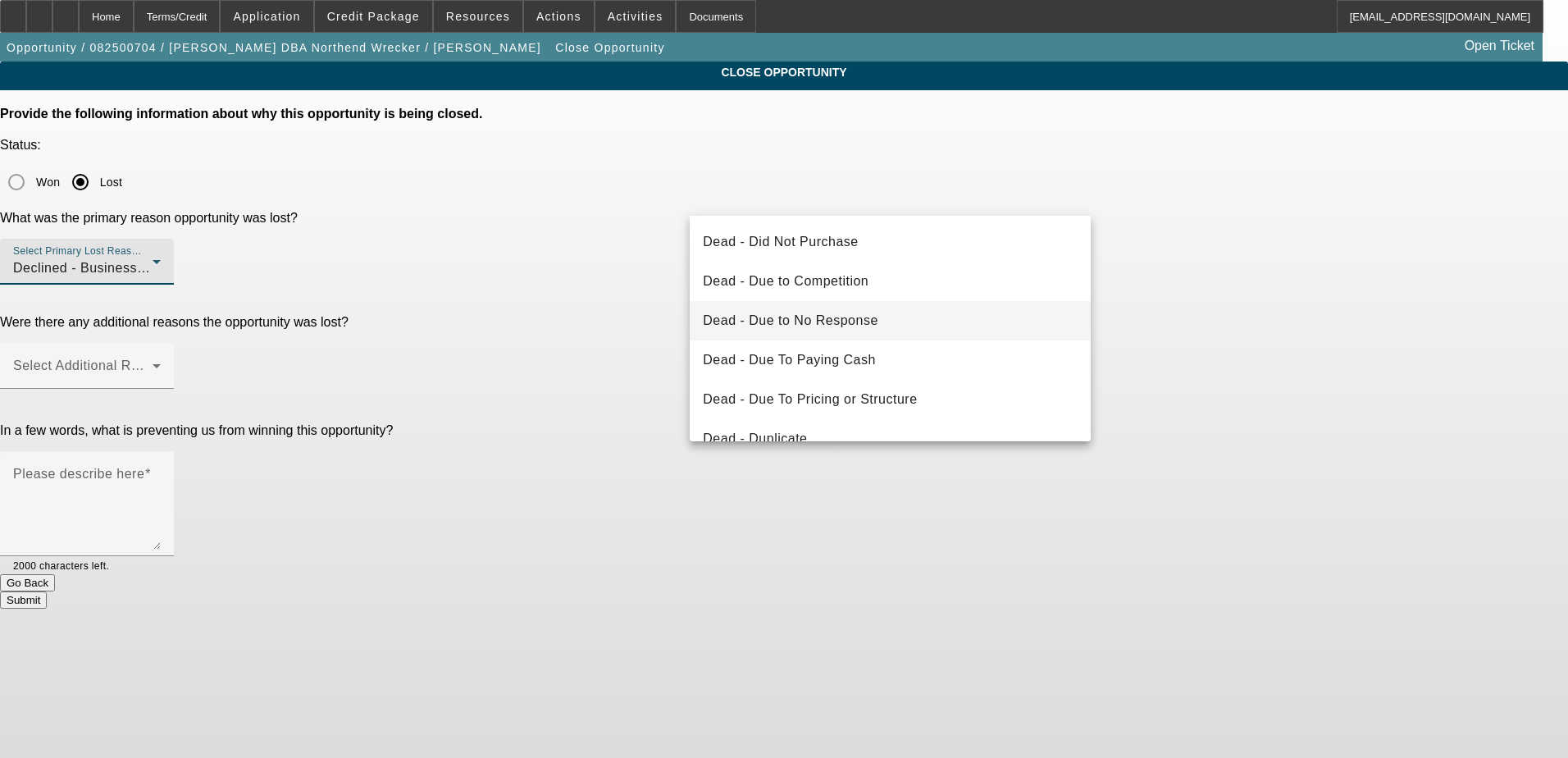
scroll to position [96, 0]
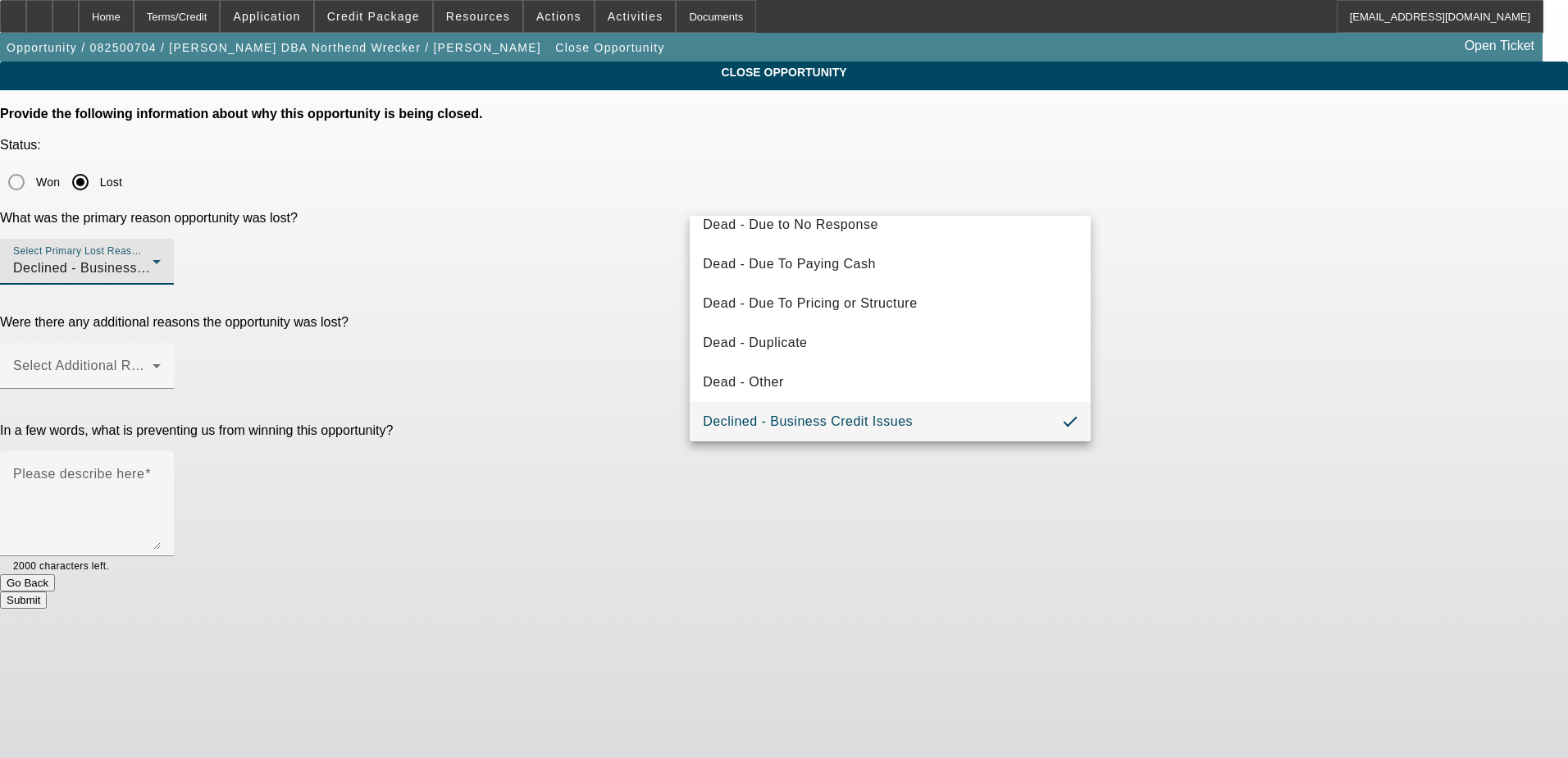
click at [850, 419] on span "Declined - Business Credit Issues" at bounding box center [807, 421] width 210 height 20
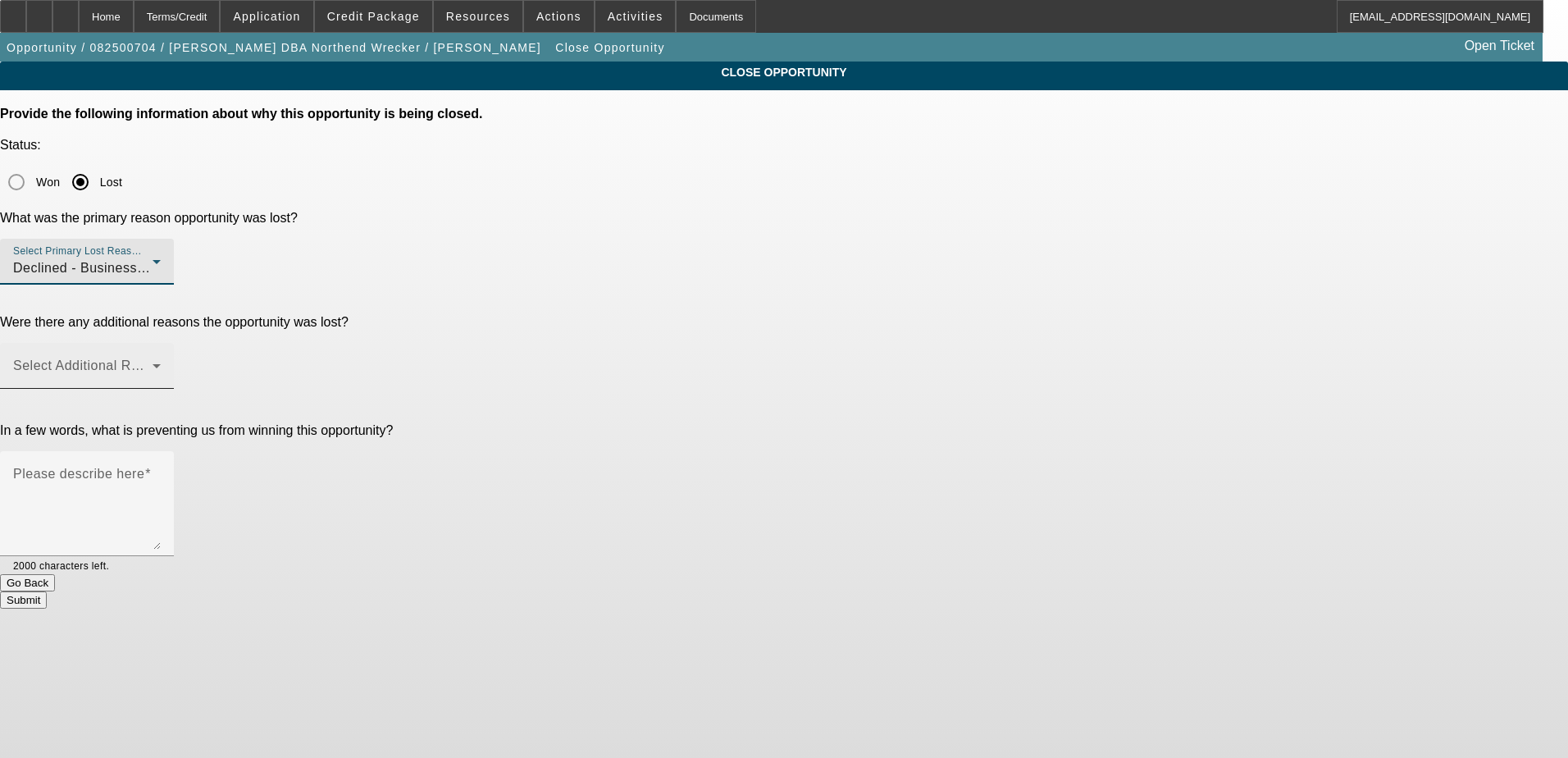
click at [152, 363] on span at bounding box center [83, 373] width 140 height 20
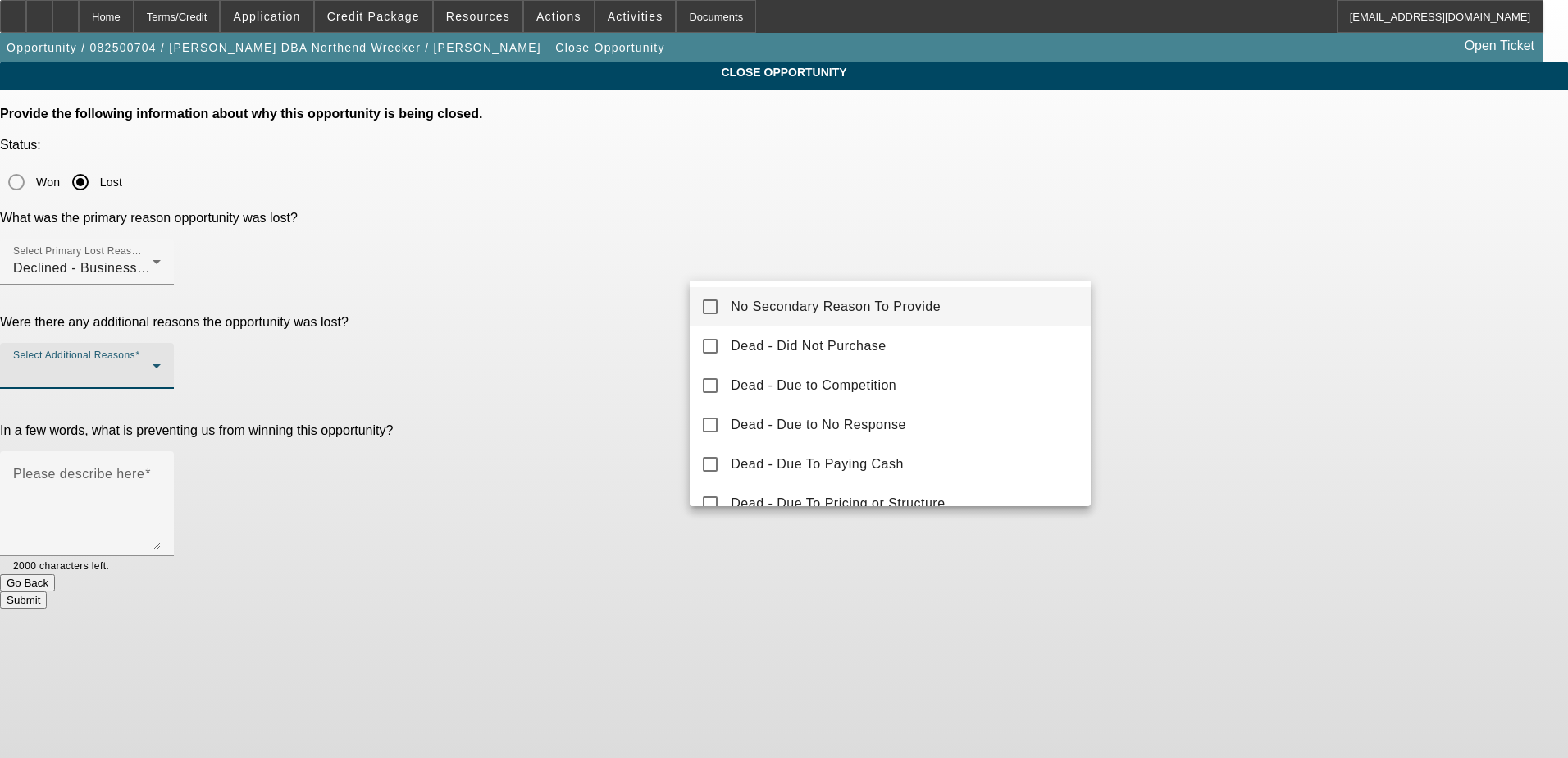
click at [881, 200] on div at bounding box center [784, 379] width 1568 height 758
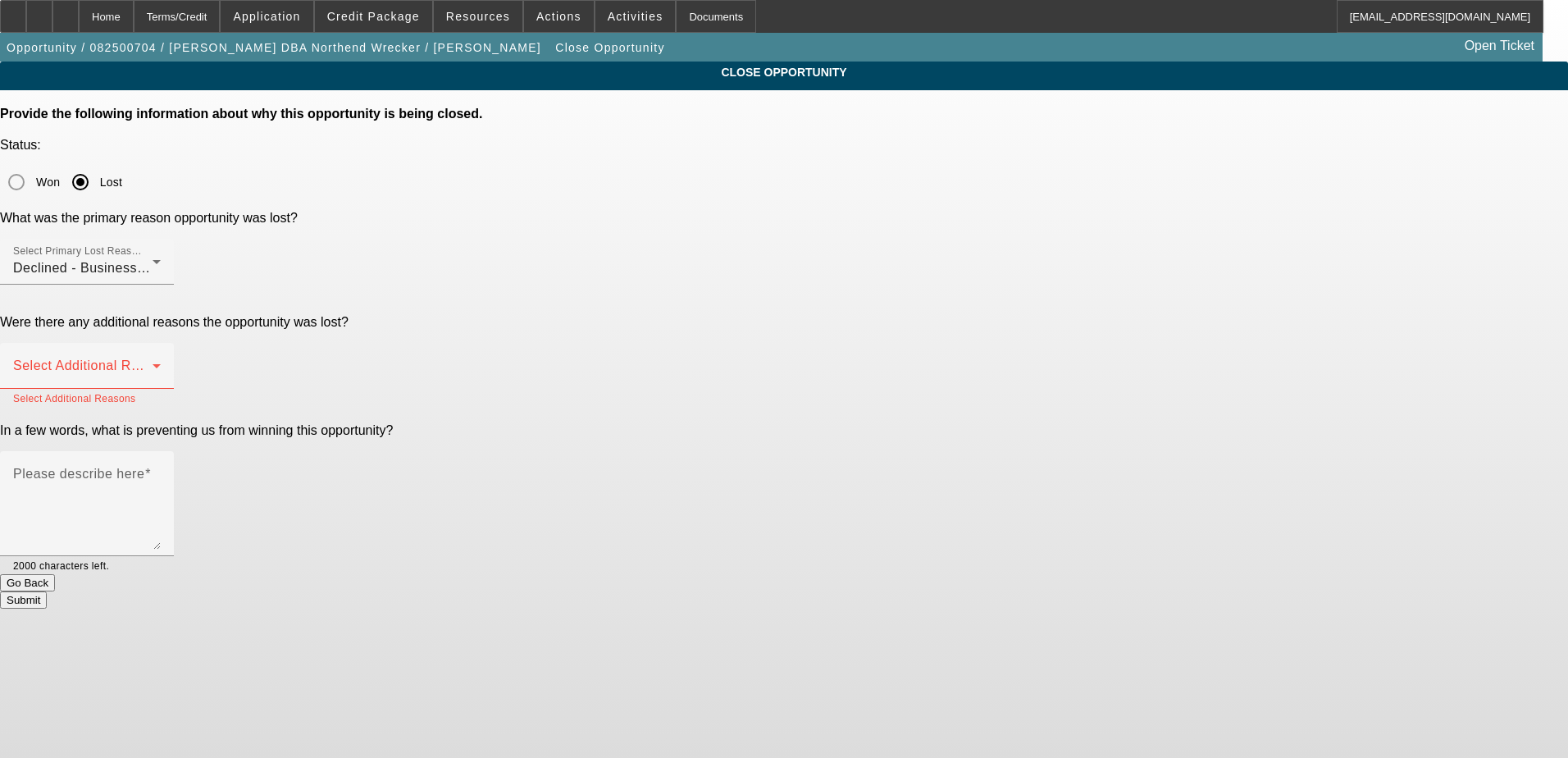
click at [174, 284] on div at bounding box center [87, 293] width 174 height 18
click at [152, 258] on div "Declined - Business Credit Issues" at bounding box center [83, 268] width 140 height 20
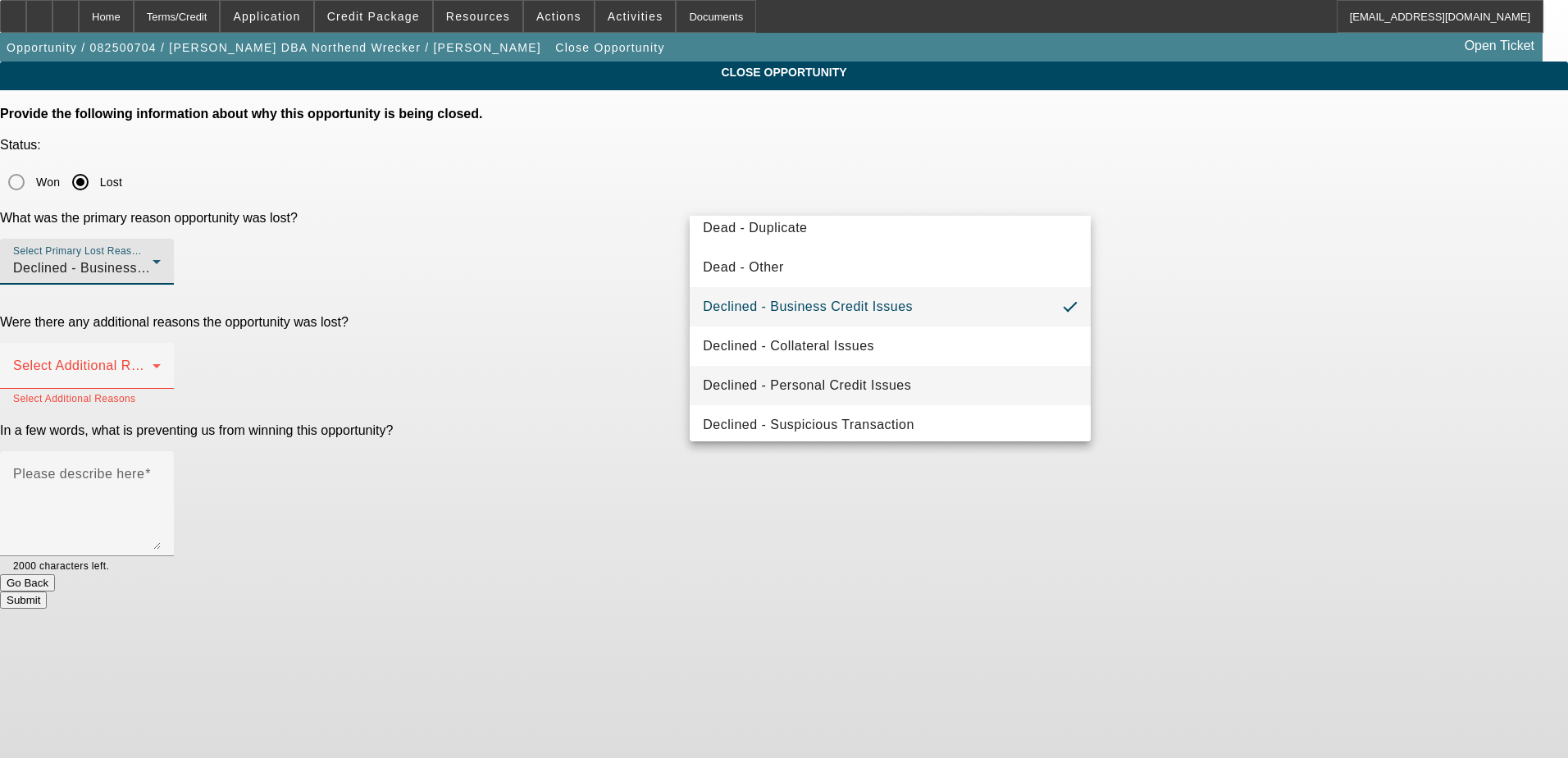
scroll to position [220, 0]
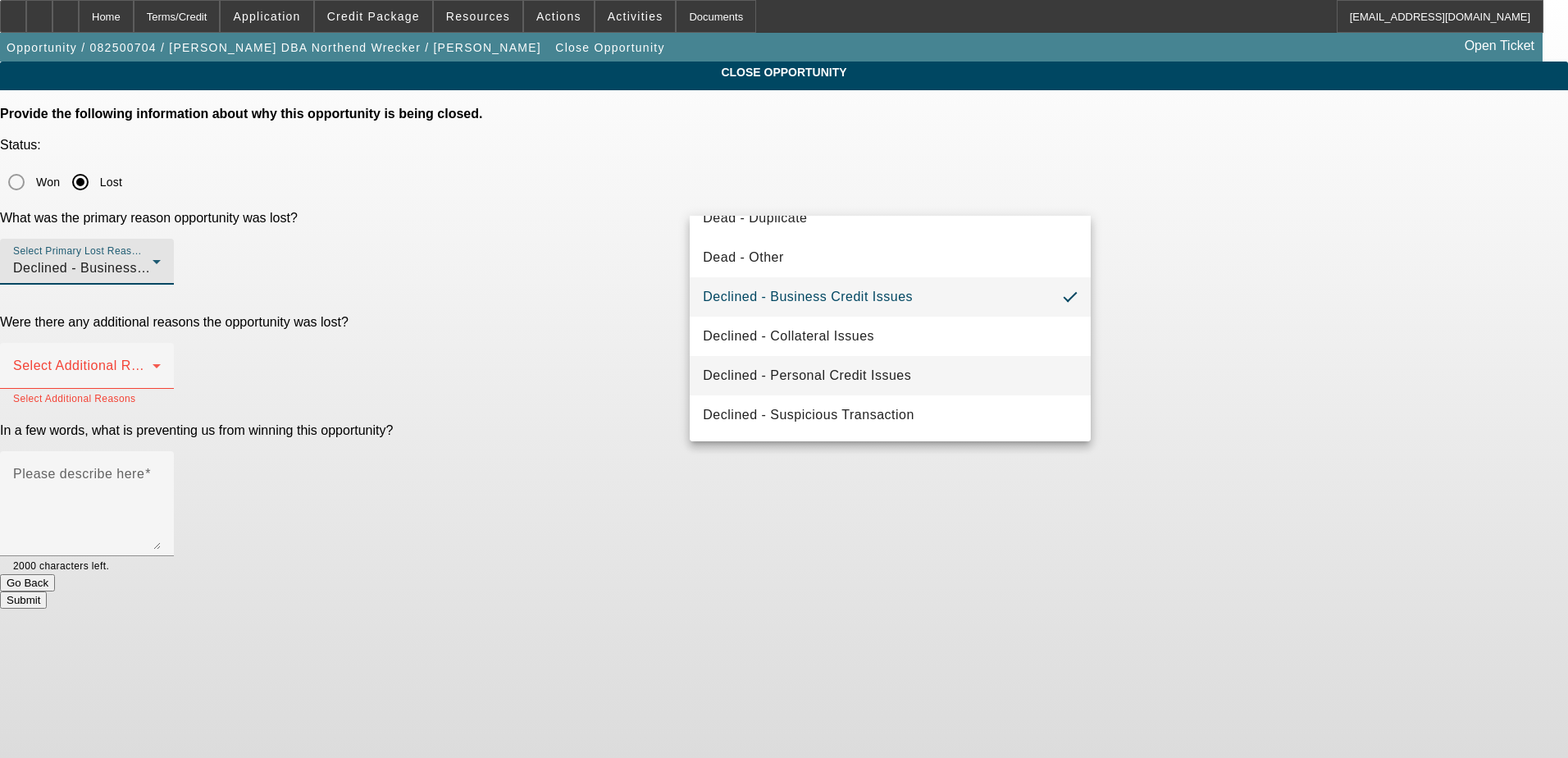
drag, startPoint x: 868, startPoint y: 374, endPoint x: 870, endPoint y: 361, distance: 13.2
click at [868, 374] on span "Declined - Personal Credit Issues" at bounding box center [807, 375] width 208 height 20
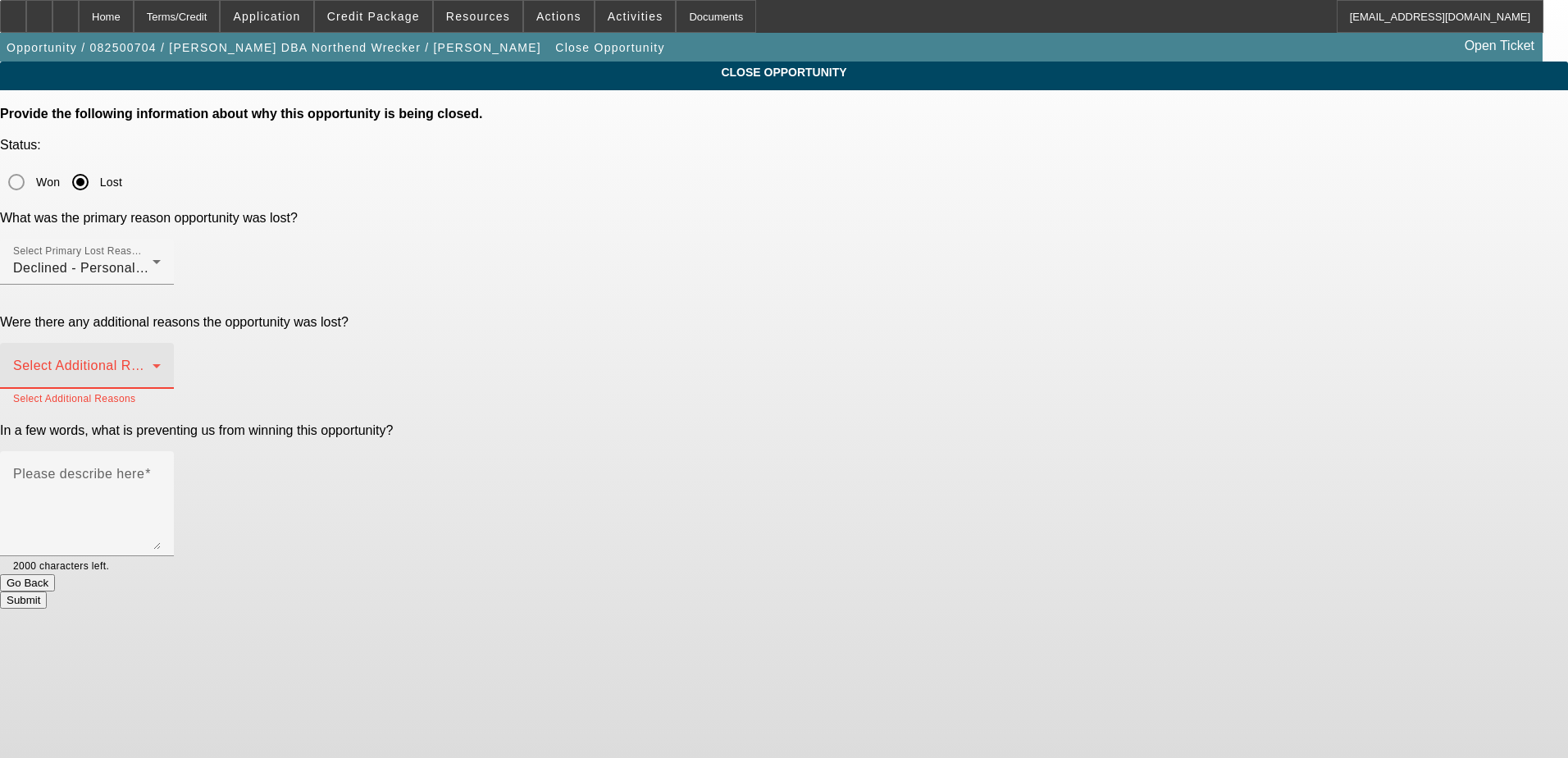
click at [152, 363] on span at bounding box center [83, 373] width 140 height 20
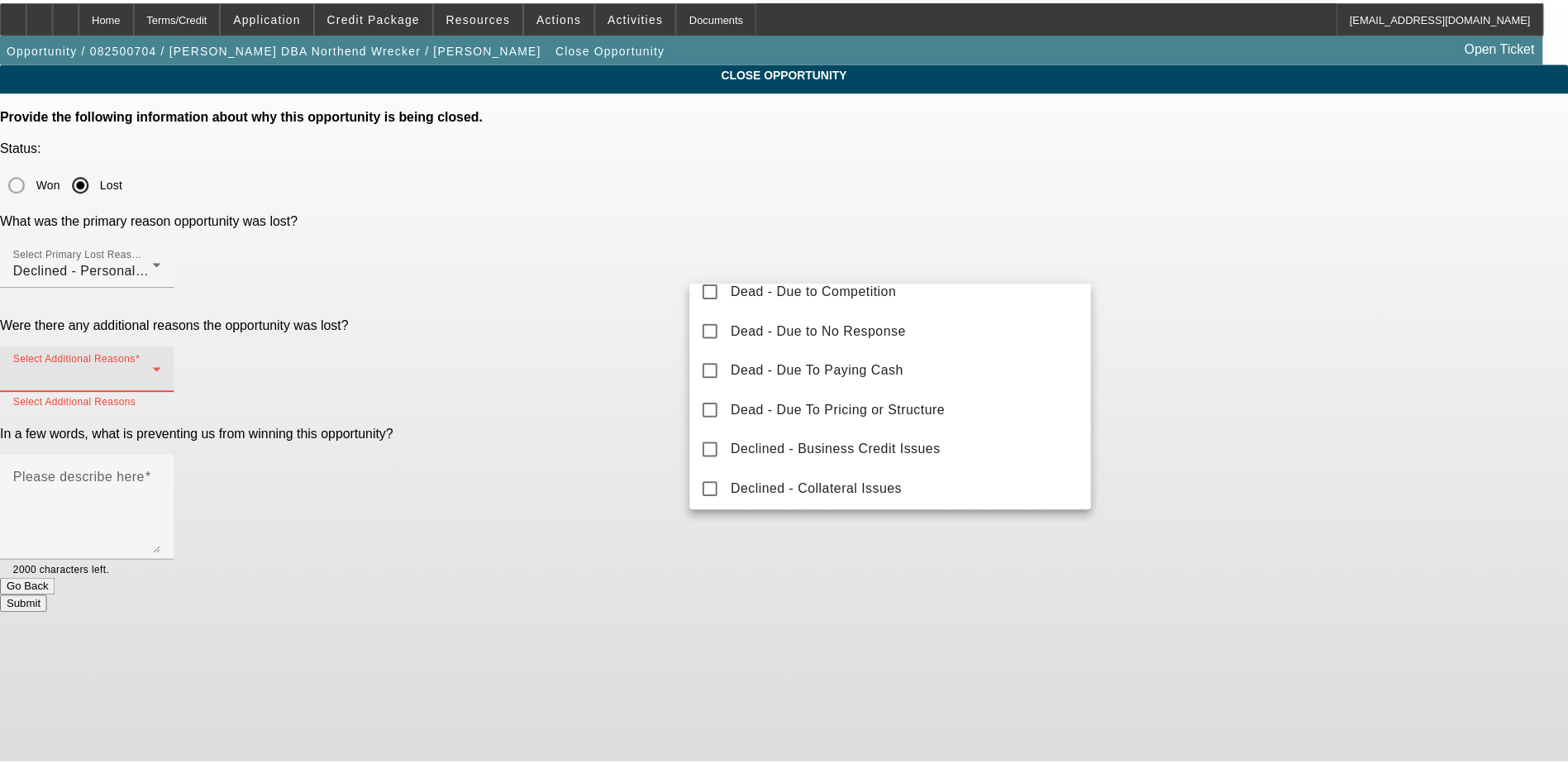
scroll to position [0, 0]
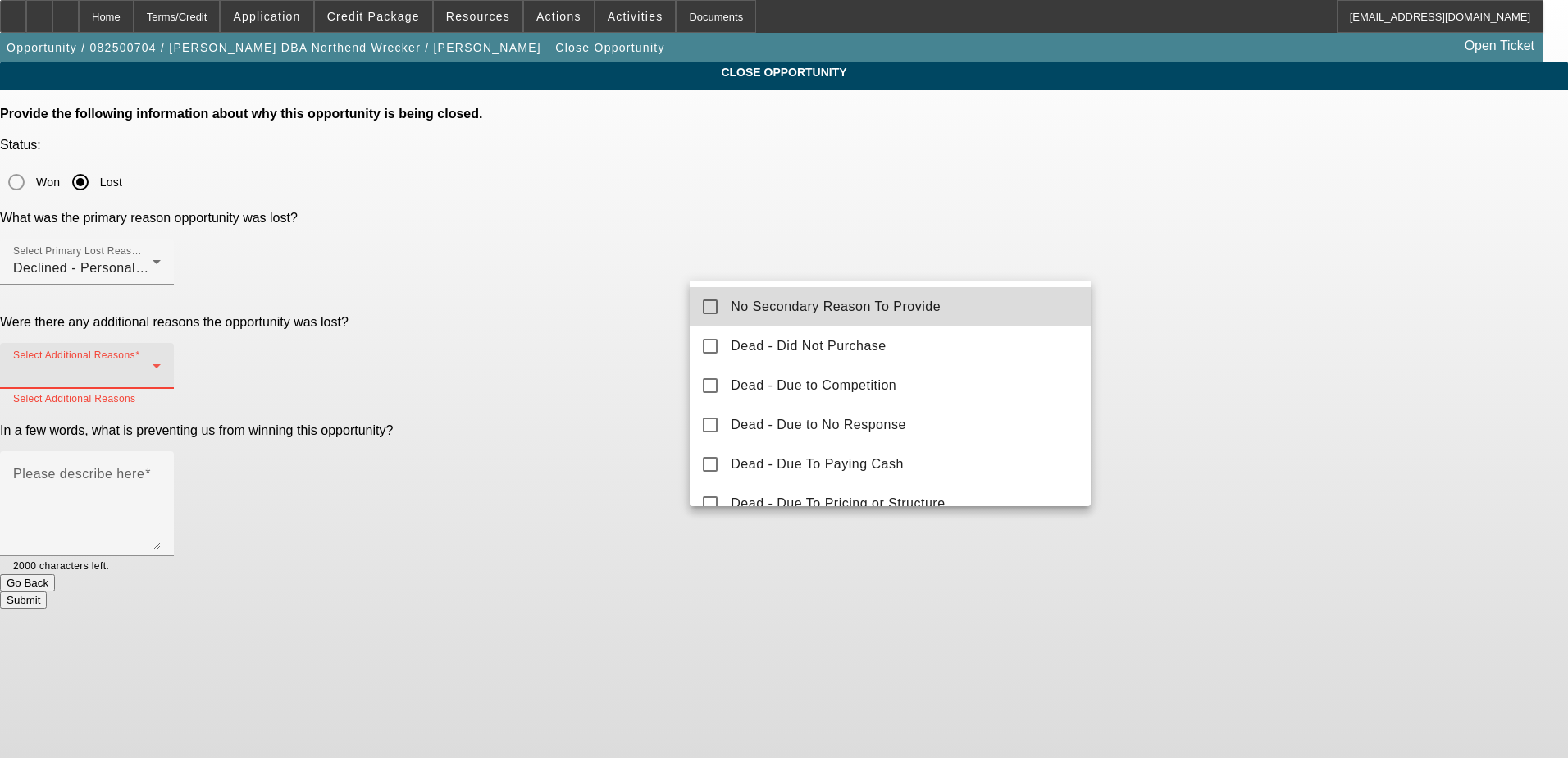
click at [927, 307] on span "No Secondary Reason To Provide" at bounding box center [835, 307] width 210 height 20
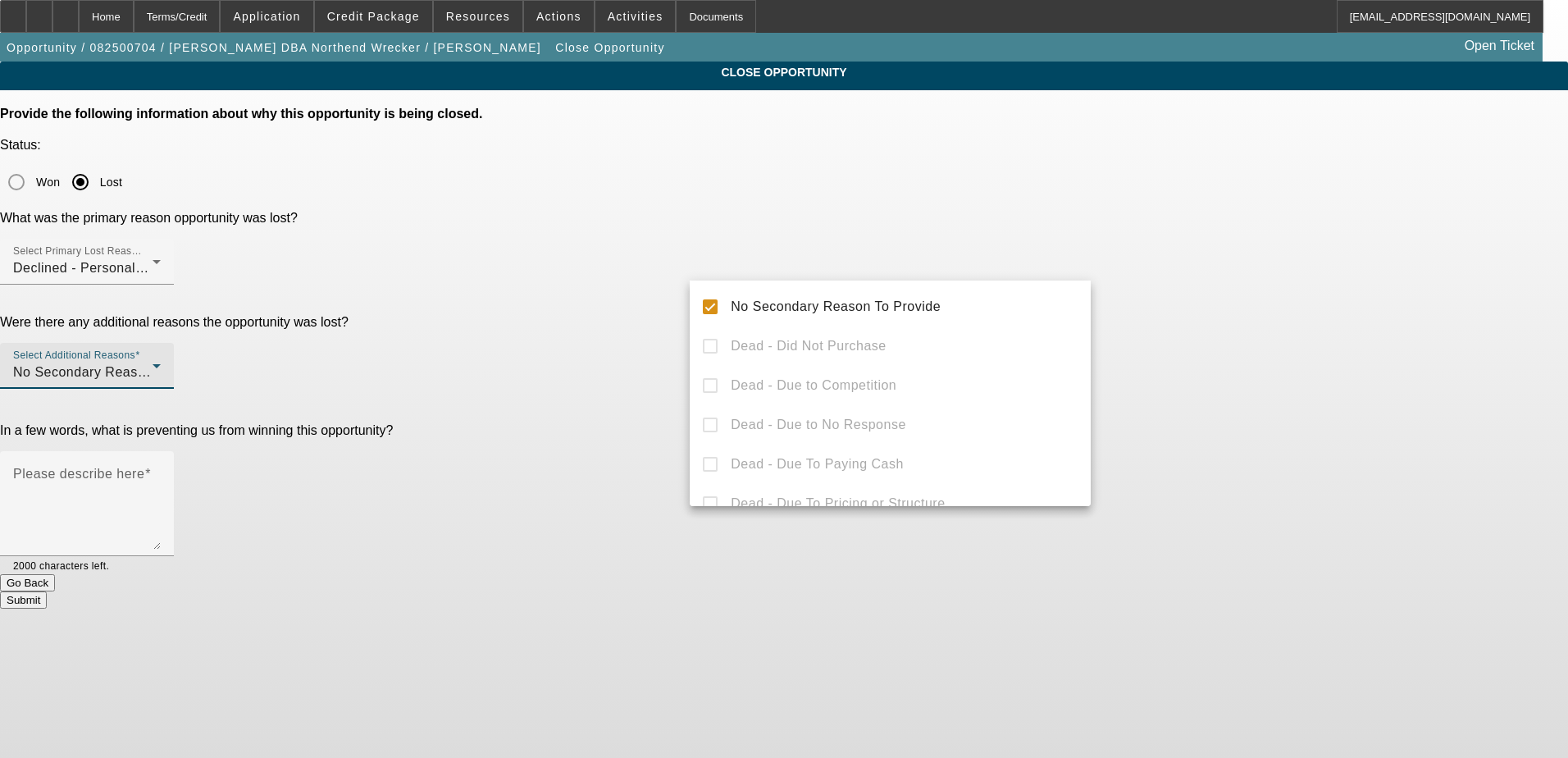
click at [567, 553] on div at bounding box center [784, 379] width 1568 height 758
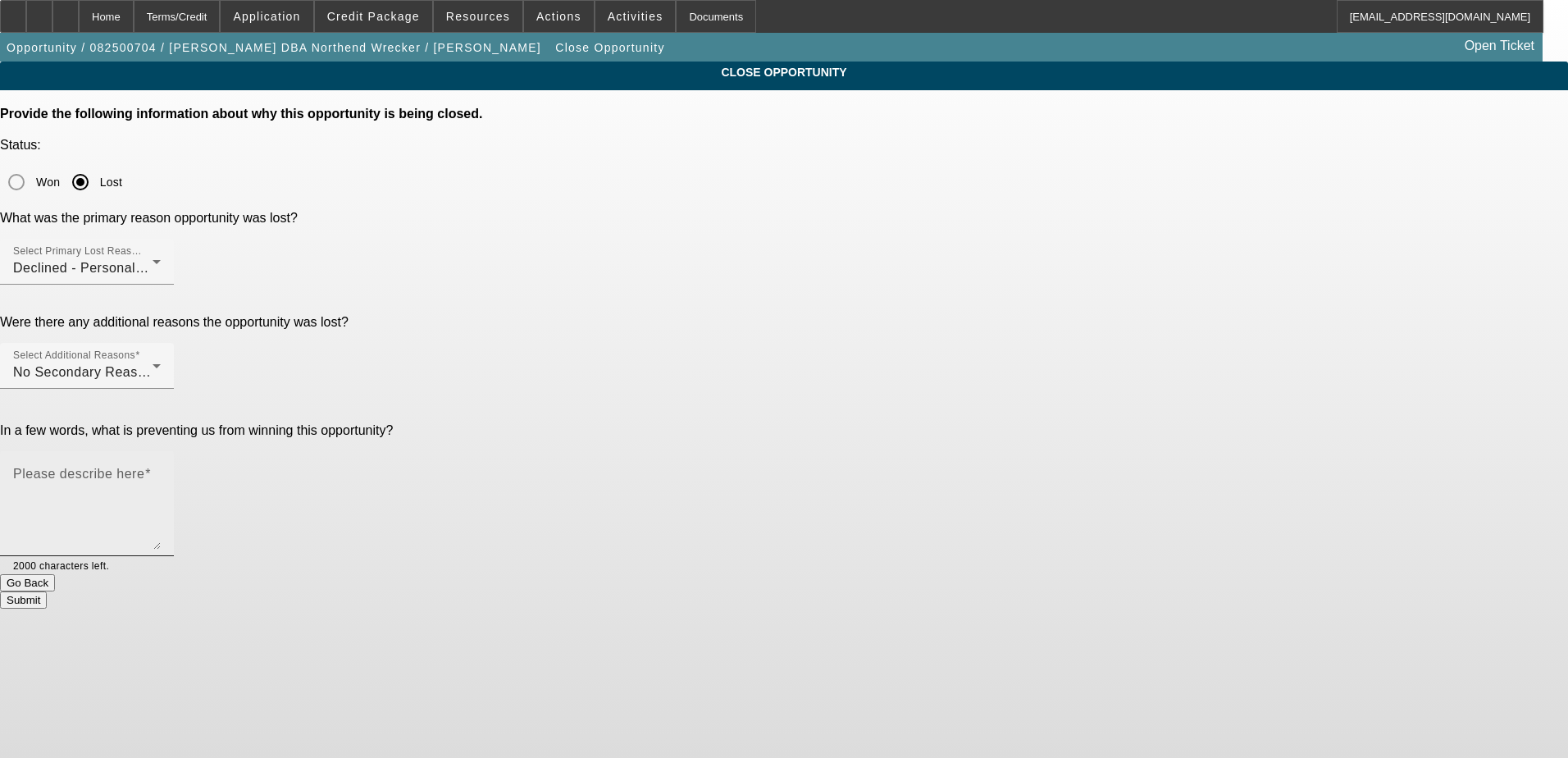
click at [161, 471] on textarea "Please describe here" at bounding box center [88, 510] width 148 height 79
type textarea "Banks were not good"
click at [47, 591] on button "Submit" at bounding box center [23, 599] width 47 height 17
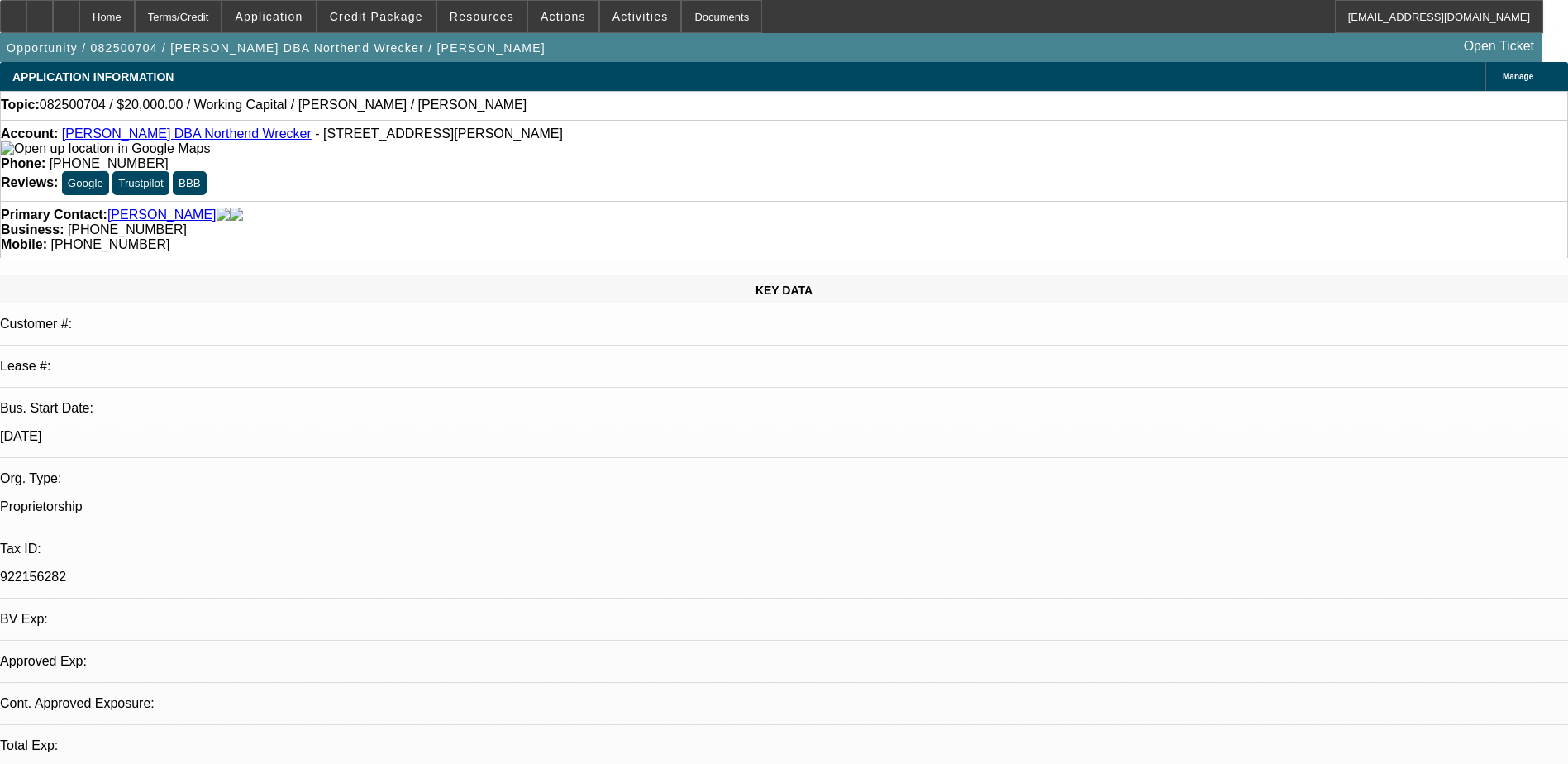
select select "0"
select select "2"
select select "0.1"
select select "4"
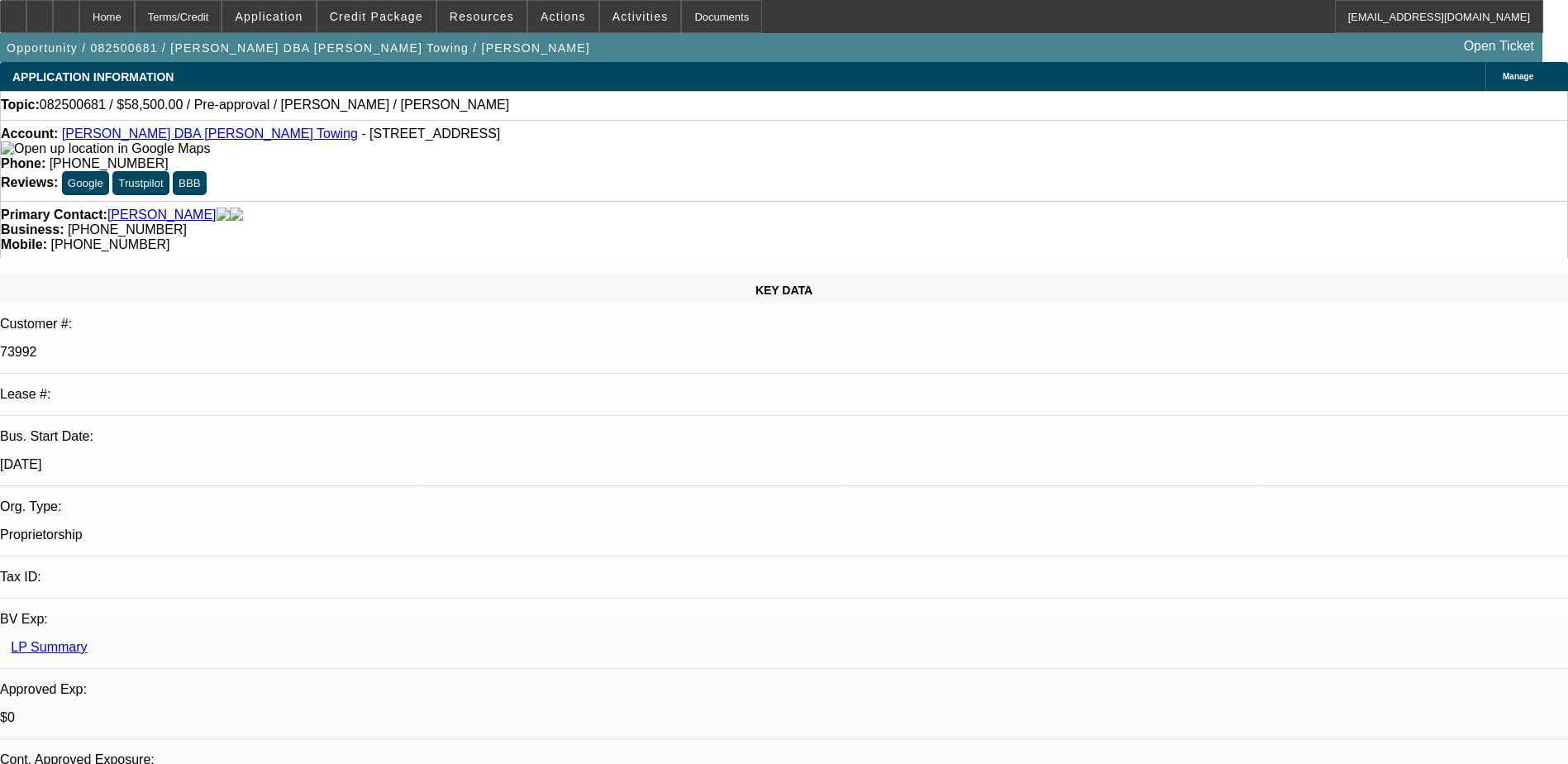
select select "0.1"
select select "2"
select select "0.1"
select select "4"
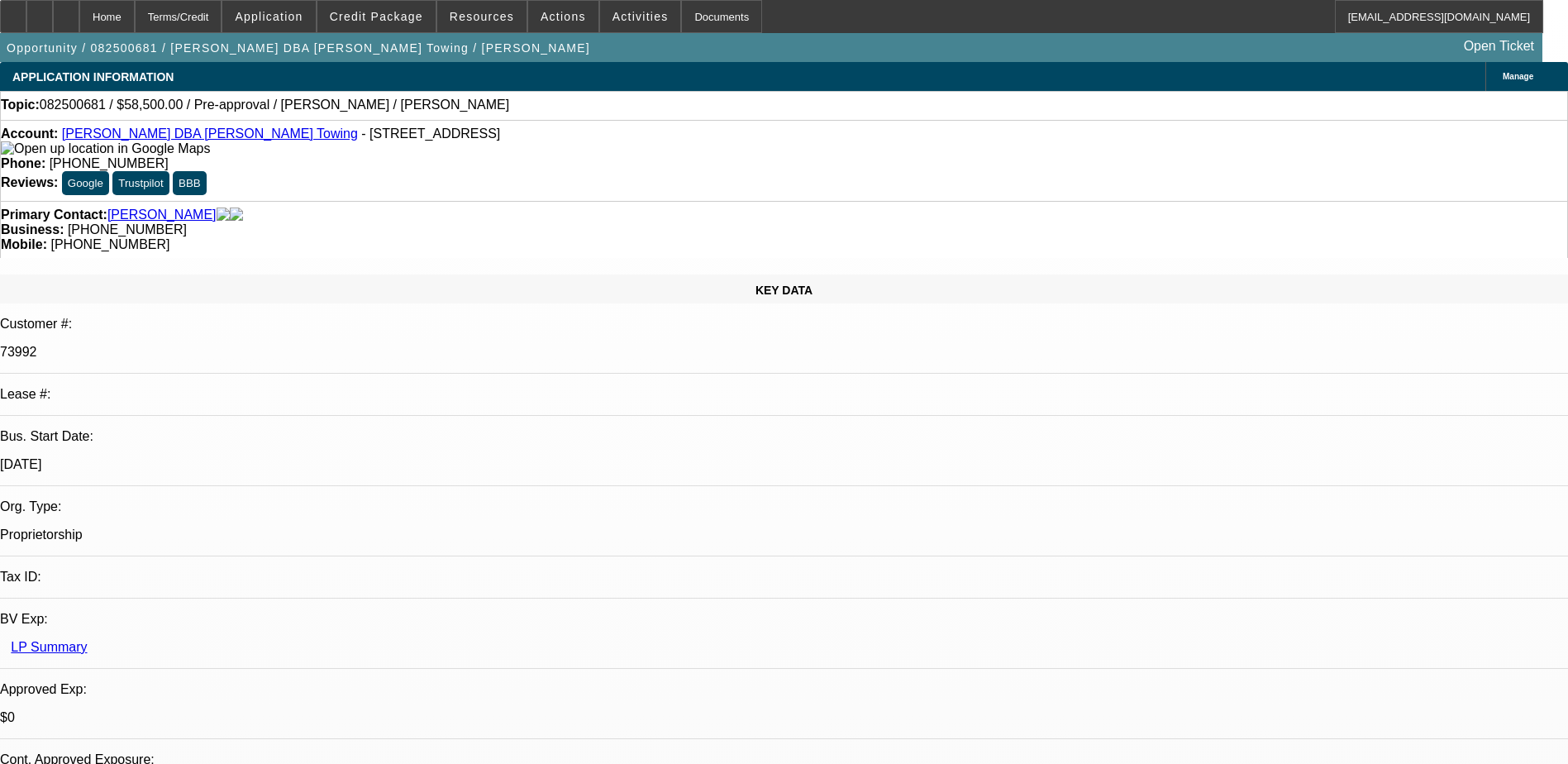
radio input "true"
type textarea "Said he was going to put in an offer on the 2023 Ford F550 on our Eu site"
radio input "true"
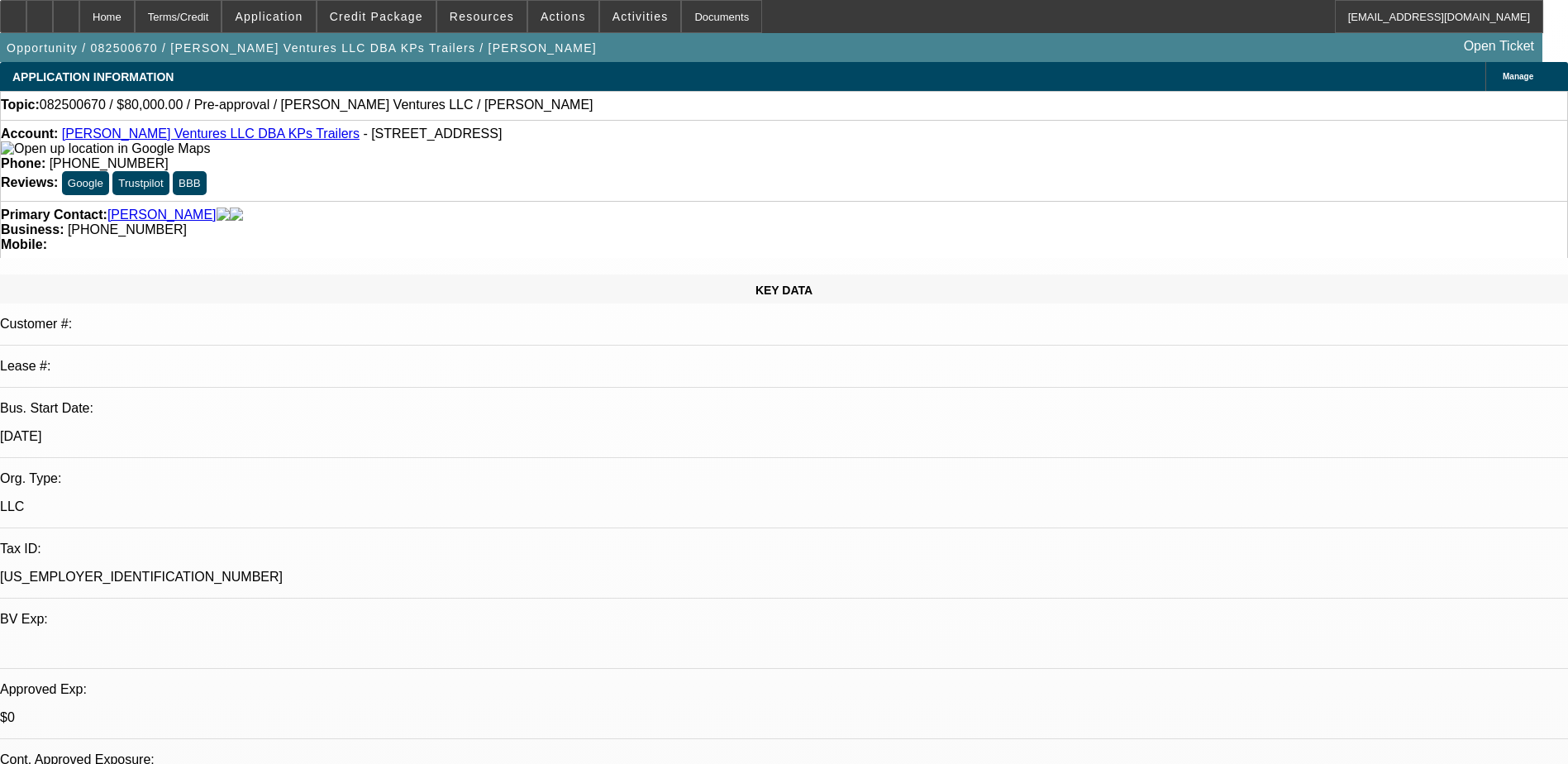
select select "0"
select select "2"
select select "0.1"
select select "4"
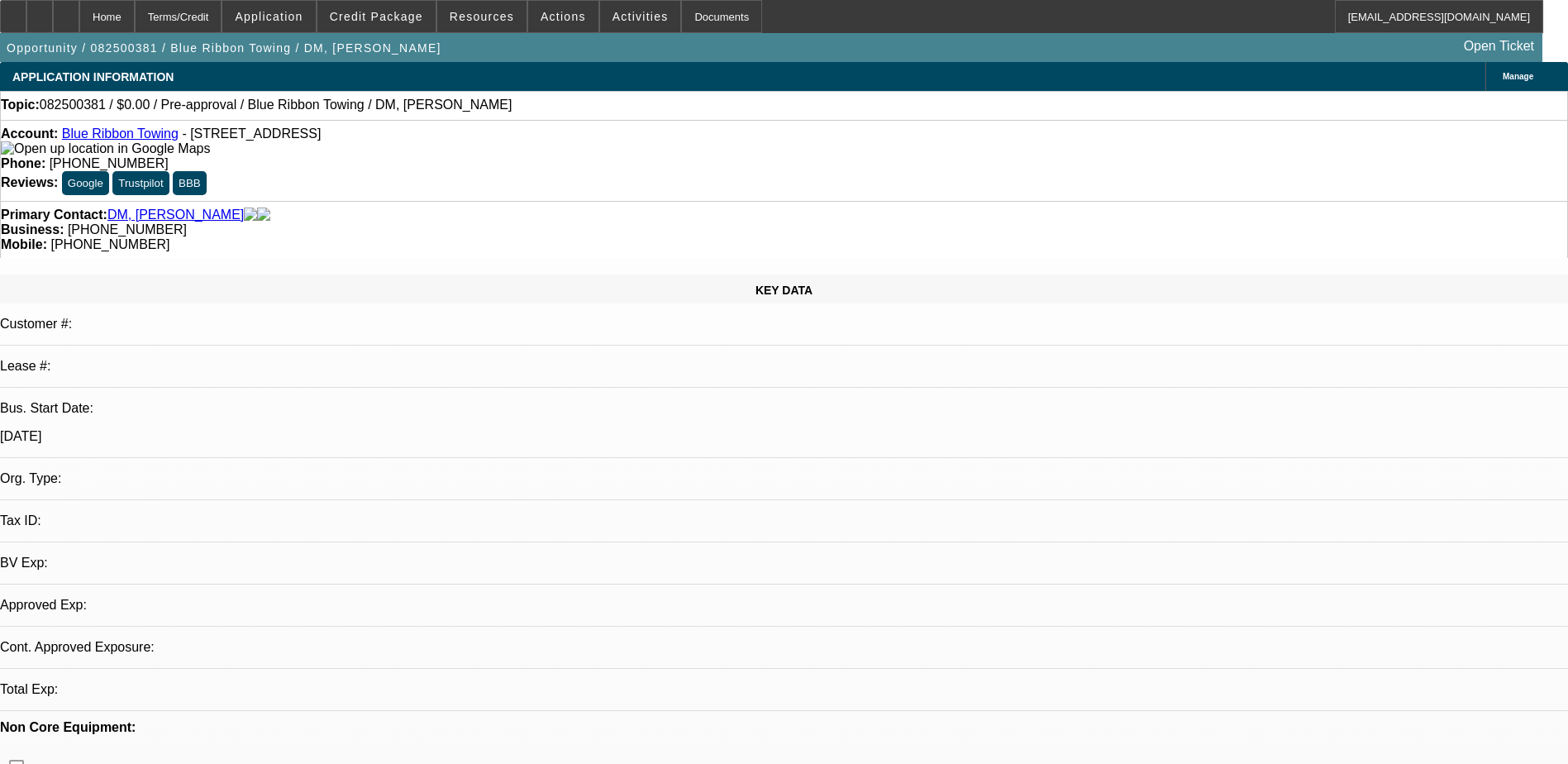
select select "0"
select select "2"
select select "0.1"
select select "1"
select select "2"
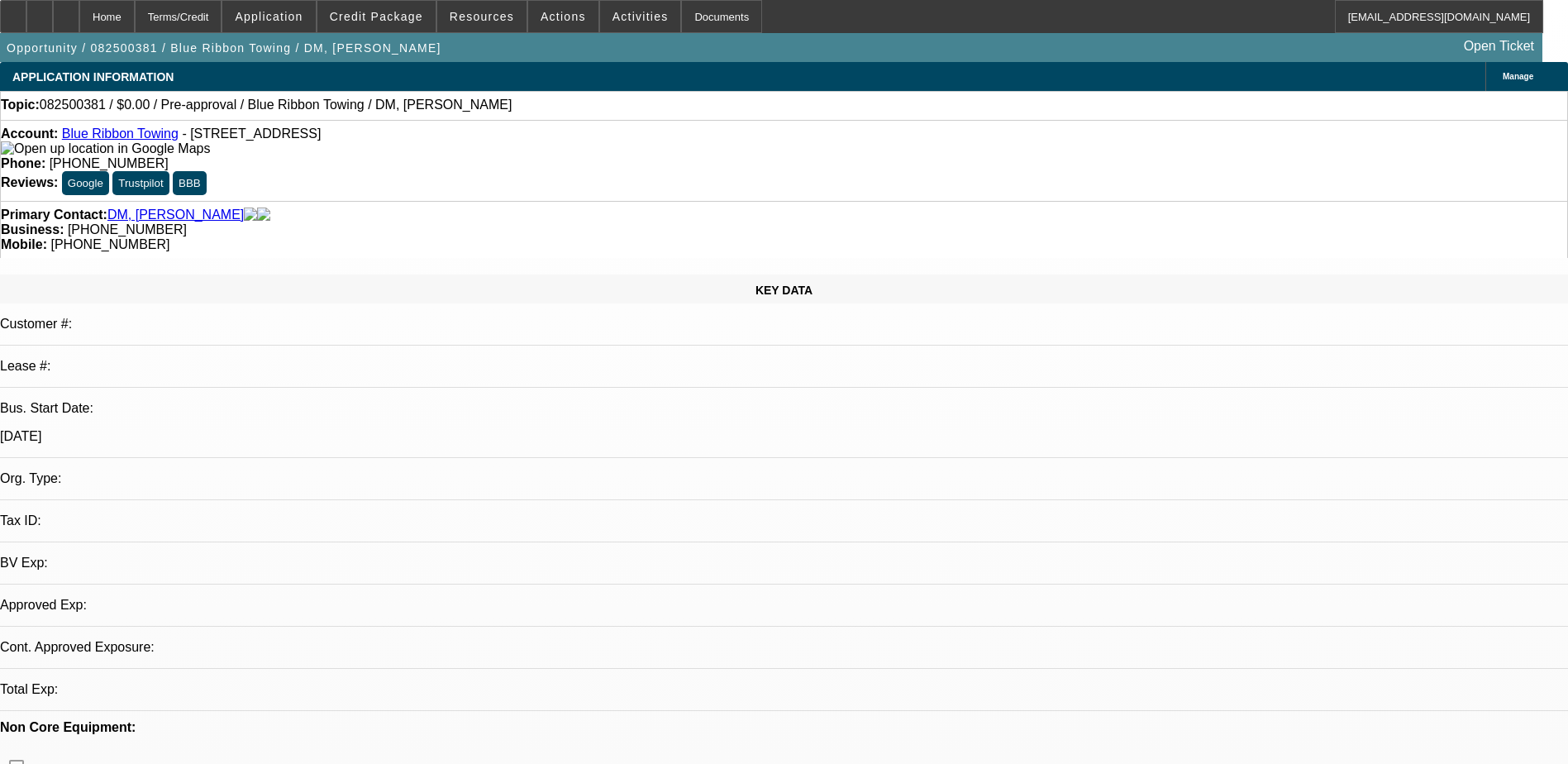
select select "4"
radio input "true"
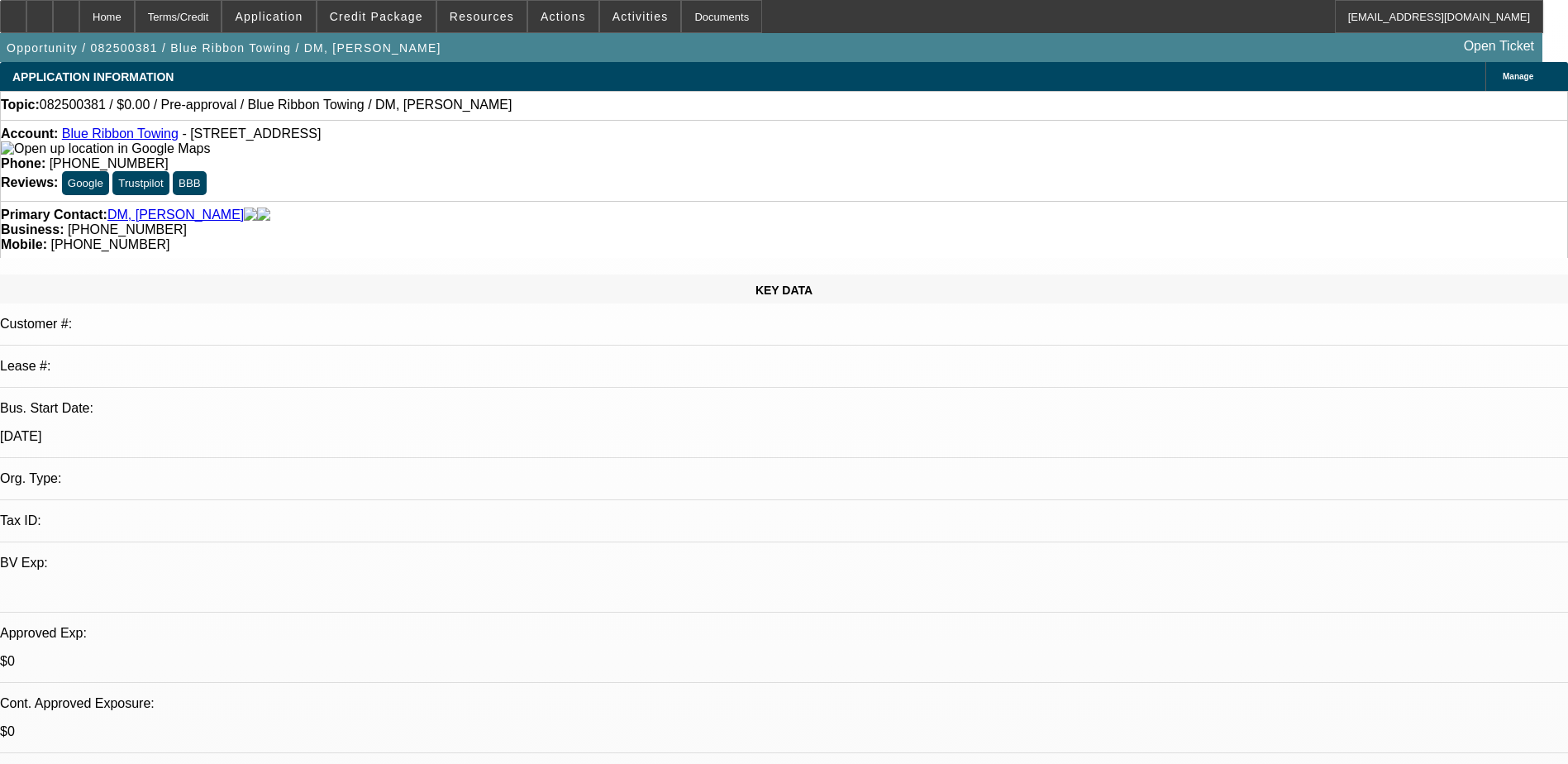
type textarea "Left vm 8/27"
radio input "true"
